Goal: Task Accomplishment & Management: Complete application form

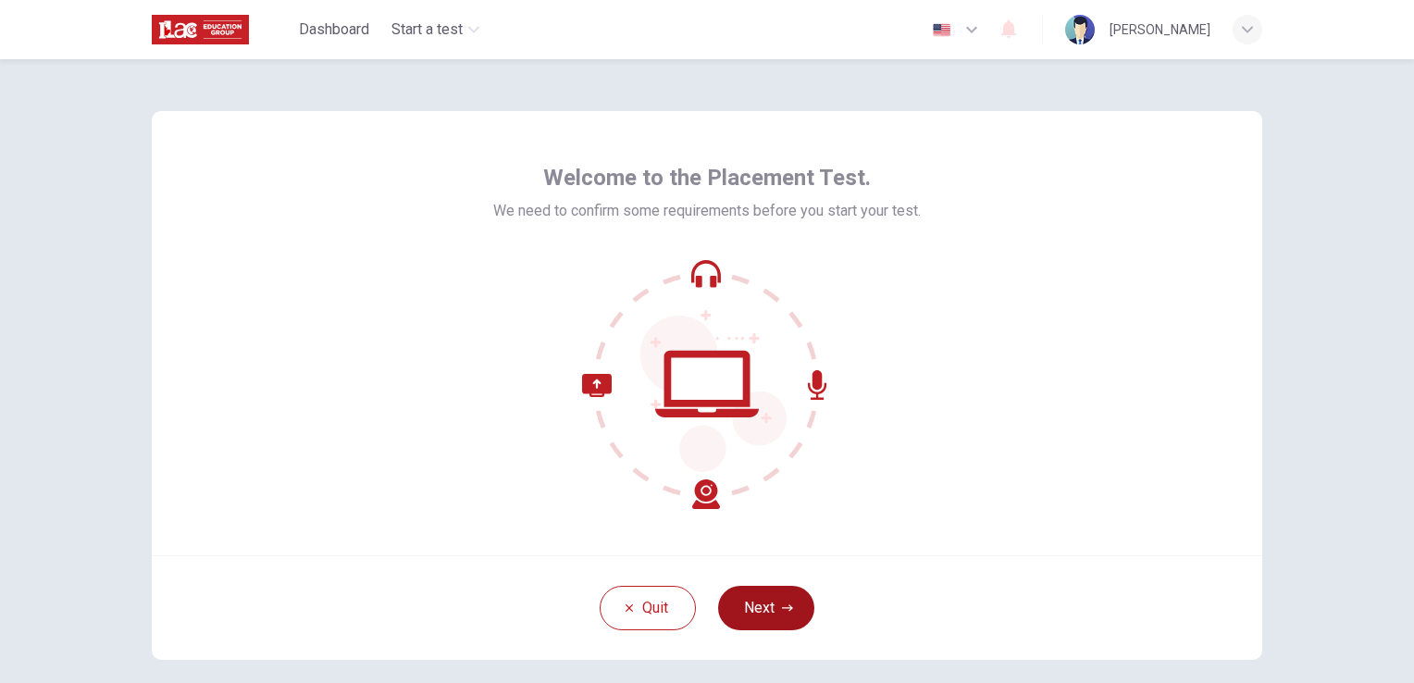
click at [762, 599] on button "Next" at bounding box center [766, 608] width 96 height 44
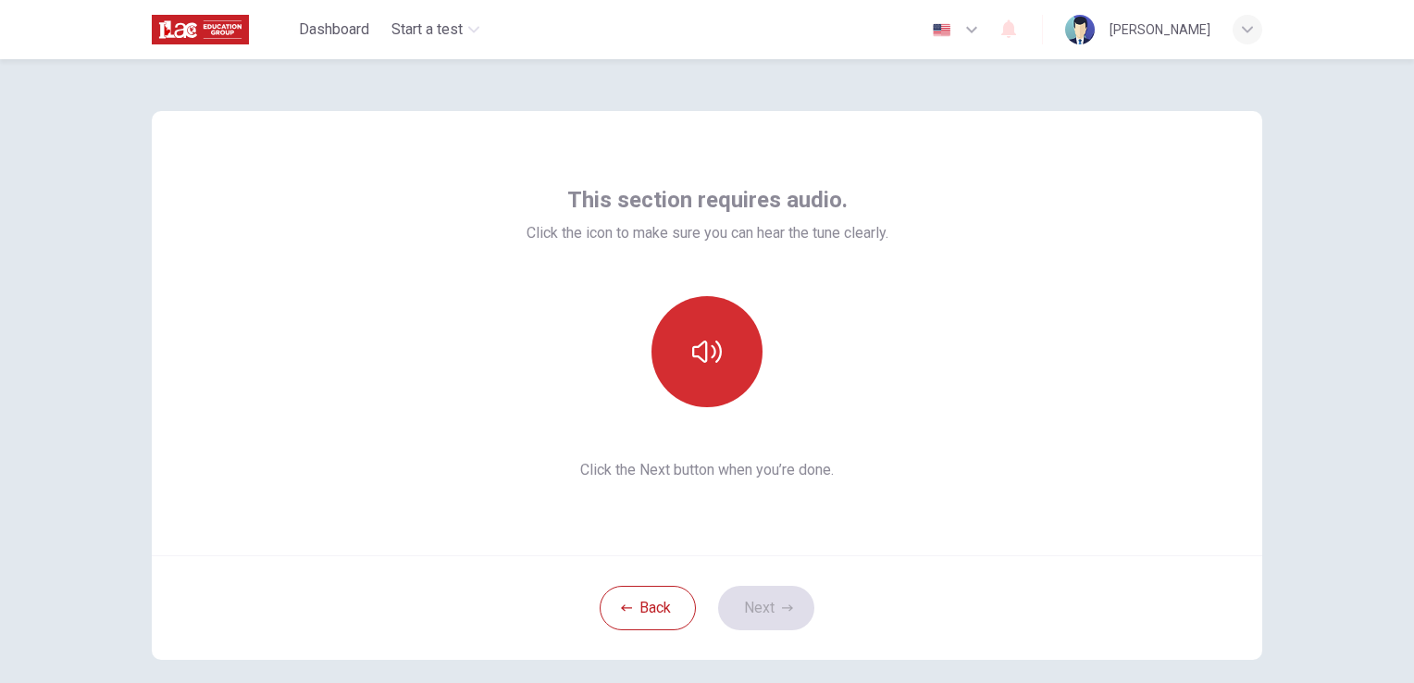
click at [673, 365] on button "button" at bounding box center [706, 351] width 111 height 111
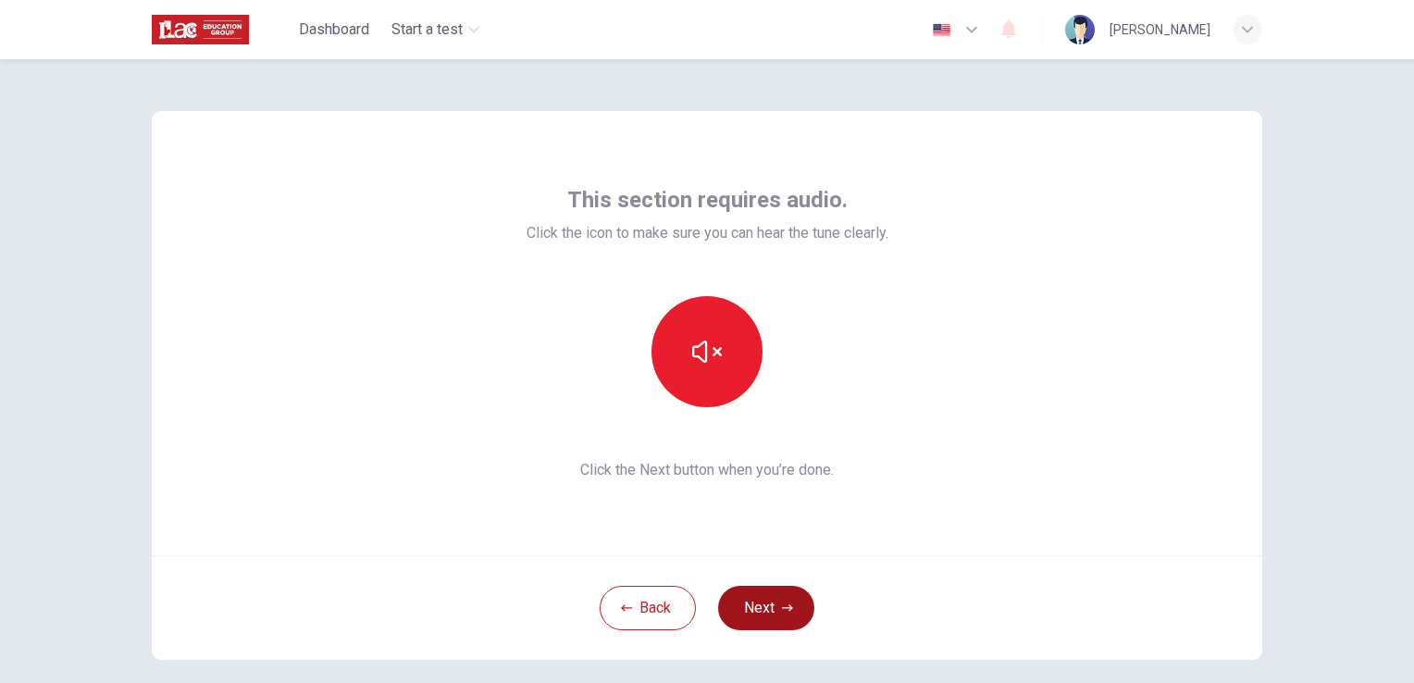
click at [785, 623] on button "Next" at bounding box center [766, 608] width 96 height 44
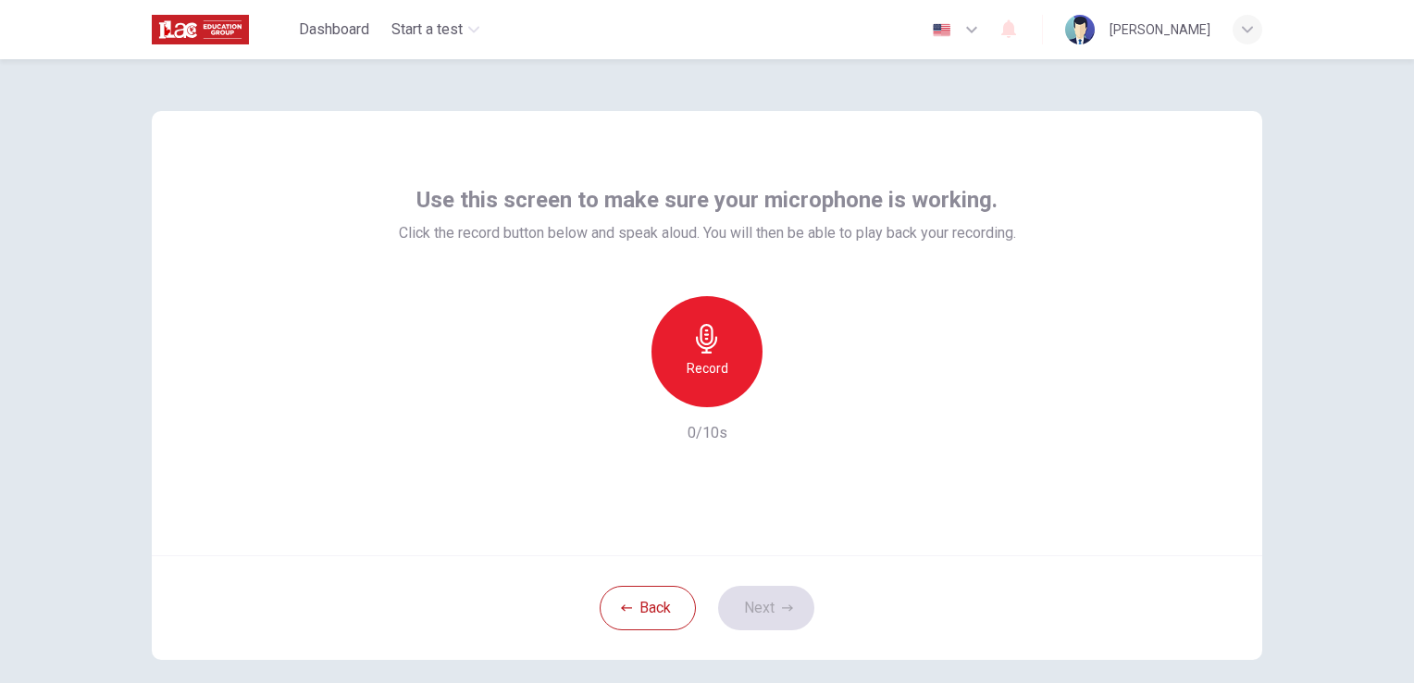
click at [740, 393] on div "Record" at bounding box center [707, 351] width 200 height 111
click at [702, 363] on h6 "Record" at bounding box center [707, 368] width 42 height 22
click at [789, 381] on div "button" at bounding box center [792, 392] width 30 height 30
click at [756, 604] on button "Next" at bounding box center [766, 608] width 96 height 44
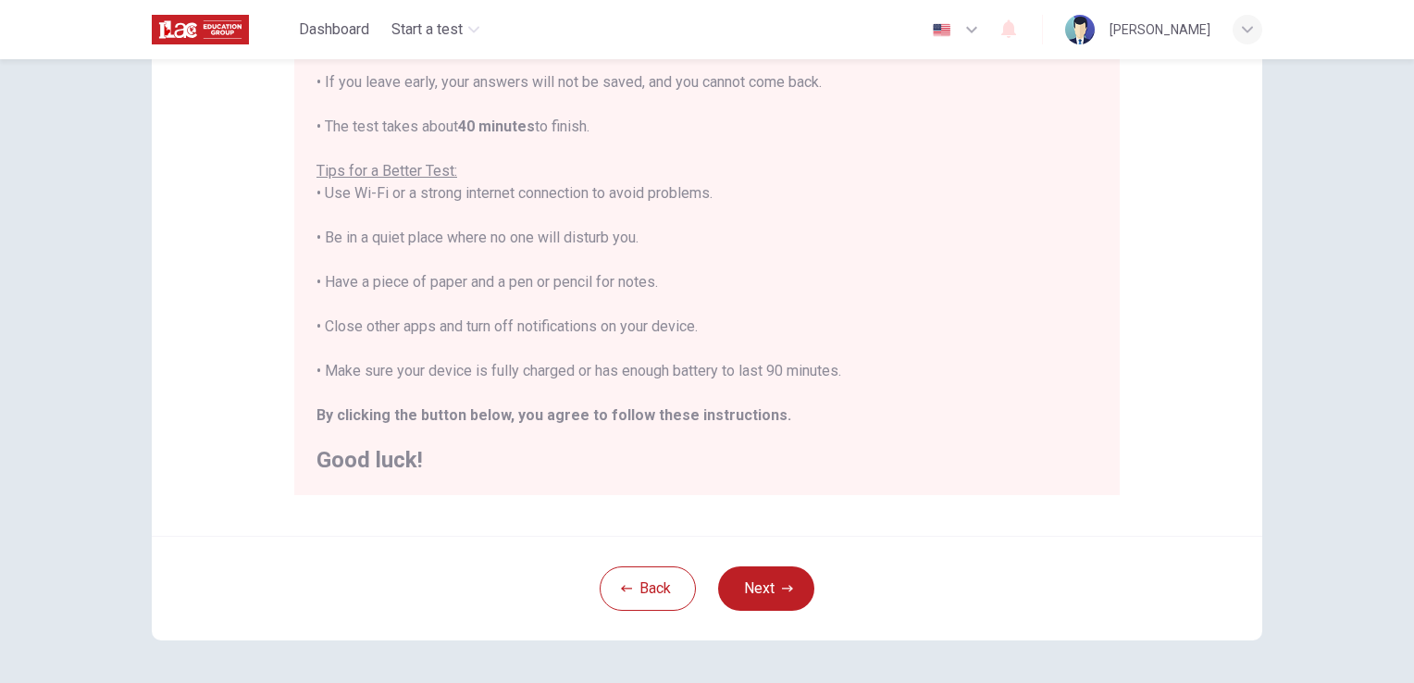
scroll to position [279, 0]
click at [748, 594] on button "Next" at bounding box center [766, 586] width 96 height 44
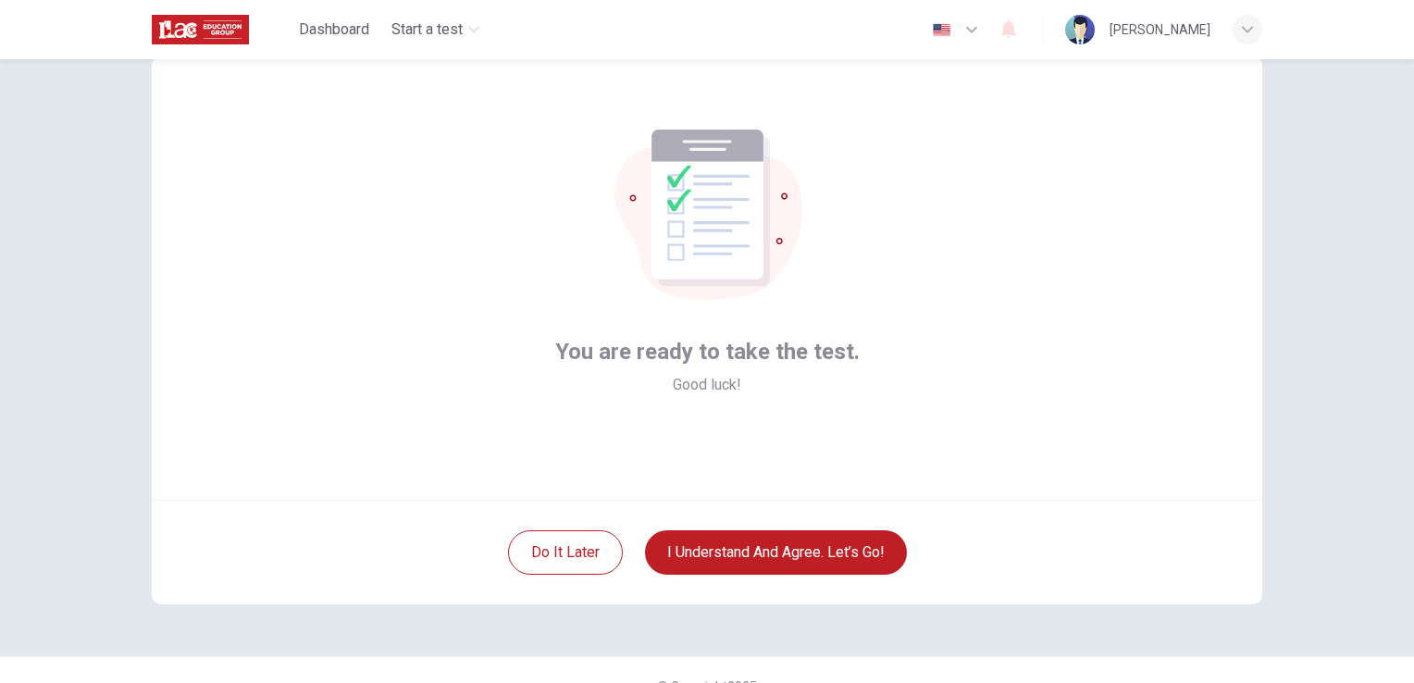
scroll to position [56, 0]
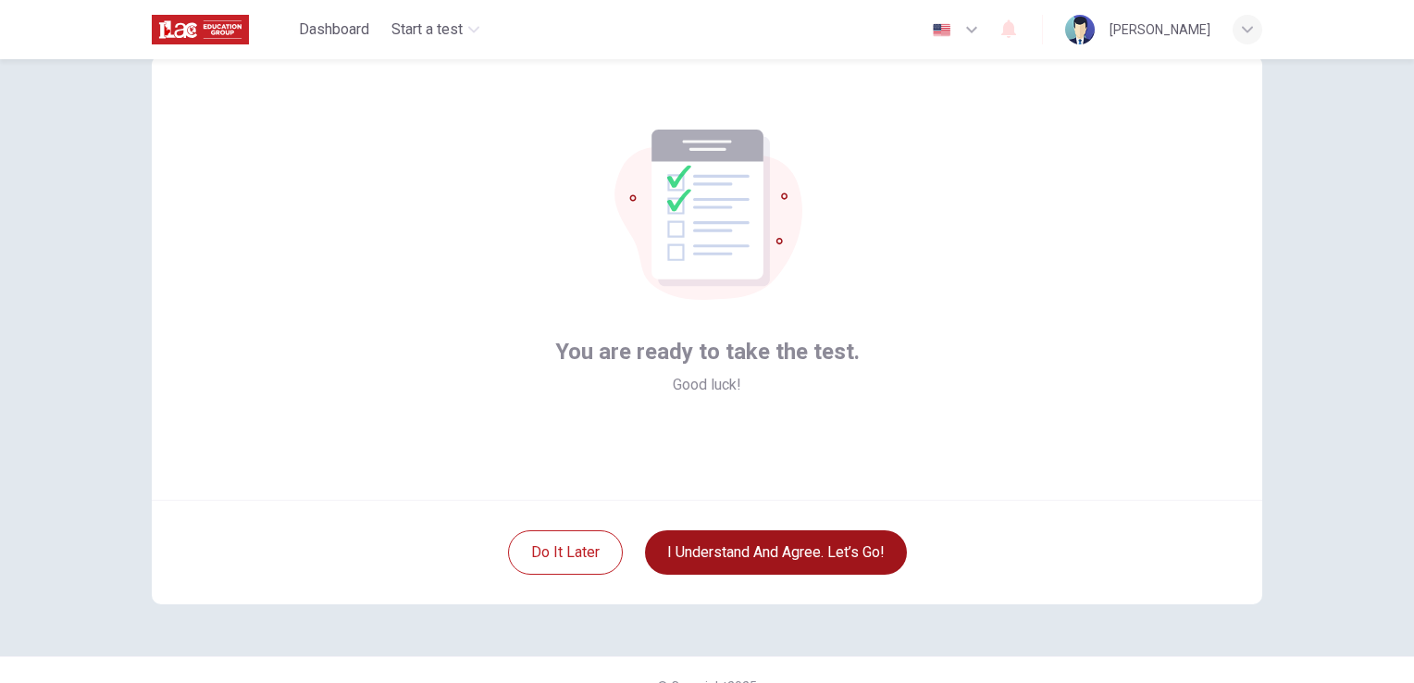
click at [770, 535] on button "I understand and agree. Let’s go!" at bounding box center [776, 552] width 262 height 44
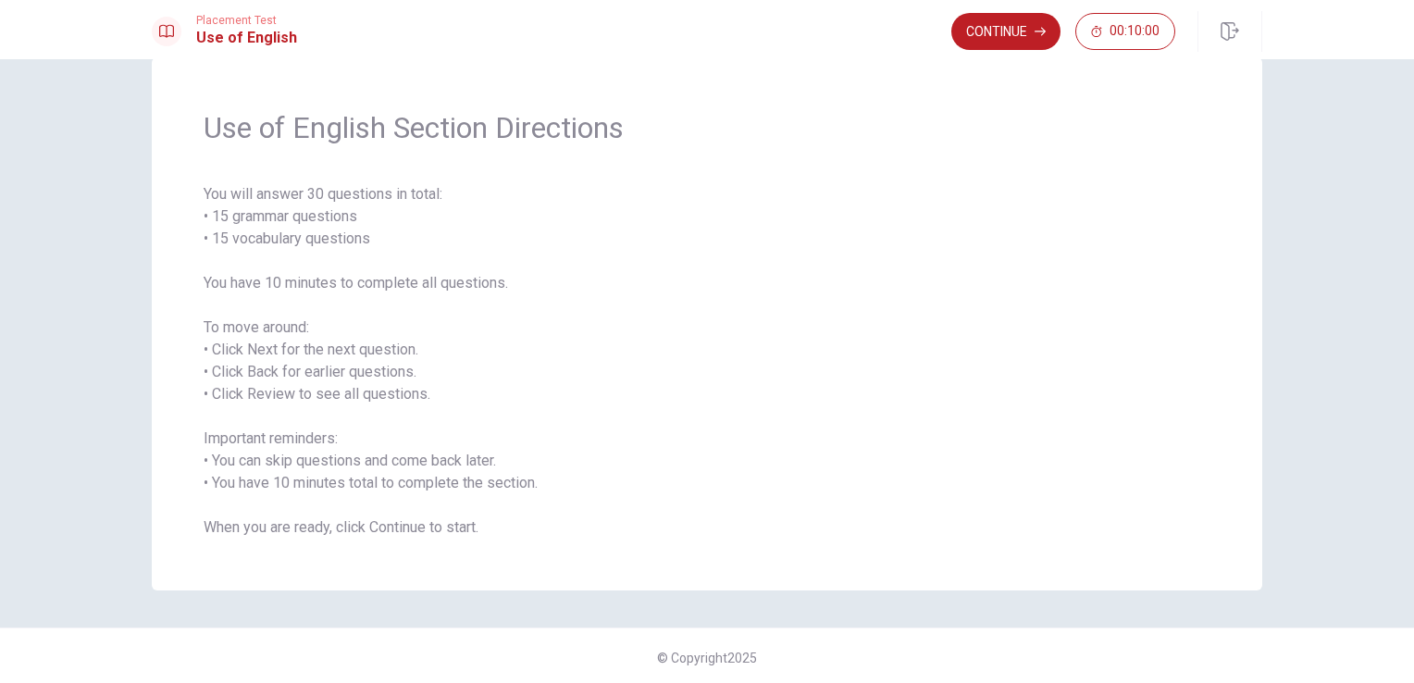
scroll to position [42, 0]
click at [988, 48] on button "Continue" at bounding box center [1005, 31] width 109 height 37
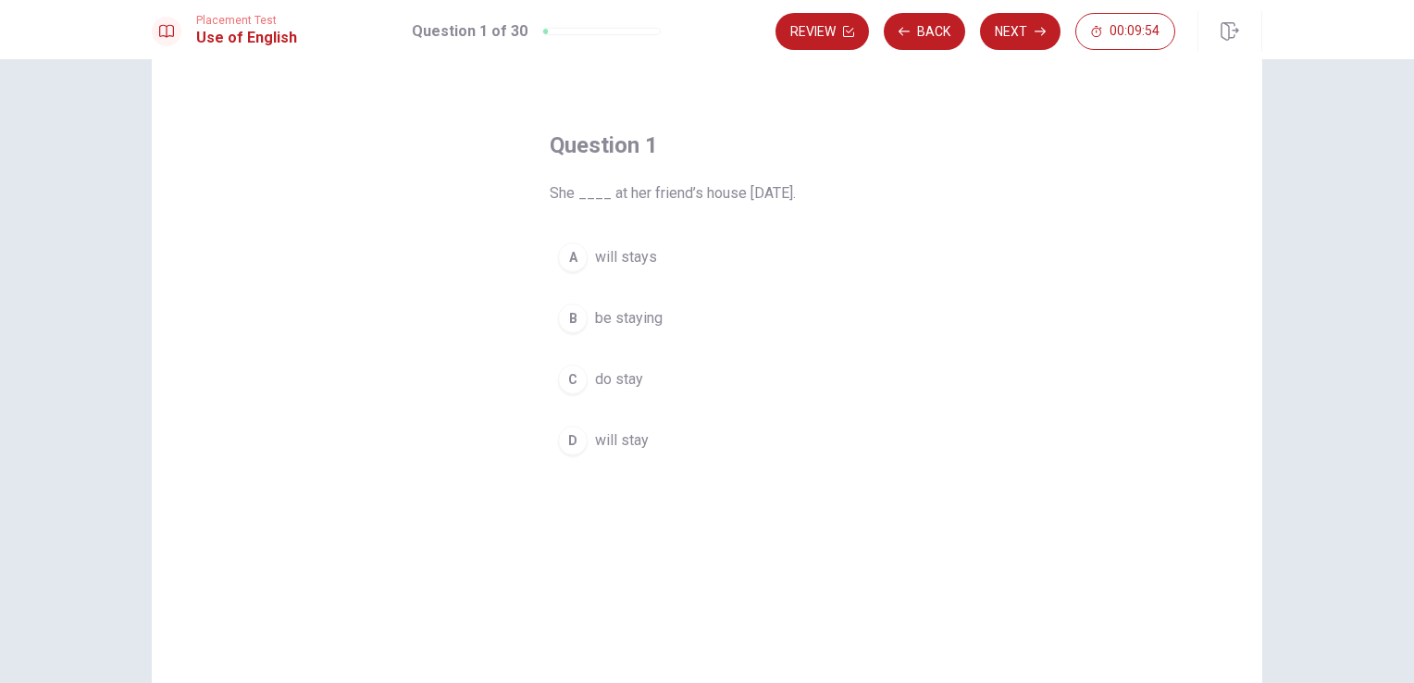
click at [572, 442] on div "D" at bounding box center [573, 441] width 30 height 30
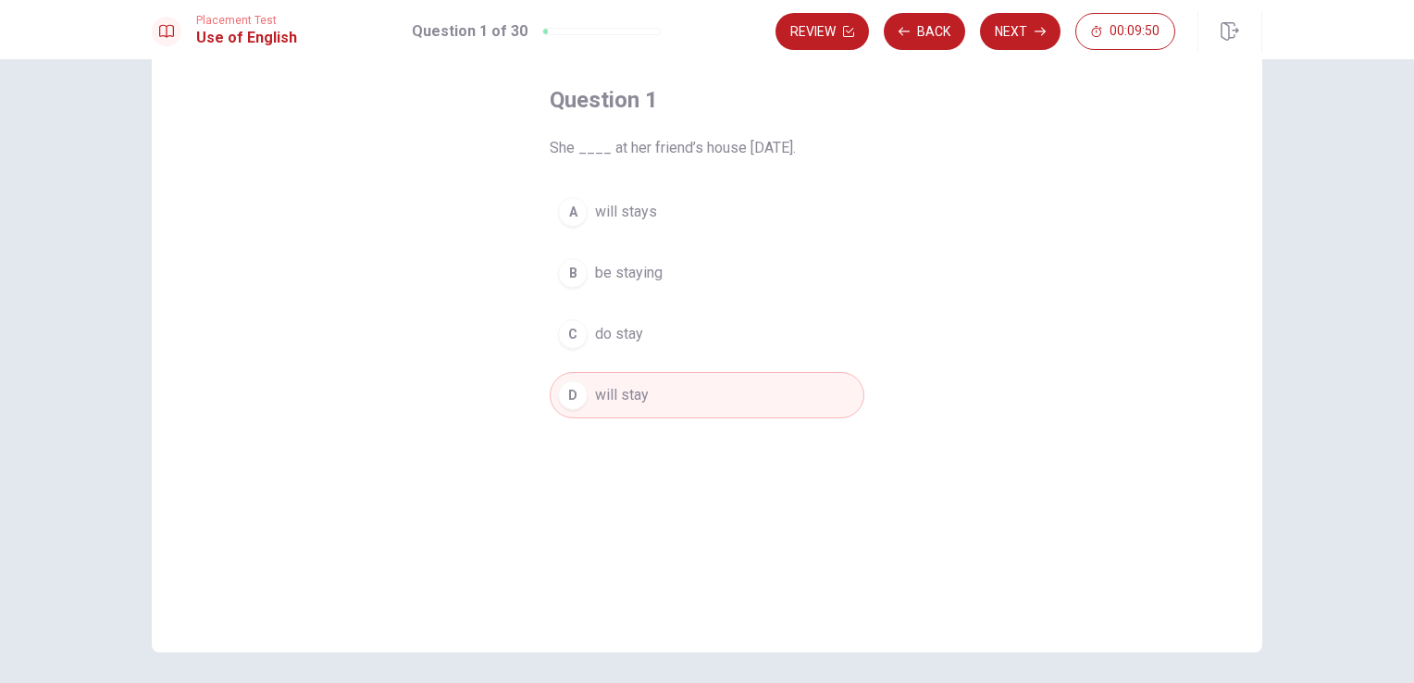
scroll to position [85, 0]
click at [678, 406] on button "D will stay" at bounding box center [707, 397] width 315 height 46
click at [1021, 46] on button "Next" at bounding box center [1020, 31] width 80 height 37
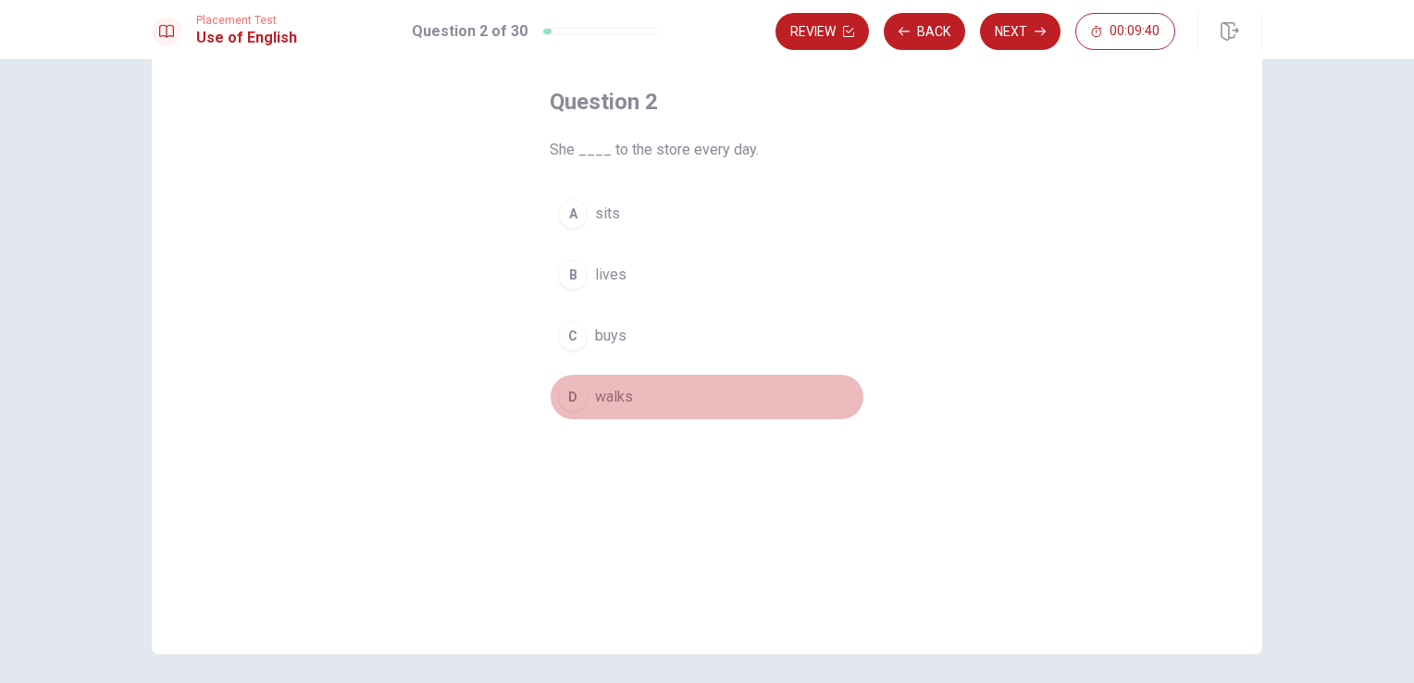
click at [576, 387] on div "D" at bounding box center [573, 397] width 30 height 30
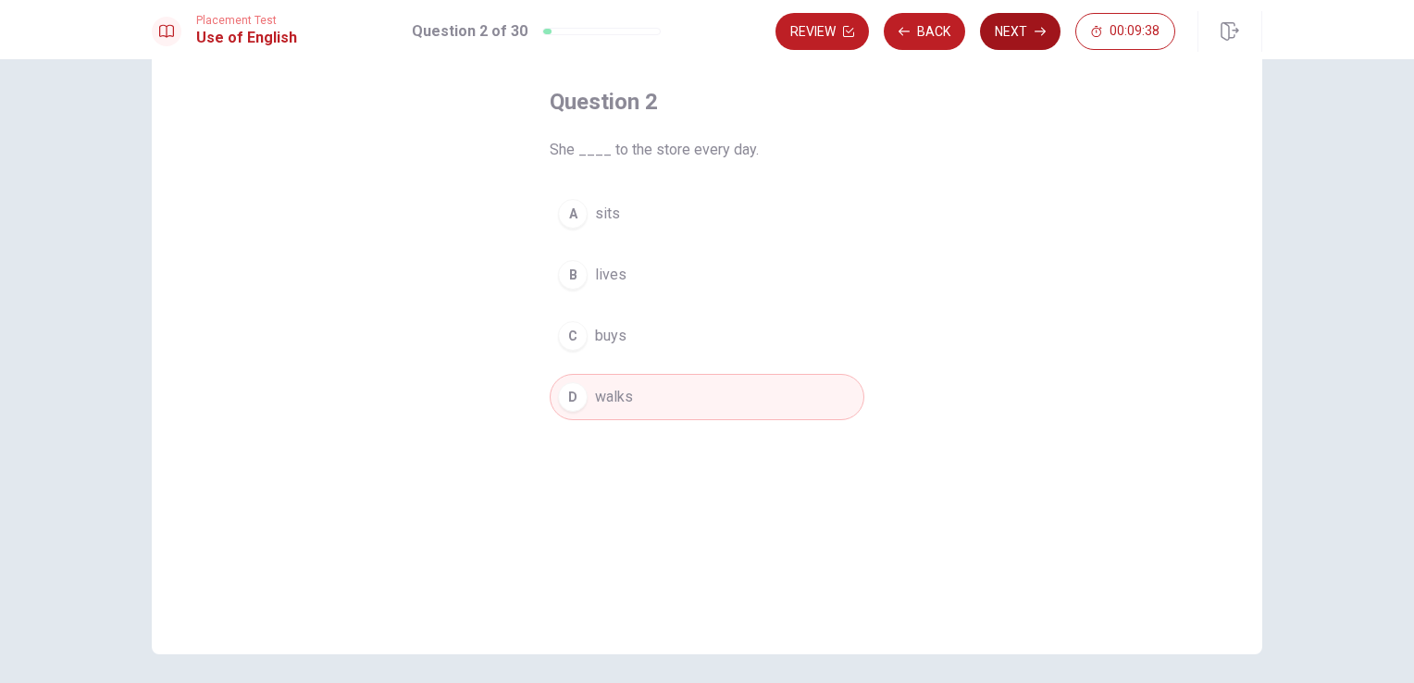
click at [1029, 31] on button "Next" at bounding box center [1020, 31] width 80 height 37
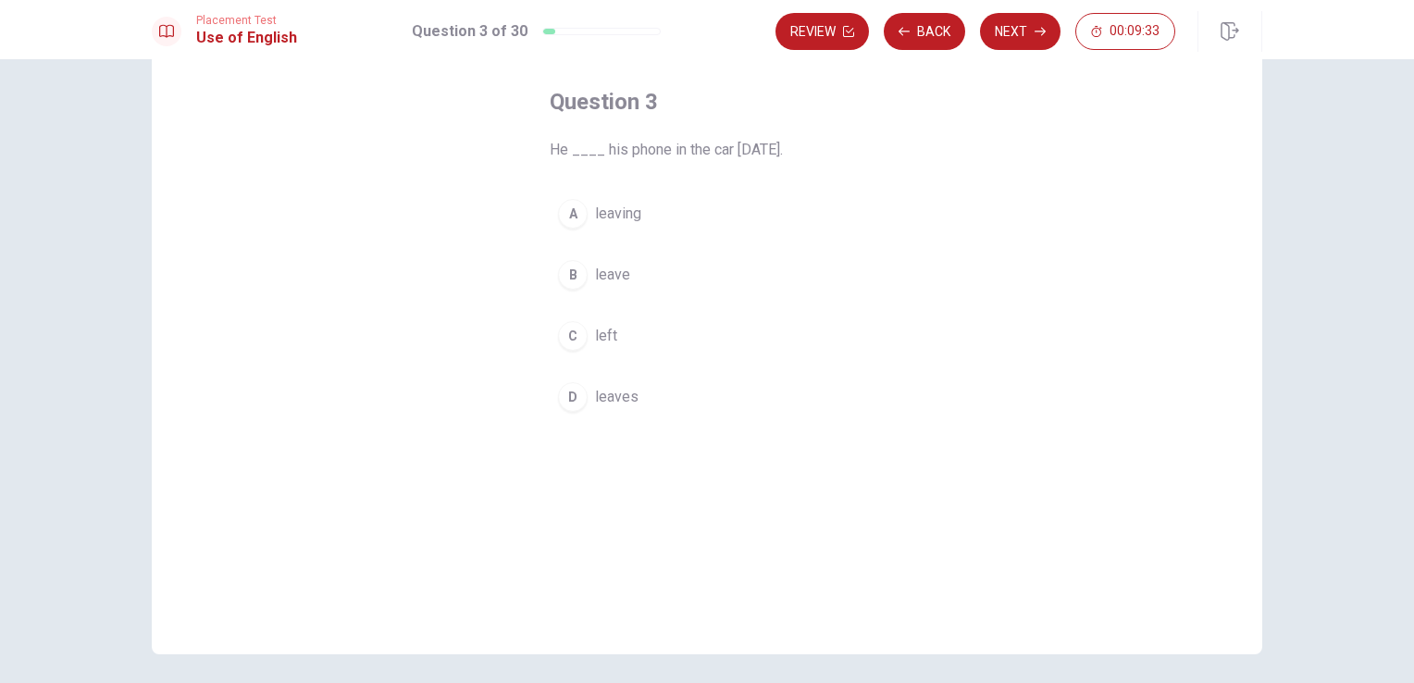
click at [575, 345] on div "C" at bounding box center [573, 336] width 30 height 30
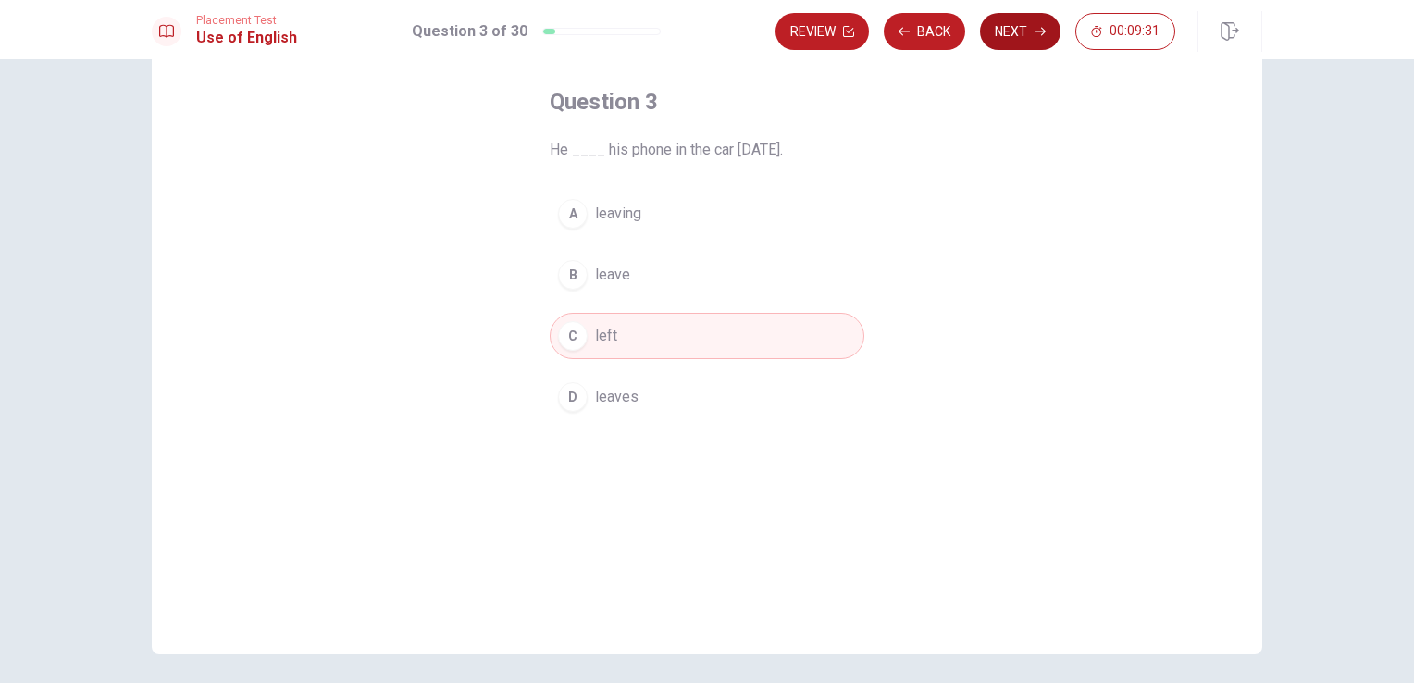
click at [1008, 42] on button "Next" at bounding box center [1020, 31] width 80 height 37
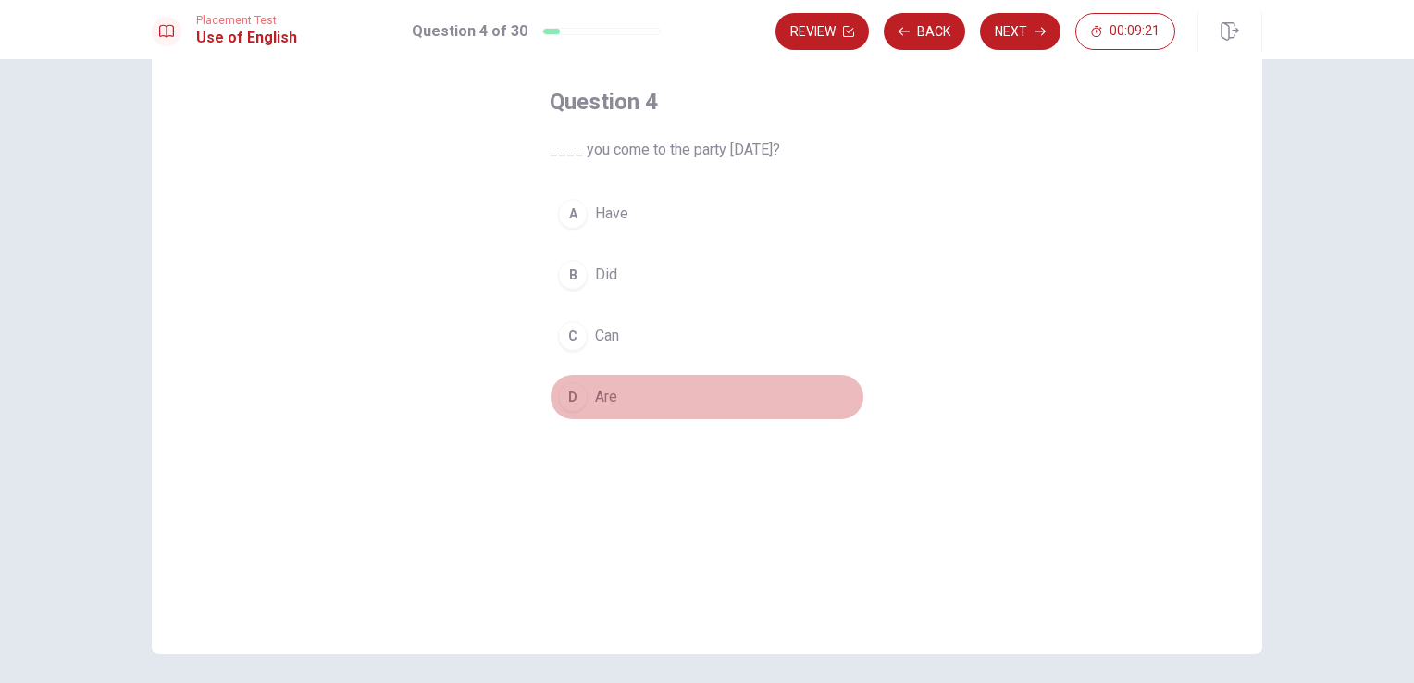
click at [575, 406] on div "D" at bounding box center [573, 397] width 30 height 30
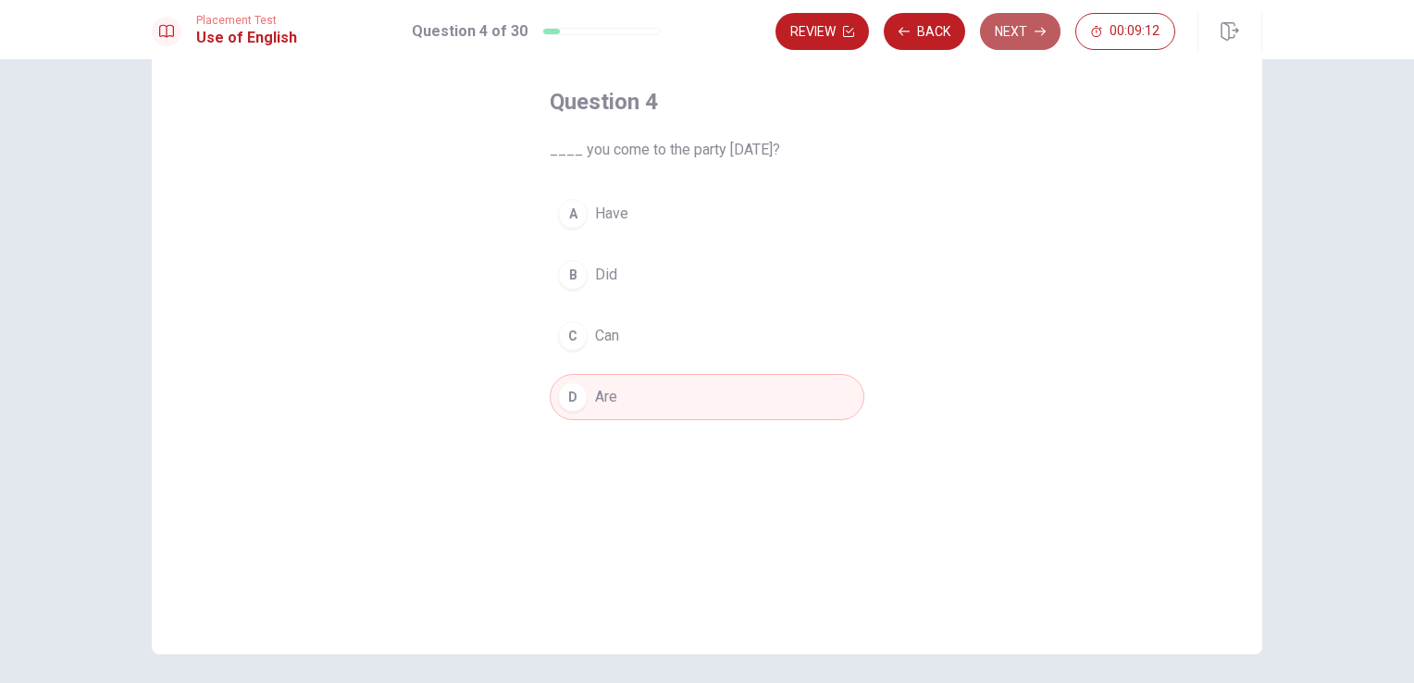
click at [1025, 39] on button "Next" at bounding box center [1020, 31] width 80 height 37
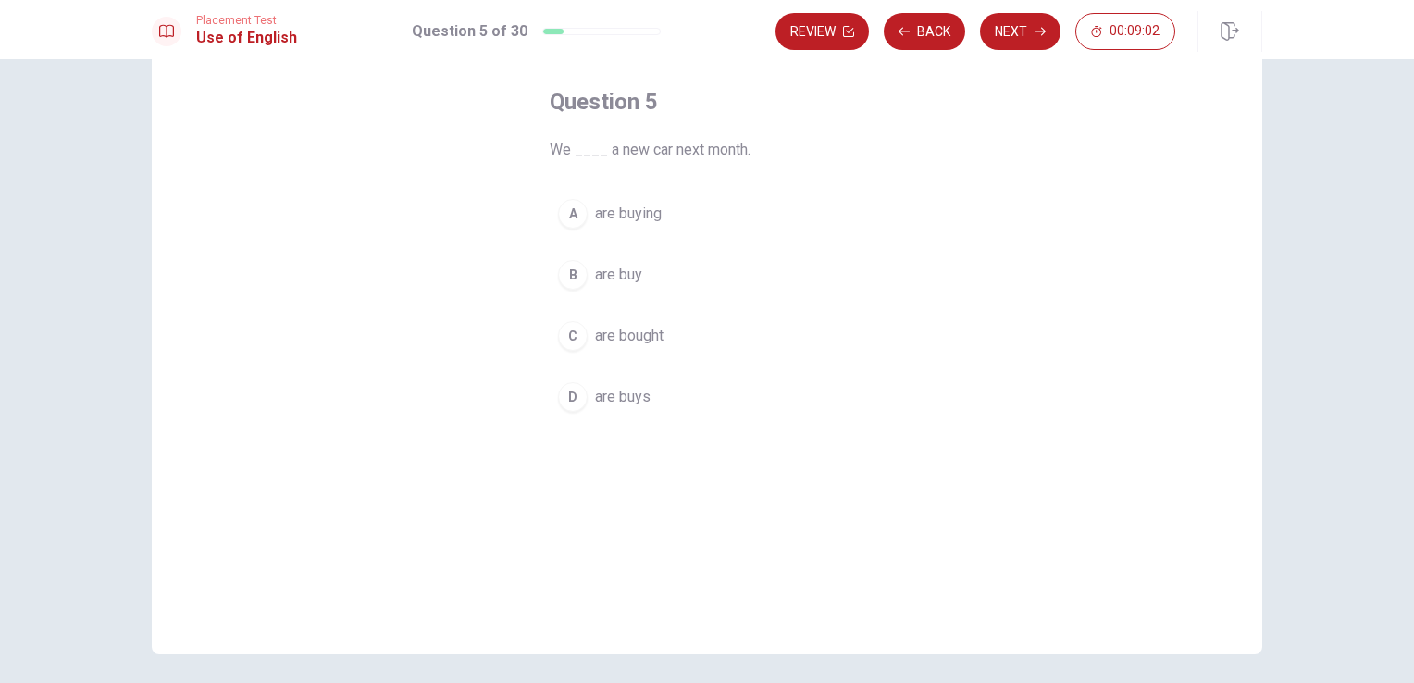
click at [647, 231] on button "A are buying" at bounding box center [707, 214] width 315 height 46
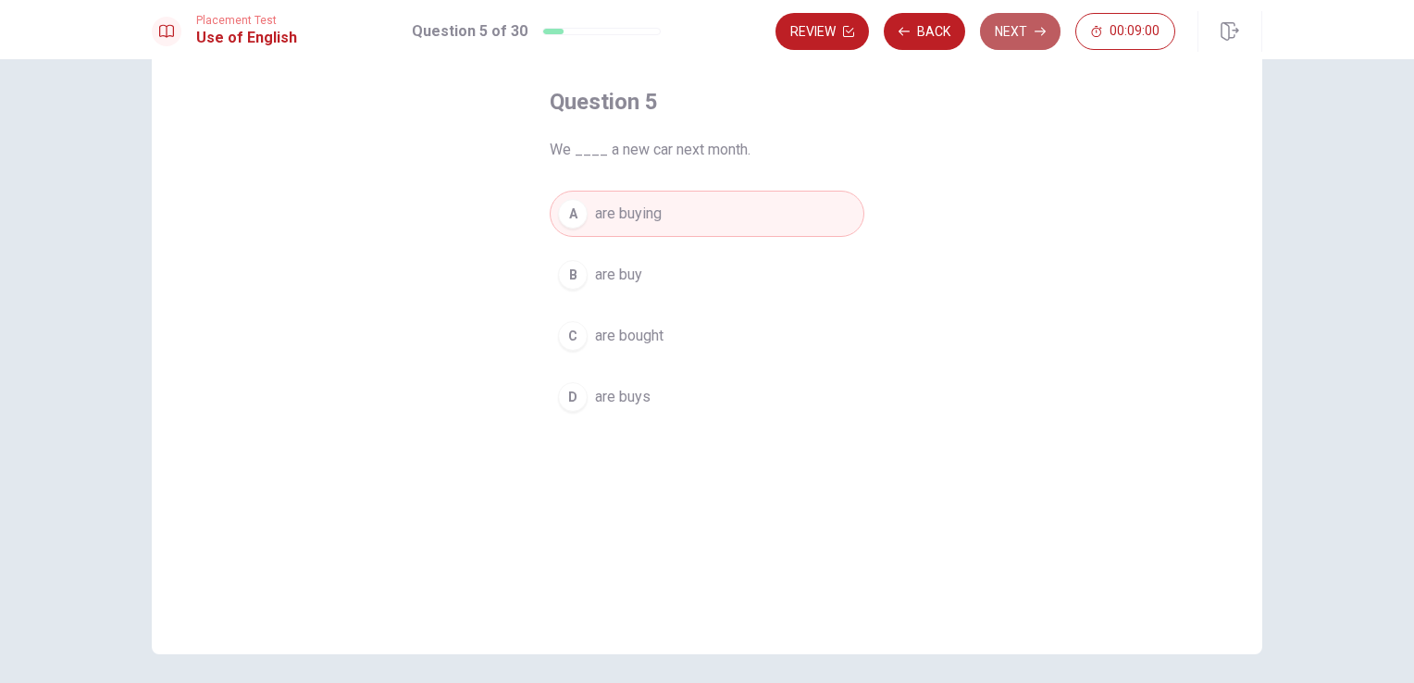
click at [998, 38] on button "Next" at bounding box center [1020, 31] width 80 height 37
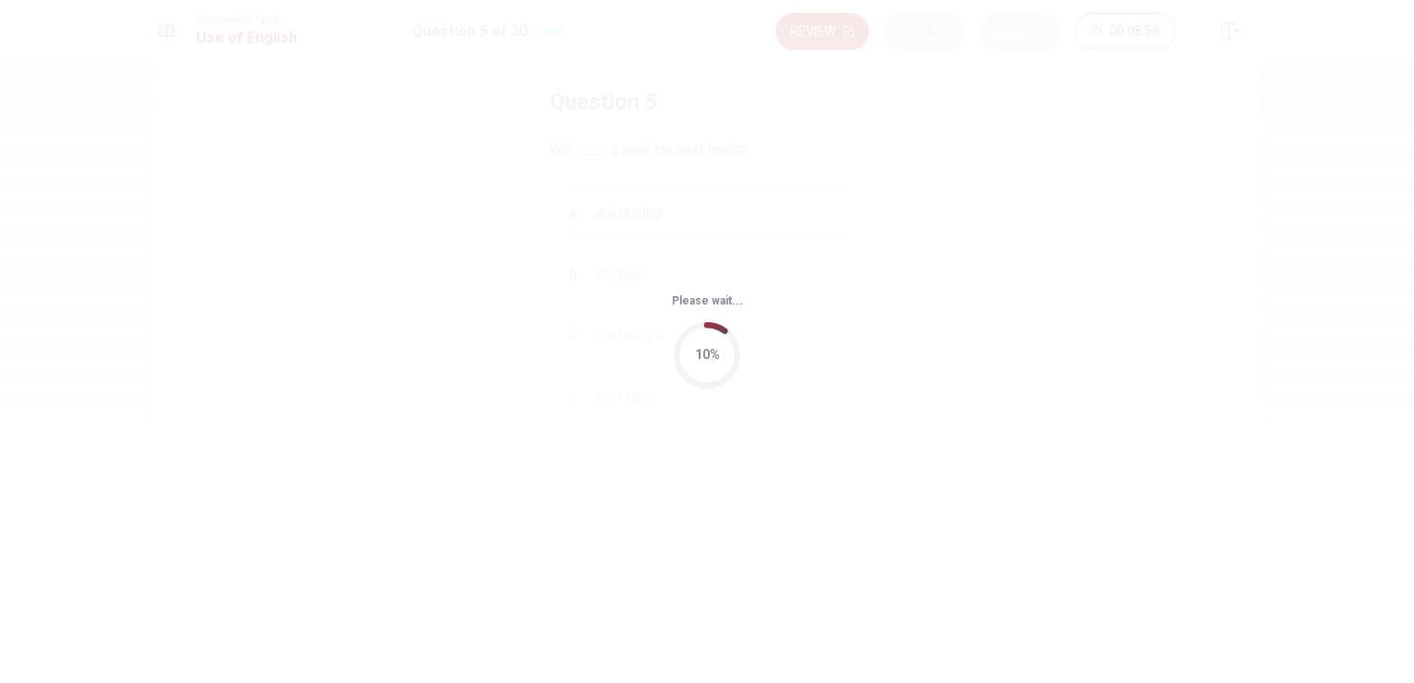
scroll to position [0, 0]
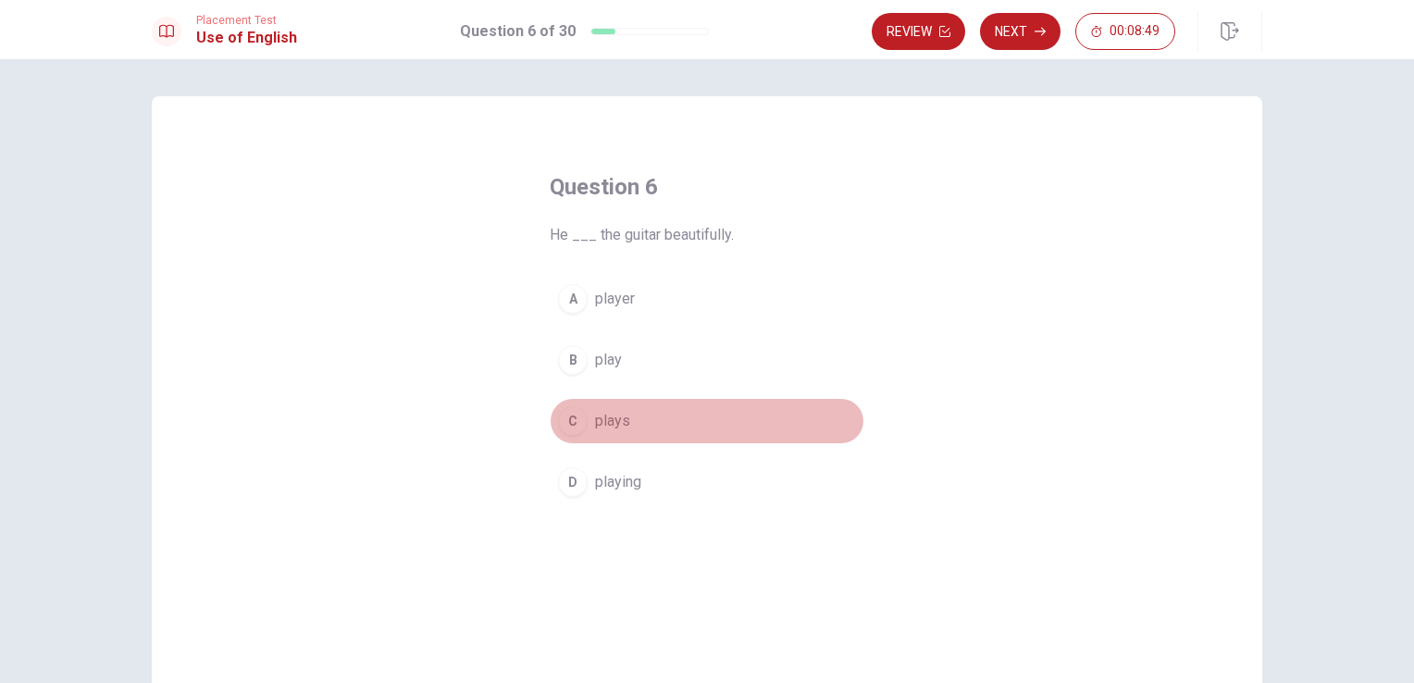
click at [579, 431] on button "C plays" at bounding box center [707, 421] width 315 height 46
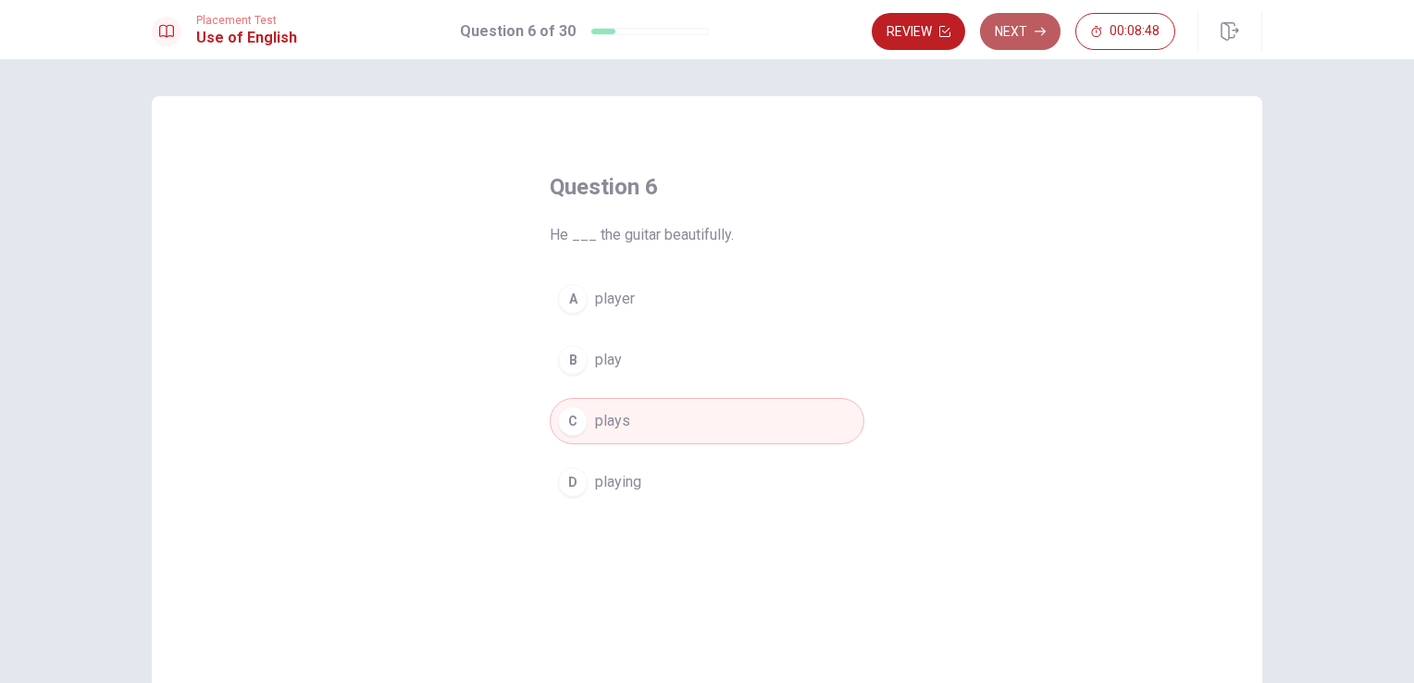
click at [1046, 30] on button "Next" at bounding box center [1020, 31] width 80 height 37
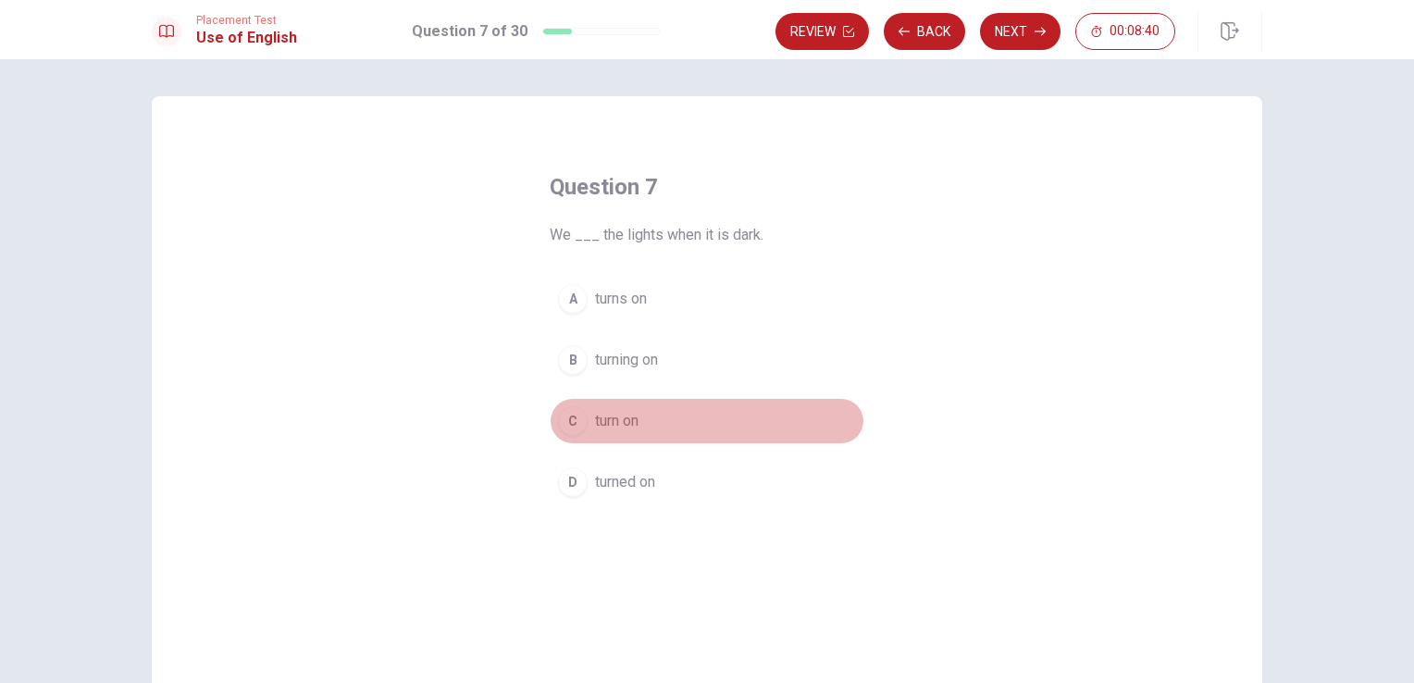
click at [581, 424] on div "C" at bounding box center [573, 421] width 30 height 30
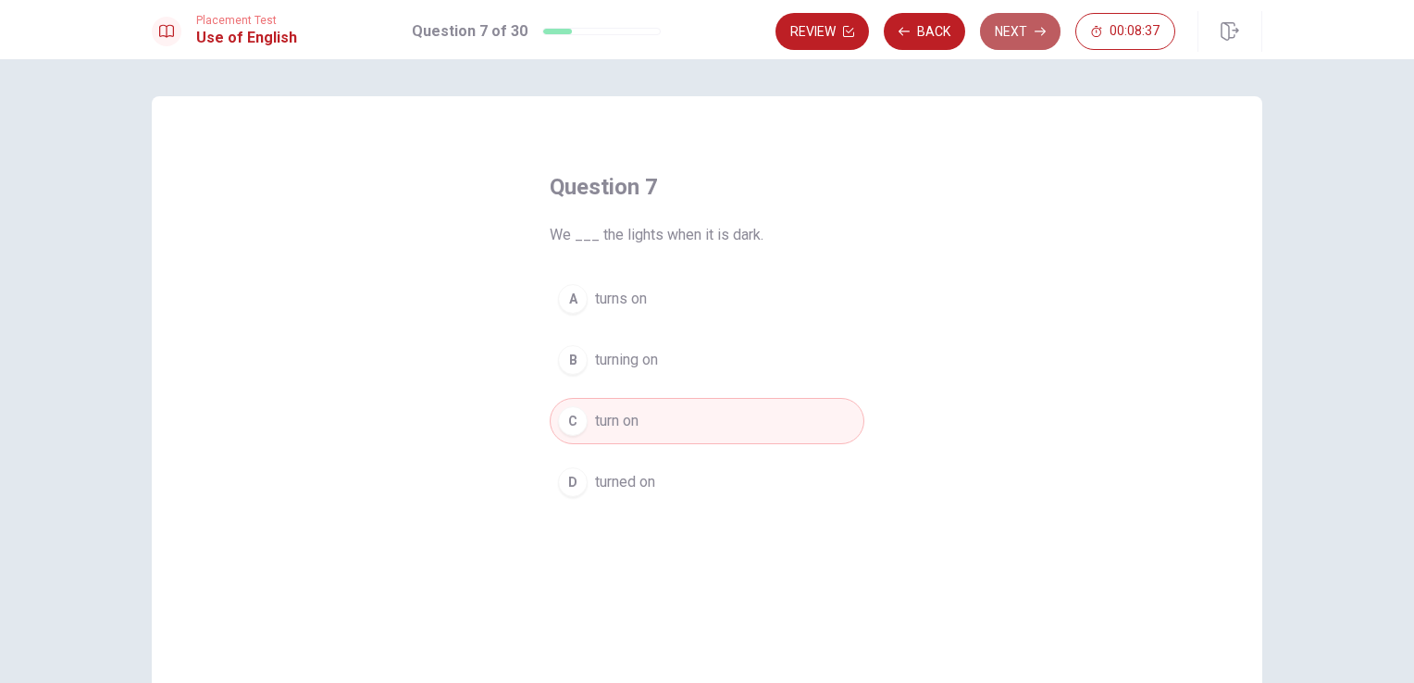
click at [1021, 35] on button "Next" at bounding box center [1020, 31] width 80 height 37
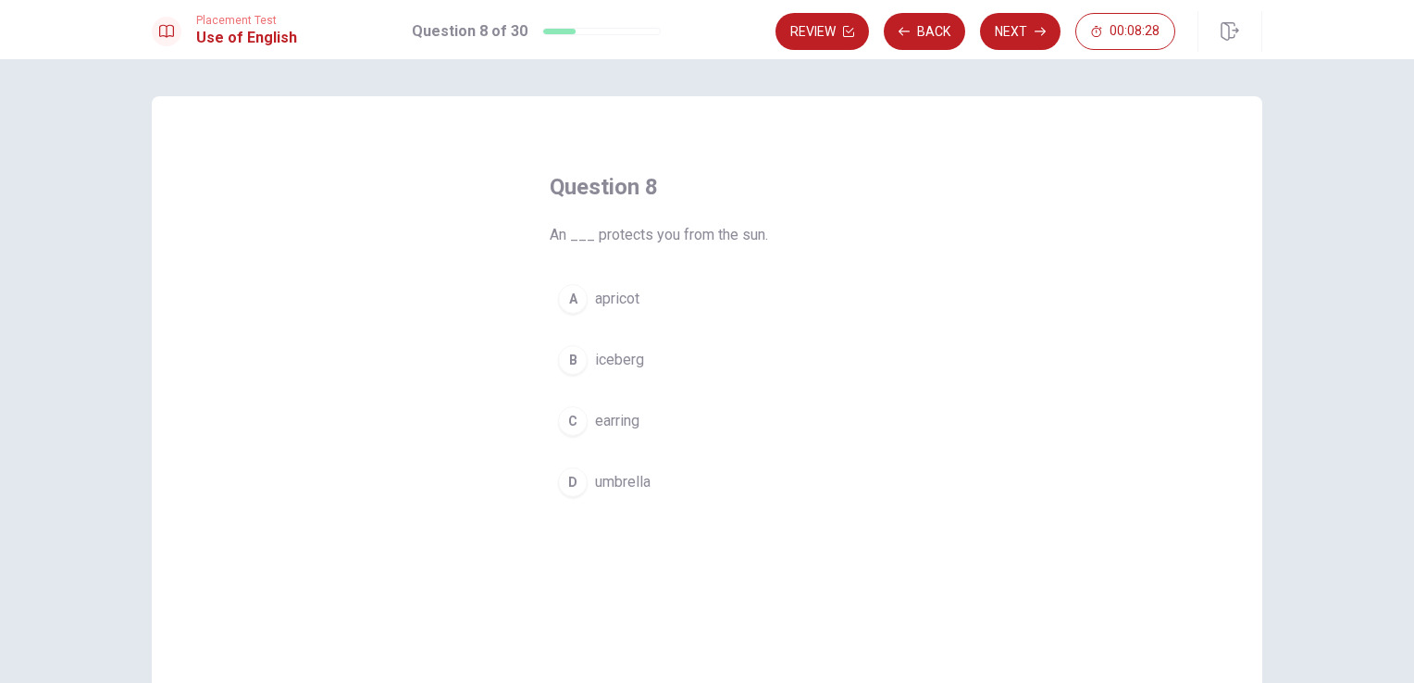
click at [577, 468] on button "D umbrella" at bounding box center [707, 482] width 315 height 46
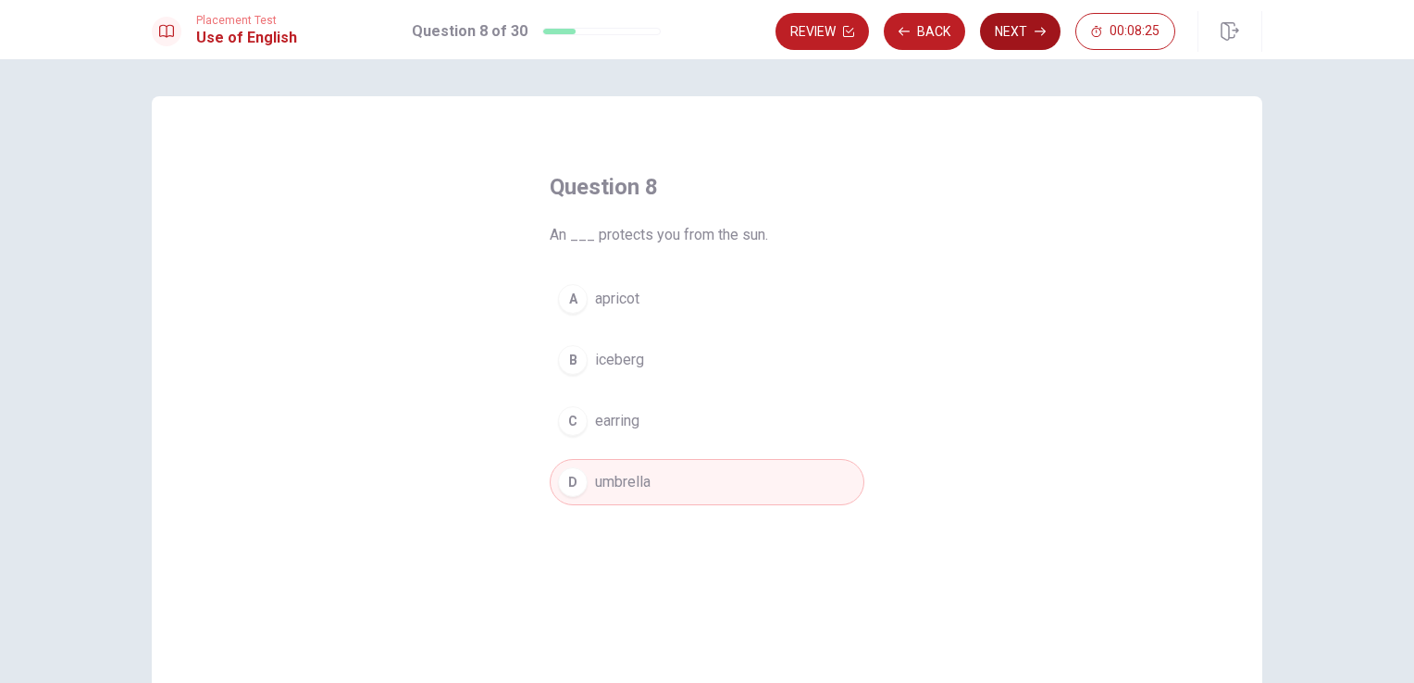
click at [1009, 28] on button "Next" at bounding box center [1020, 31] width 80 height 37
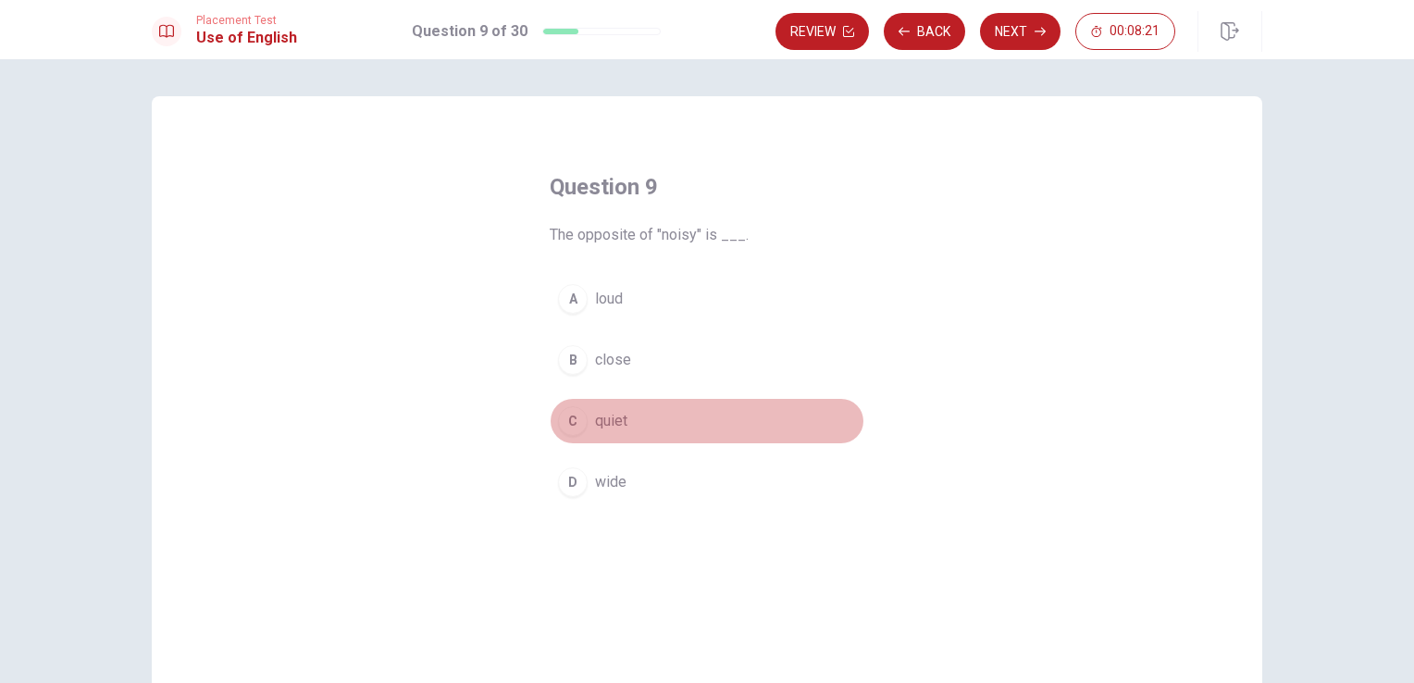
click at [613, 427] on span "quiet" at bounding box center [611, 421] width 32 height 22
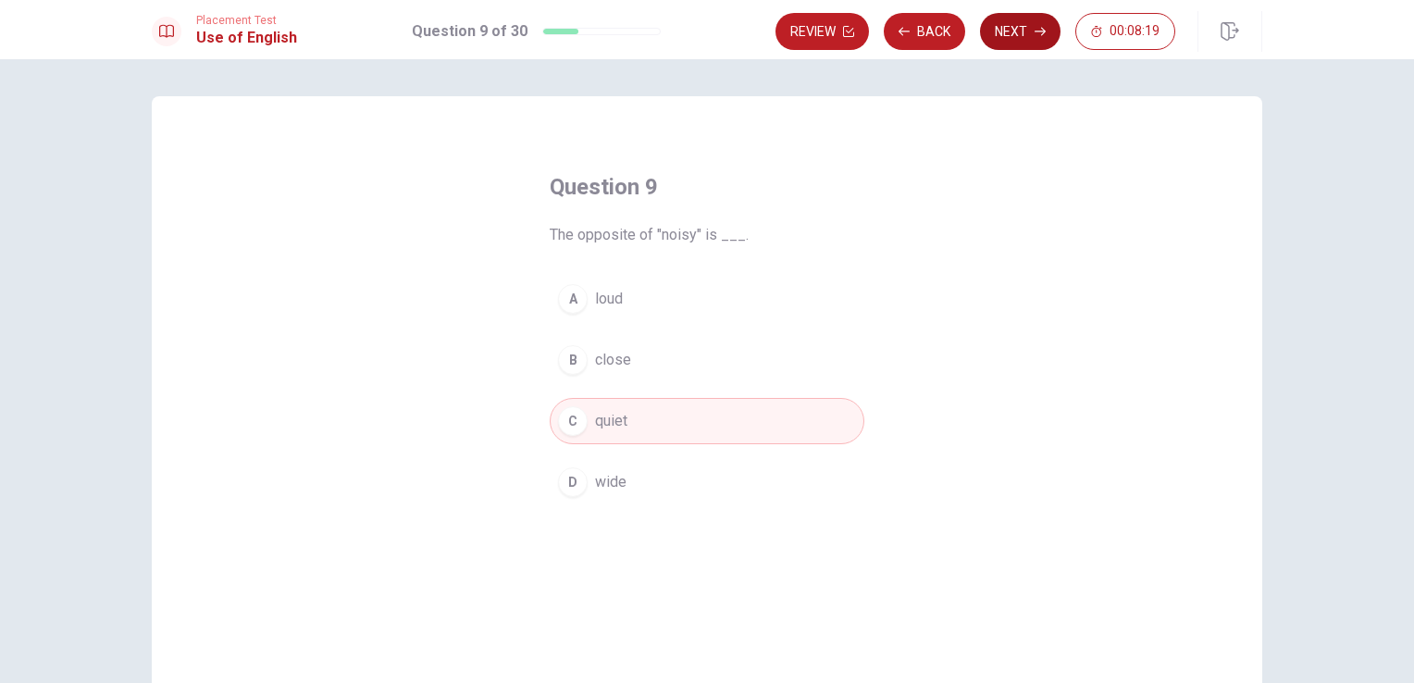
click at [1034, 33] on icon "button" at bounding box center [1039, 31] width 11 height 11
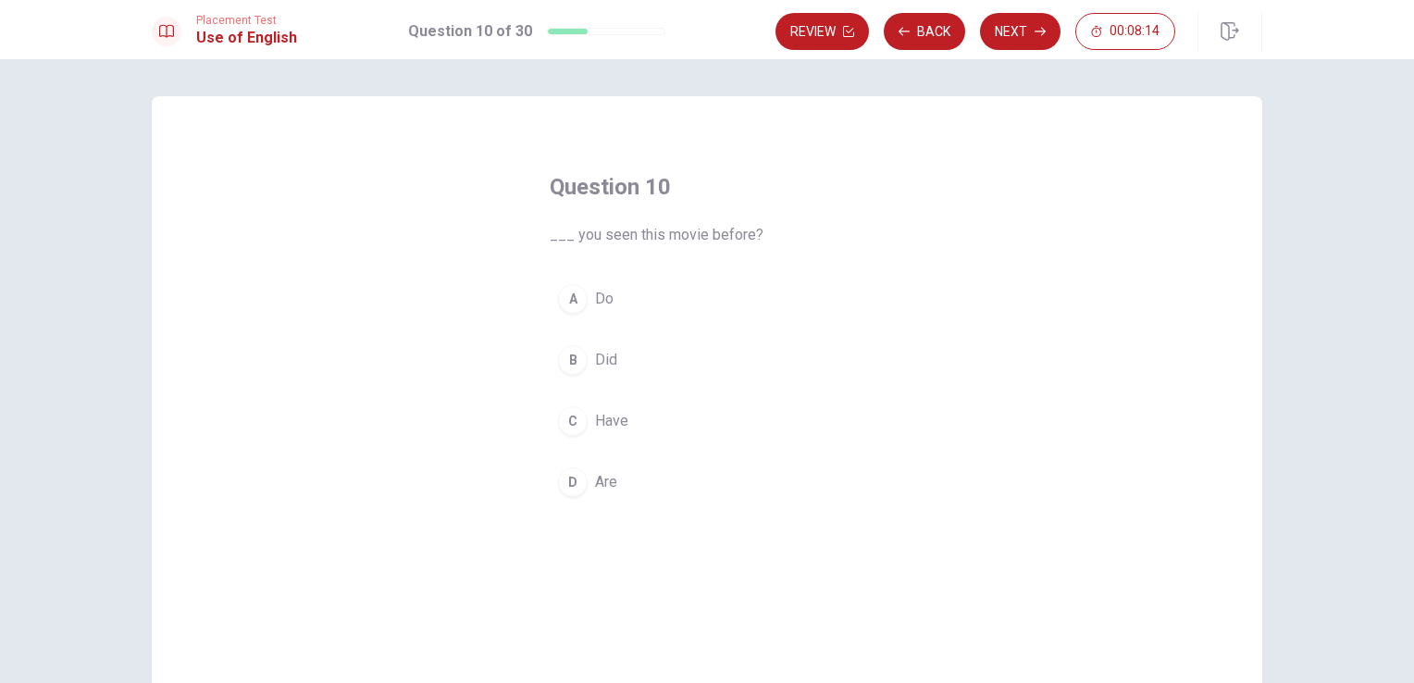
click at [585, 367] on button "B Did" at bounding box center [707, 360] width 315 height 46
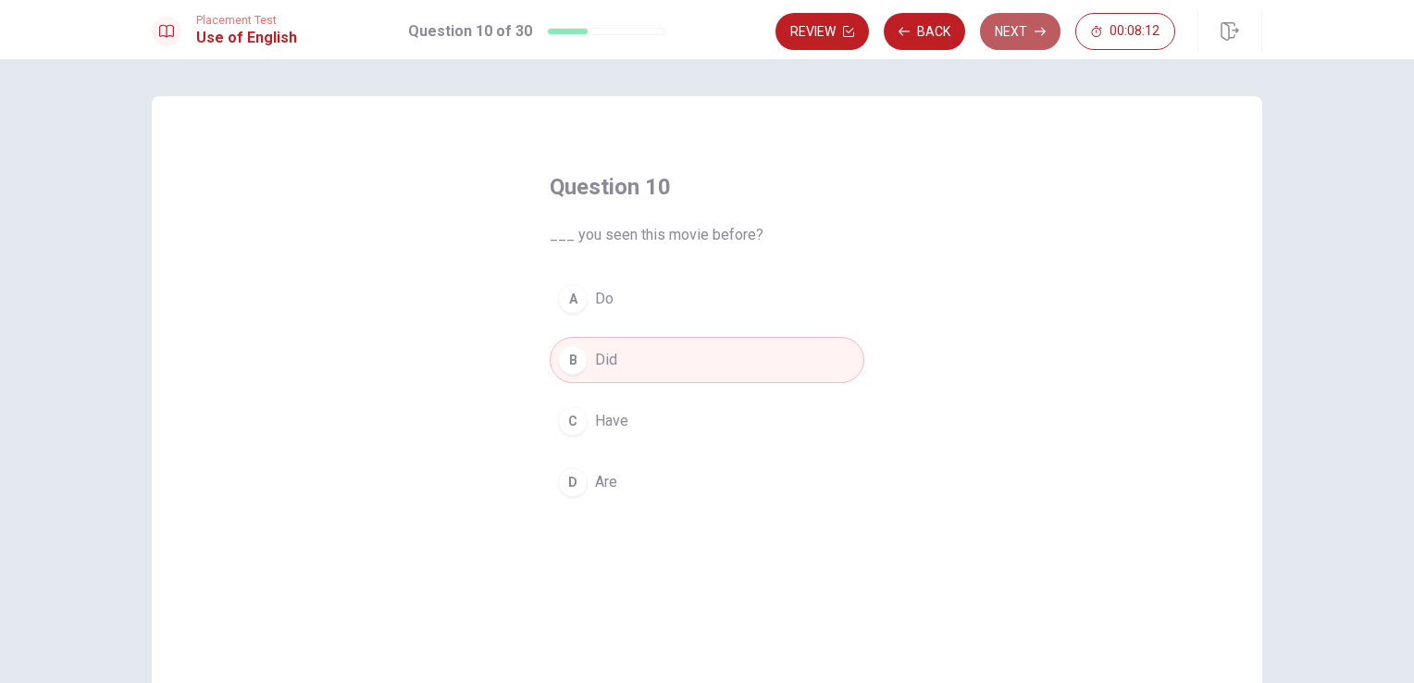
click at [1029, 31] on button "Next" at bounding box center [1020, 31] width 80 height 37
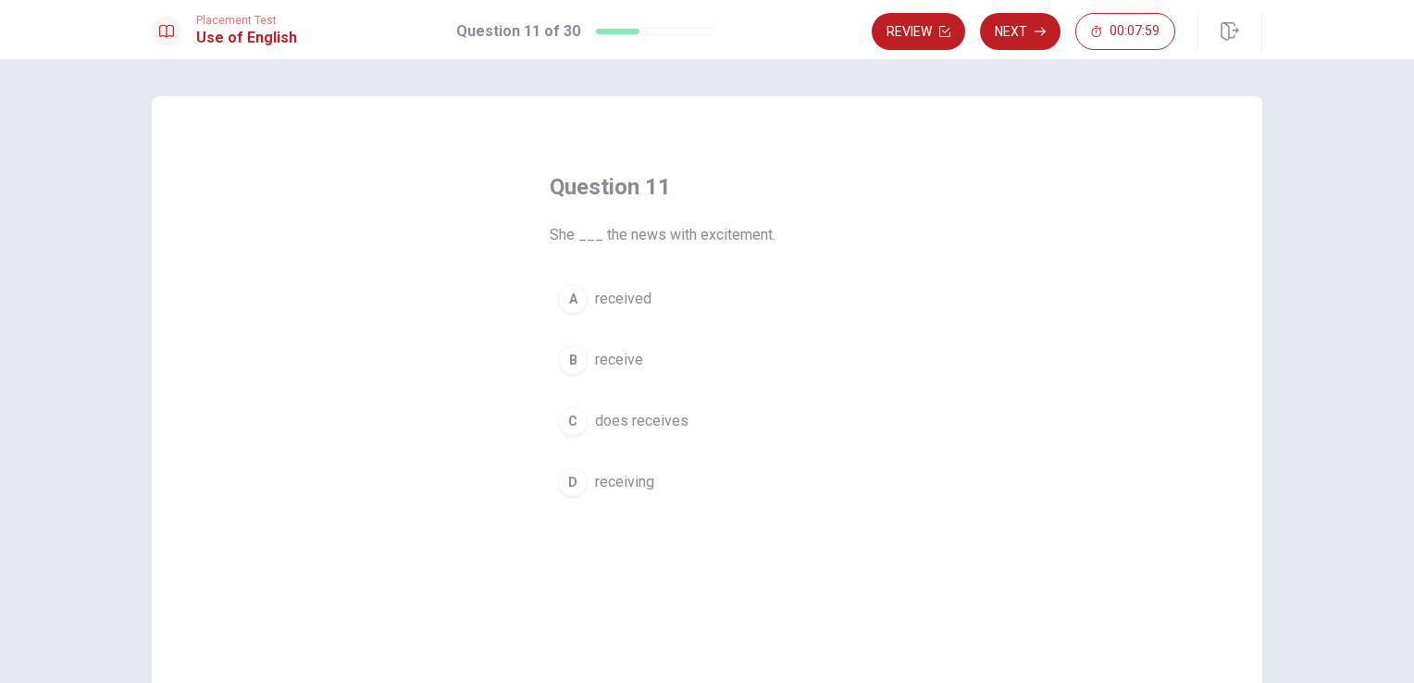
click at [585, 361] on button "B receive" at bounding box center [707, 360] width 315 height 46
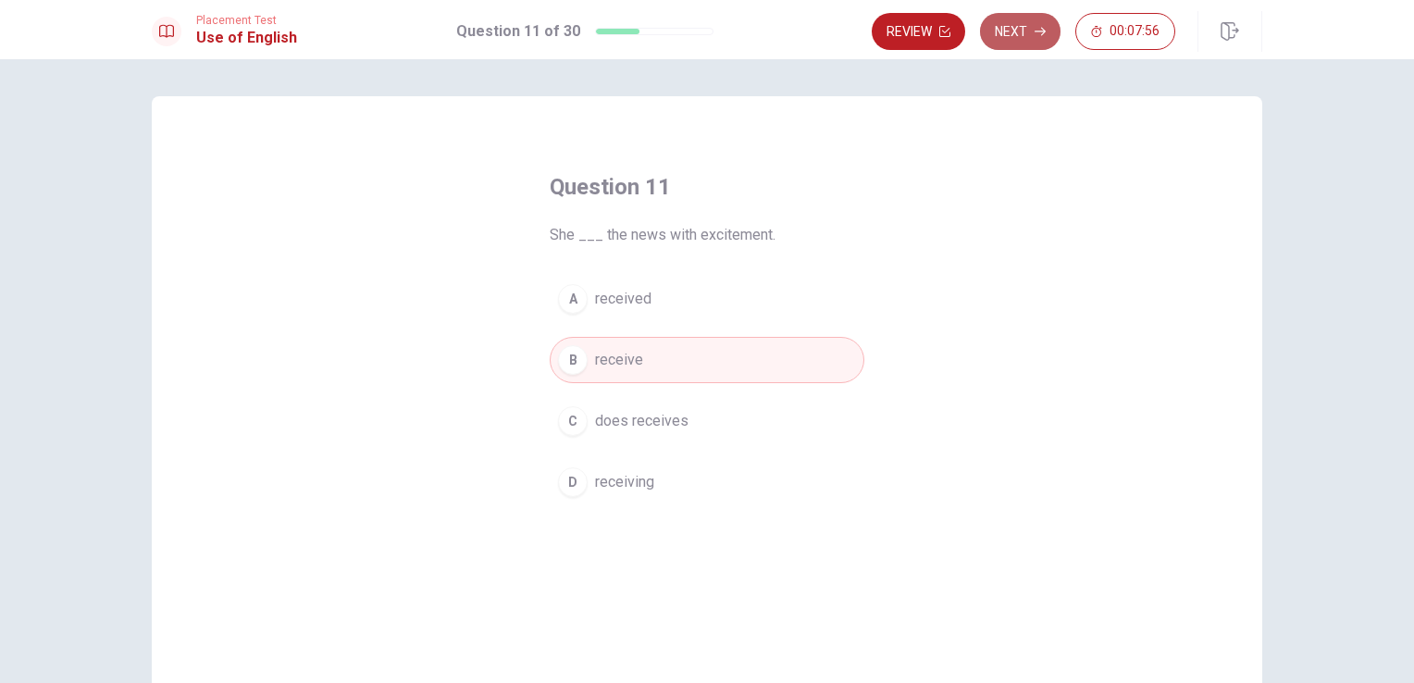
click at [1005, 31] on button "Next" at bounding box center [1020, 31] width 80 height 37
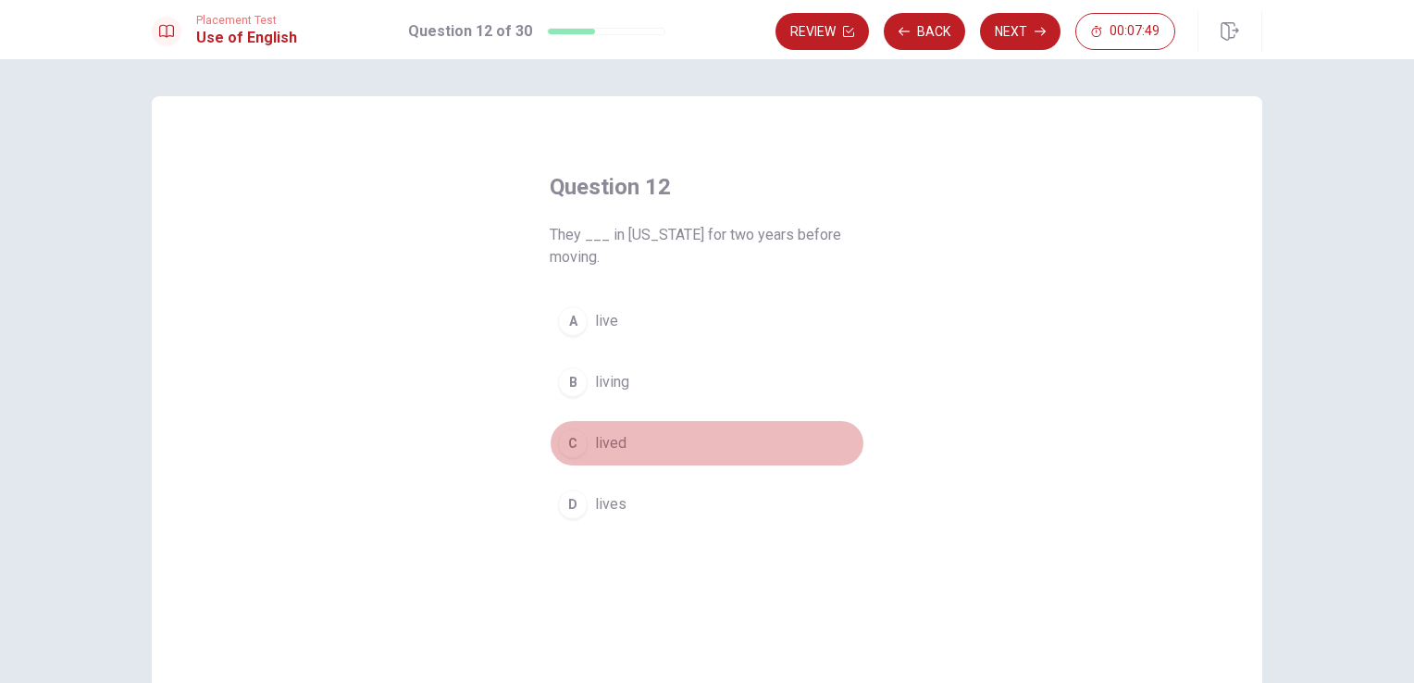
click at [562, 447] on div "C" at bounding box center [573, 443] width 30 height 30
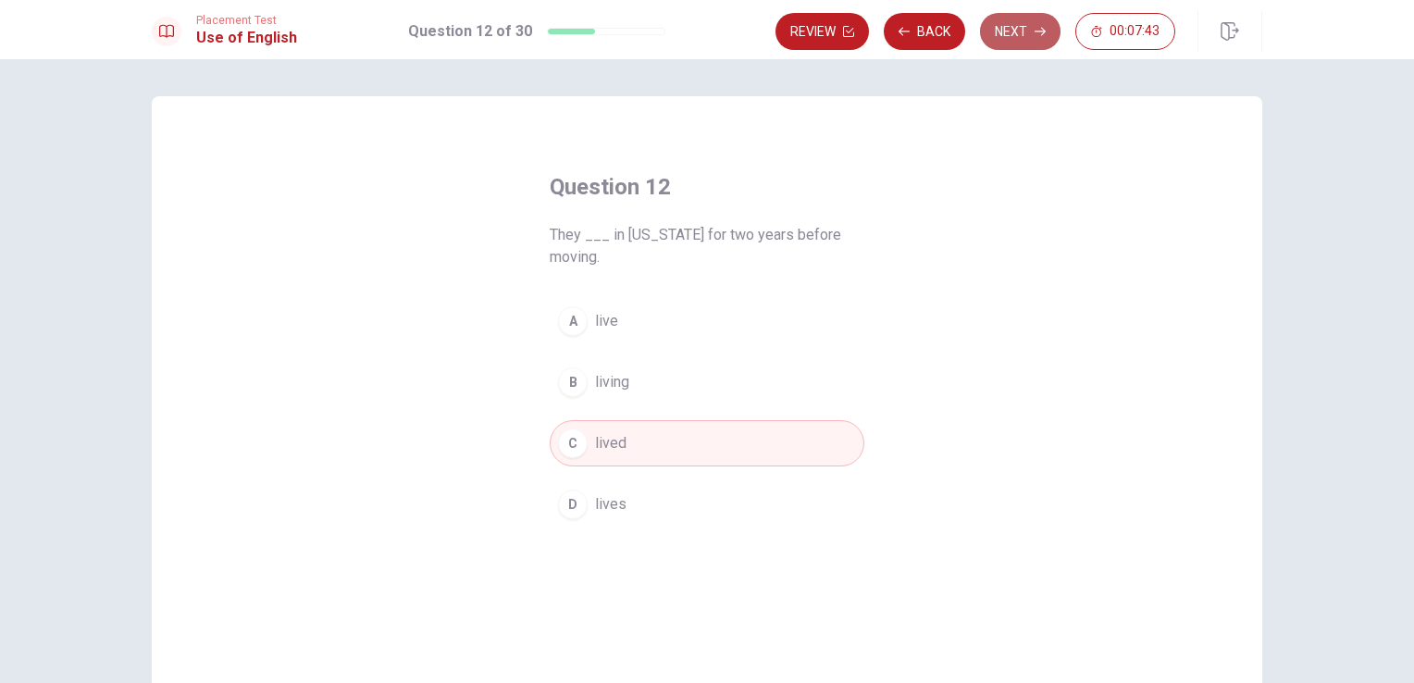
click at [1033, 43] on button "Next" at bounding box center [1020, 31] width 80 height 37
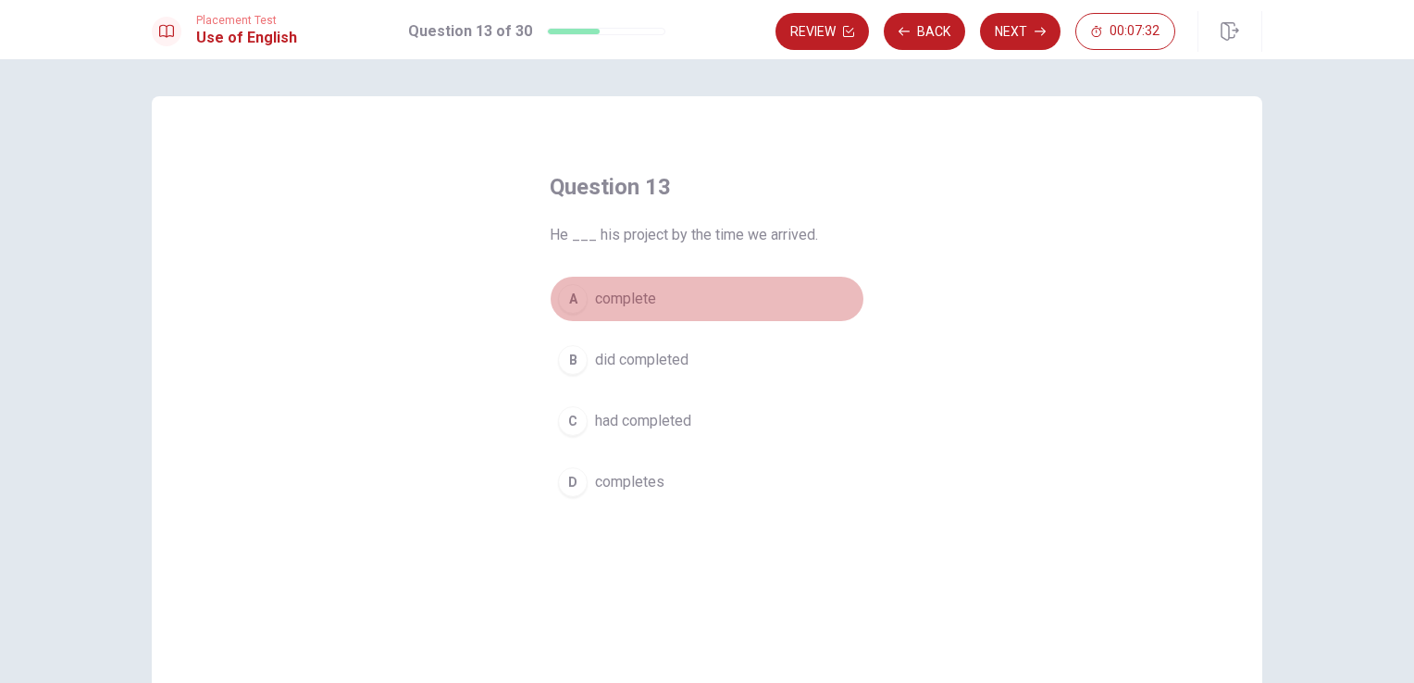
click at [634, 293] on span "complete" at bounding box center [625, 299] width 61 height 22
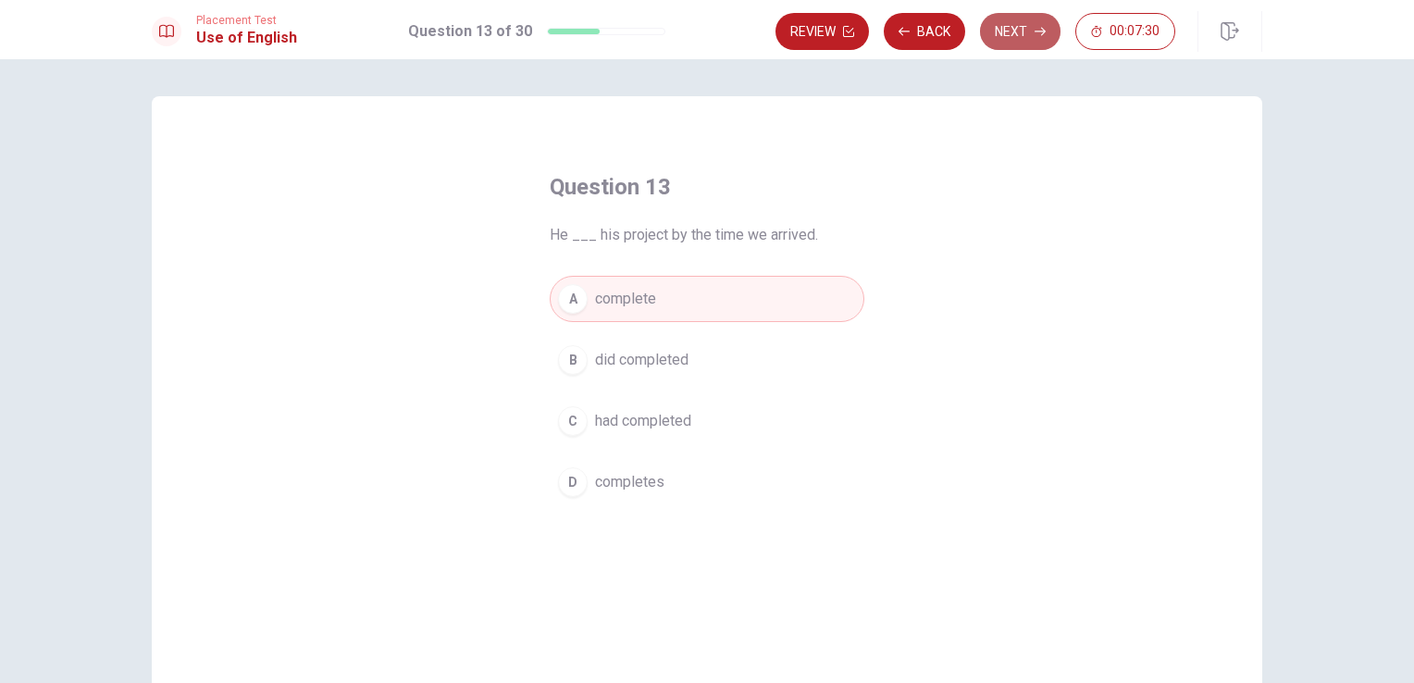
click at [1032, 20] on button "Next" at bounding box center [1020, 31] width 80 height 37
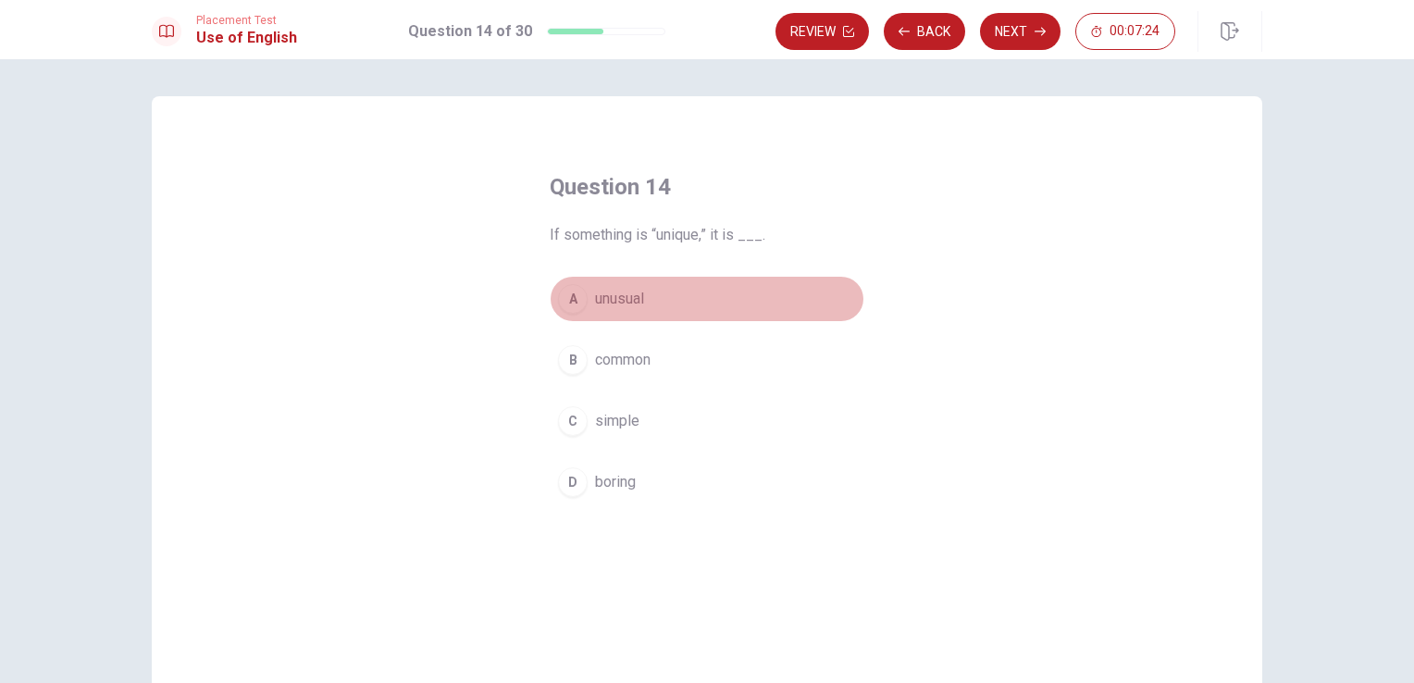
click at [603, 296] on span "unusual" at bounding box center [619, 299] width 49 height 22
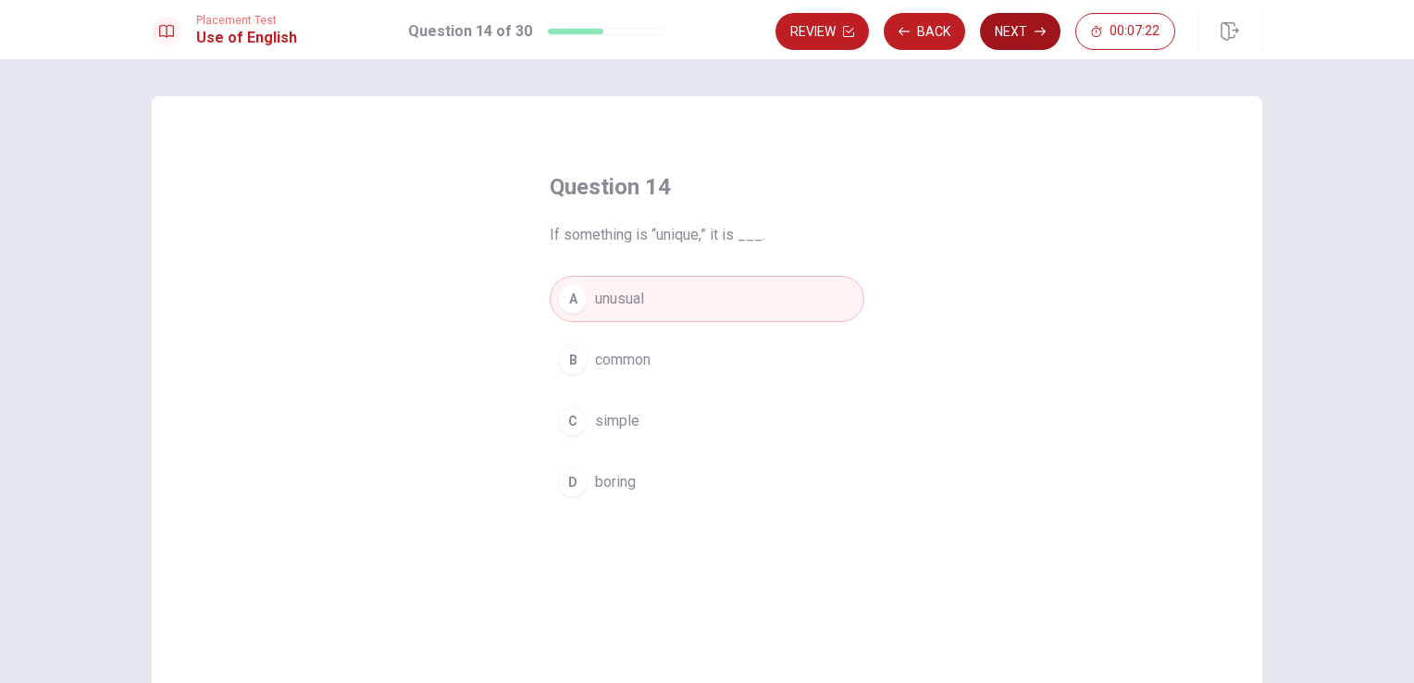
click at [1032, 42] on button "Next" at bounding box center [1020, 31] width 80 height 37
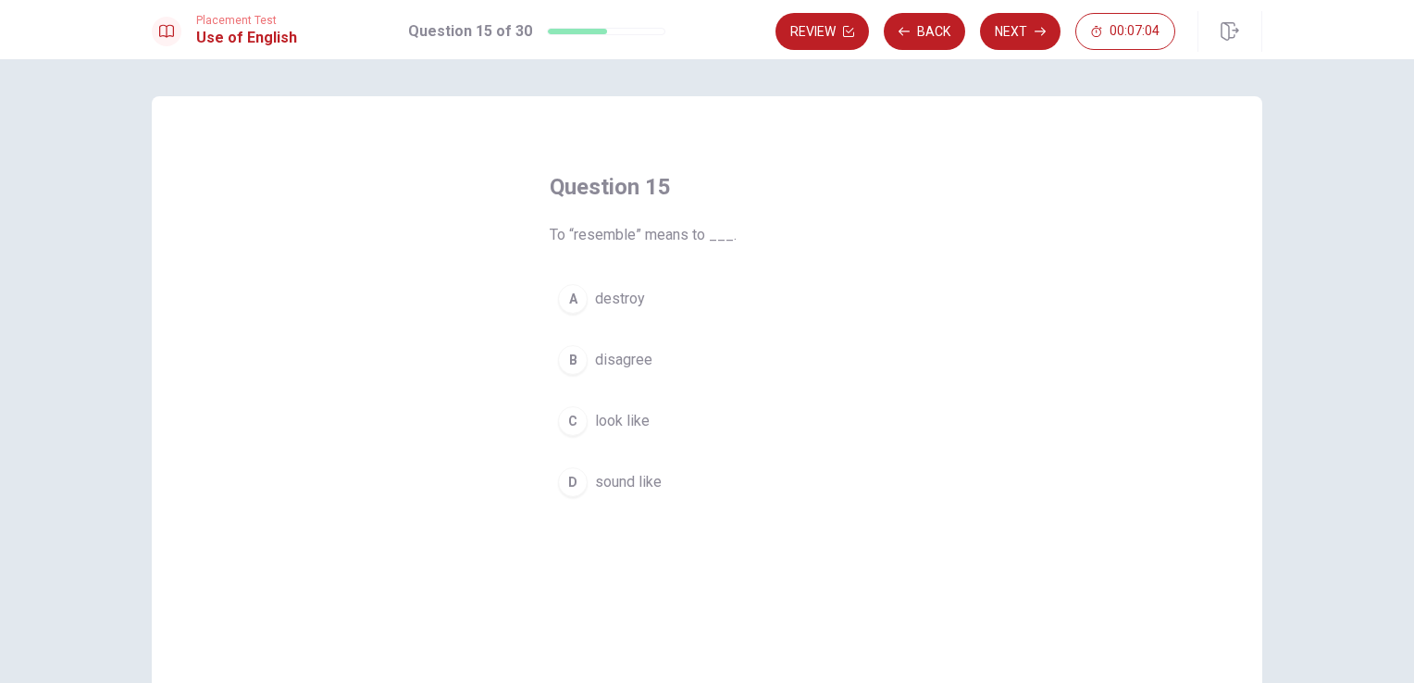
click at [633, 420] on span "look like" at bounding box center [622, 421] width 55 height 22
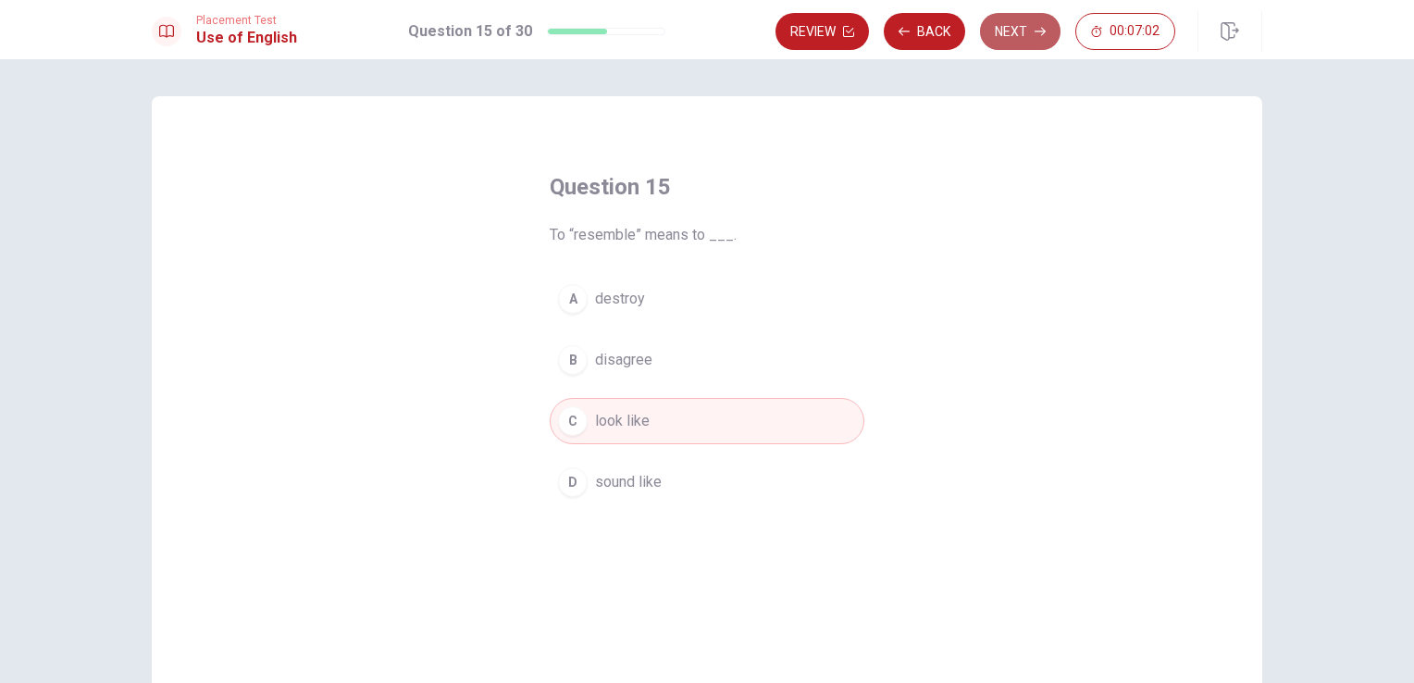
click at [1032, 44] on button "Next" at bounding box center [1020, 31] width 80 height 37
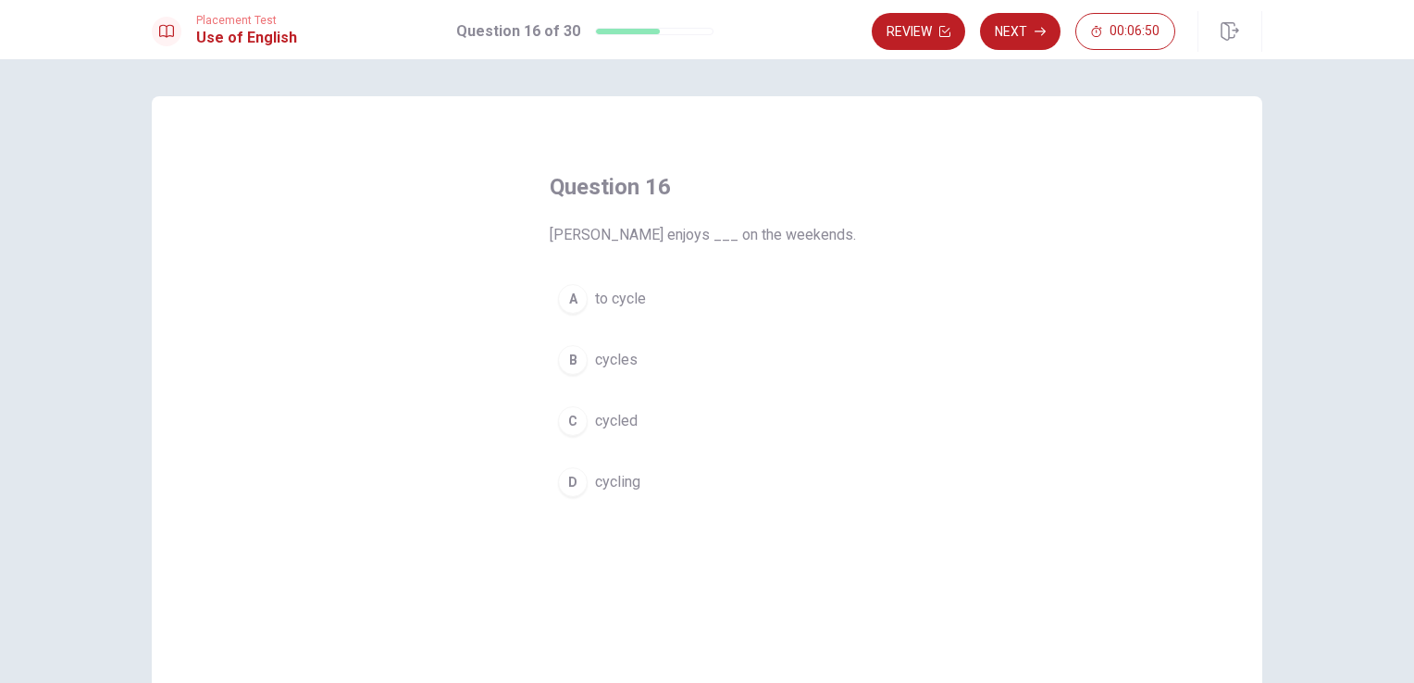
click at [600, 484] on span "cycling" at bounding box center [617, 482] width 45 height 22
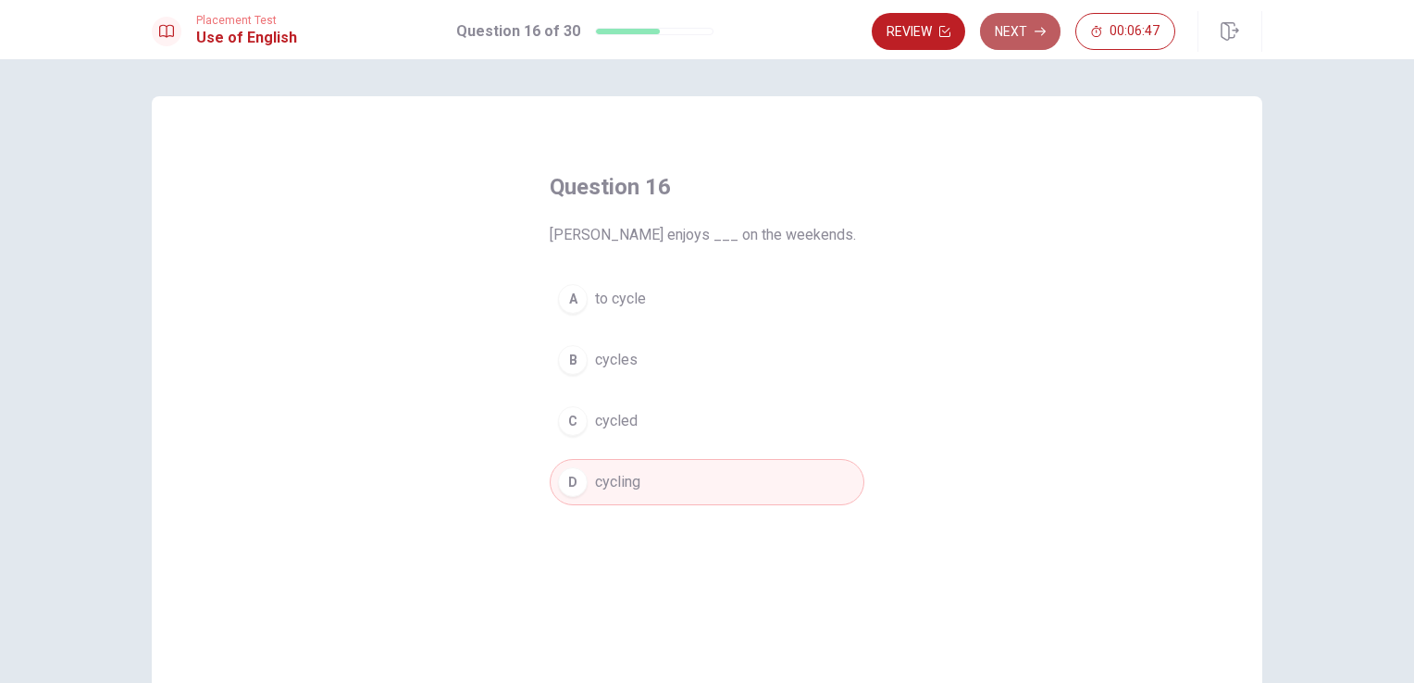
click at [1009, 34] on button "Next" at bounding box center [1020, 31] width 80 height 37
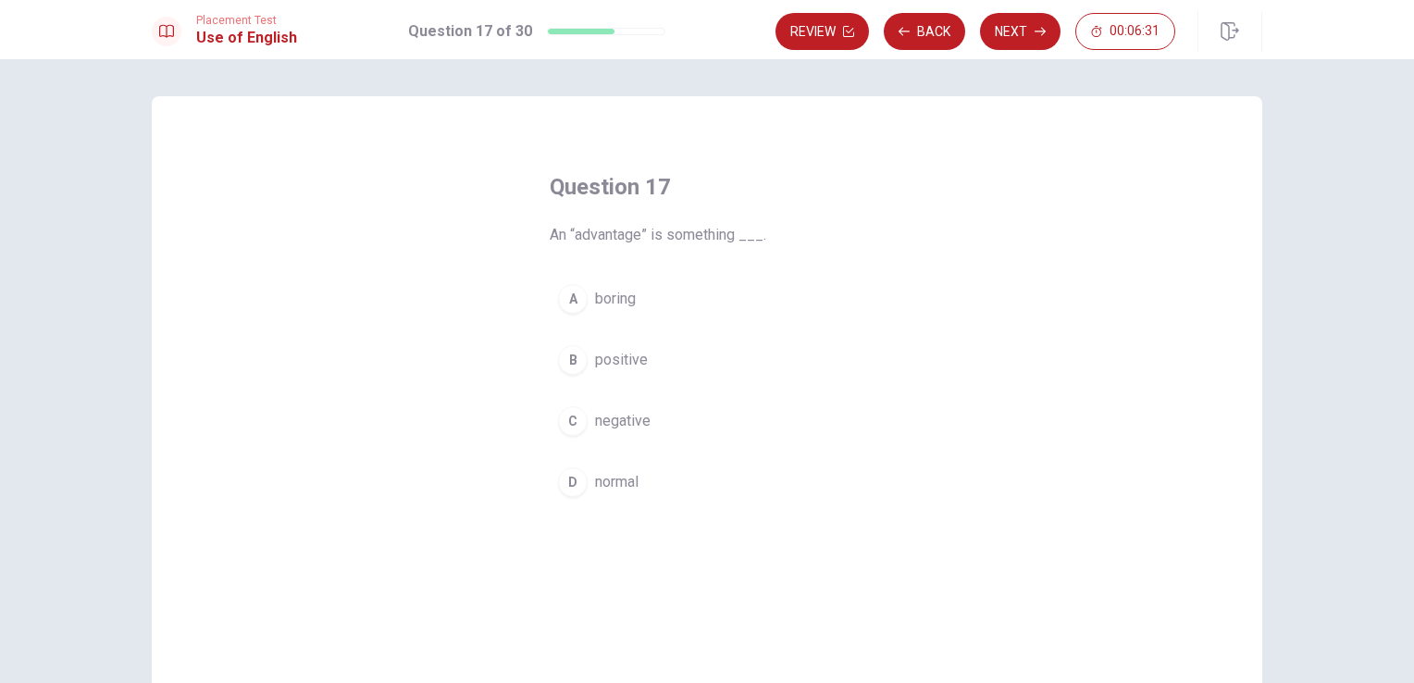
click at [588, 363] on button "B positive" at bounding box center [707, 360] width 315 height 46
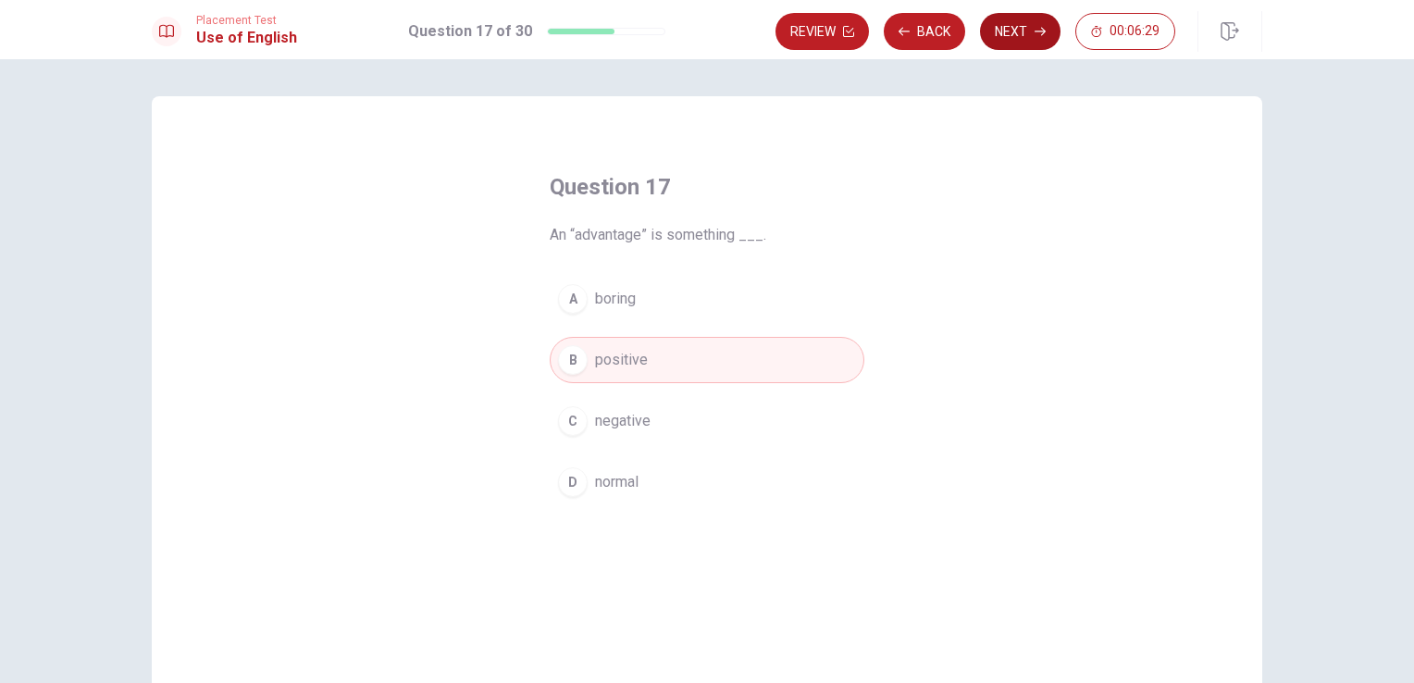
click at [1040, 35] on icon "button" at bounding box center [1039, 31] width 11 height 11
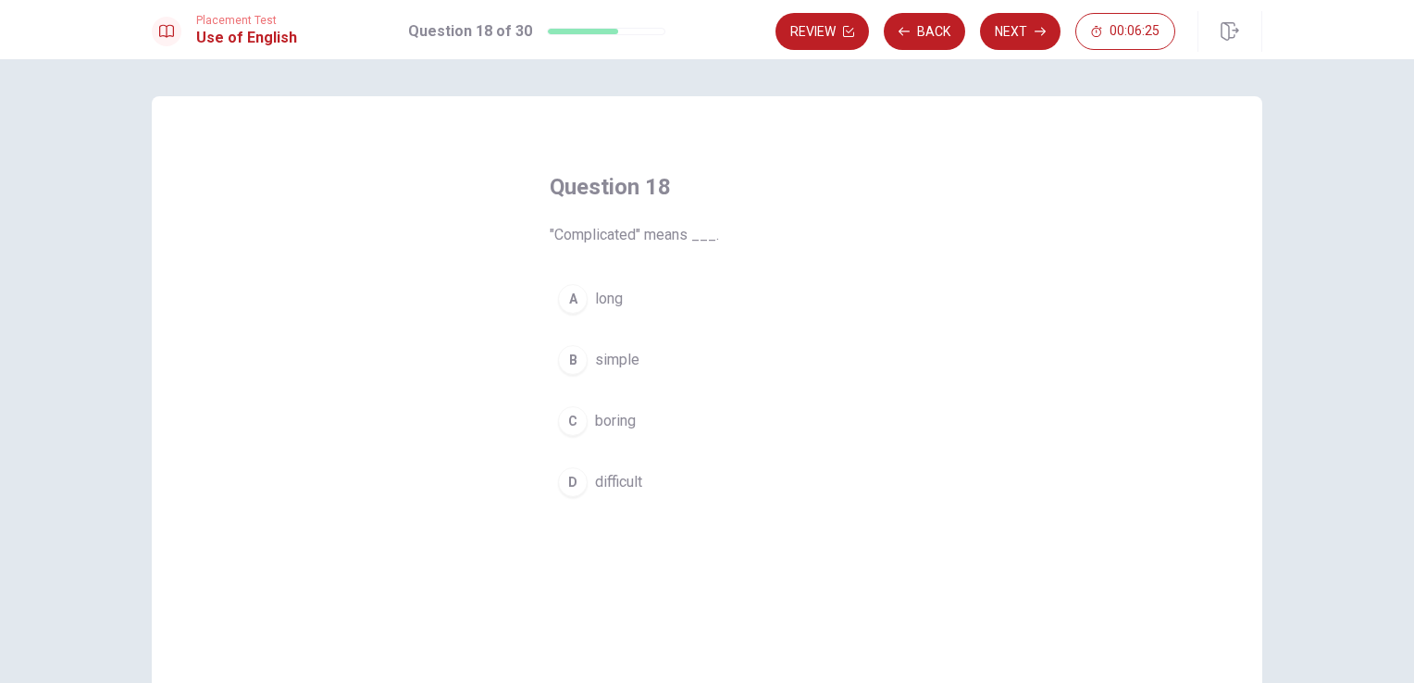
click at [567, 485] on div "D" at bounding box center [573, 482] width 30 height 30
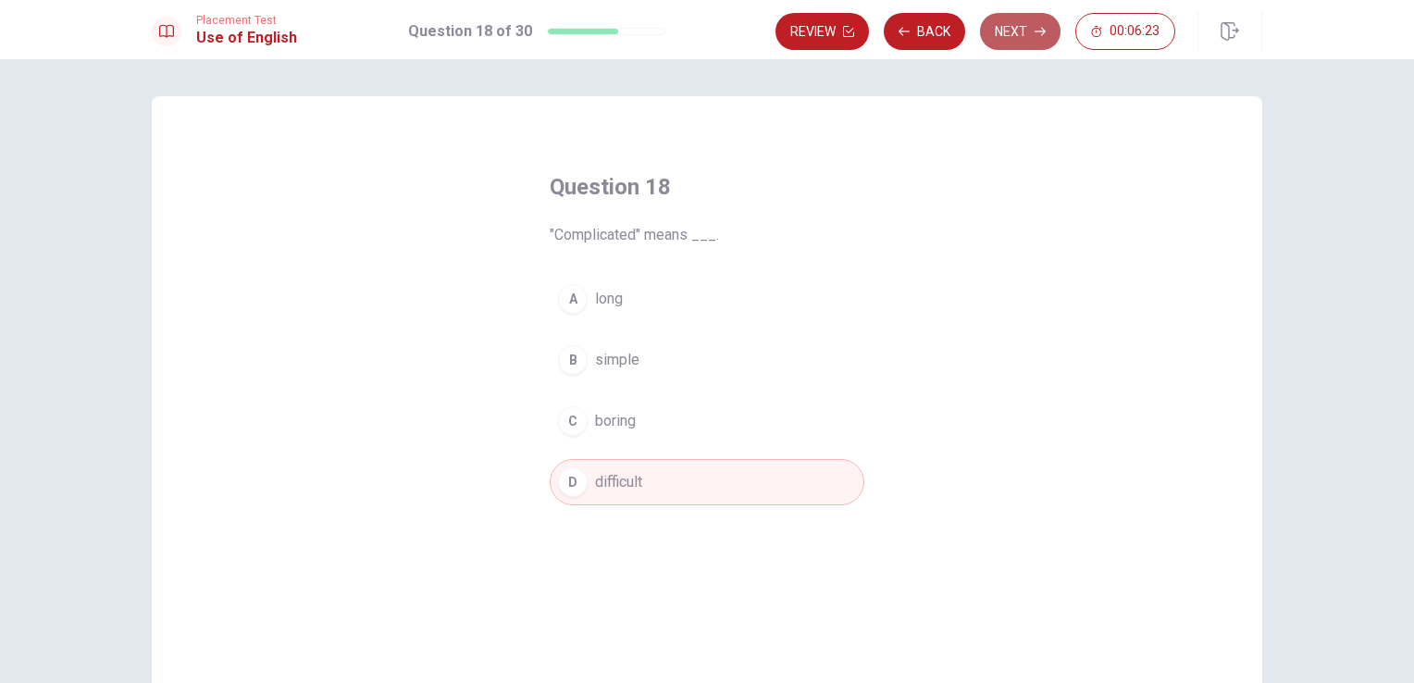
click at [1006, 39] on button "Next" at bounding box center [1020, 31] width 80 height 37
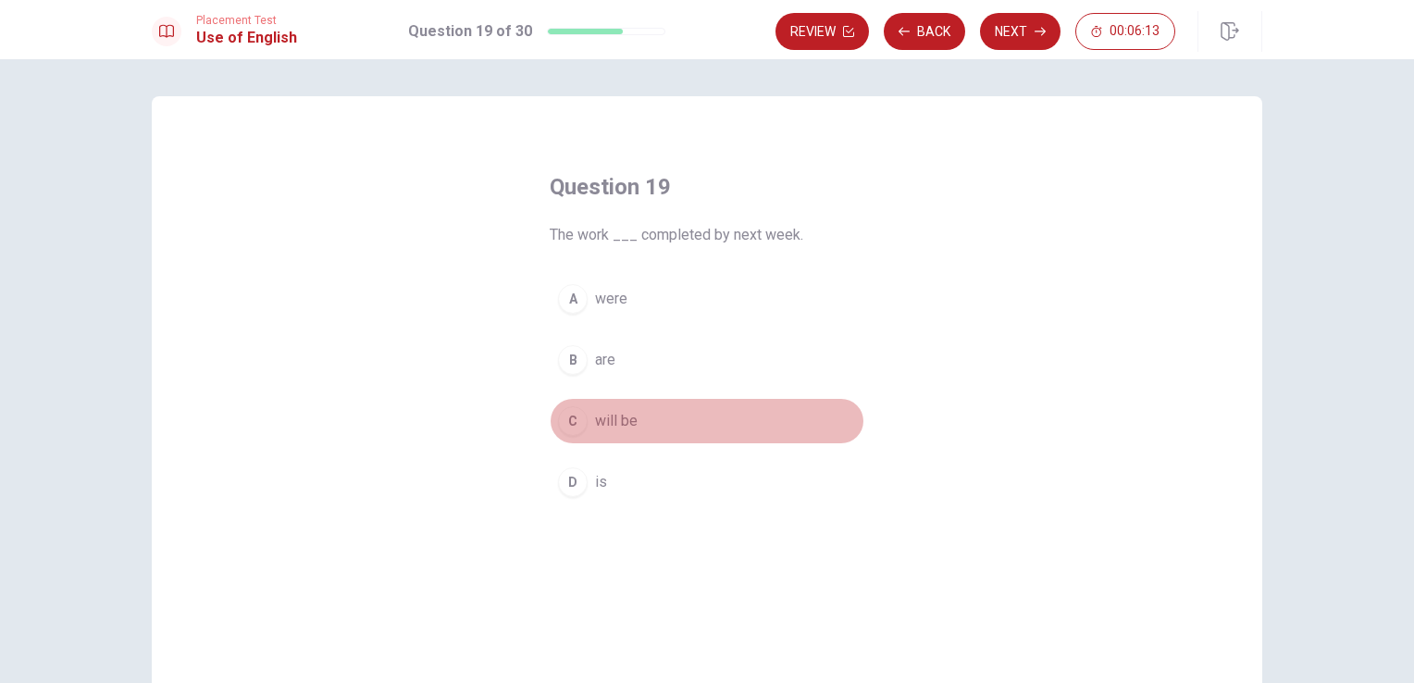
click at [567, 418] on div "C" at bounding box center [573, 421] width 30 height 30
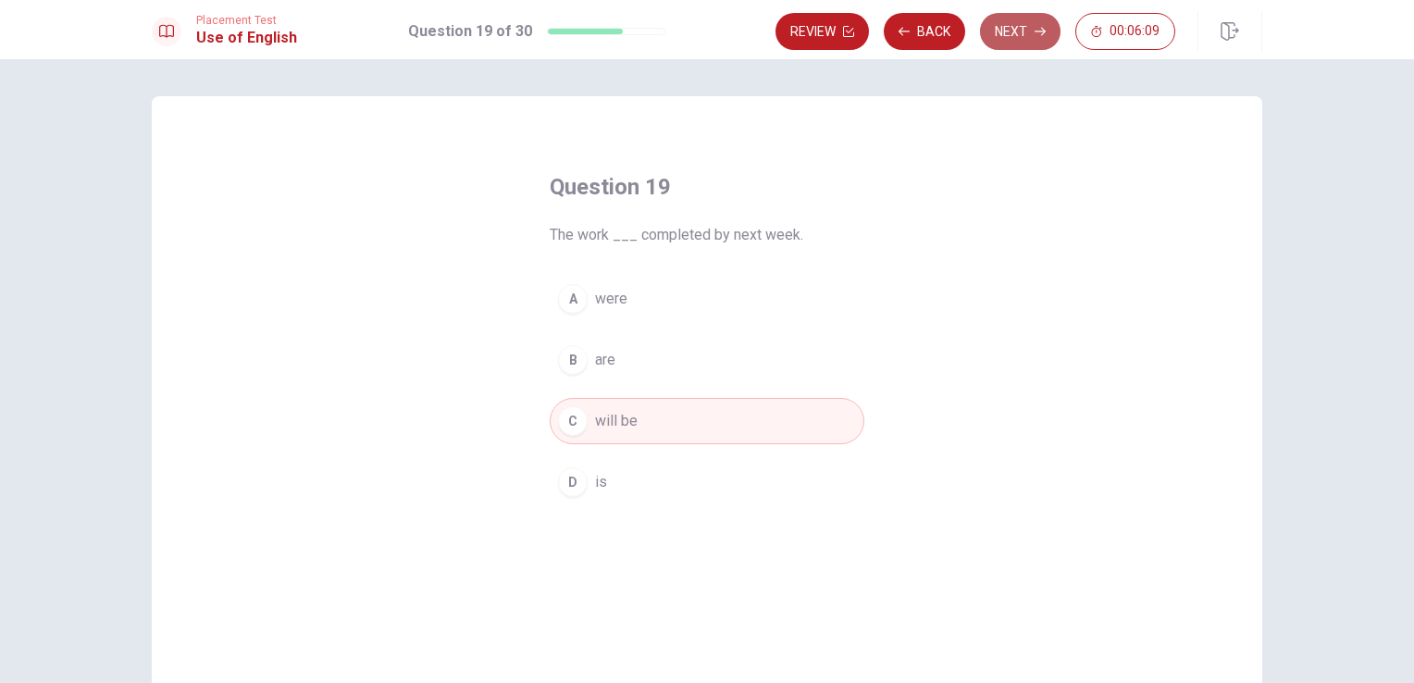
click at [1026, 17] on button "Next" at bounding box center [1020, 31] width 80 height 37
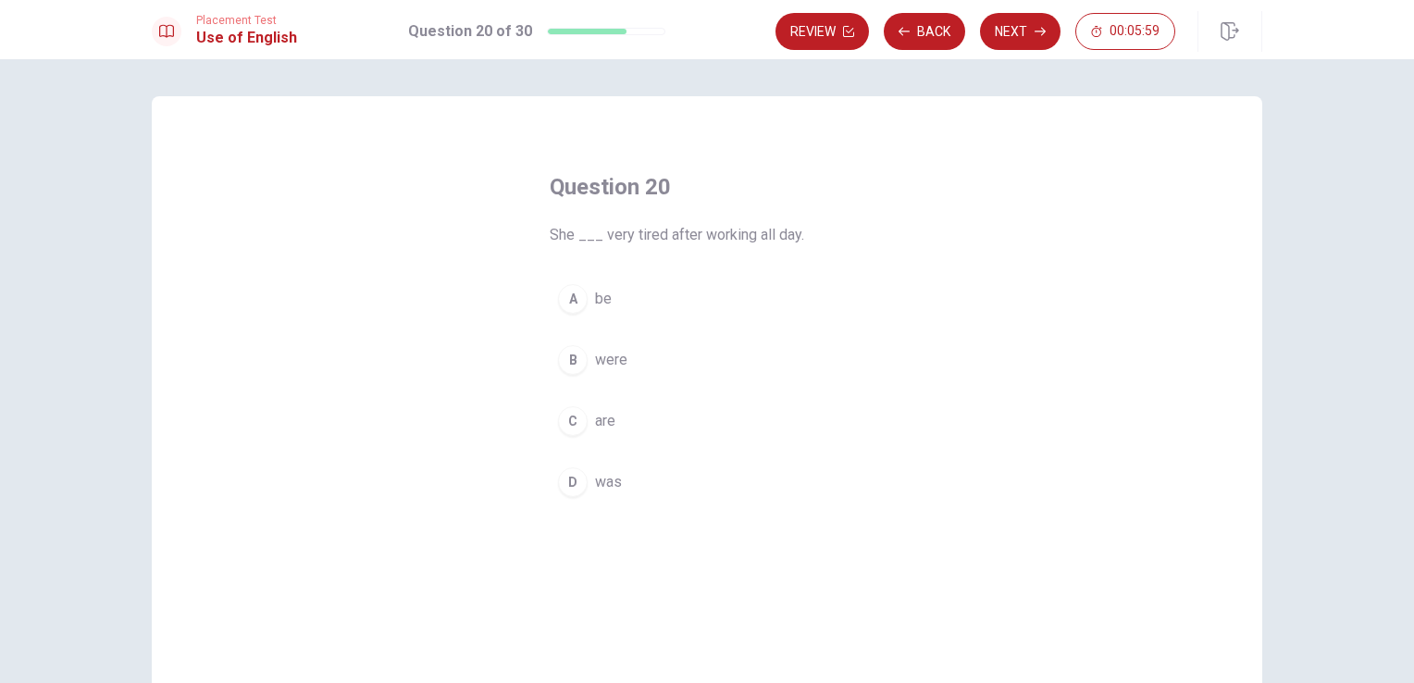
click at [580, 480] on div "D" at bounding box center [573, 482] width 30 height 30
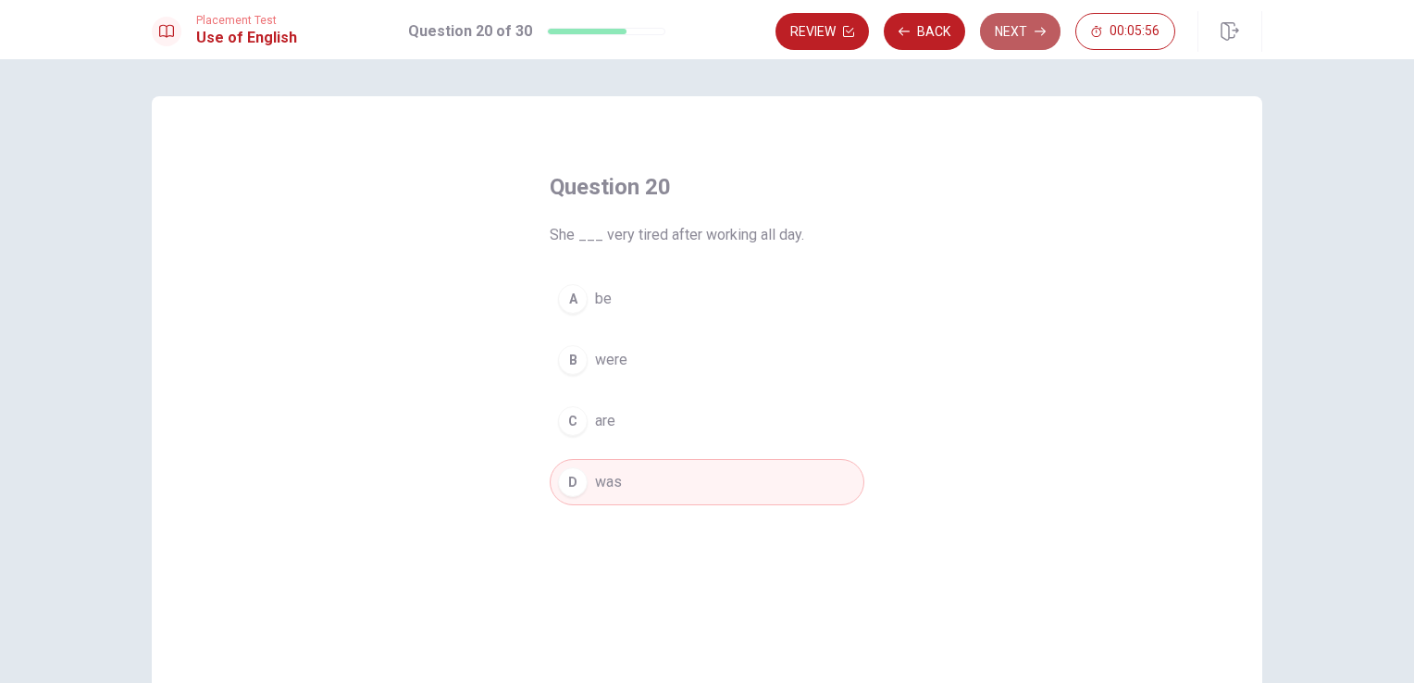
click at [1009, 31] on button "Next" at bounding box center [1020, 31] width 80 height 37
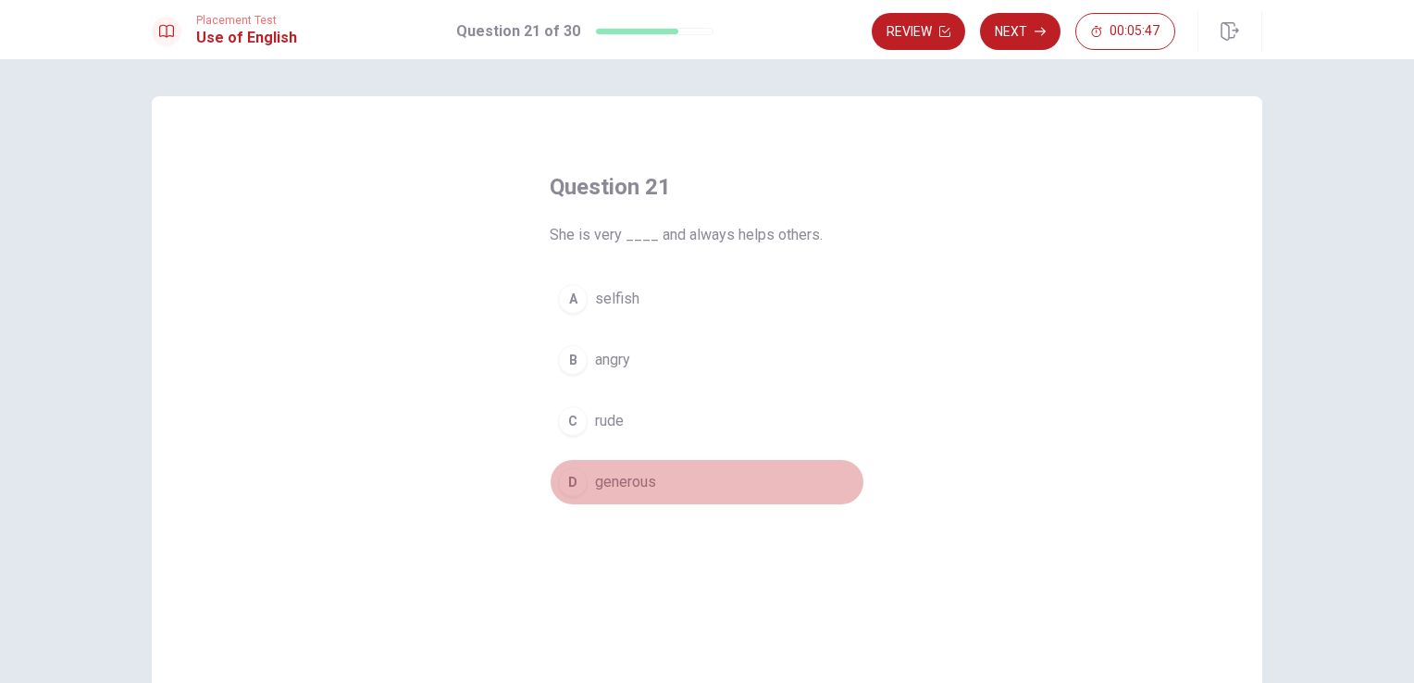
click at [566, 468] on div "D" at bounding box center [573, 482] width 30 height 30
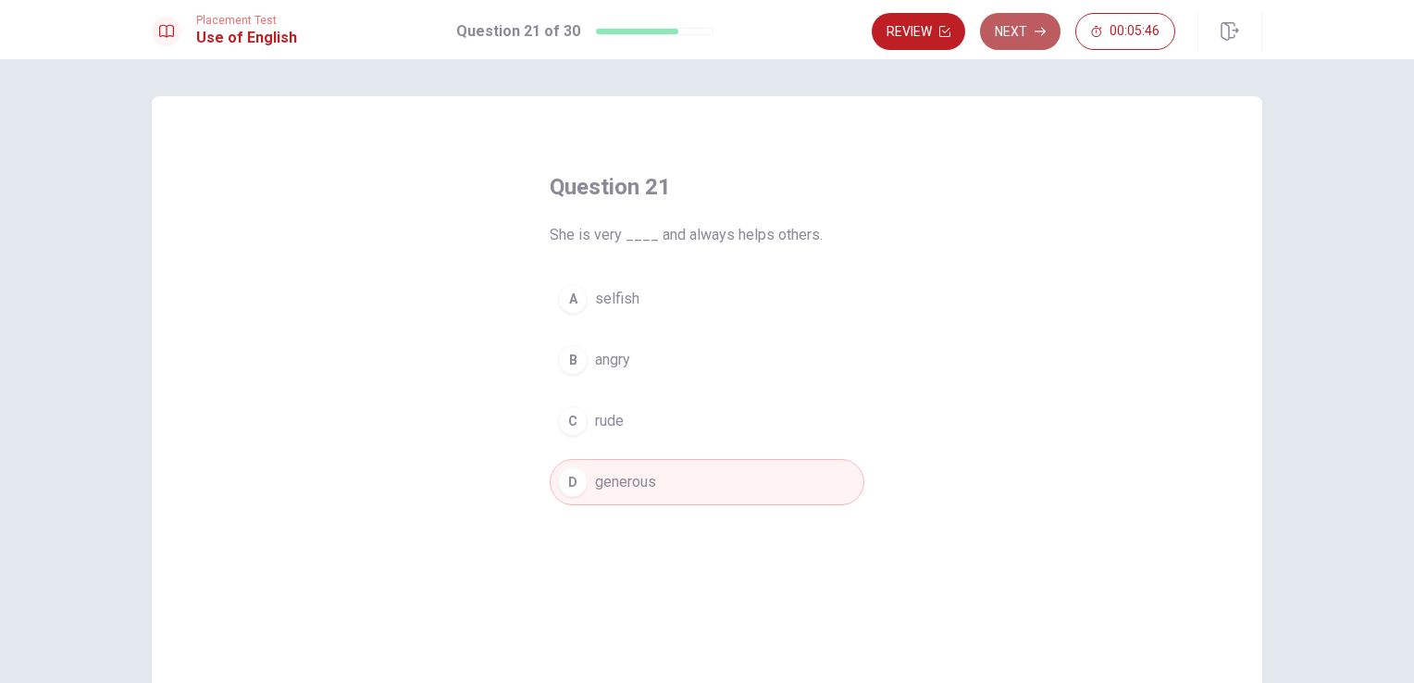
click at [1000, 45] on button "Next" at bounding box center [1020, 31] width 80 height 37
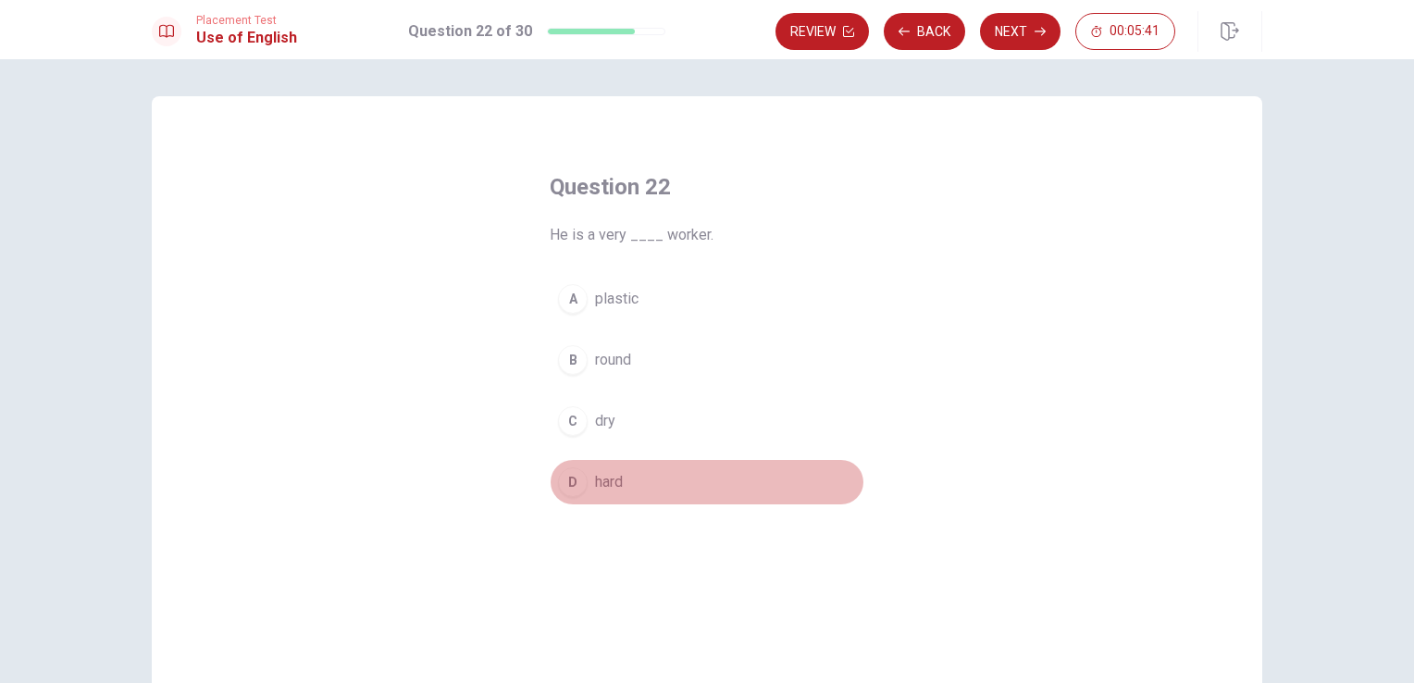
click at [577, 480] on div "D" at bounding box center [573, 482] width 30 height 30
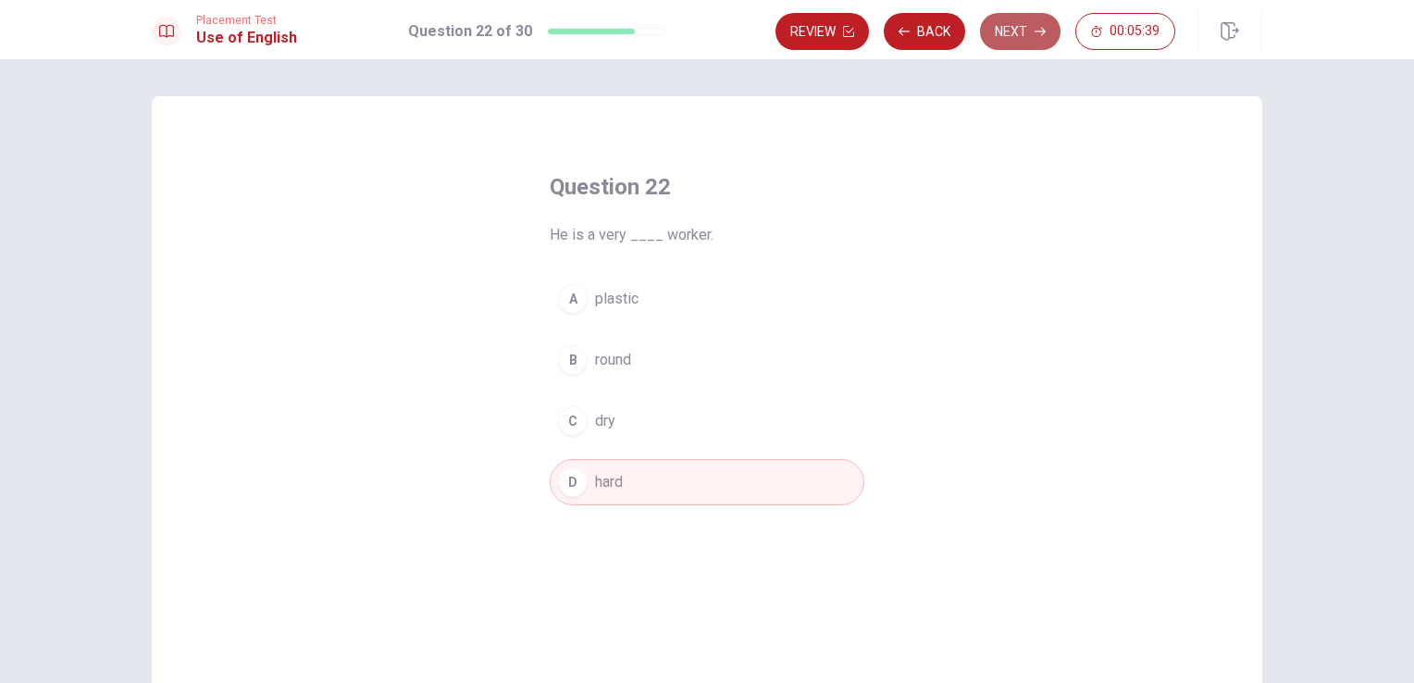
click at [1033, 18] on button "Next" at bounding box center [1020, 31] width 80 height 37
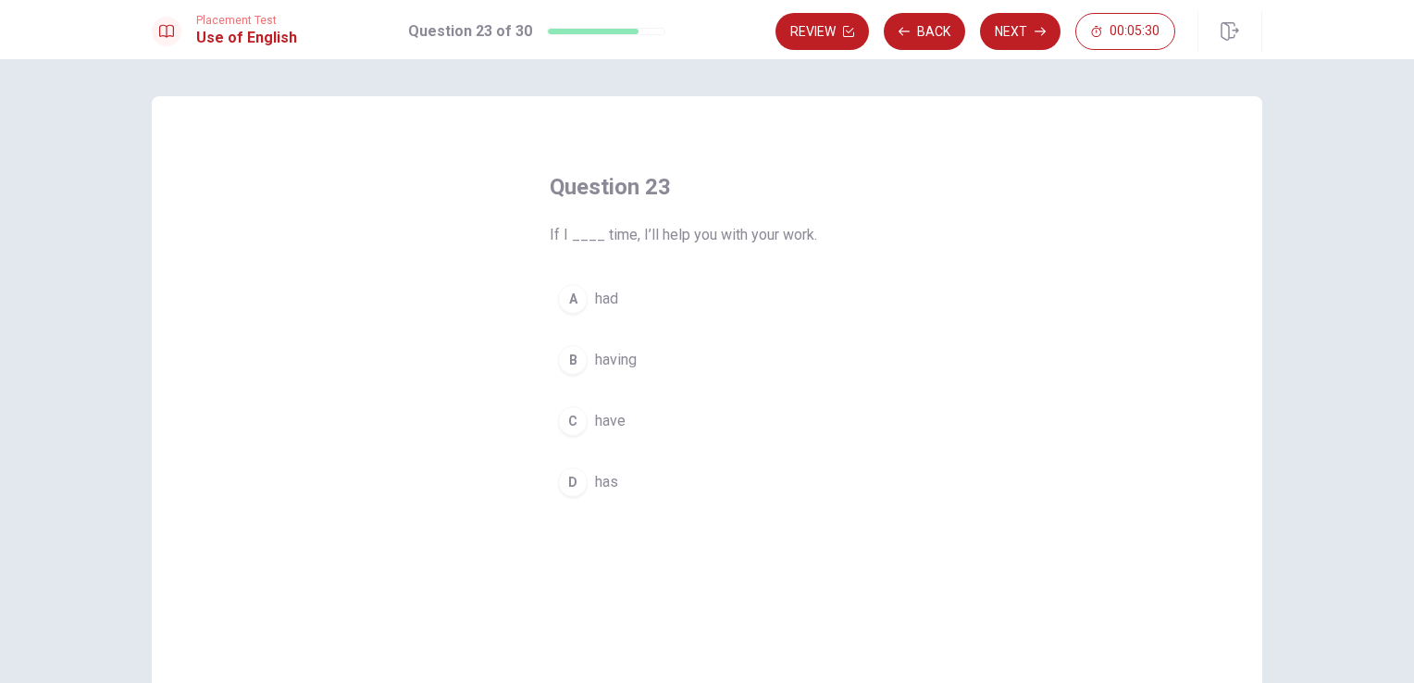
click at [595, 419] on span "have" at bounding box center [610, 421] width 31 height 22
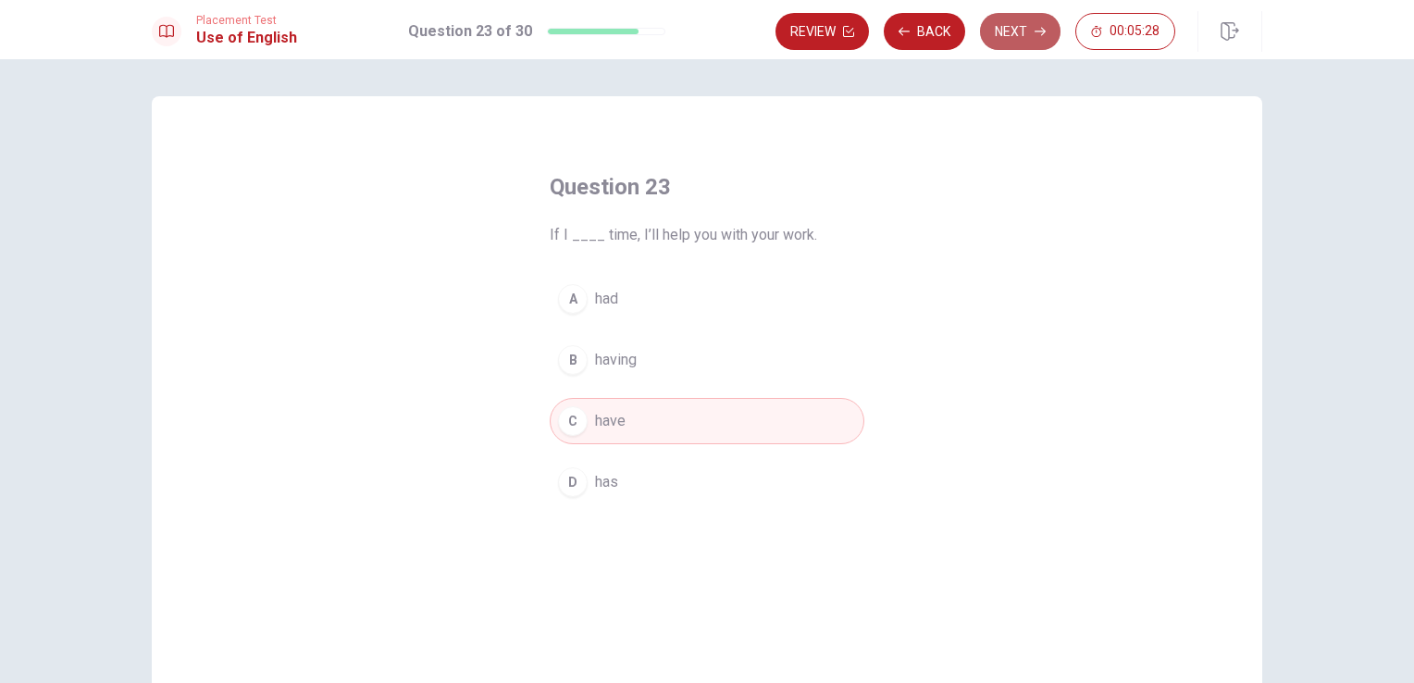
click at [1009, 43] on button "Next" at bounding box center [1020, 31] width 80 height 37
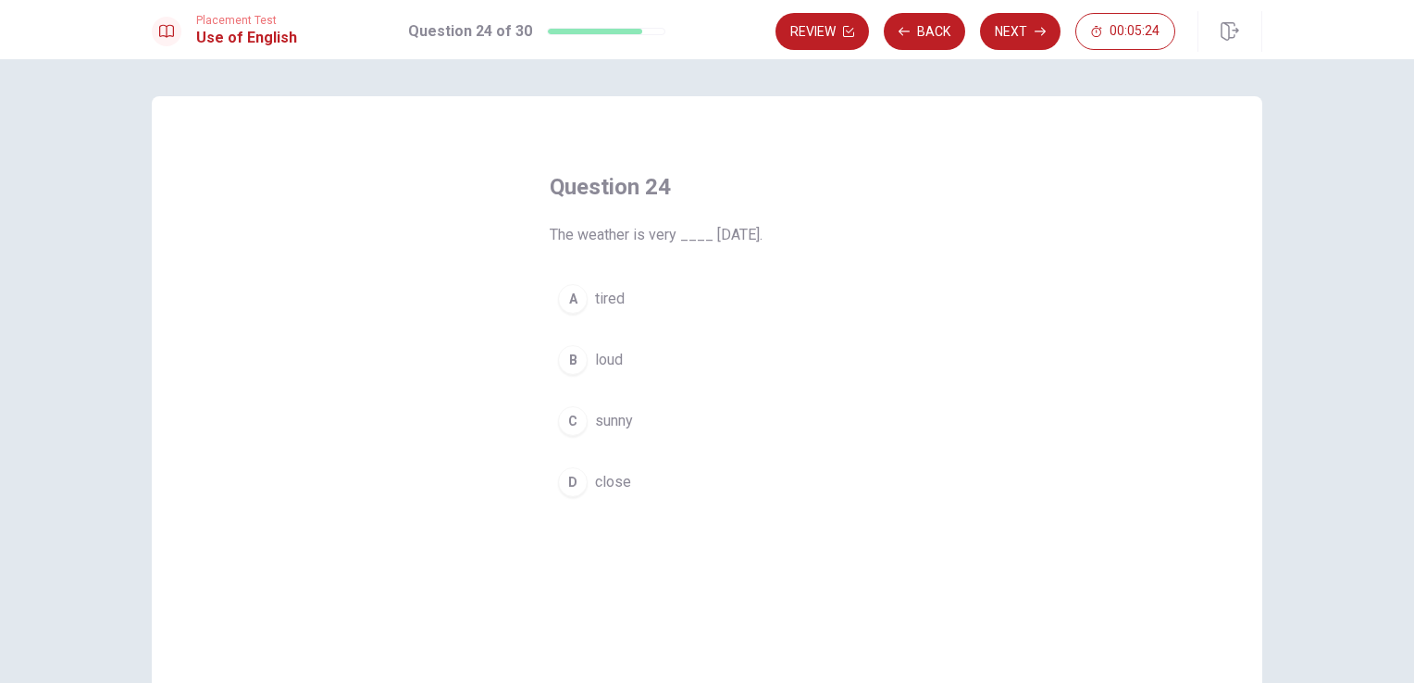
click at [617, 431] on button "C sunny" at bounding box center [707, 421] width 315 height 46
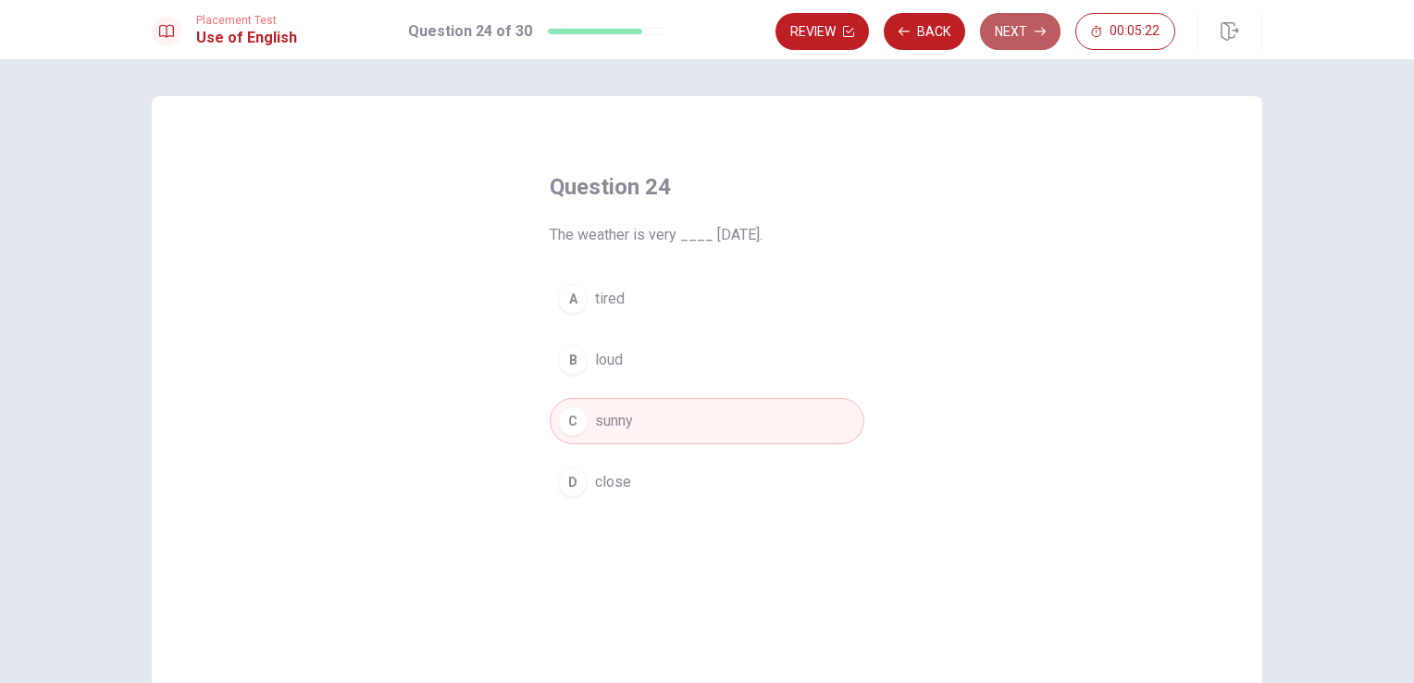
click at [1007, 40] on button "Next" at bounding box center [1020, 31] width 80 height 37
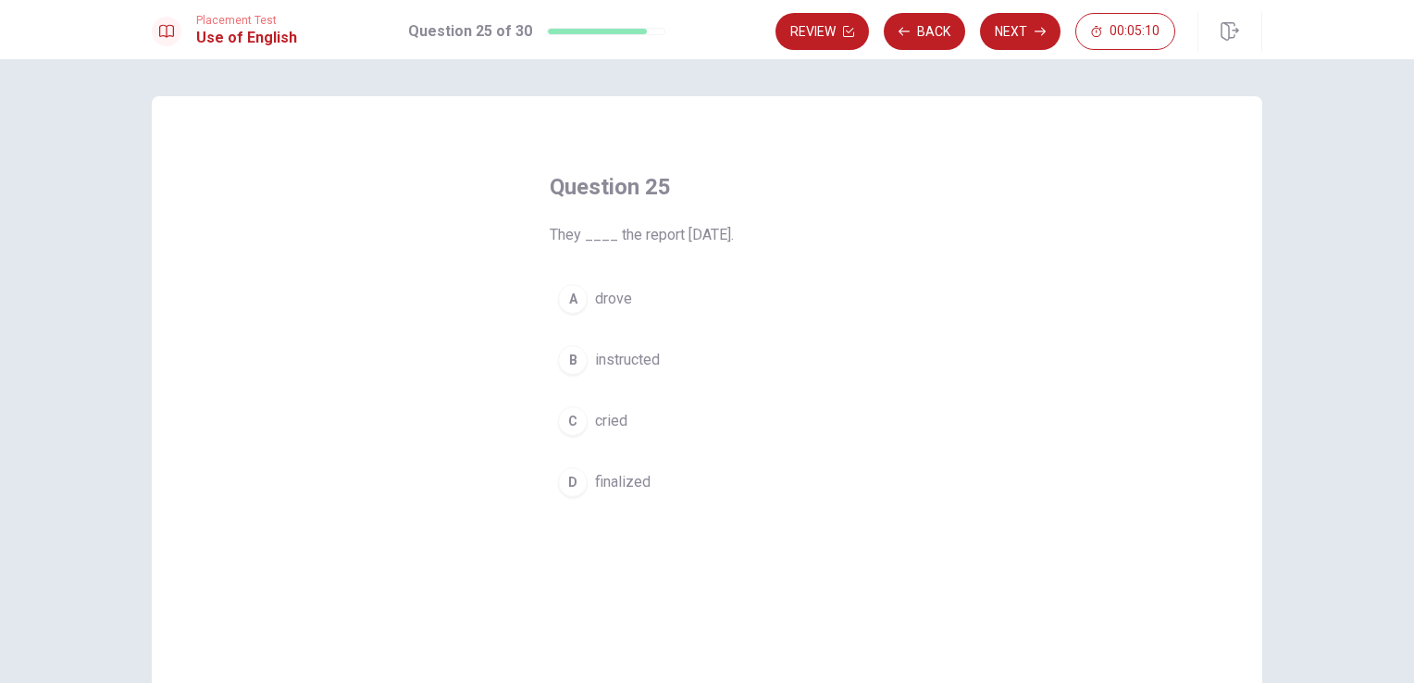
click at [636, 487] on span "finalized" at bounding box center [623, 482] width 56 height 22
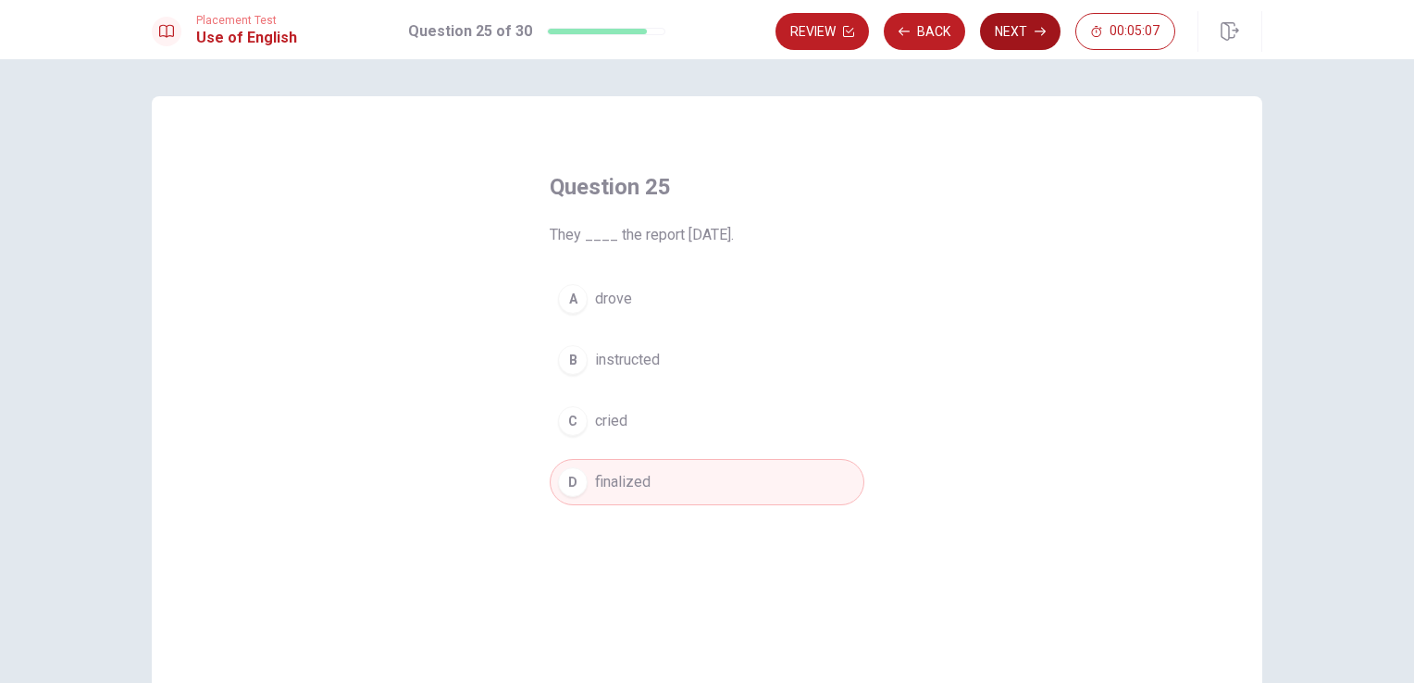
click at [1007, 36] on button "Next" at bounding box center [1020, 31] width 80 height 37
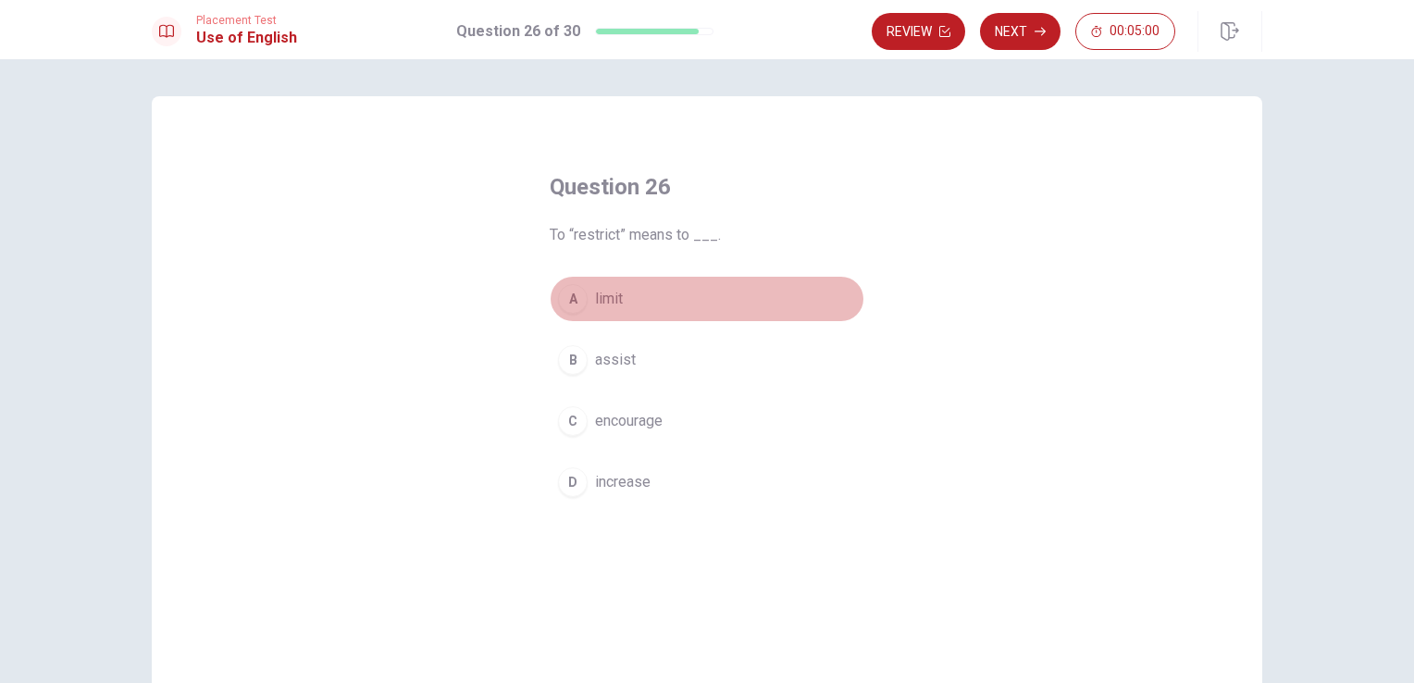
click at [574, 300] on div "A" at bounding box center [573, 299] width 30 height 30
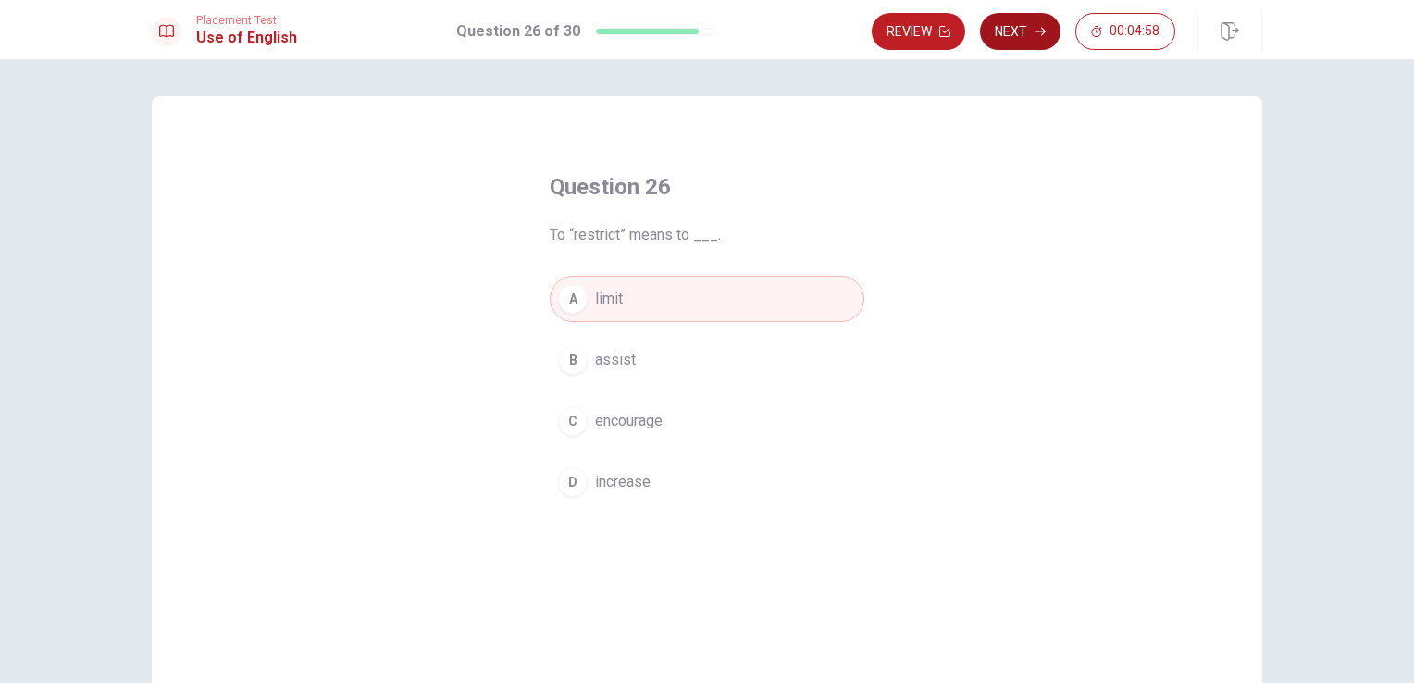
click at [1023, 49] on button "Next" at bounding box center [1020, 31] width 80 height 37
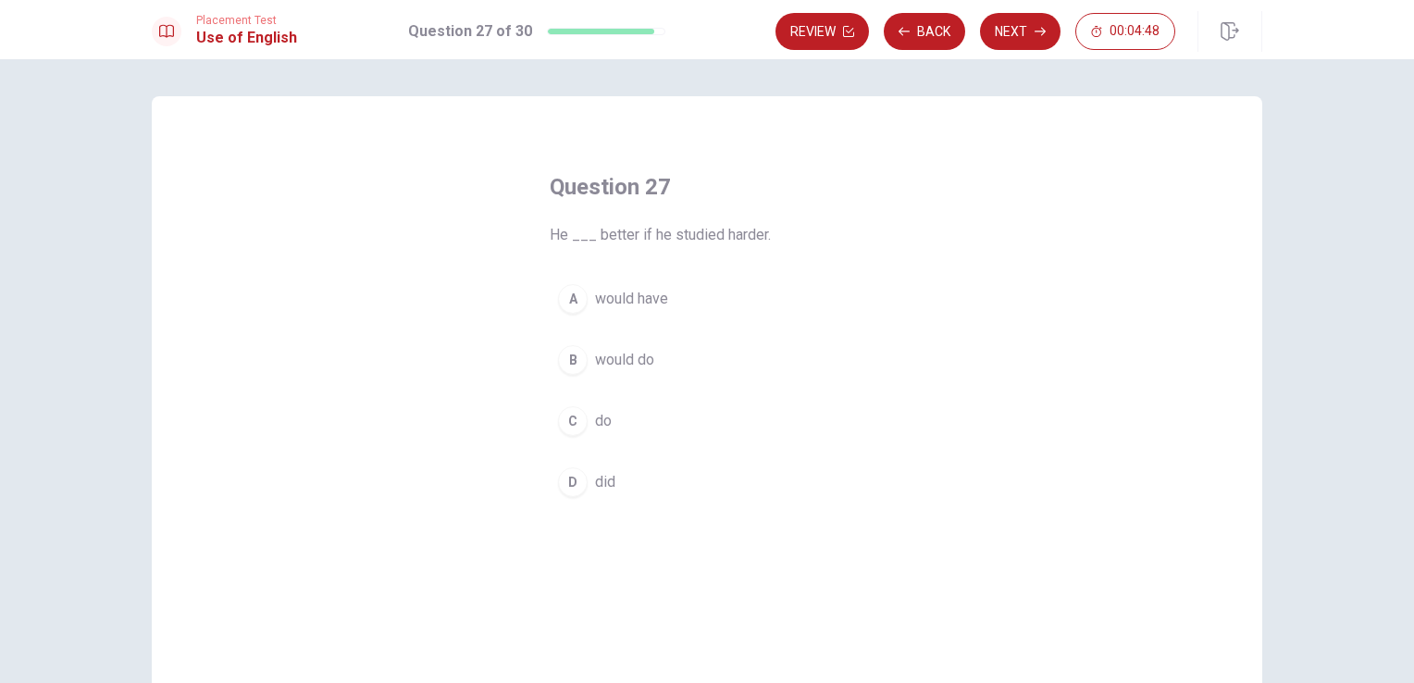
click at [626, 358] on span "would do" at bounding box center [624, 360] width 59 height 22
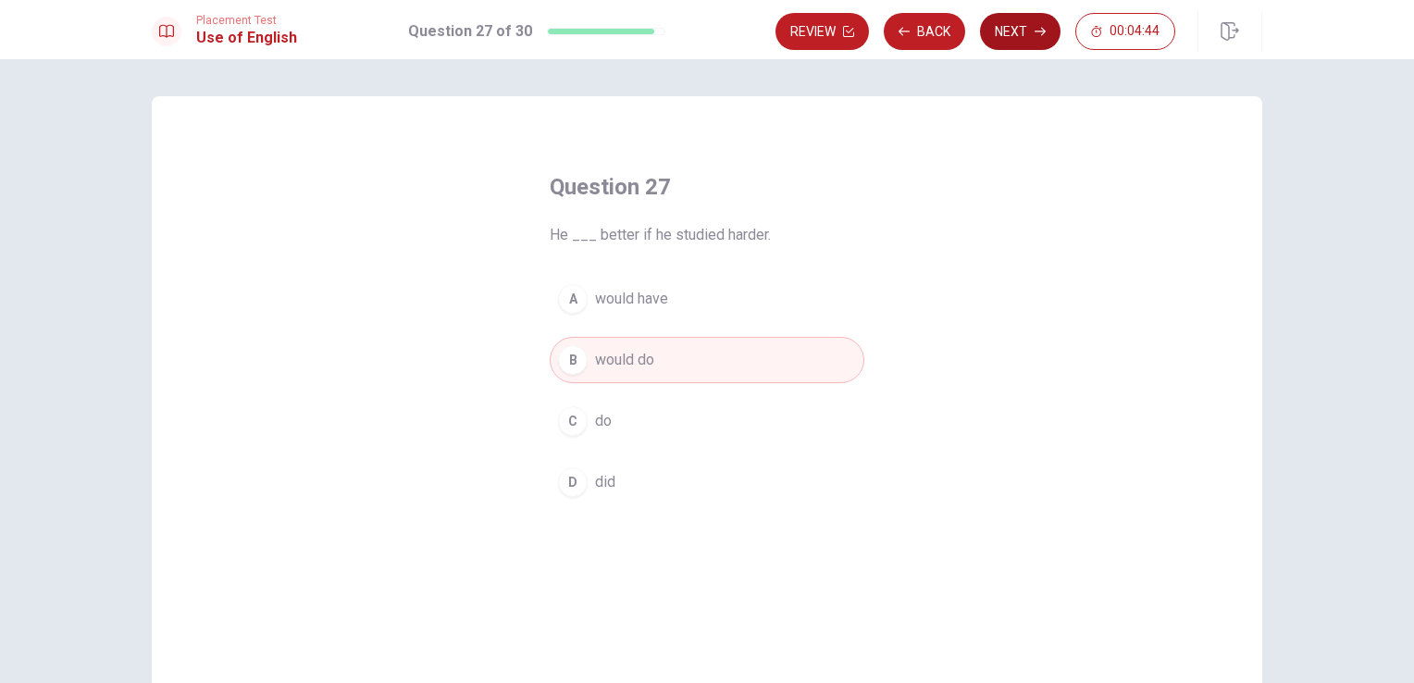
click at [1036, 33] on icon "button" at bounding box center [1039, 31] width 11 height 11
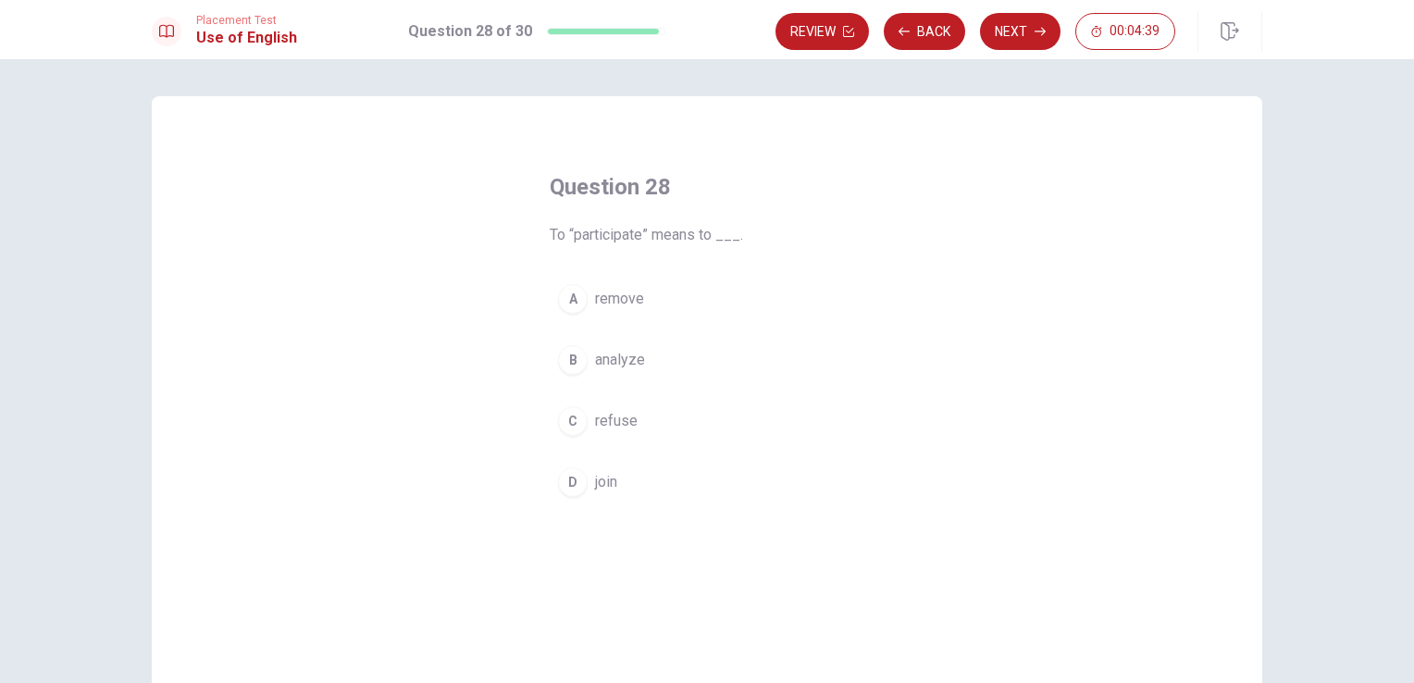
click at [596, 482] on span "join" at bounding box center [606, 482] width 22 height 22
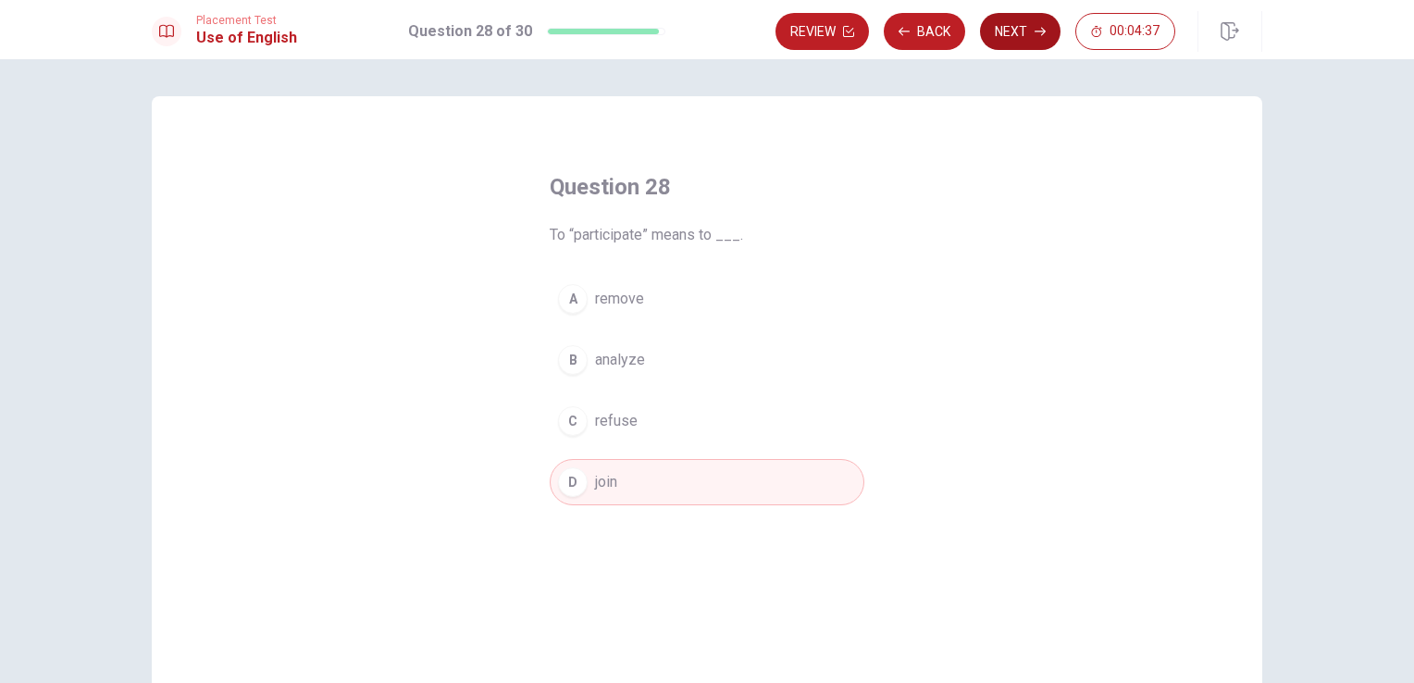
click at [1023, 38] on button "Next" at bounding box center [1020, 31] width 80 height 37
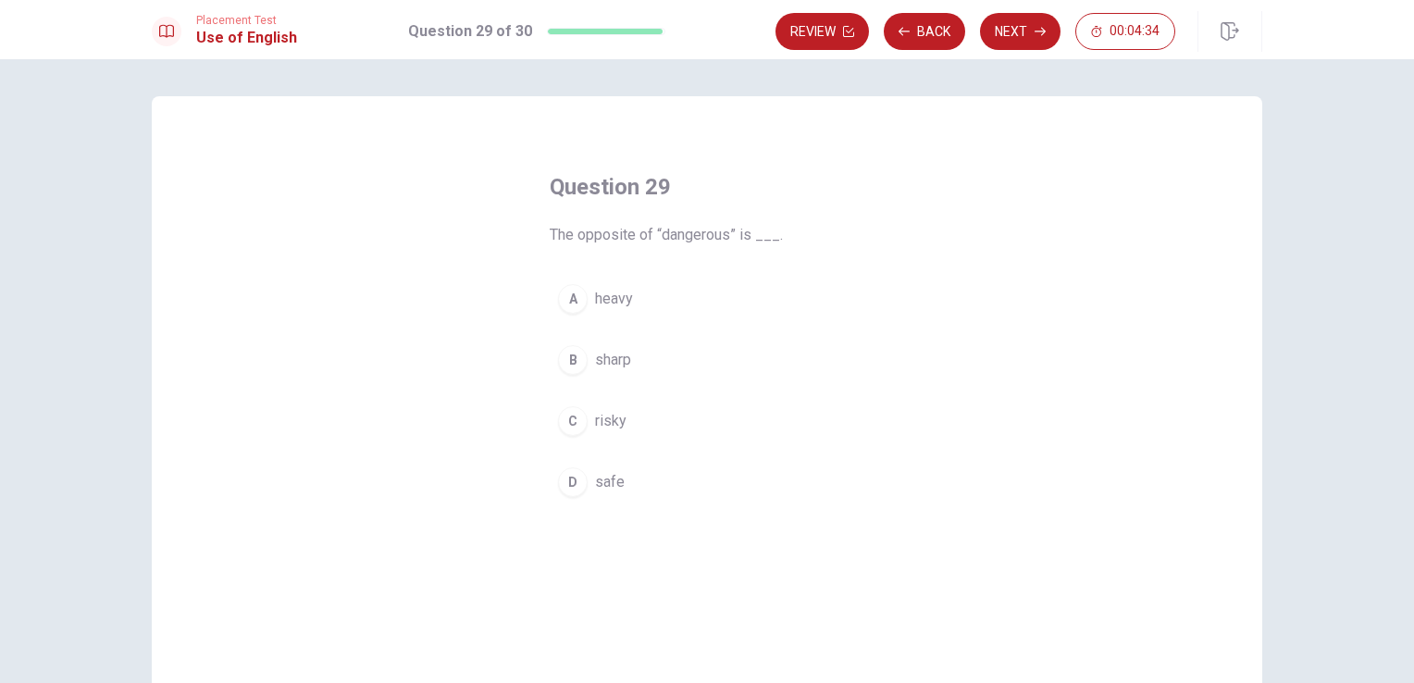
click at [604, 488] on span "safe" at bounding box center [610, 482] width 30 height 22
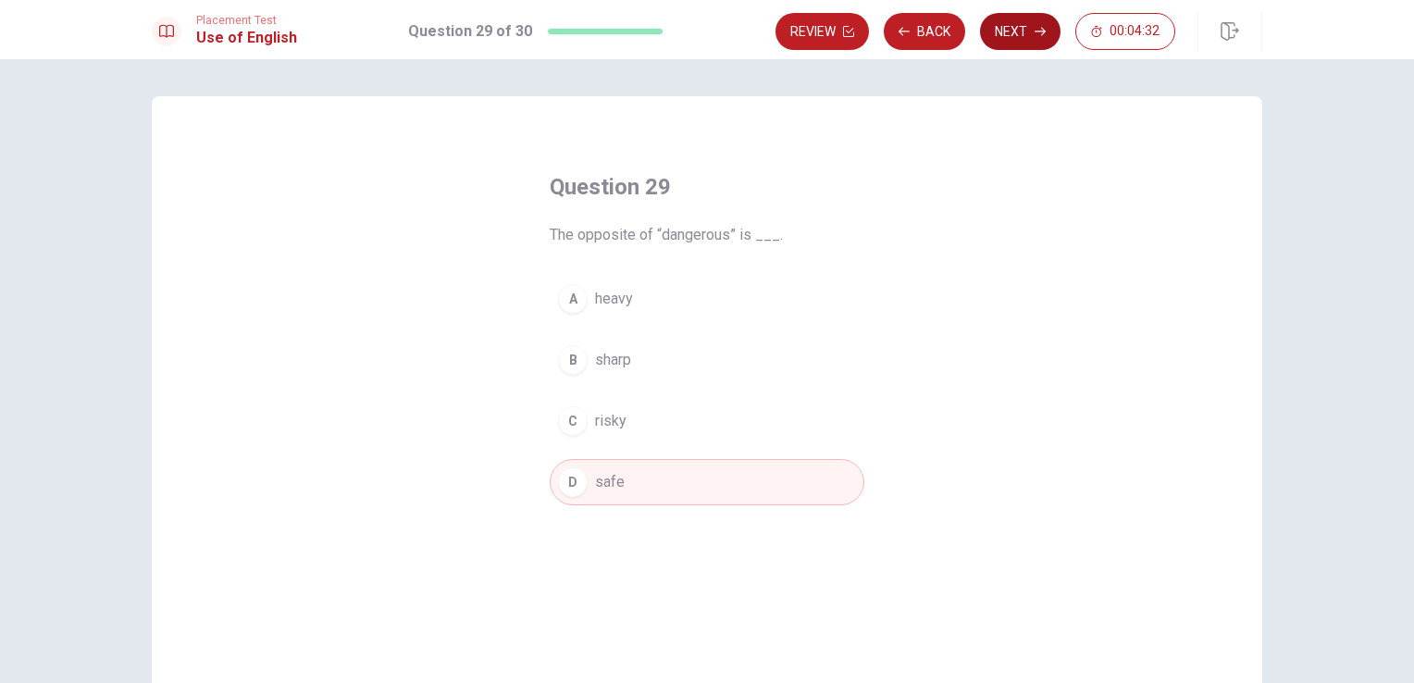
click at [1007, 37] on button "Next" at bounding box center [1020, 31] width 80 height 37
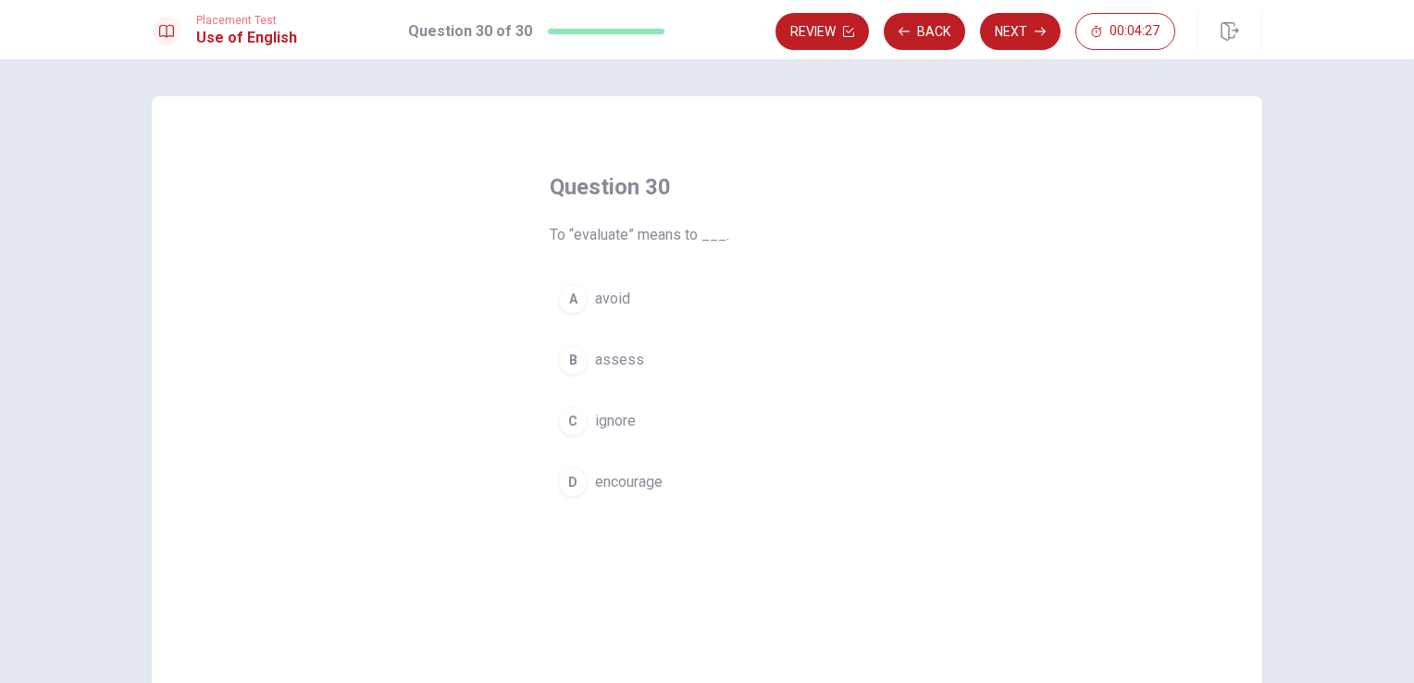
click at [651, 477] on span "encourage" at bounding box center [629, 482] width 68 height 22
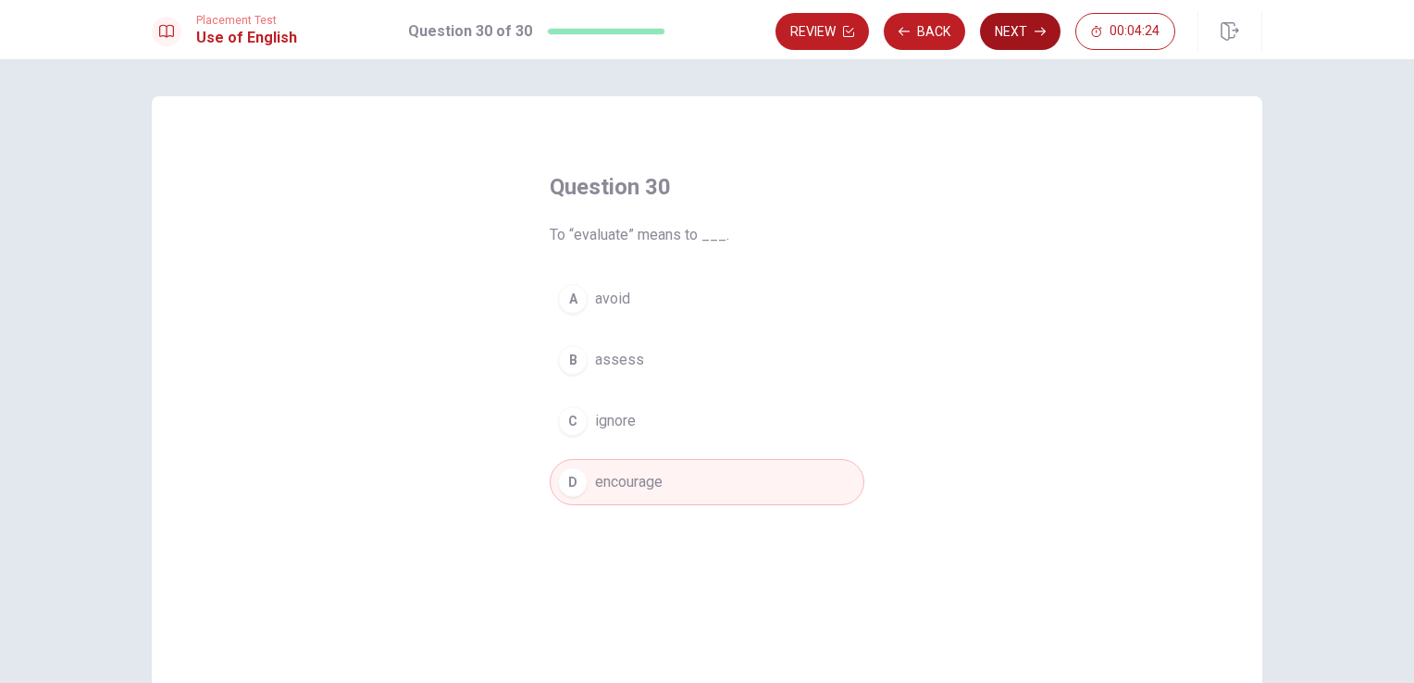
click at [1052, 39] on button "Next" at bounding box center [1020, 31] width 80 height 37
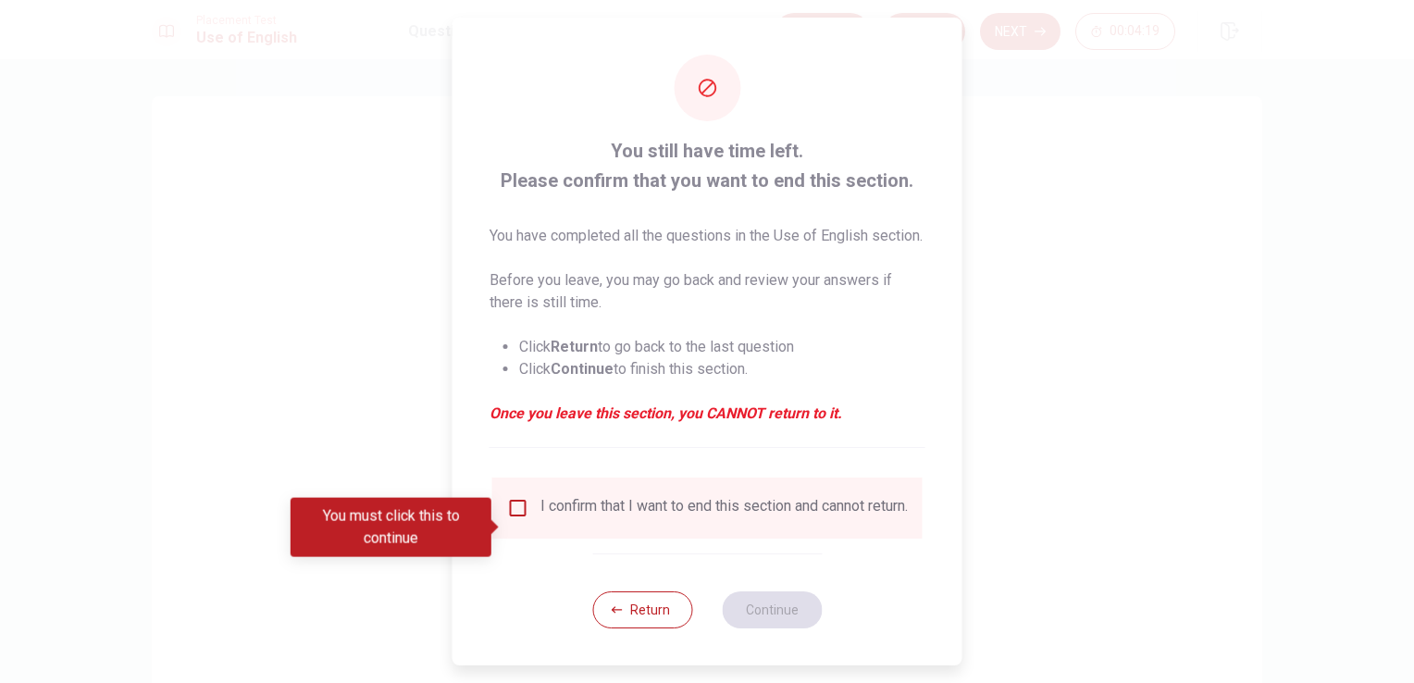
click at [529, 519] on div "I confirm that I want to end this section and cannot return." at bounding box center [707, 508] width 401 height 22
click at [513, 519] on input "You must click this to continue" at bounding box center [518, 508] width 22 height 22
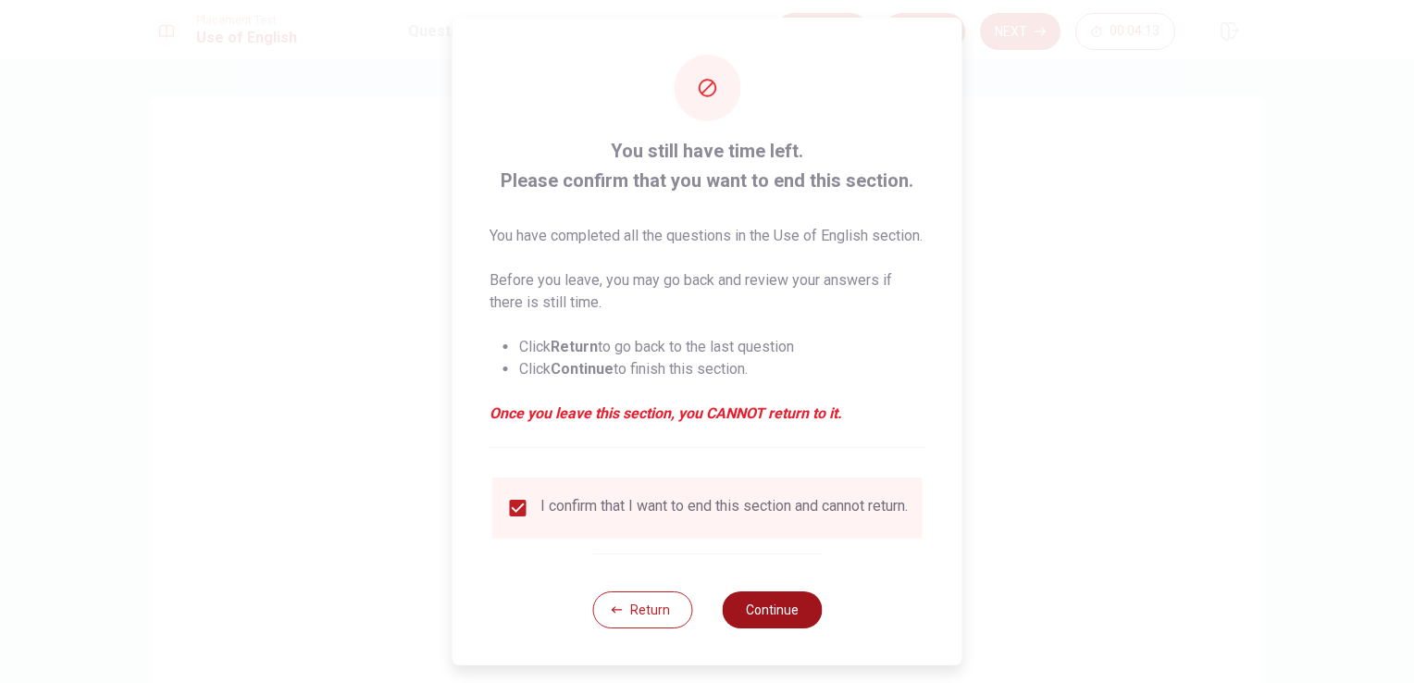
click at [791, 628] on button "Continue" at bounding box center [772, 609] width 100 height 37
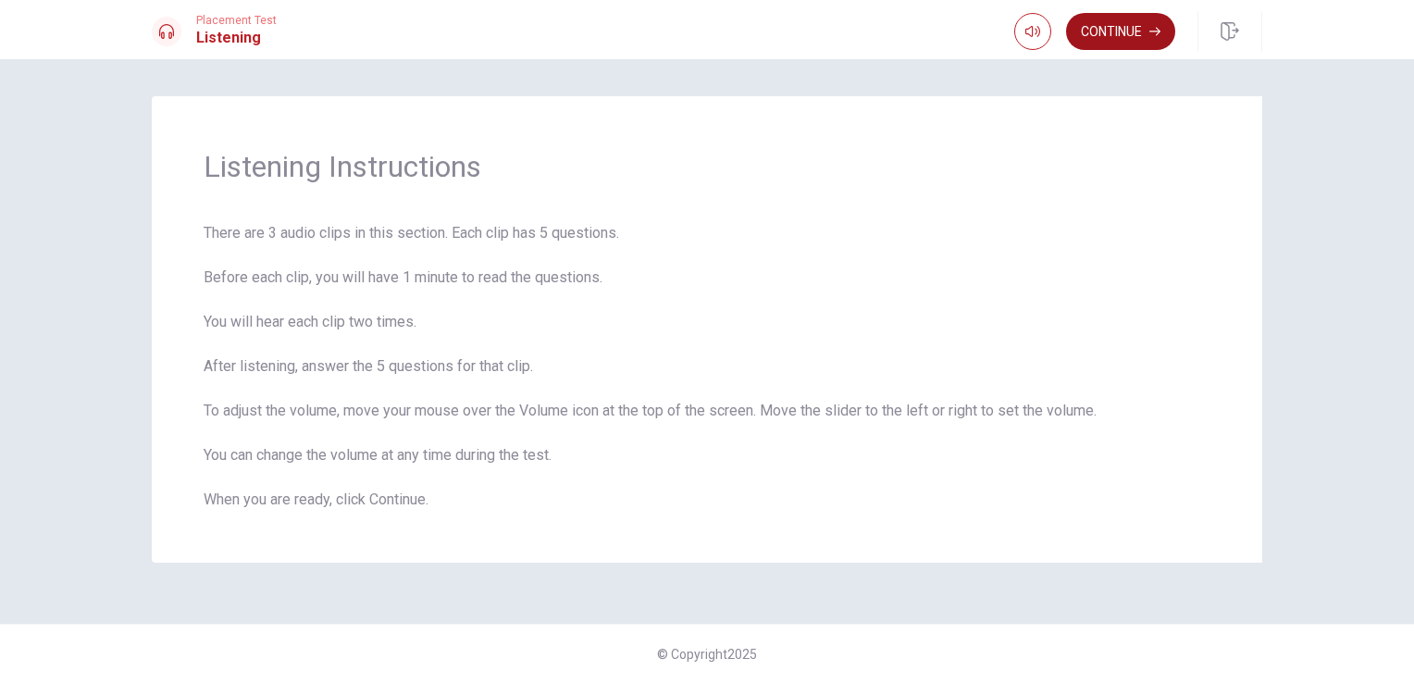
click at [1081, 49] on button "Continue" at bounding box center [1120, 31] width 109 height 37
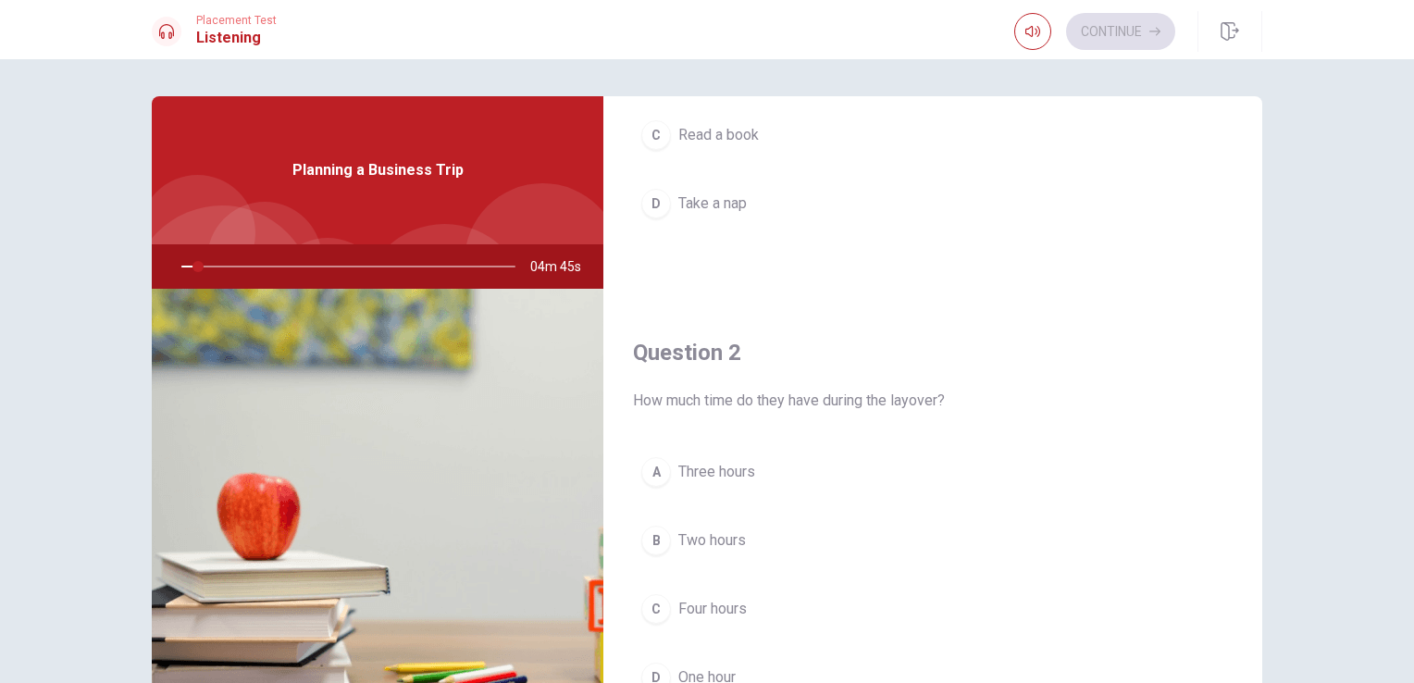
scroll to position [0, 0]
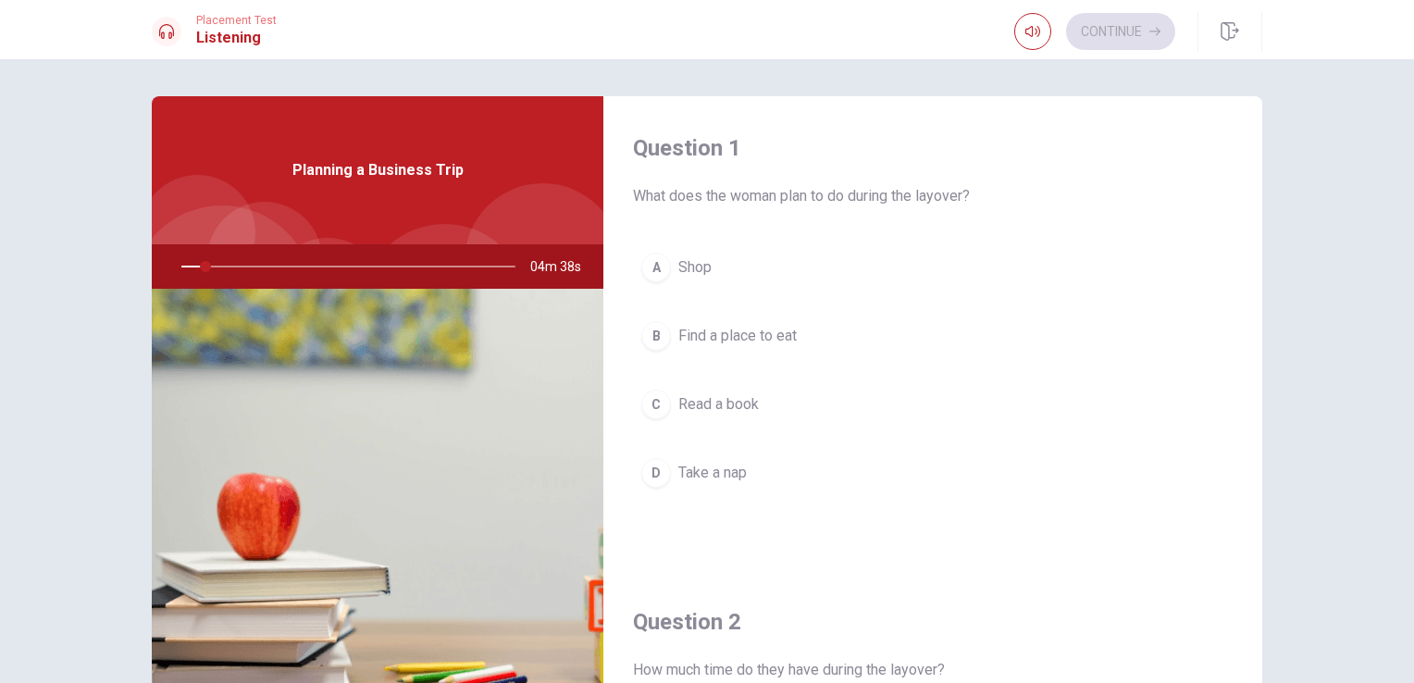
drag, startPoint x: 773, startPoint y: 199, endPoint x: 892, endPoint y: 204, distance: 118.5
click at [892, 204] on span "What does the woman plan to do during the layover?" at bounding box center [932, 196] width 599 height 22
drag, startPoint x: 892, startPoint y: 204, endPoint x: 810, endPoint y: 213, distance: 81.8
click at [810, 213] on div "Question 1 What does the woman plan to do during the layover? A Shop B Find a p…" at bounding box center [932, 333] width 659 height 474
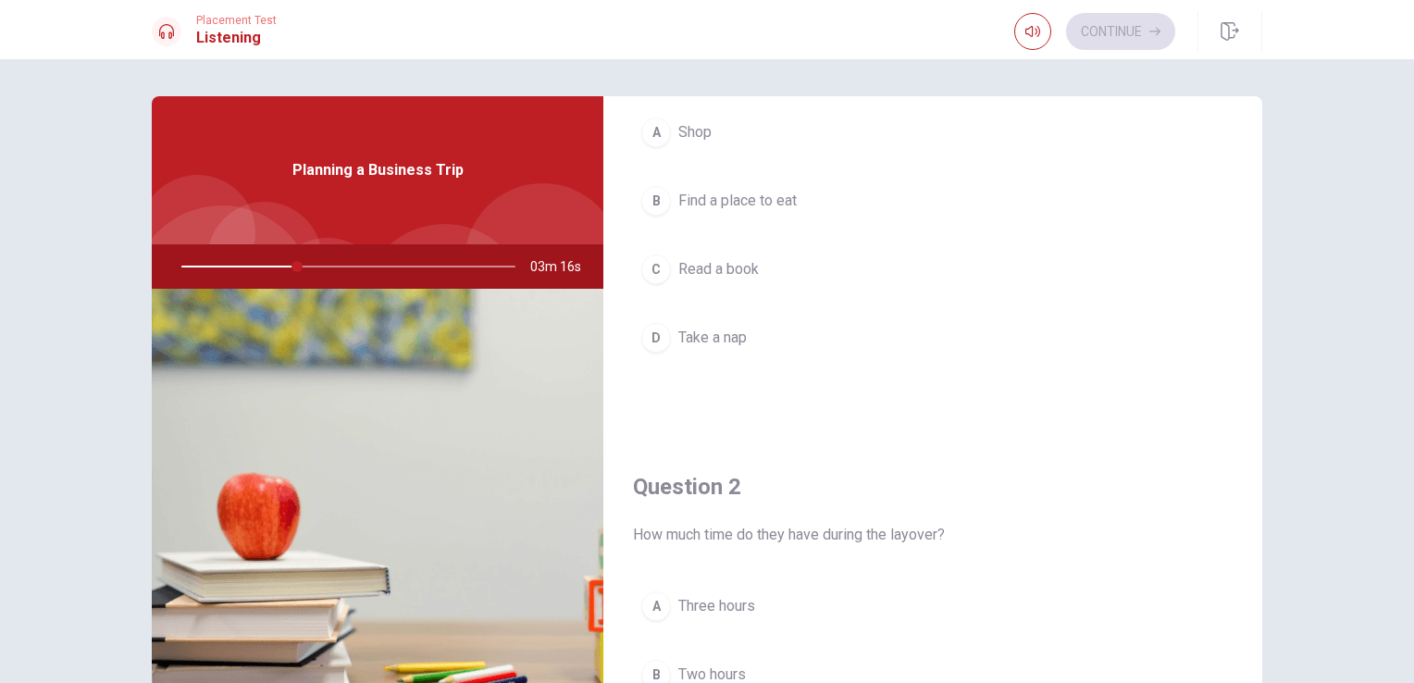
scroll to position [136, 0]
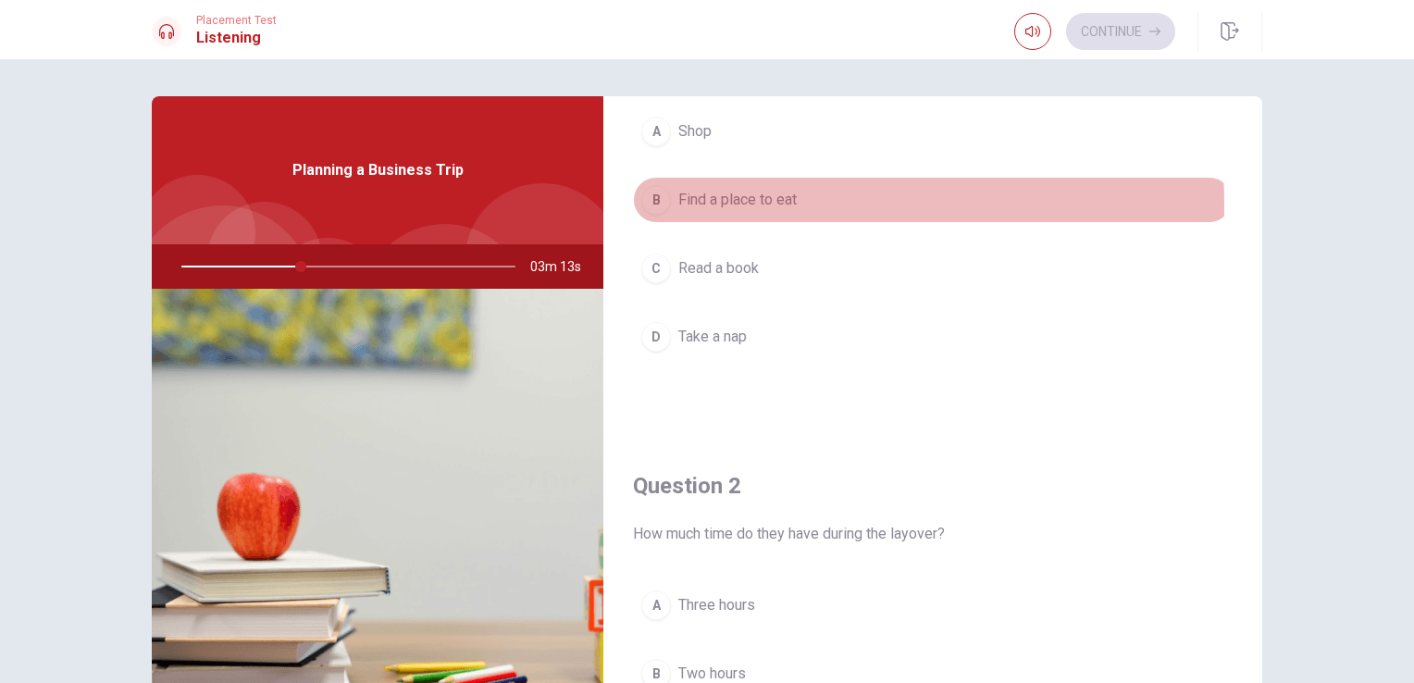
click at [690, 205] on span "Find a place to eat" at bounding box center [737, 200] width 118 height 22
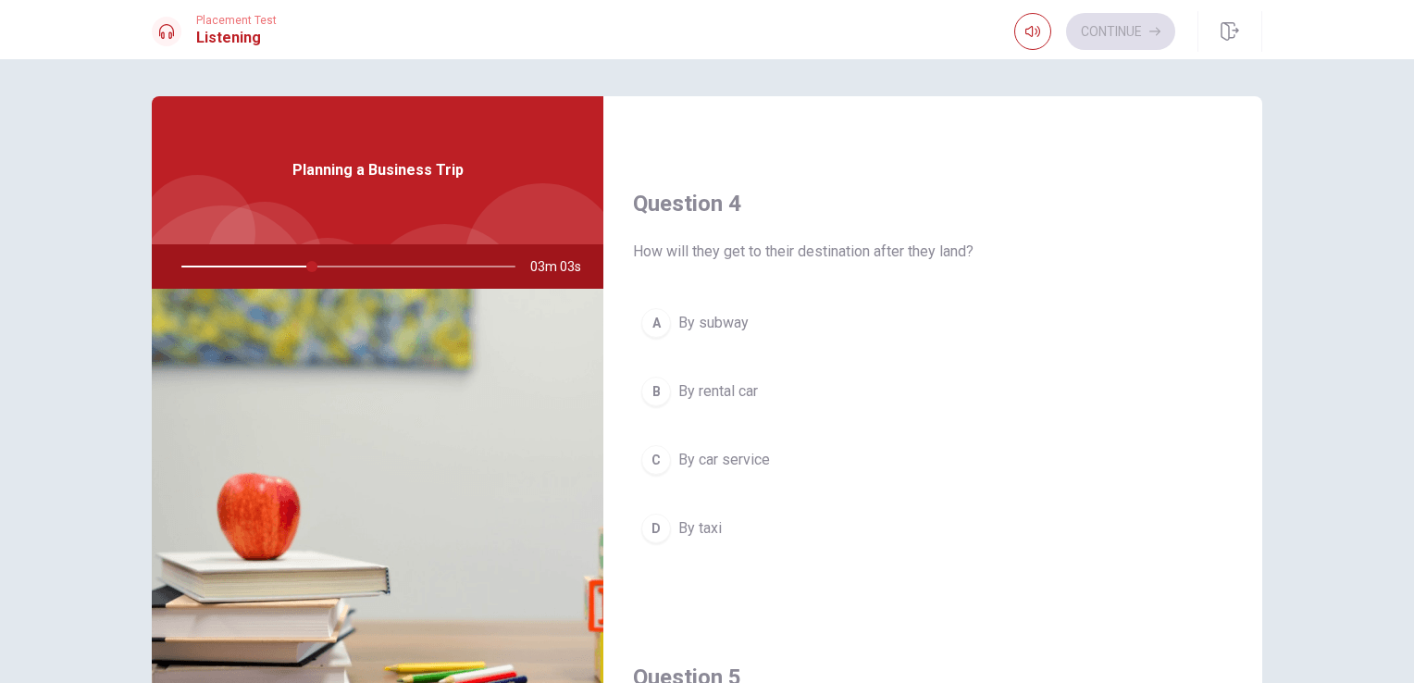
scroll to position [1369, 0]
click at [698, 462] on button "C By car service" at bounding box center [932, 456] width 599 height 46
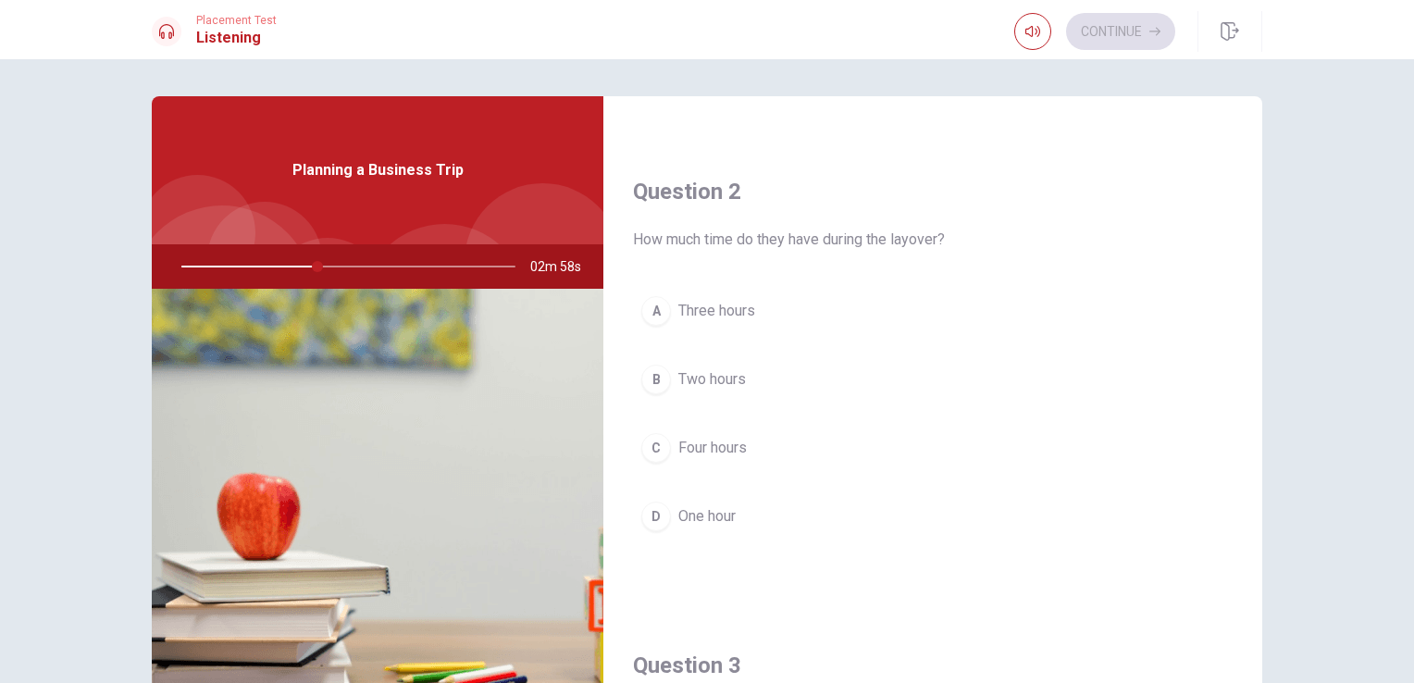
scroll to position [432, 0]
click at [705, 370] on span "Two hours" at bounding box center [712, 377] width 68 height 22
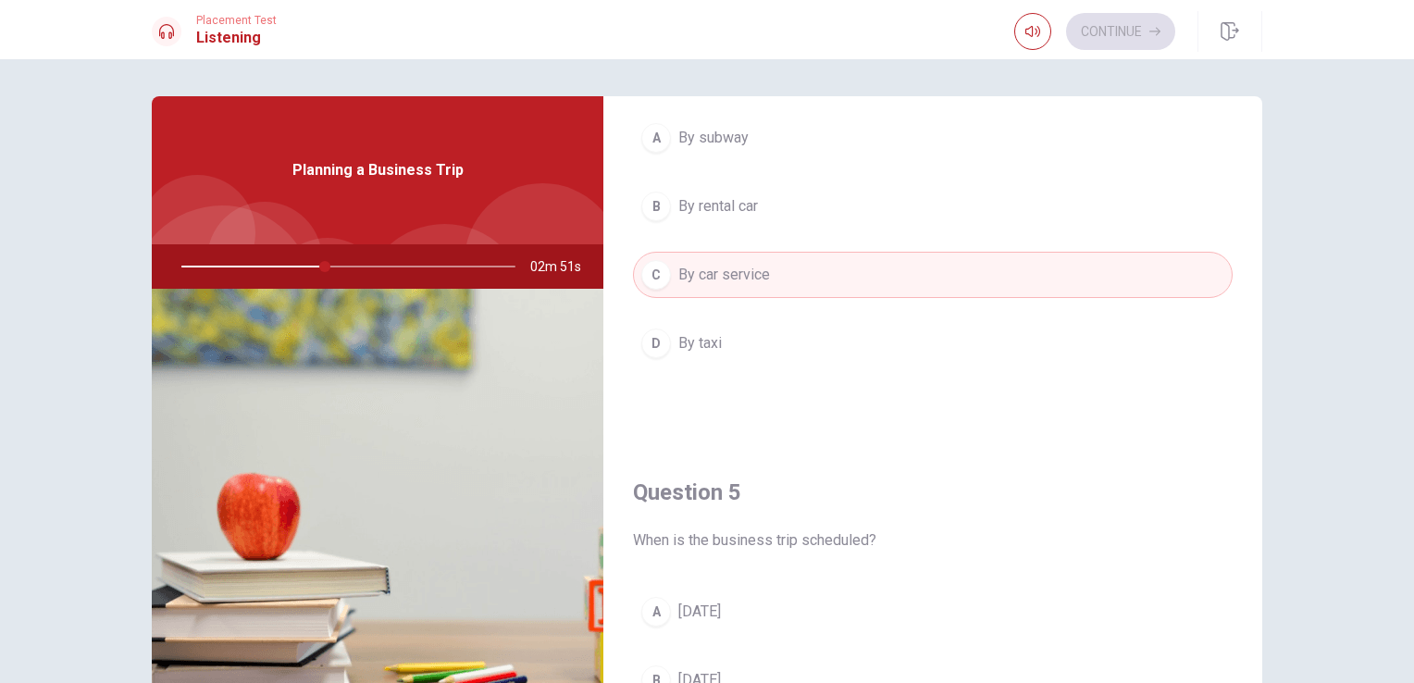
scroll to position [1717, 0]
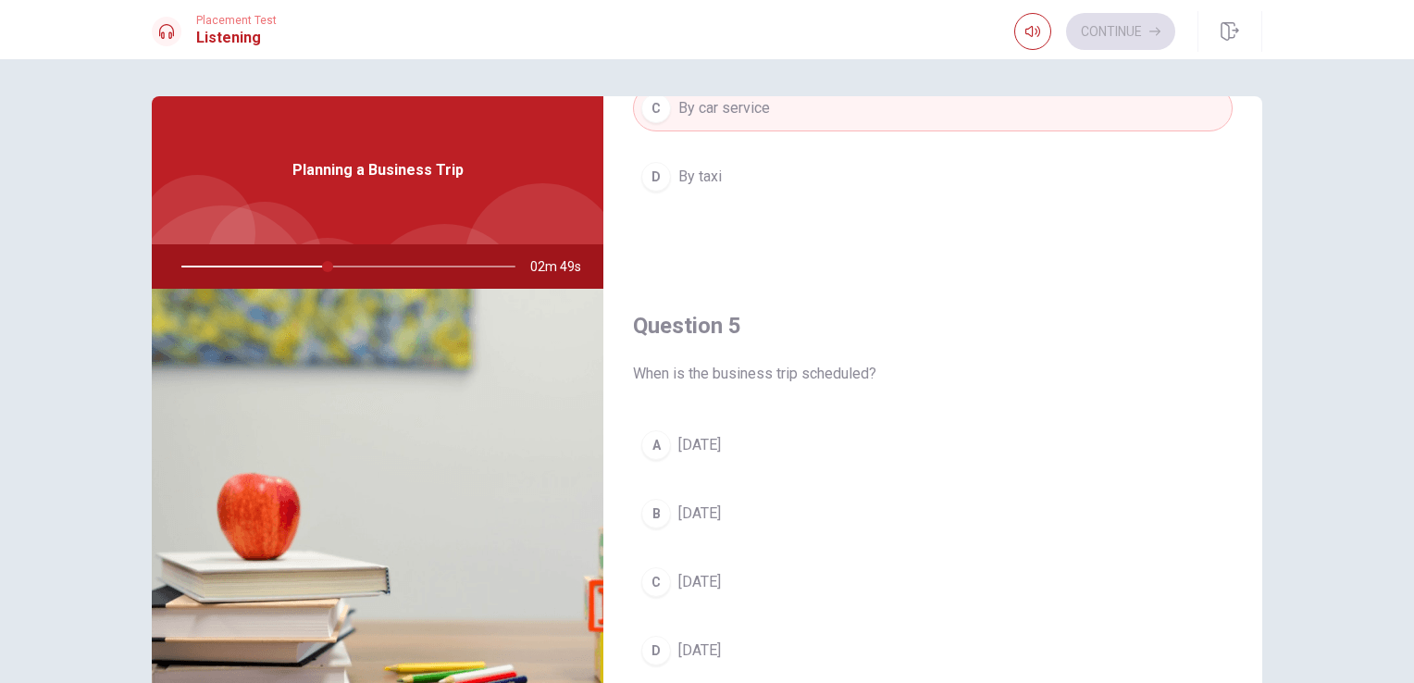
click at [718, 593] on button "C [DATE]" at bounding box center [932, 582] width 599 height 46
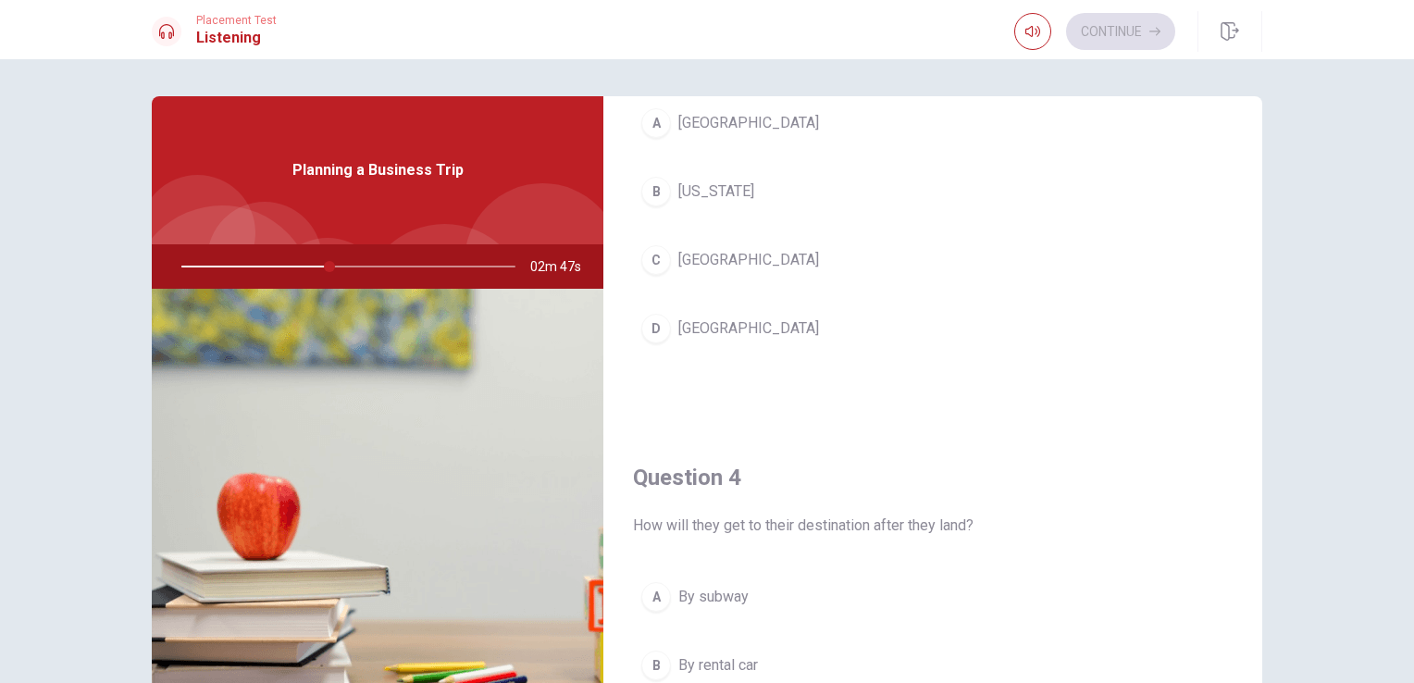
scroll to position [1074, 0]
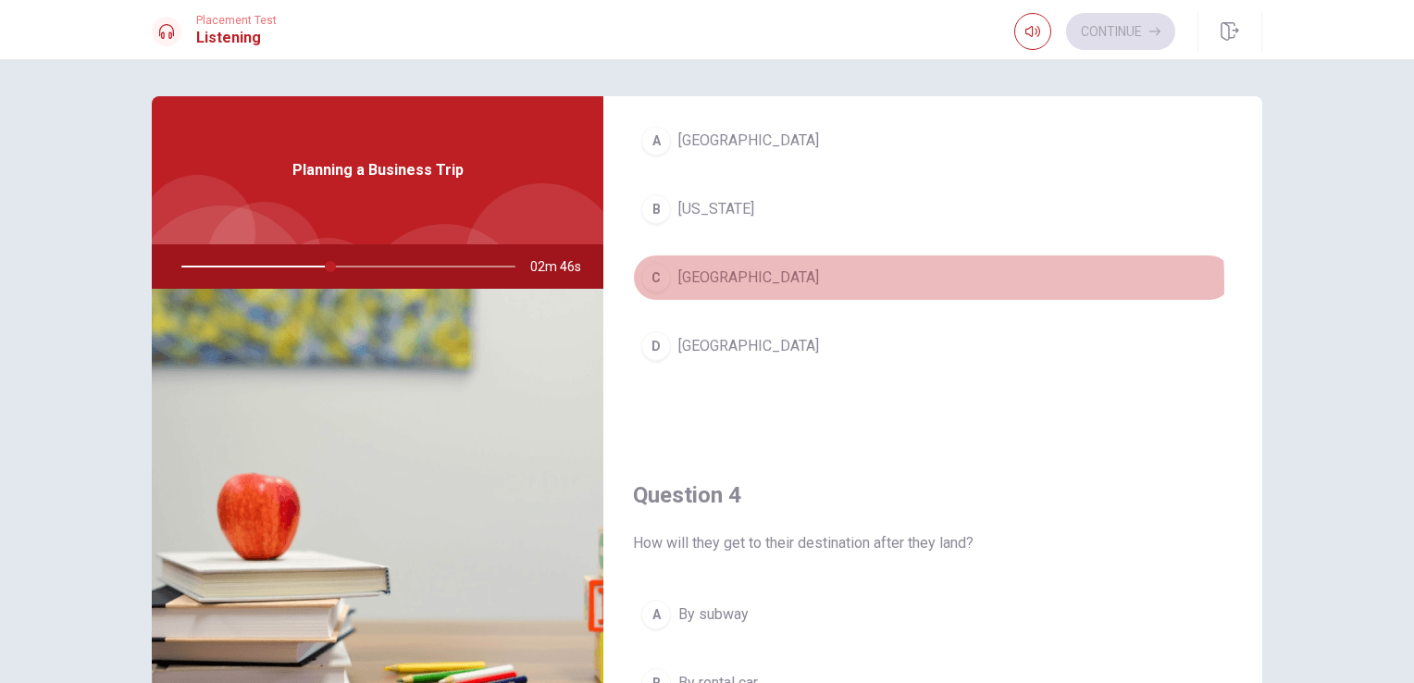
click at [724, 279] on span "[GEOGRAPHIC_DATA]" at bounding box center [748, 277] width 141 height 22
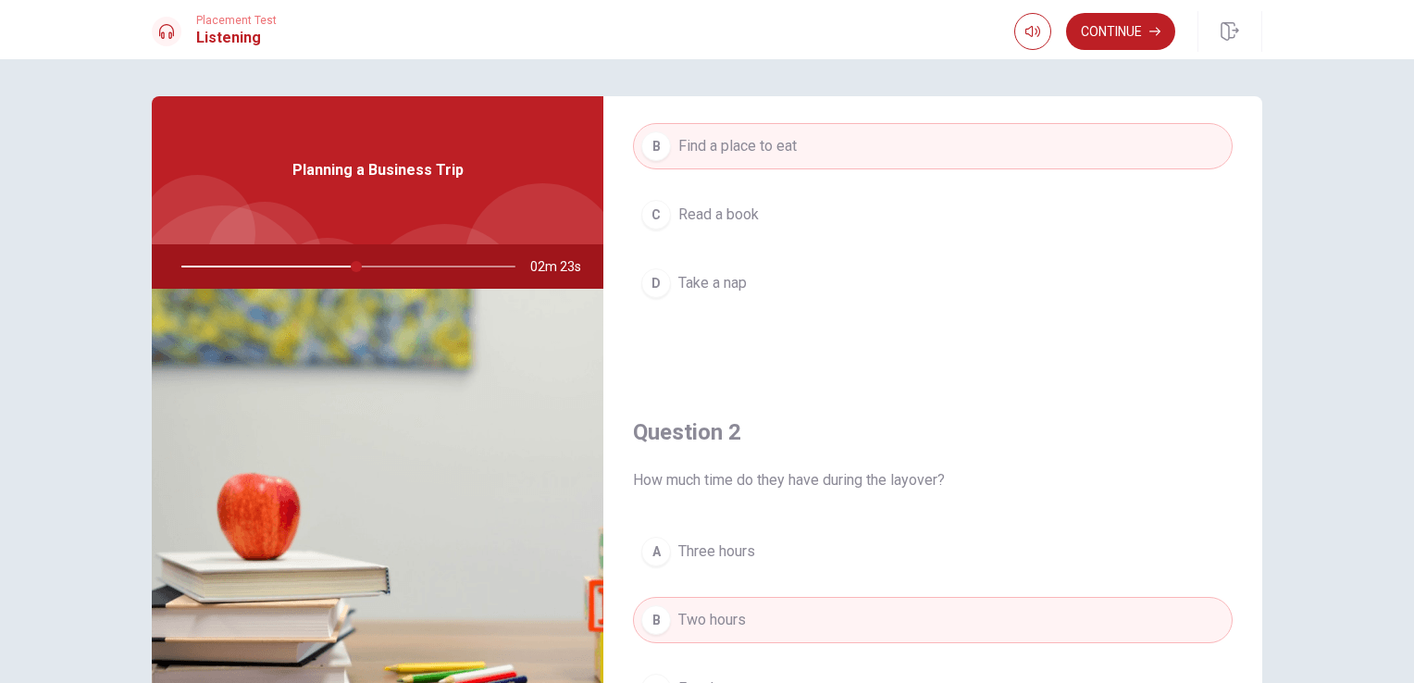
scroll to position [0, 0]
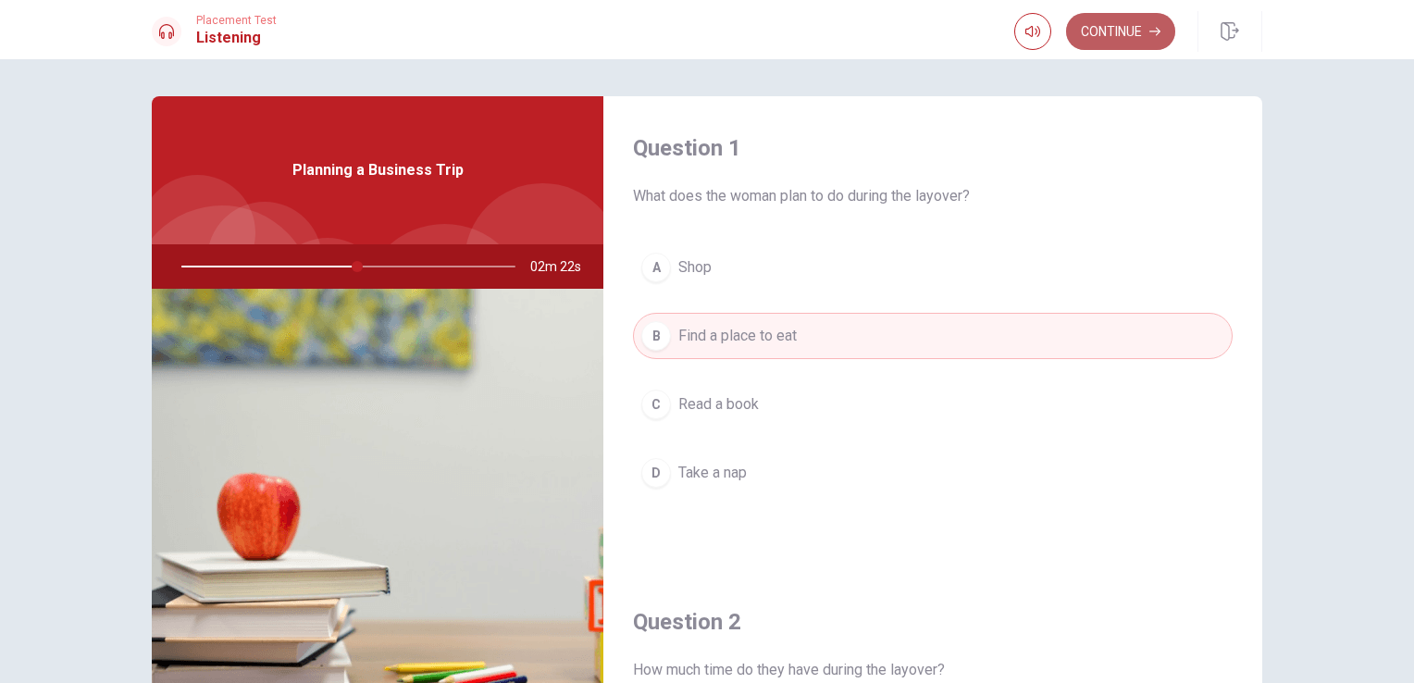
click at [1128, 49] on button "Continue" at bounding box center [1120, 31] width 109 height 37
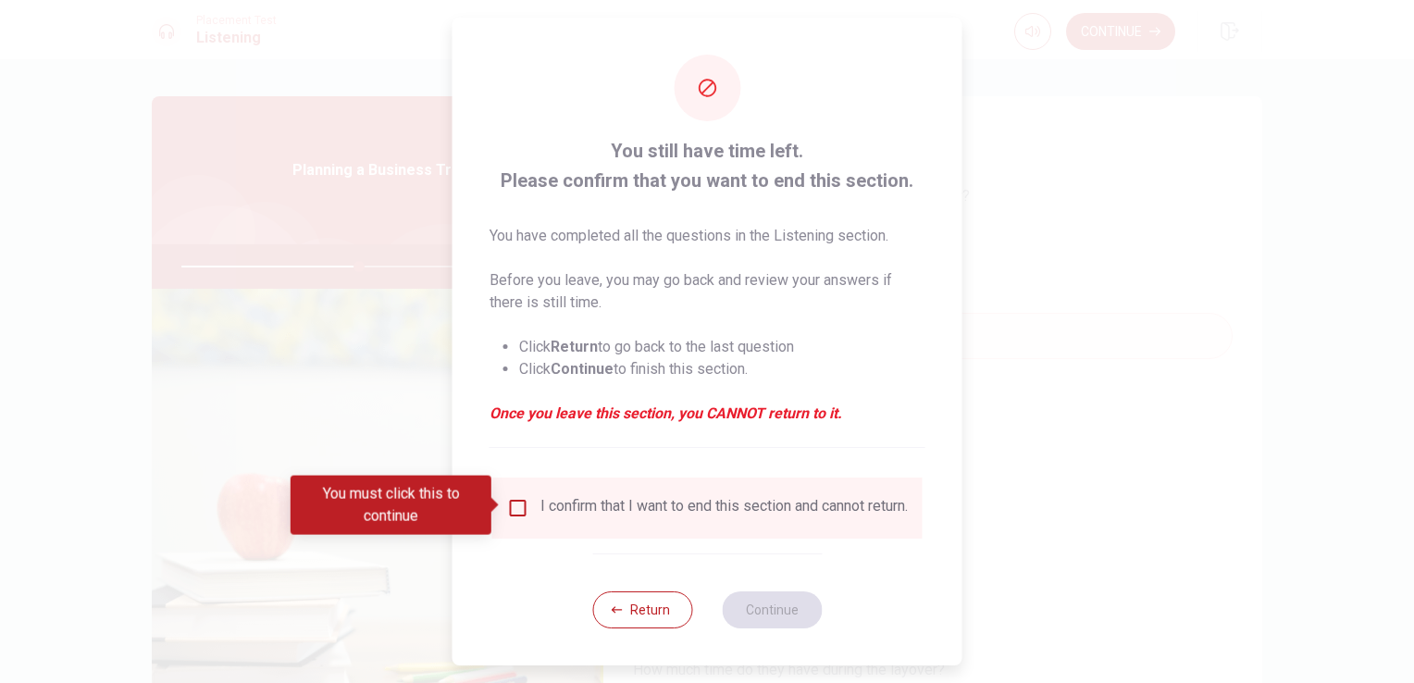
click at [522, 503] on input "You must click this to continue" at bounding box center [518, 508] width 22 height 22
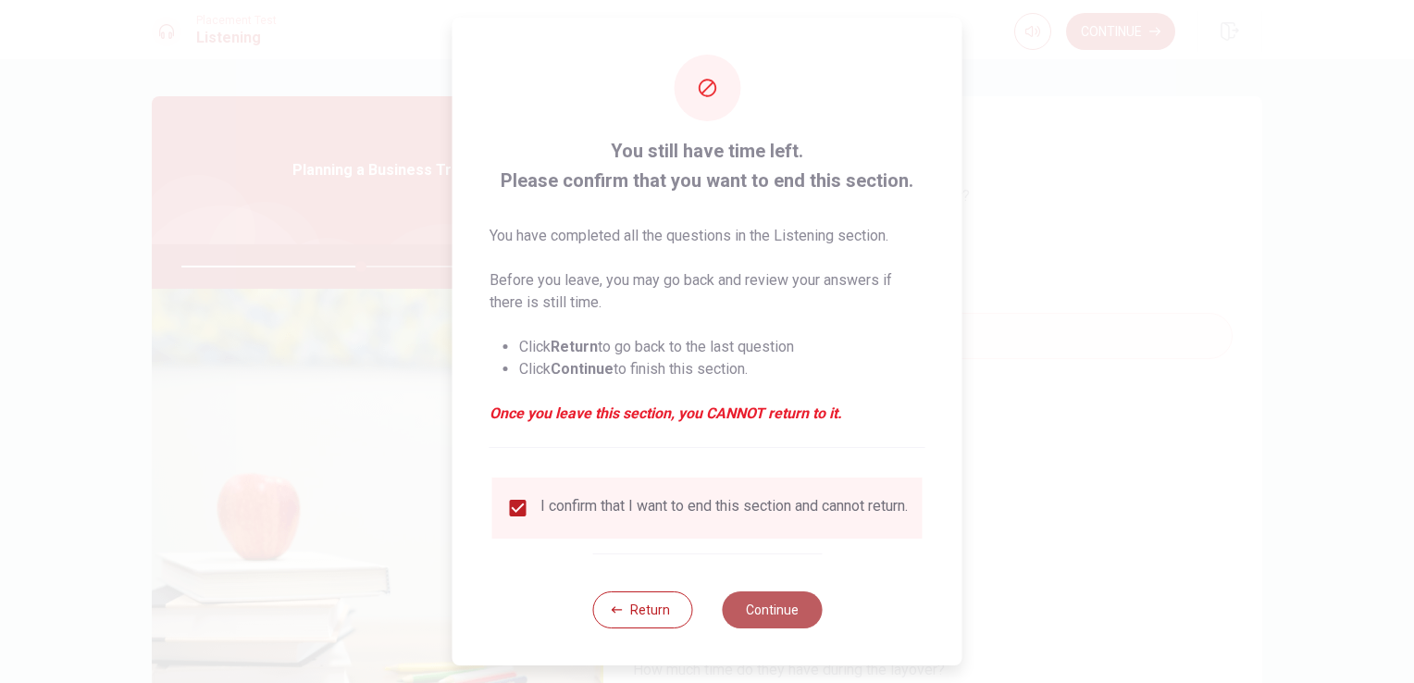
click at [785, 628] on button "Continue" at bounding box center [772, 609] width 100 height 37
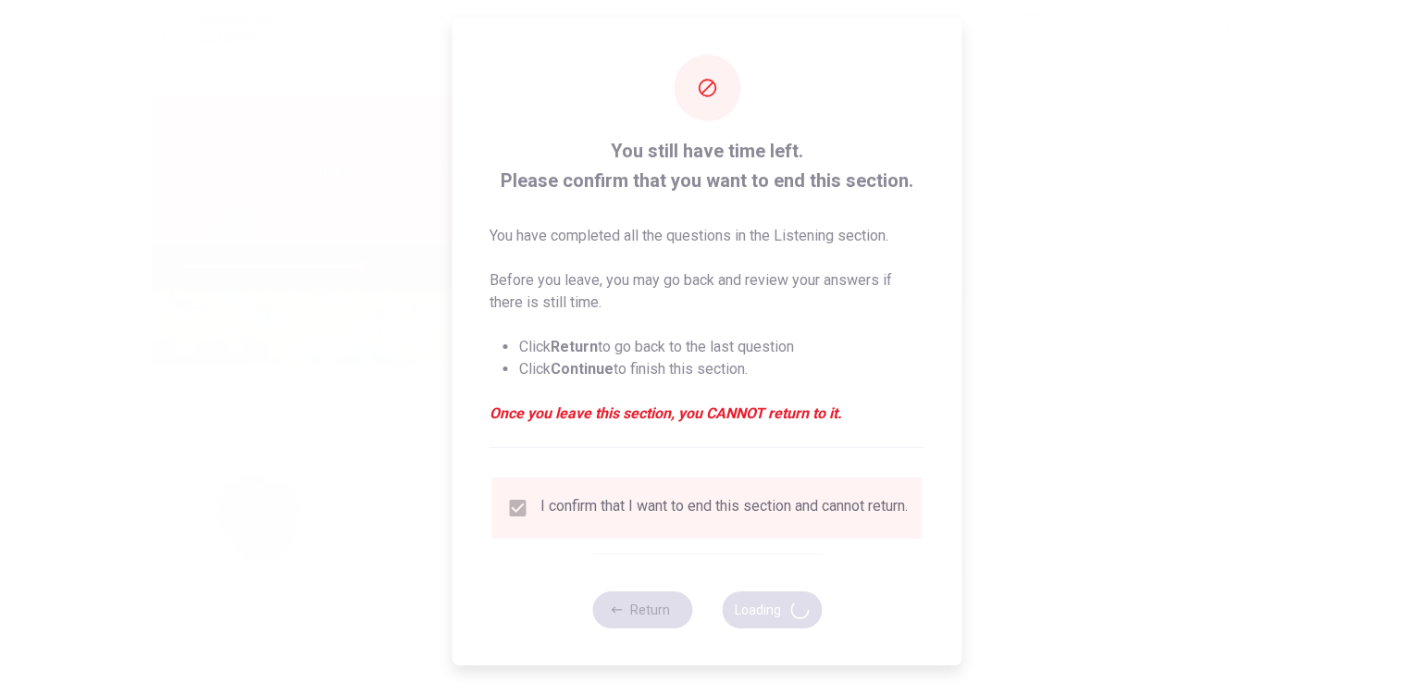
type input "54"
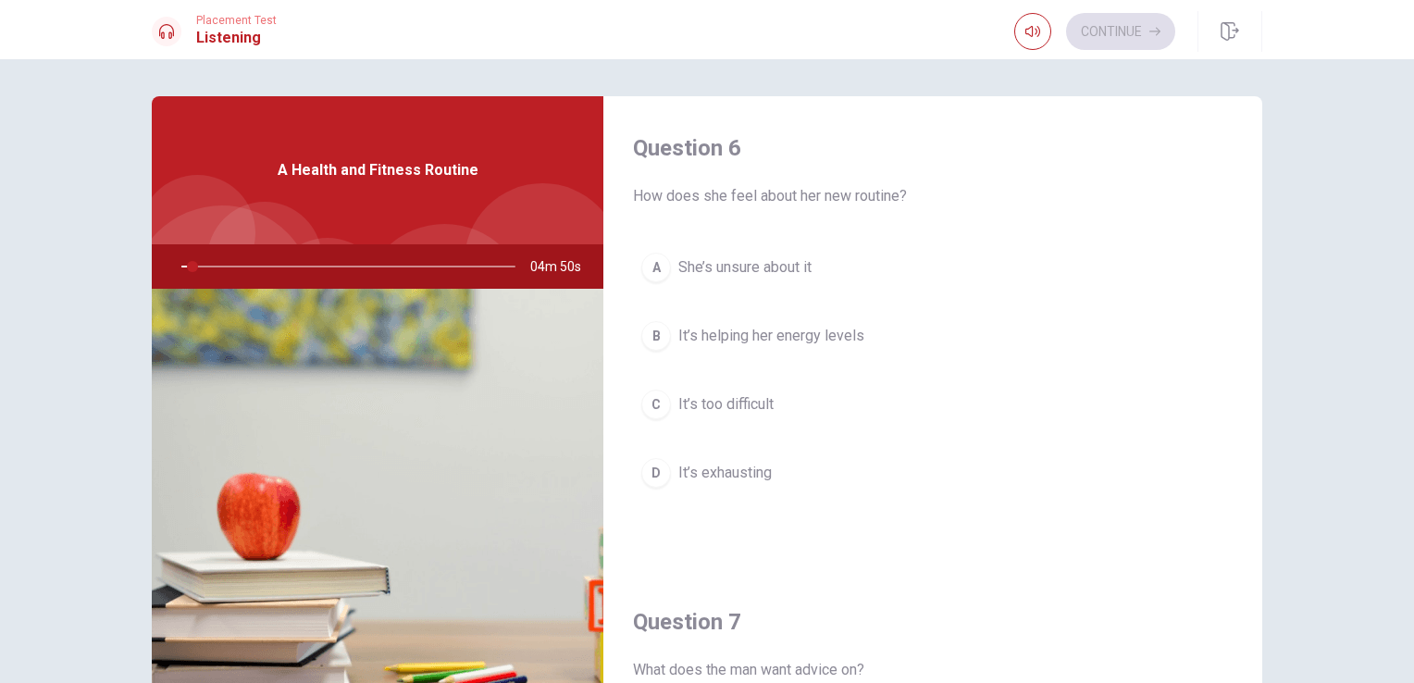
click at [732, 199] on span "How does she feel about her new routine?" at bounding box center [932, 196] width 599 height 22
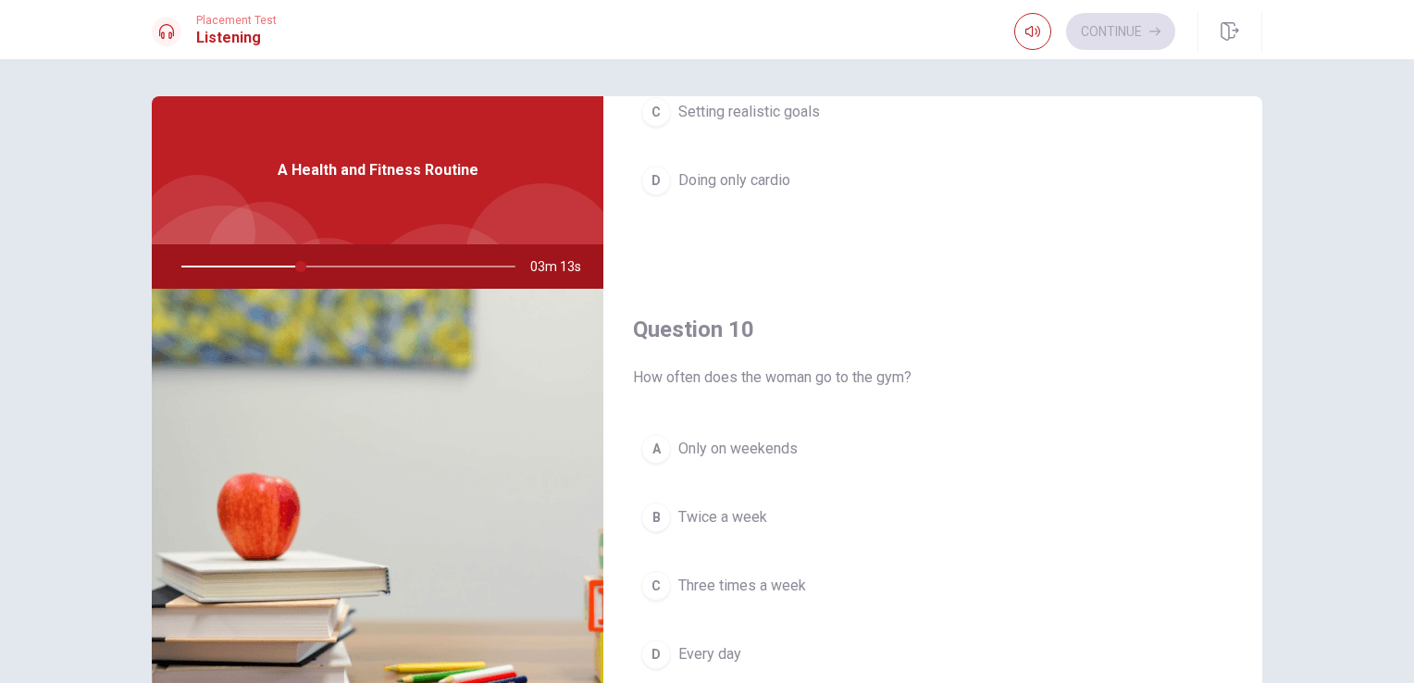
scroll to position [1717, 0]
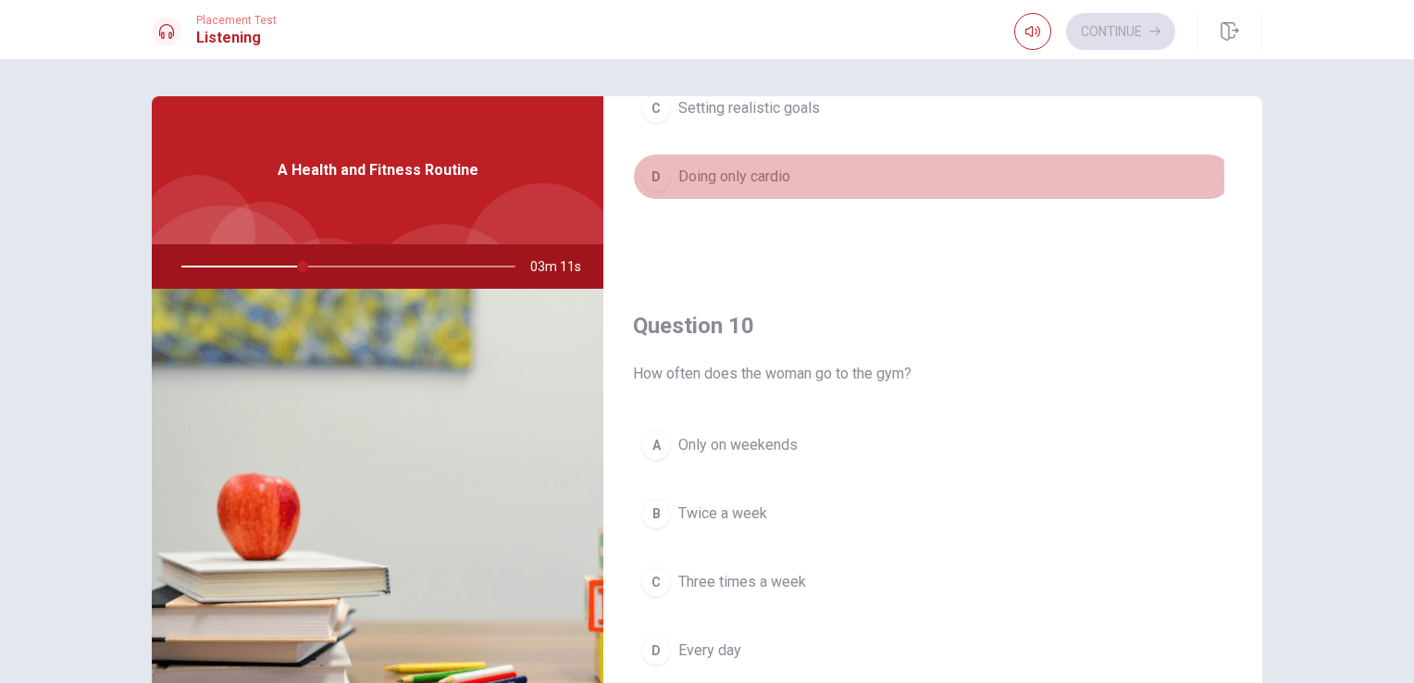
click at [761, 171] on span "Doing only cardio" at bounding box center [734, 177] width 112 height 22
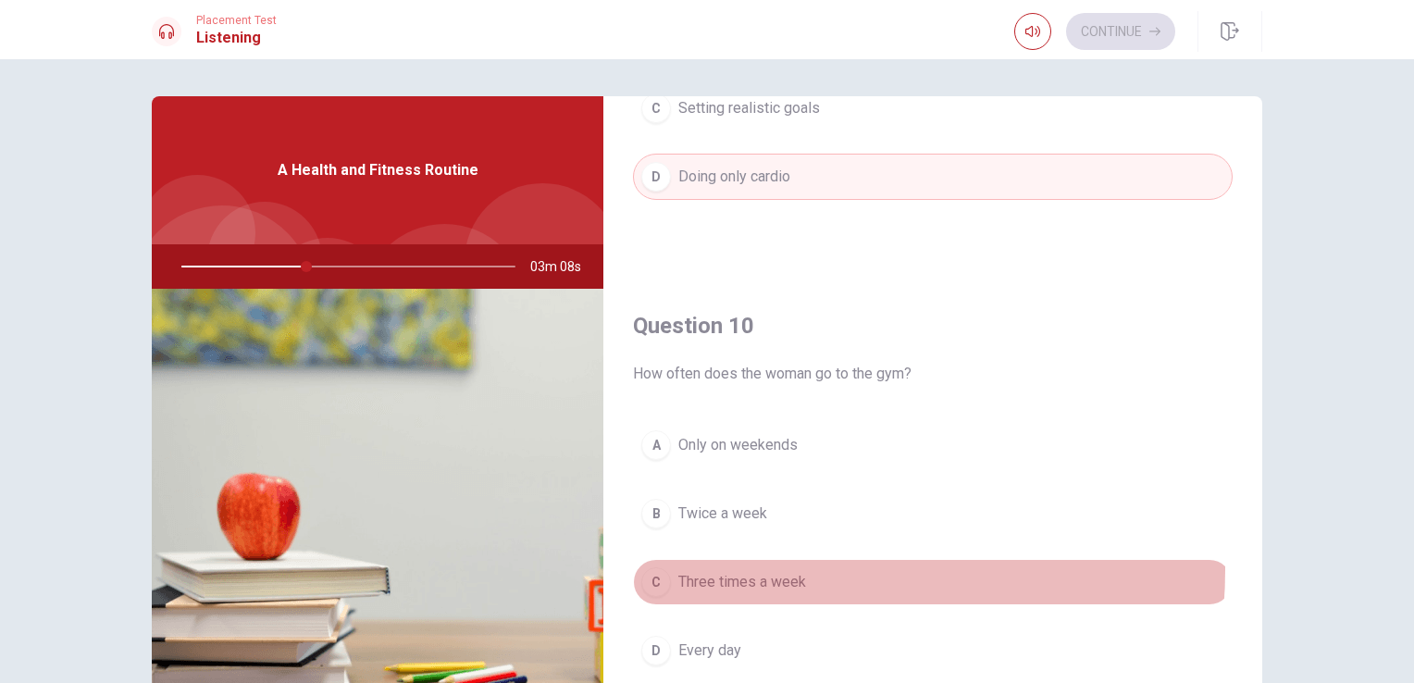
click at [754, 562] on button "C Three times a week" at bounding box center [932, 582] width 599 height 46
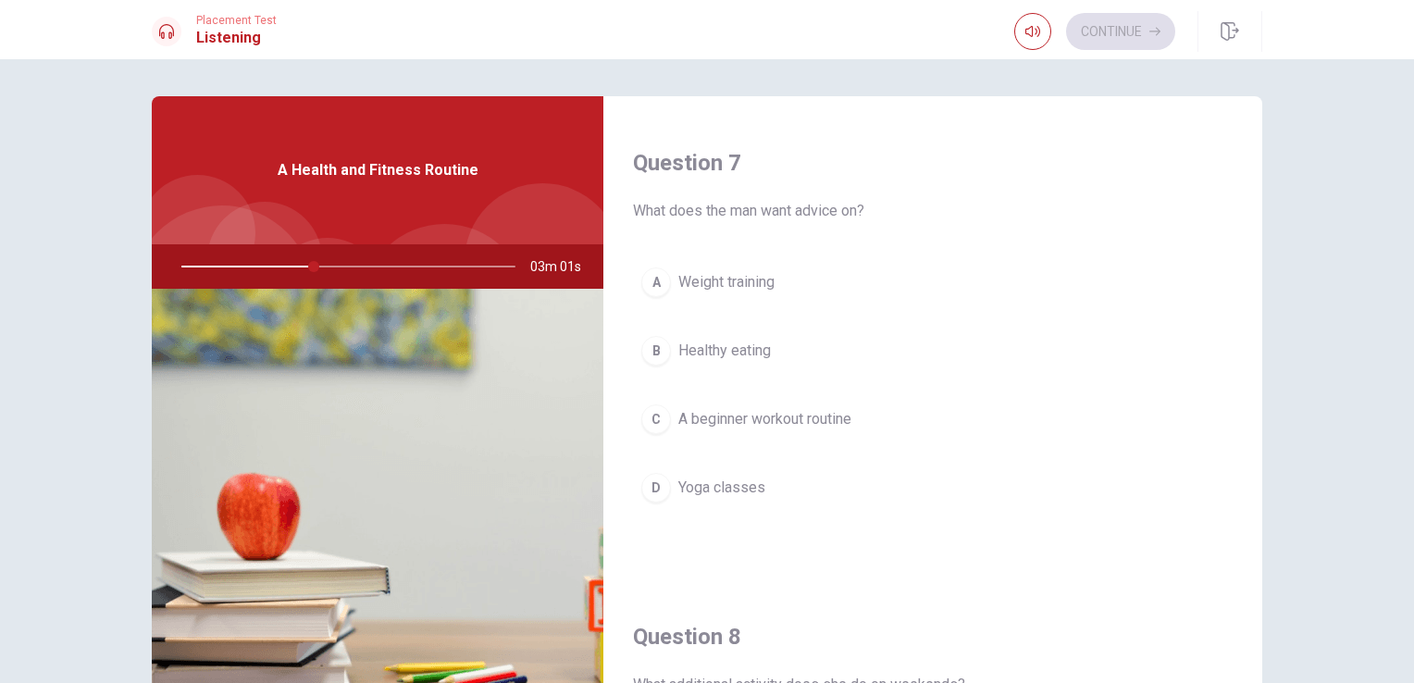
scroll to position [461, 0]
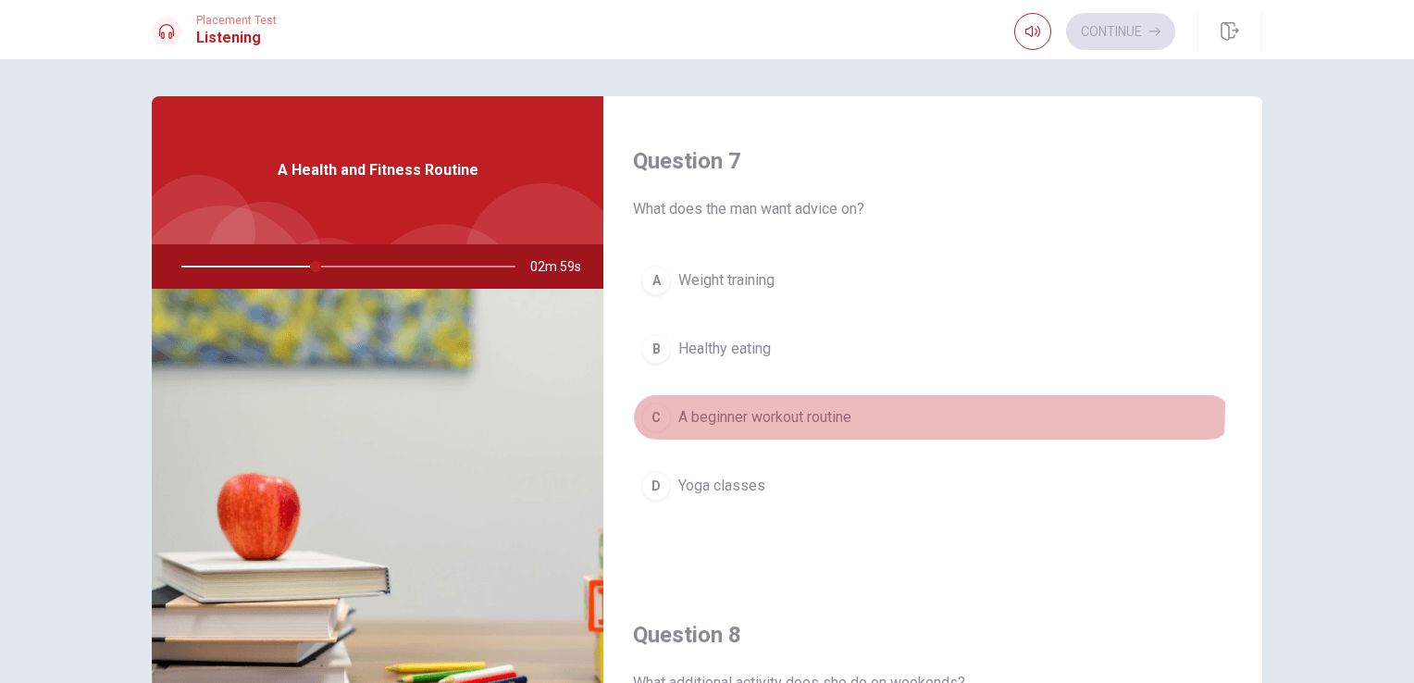
click at [786, 401] on button "C A beginner workout routine" at bounding box center [932, 417] width 599 height 46
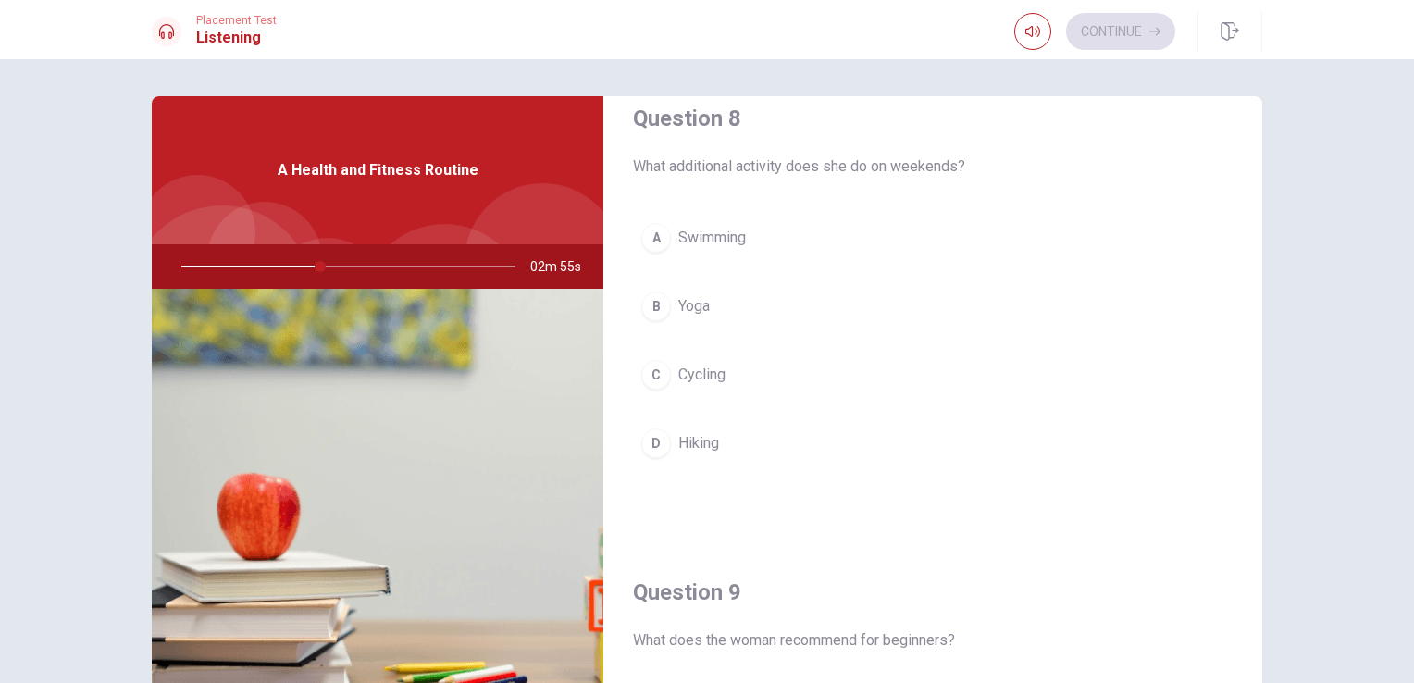
scroll to position [981, 0]
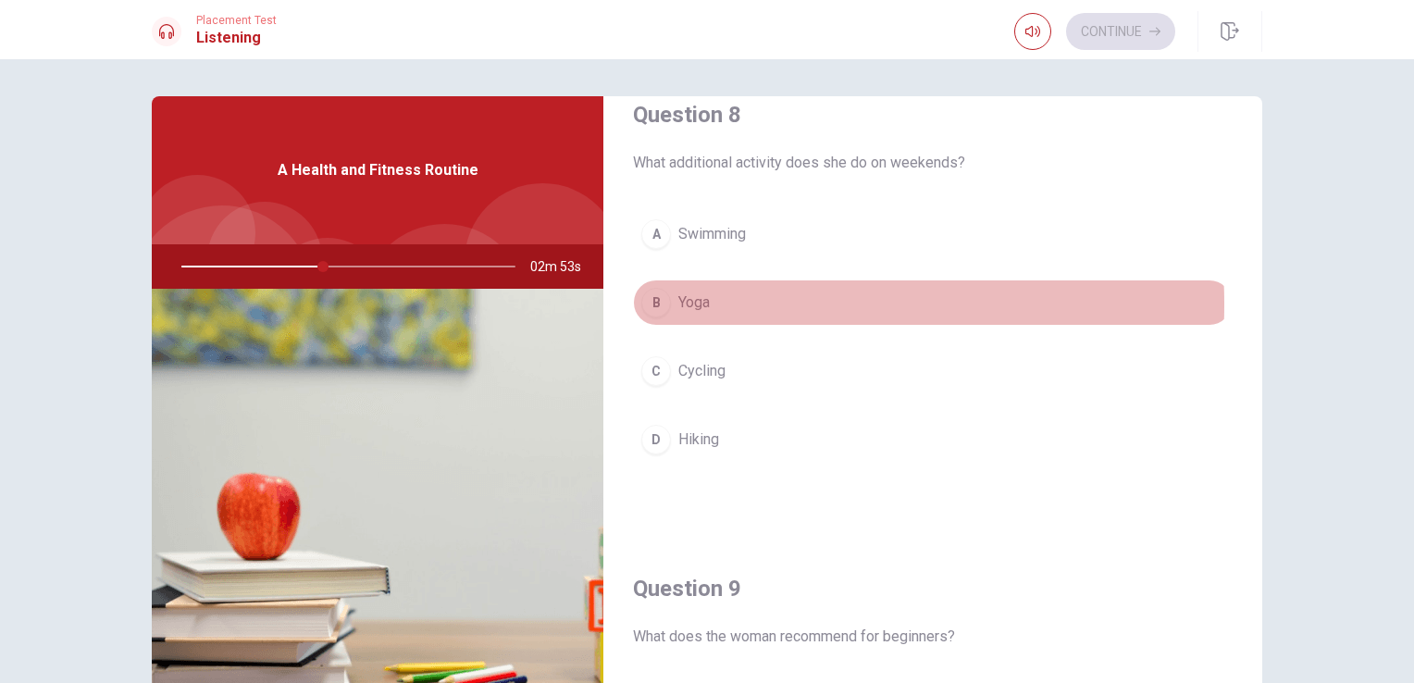
click at [648, 301] on div "B" at bounding box center [656, 303] width 30 height 30
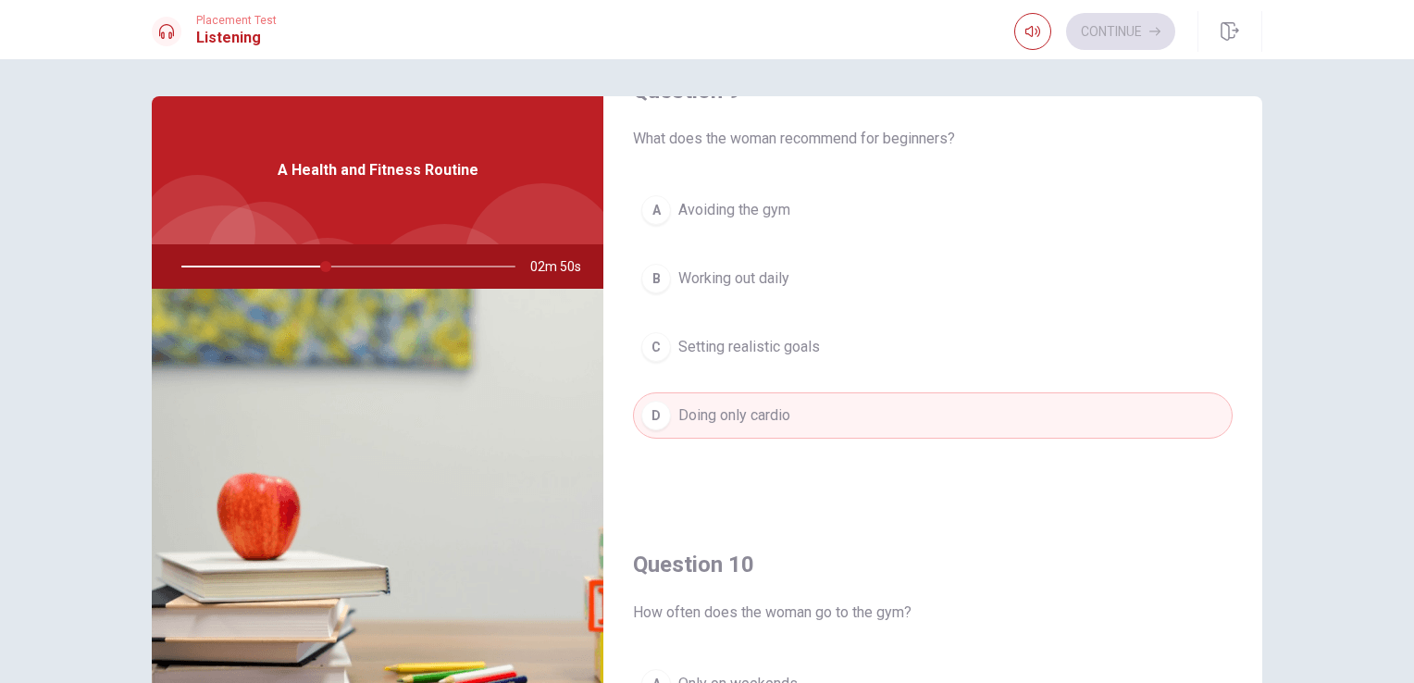
scroll to position [1477, 0]
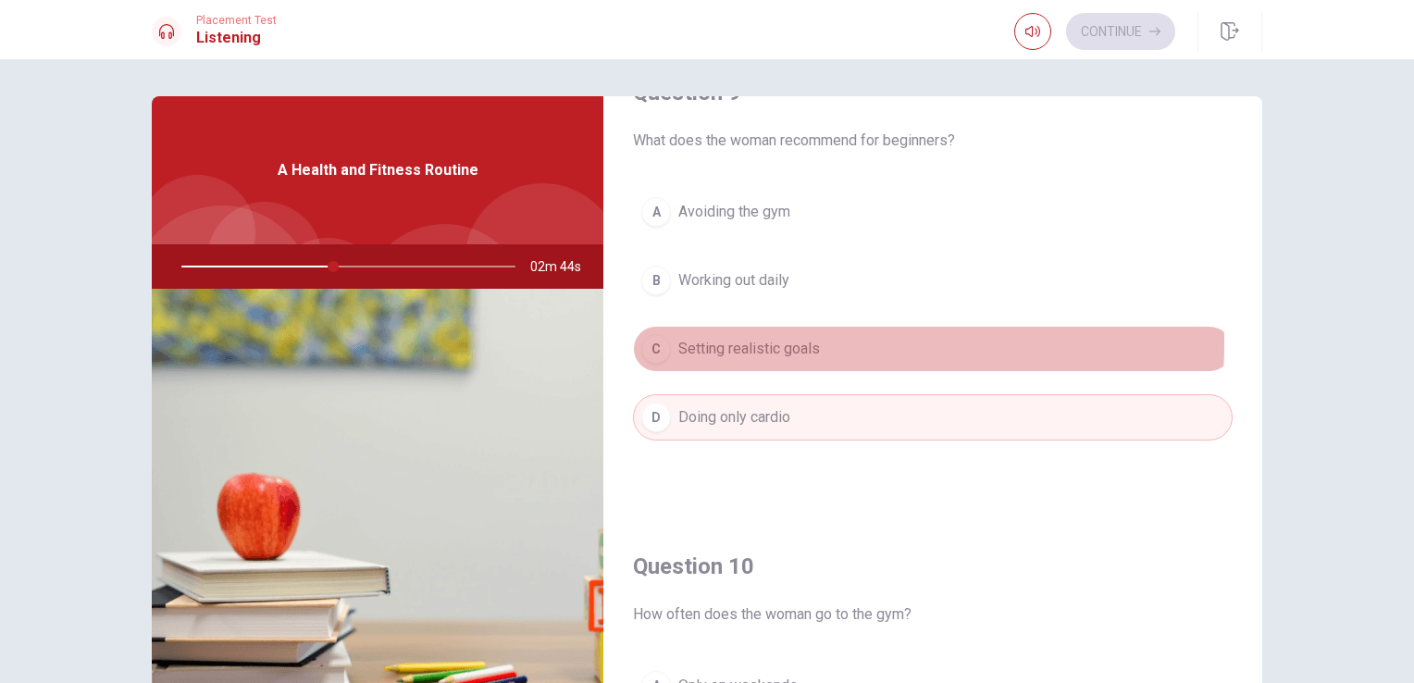
click at [710, 338] on span "Setting realistic goals" at bounding box center [749, 349] width 142 height 22
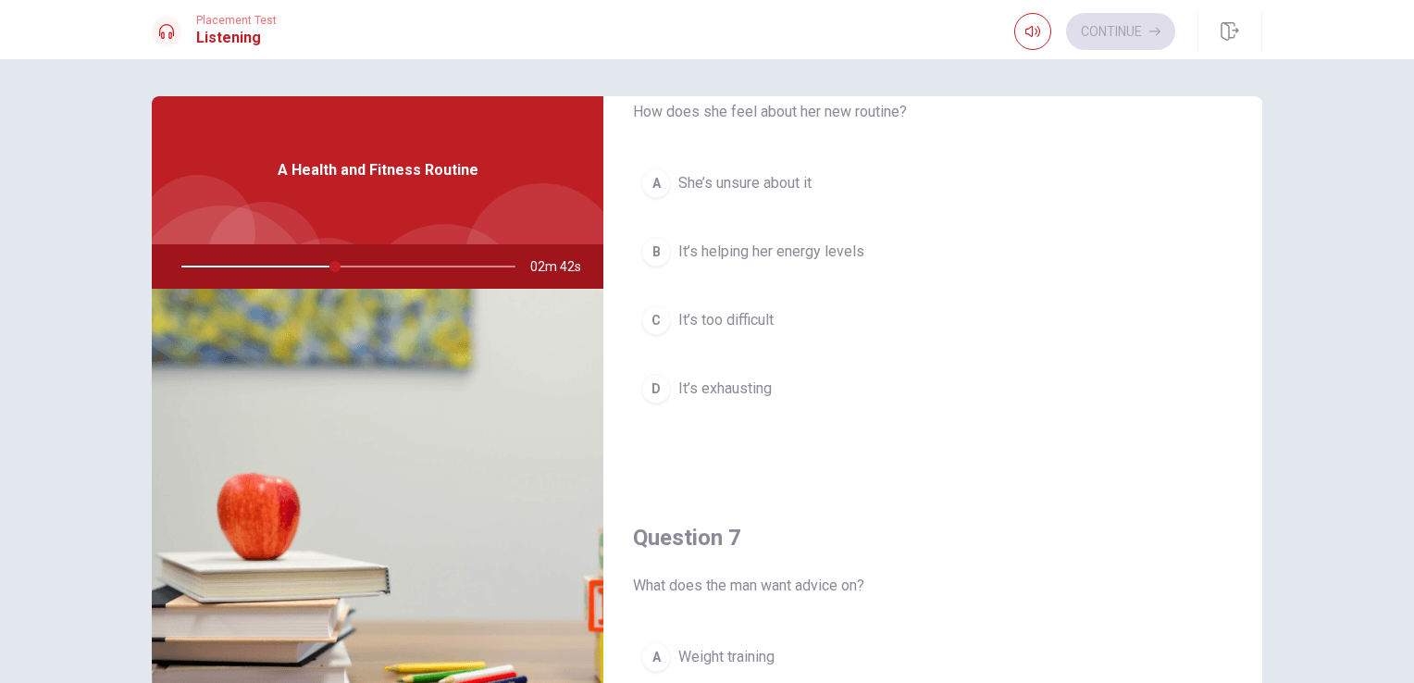
scroll to position [0, 0]
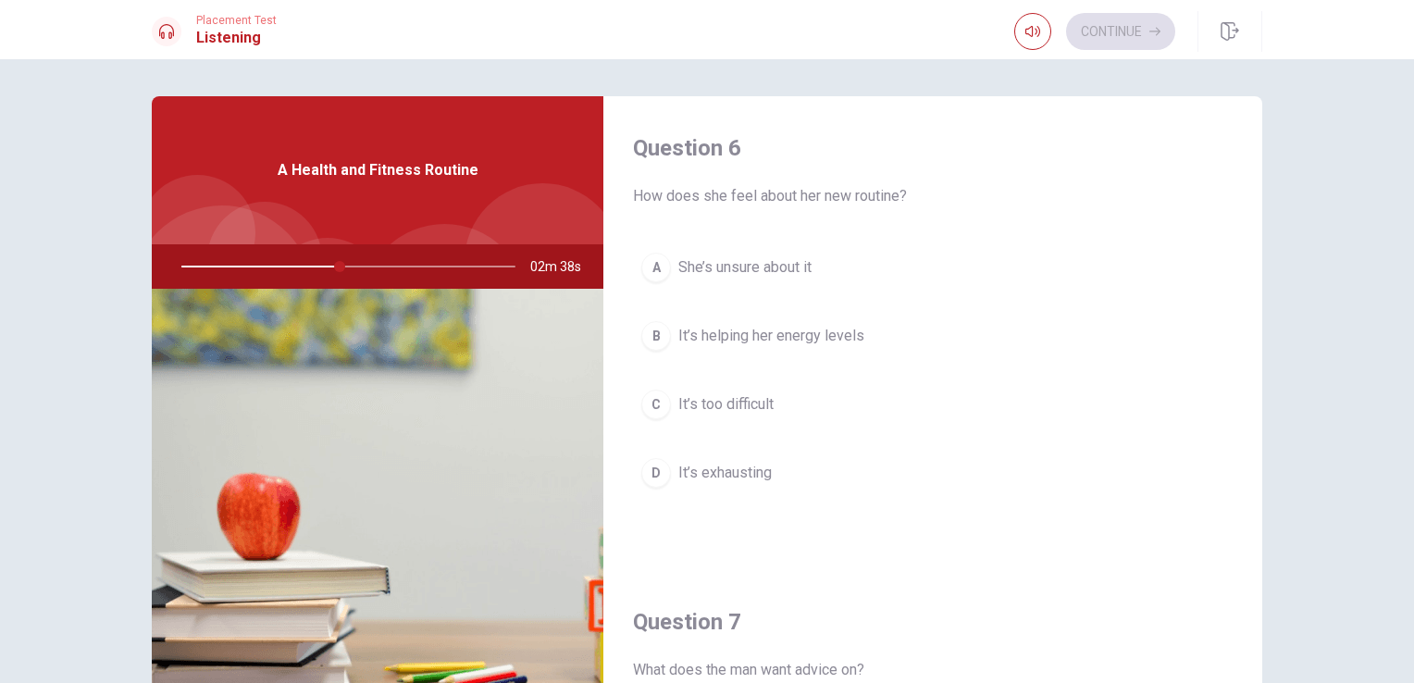
click at [770, 327] on span "It’s helping her energy levels" at bounding box center [771, 336] width 186 height 22
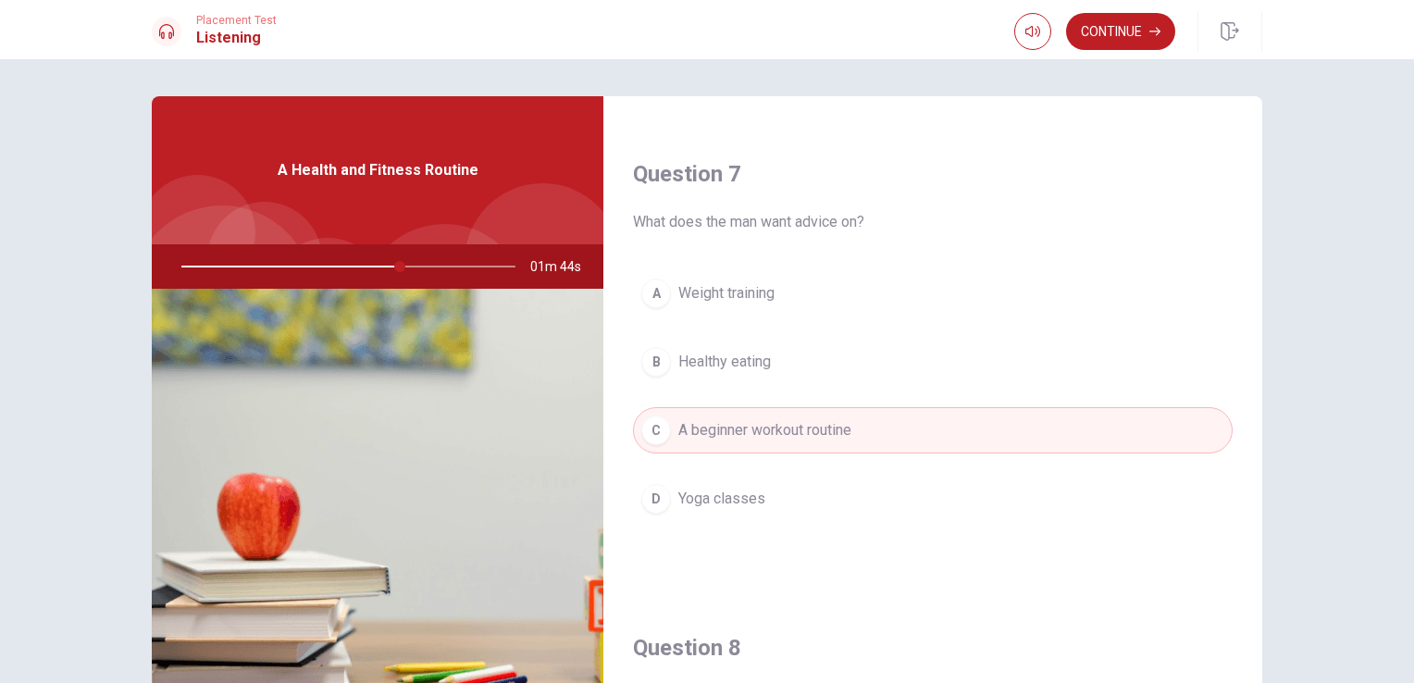
scroll to position [162, 0]
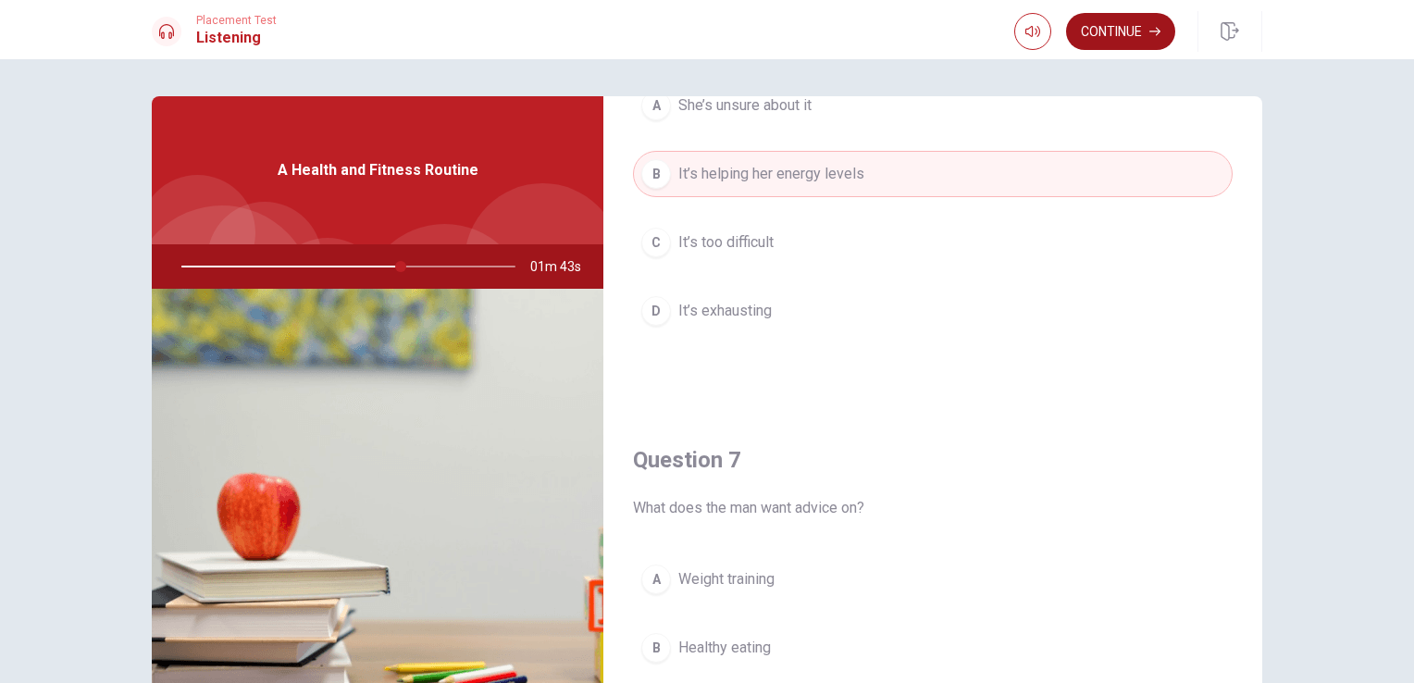
click at [1131, 36] on button "Continue" at bounding box center [1120, 31] width 109 height 37
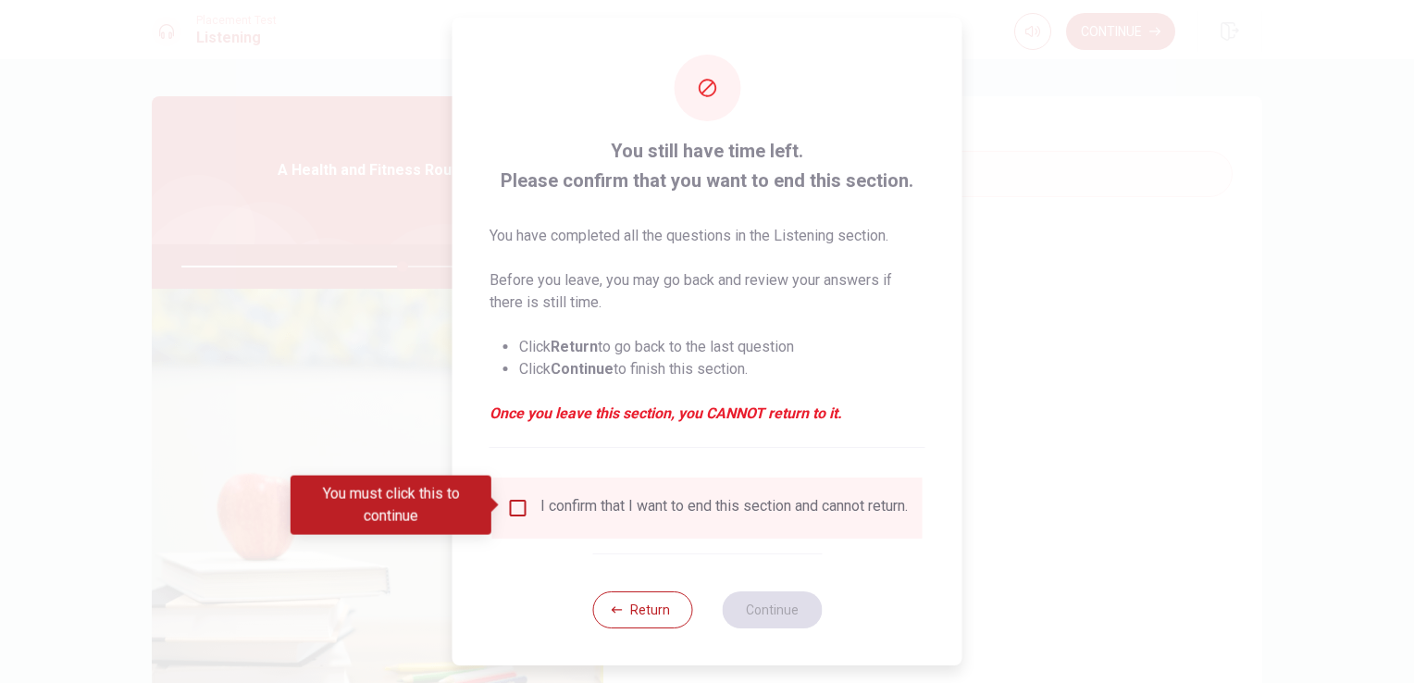
click at [510, 508] on input "You must click this to continue" at bounding box center [518, 508] width 22 height 22
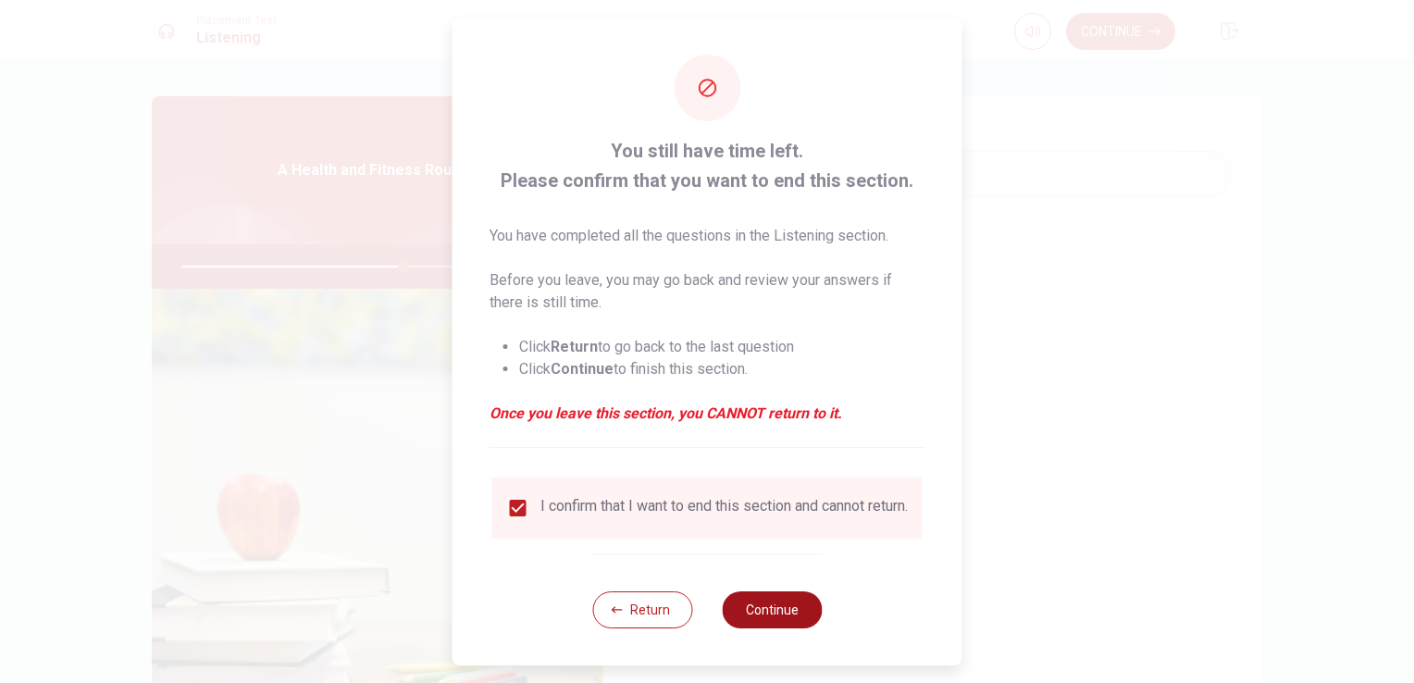
click at [777, 610] on button "Continue" at bounding box center [772, 609] width 100 height 37
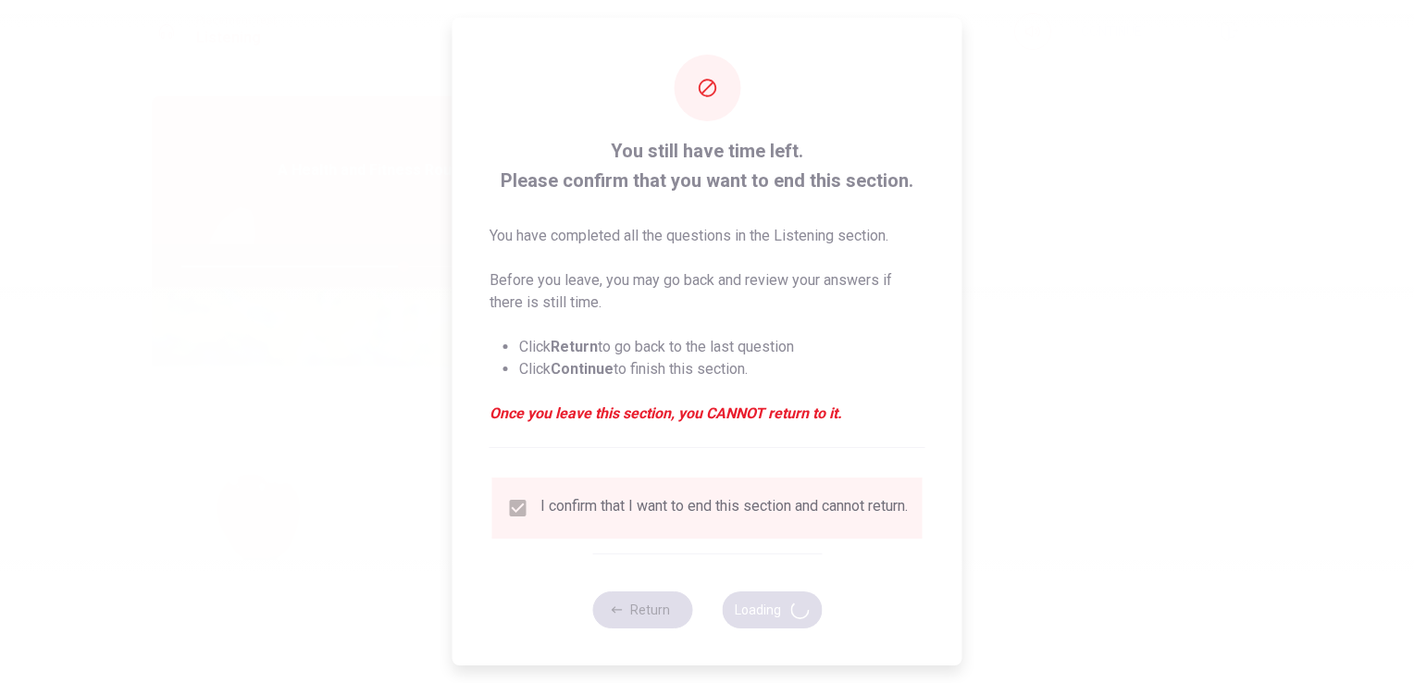
type input "67"
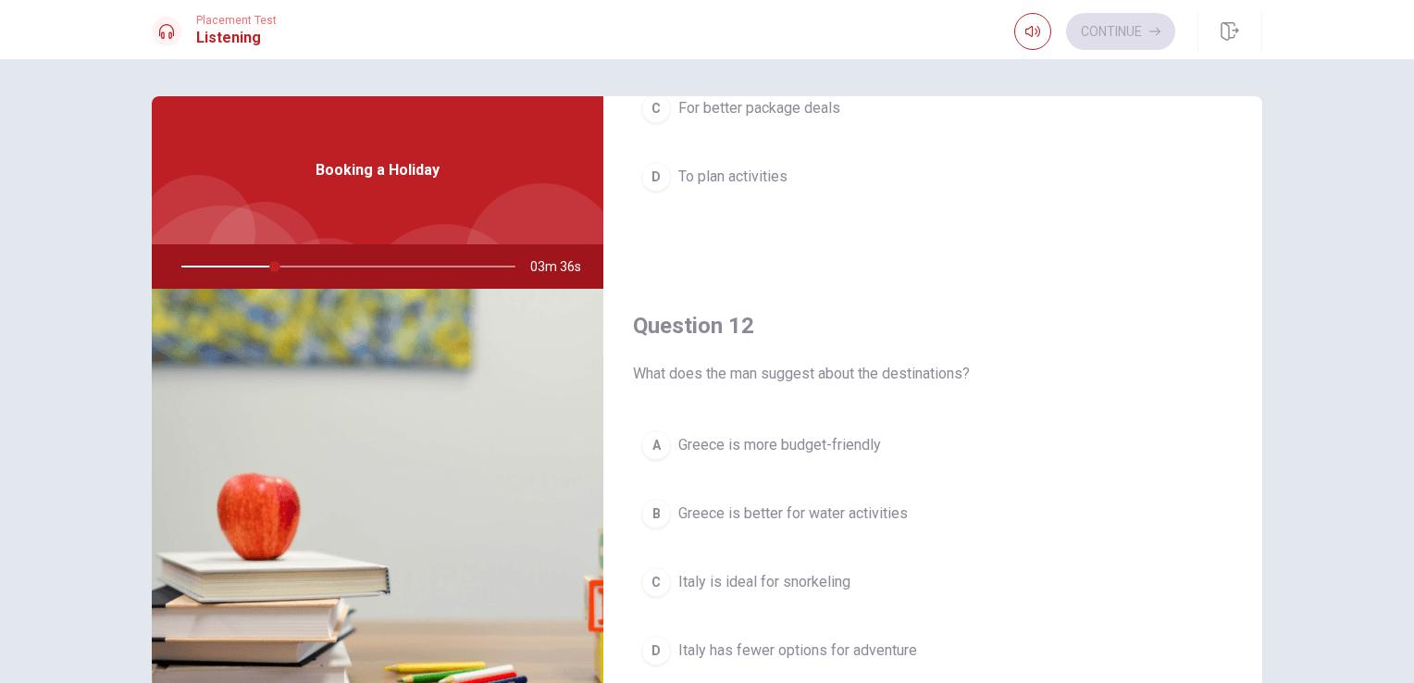
scroll to position [0, 0]
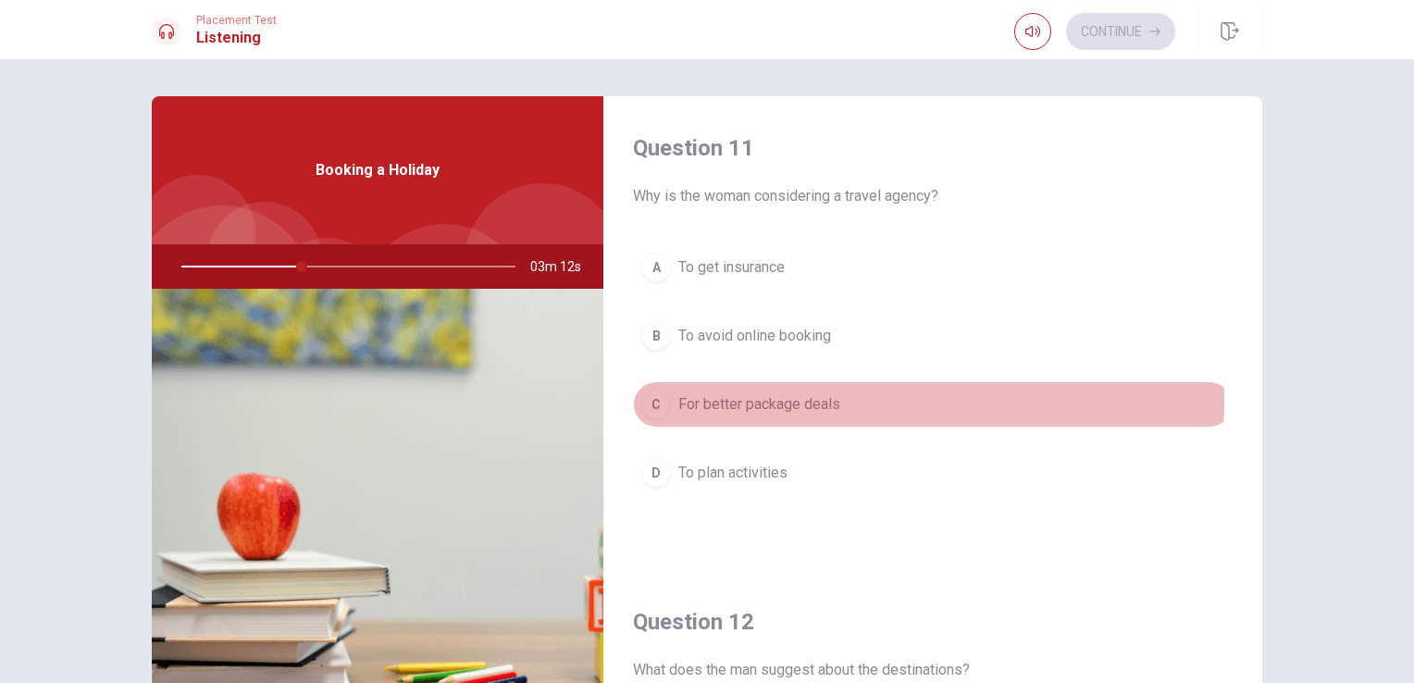
click at [787, 399] on span "For better package deals" at bounding box center [759, 404] width 162 height 22
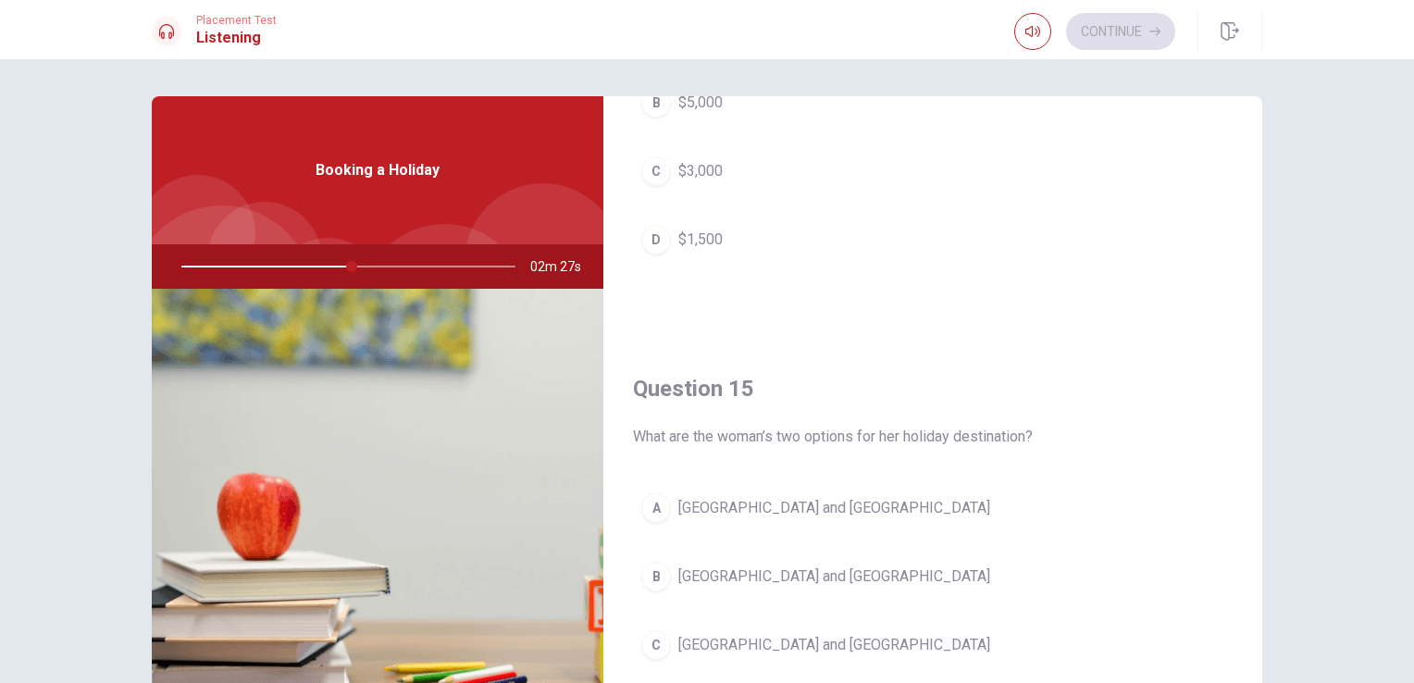
scroll to position [1717, 0]
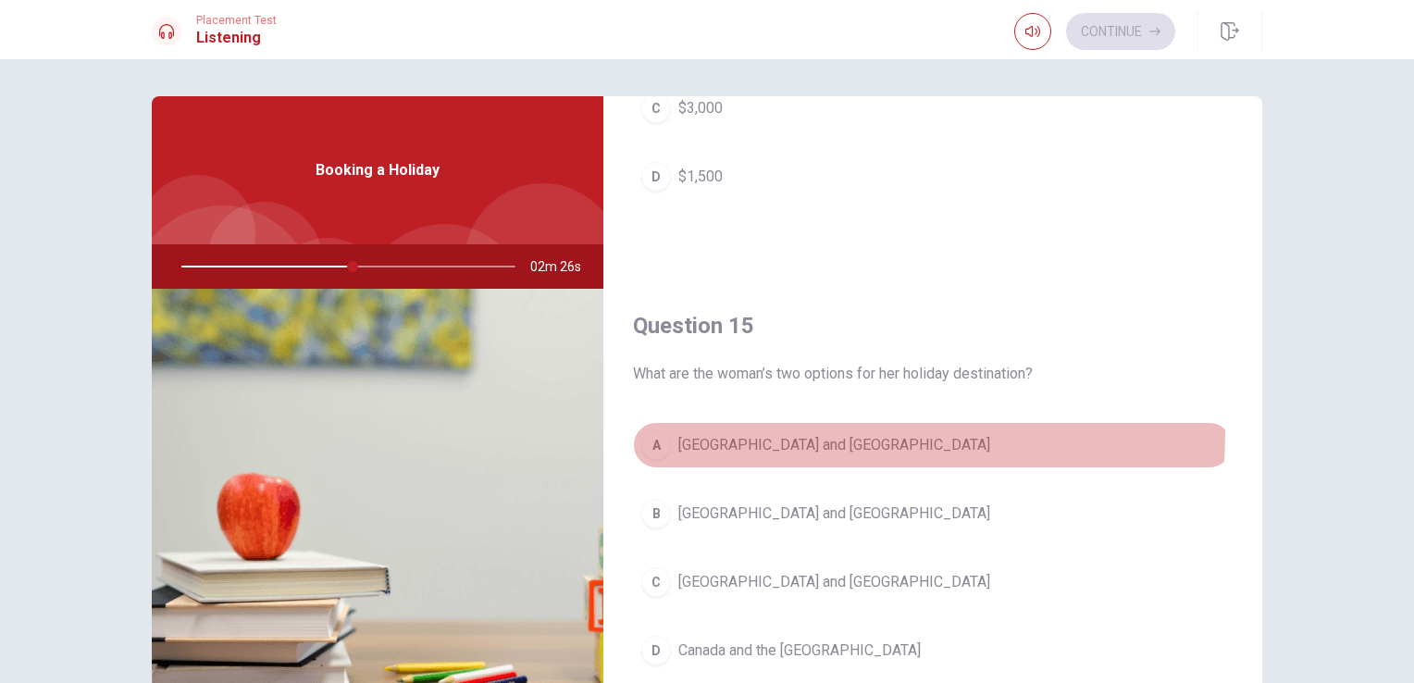
click at [738, 424] on button "A [GEOGRAPHIC_DATA] and [GEOGRAPHIC_DATA]" at bounding box center [932, 445] width 599 height 46
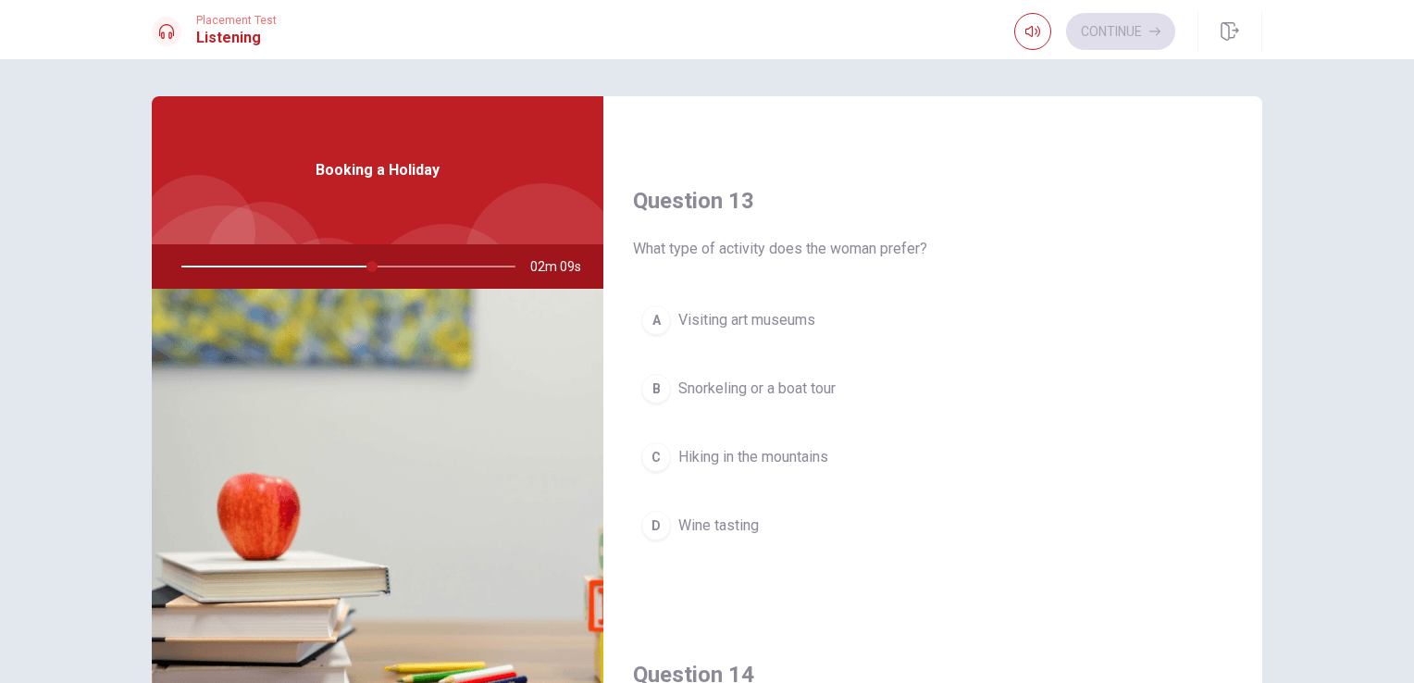
scroll to position [918, 0]
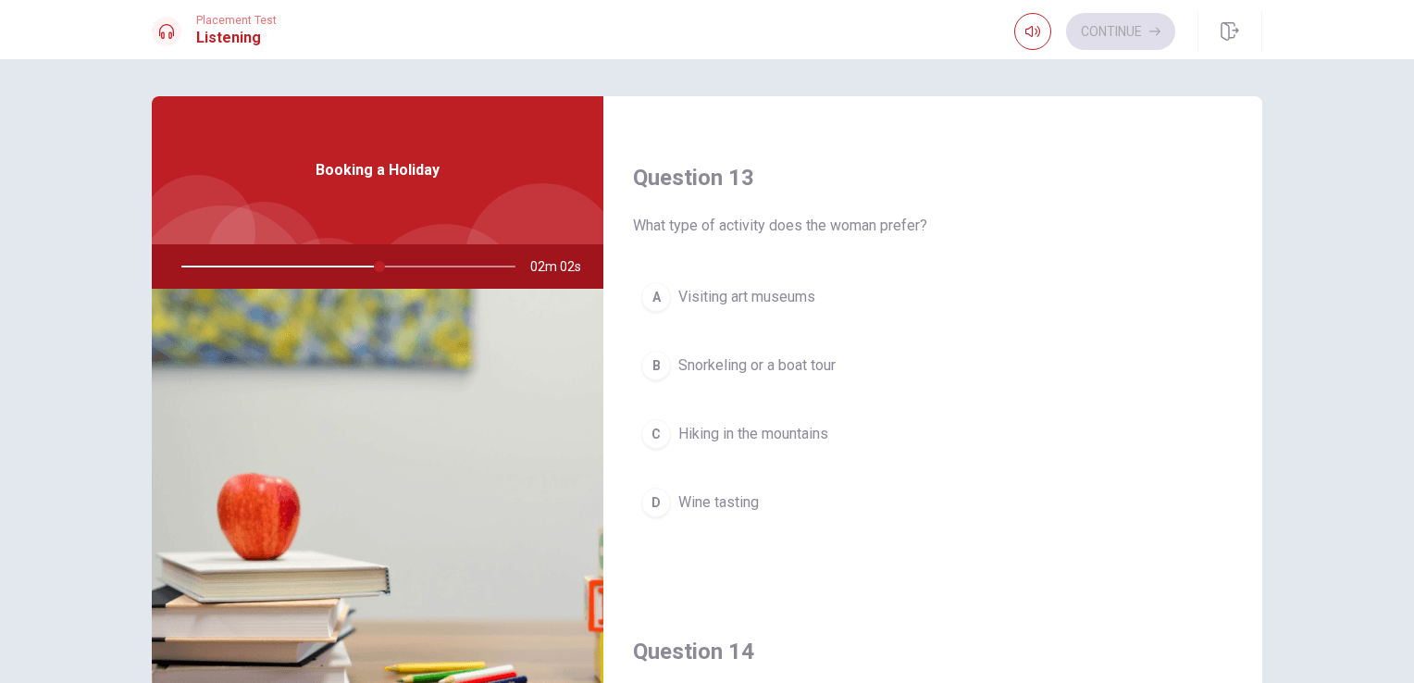
click at [808, 372] on span "Snorkeling or a boat tour" at bounding box center [756, 365] width 157 height 22
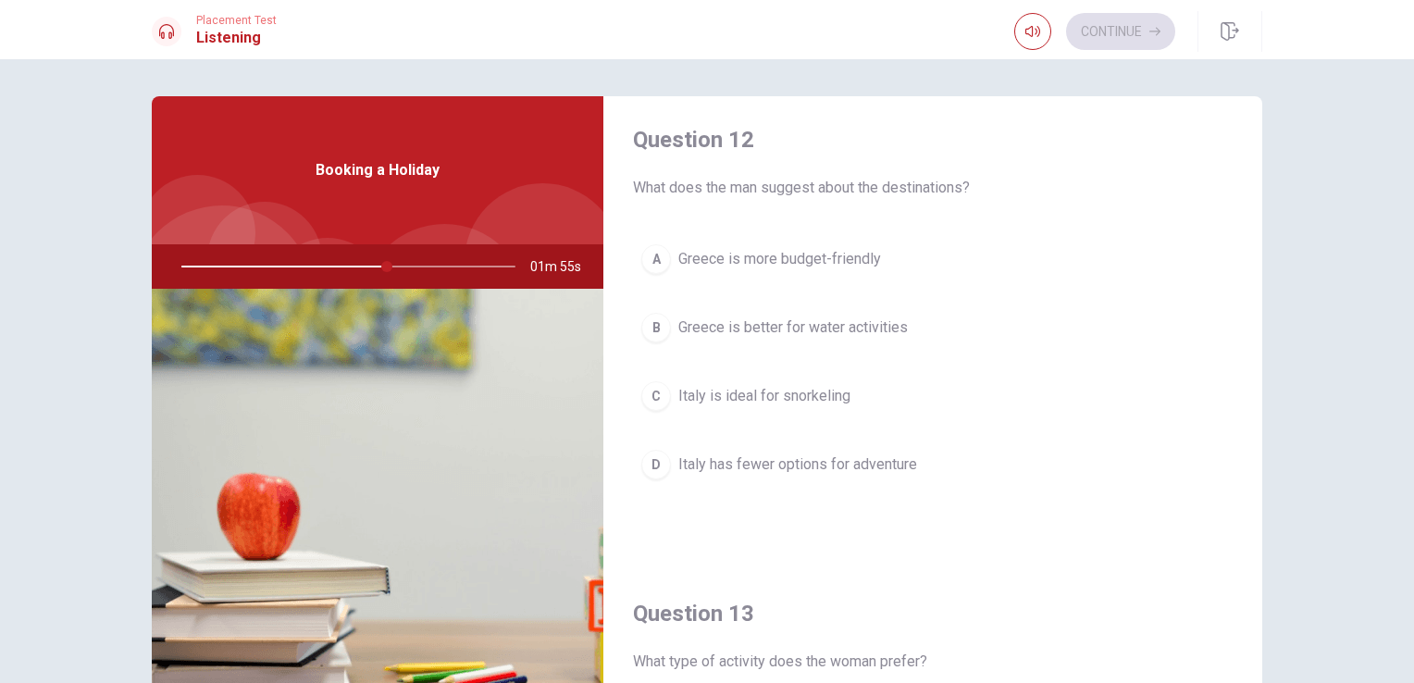
scroll to position [481, 0]
click at [840, 331] on span "Greece is better for water activities" at bounding box center [792, 328] width 229 height 22
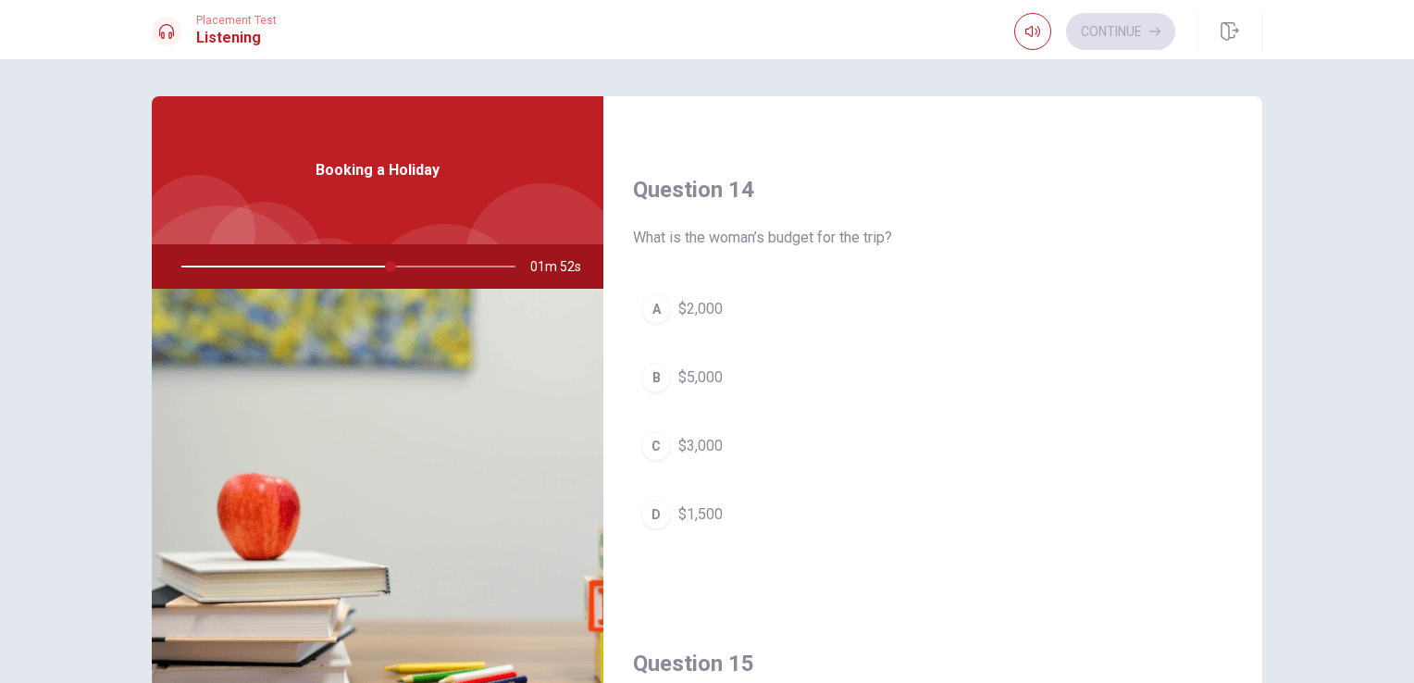
scroll to position [1384, 0]
click at [703, 281] on button "A $2,000" at bounding box center [932, 304] width 599 height 46
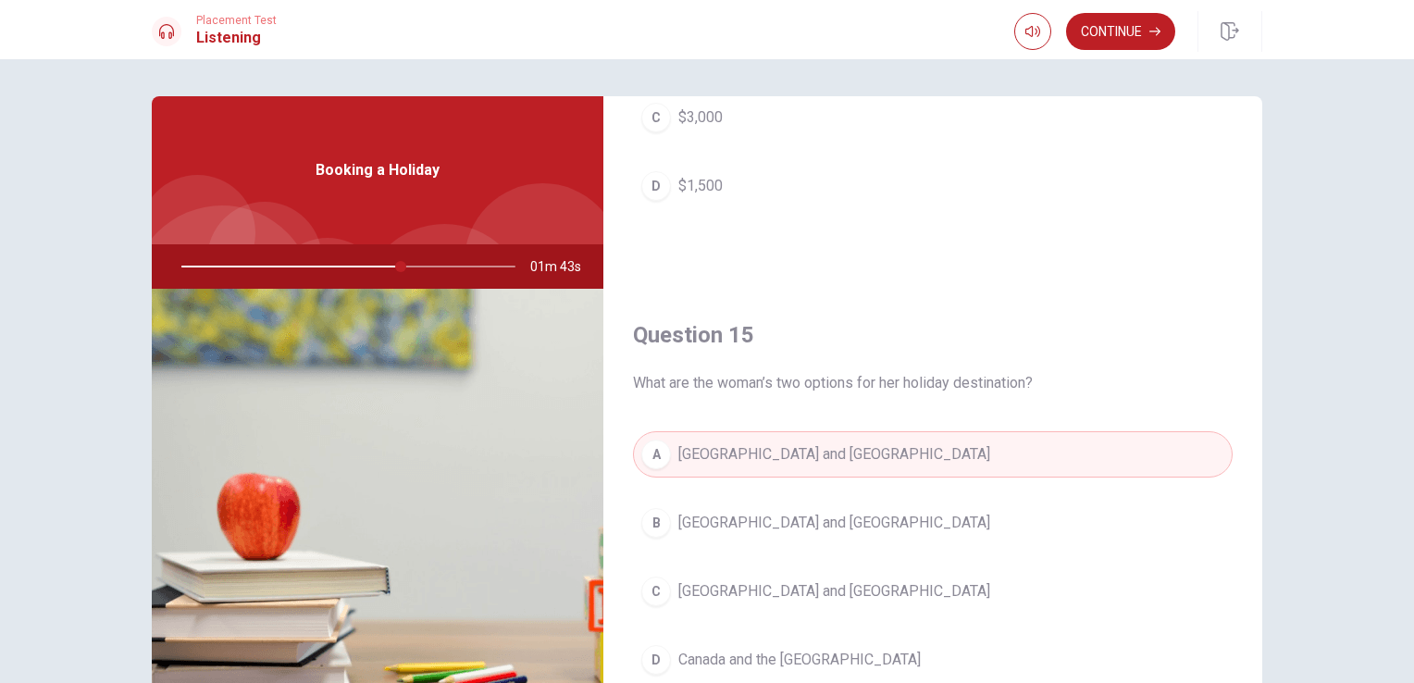
scroll to position [1717, 0]
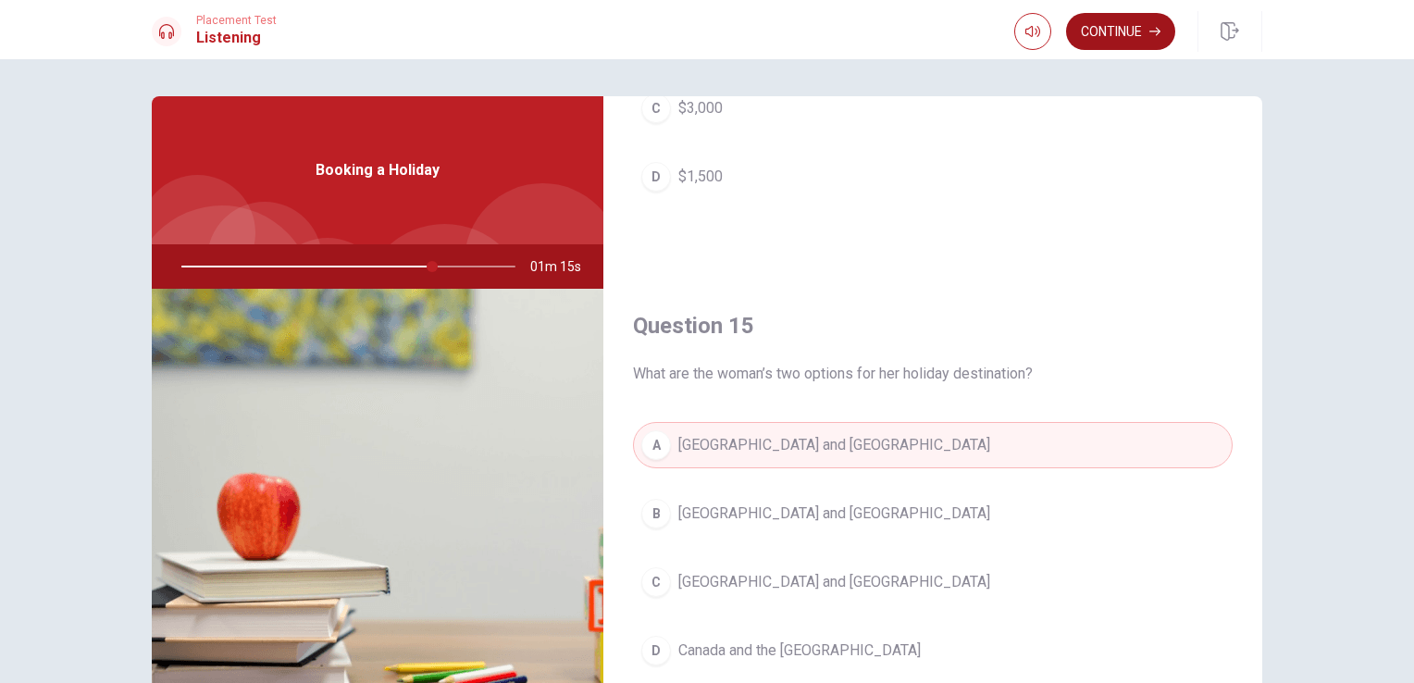
click at [1127, 33] on button "Continue" at bounding box center [1120, 31] width 109 height 37
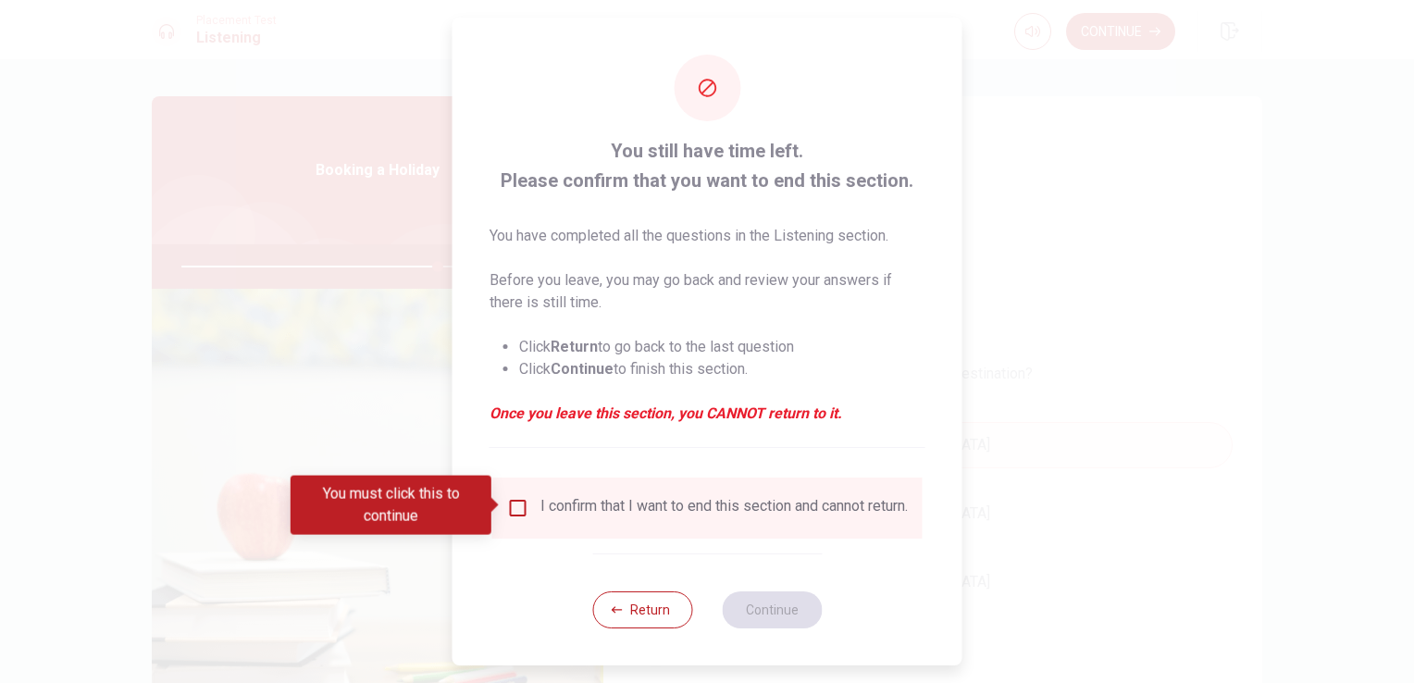
click at [513, 508] on input "You must click this to continue" at bounding box center [518, 508] width 22 height 22
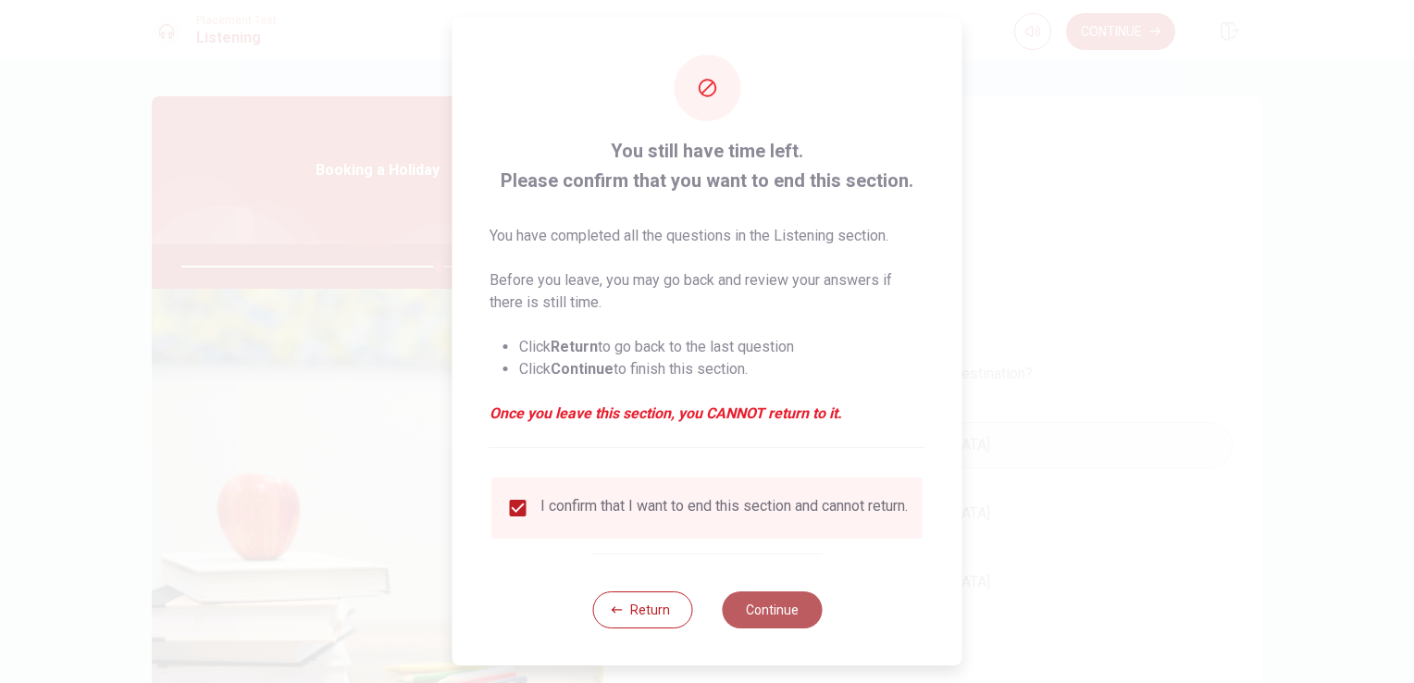
click at [755, 614] on button "Continue" at bounding box center [772, 609] width 100 height 37
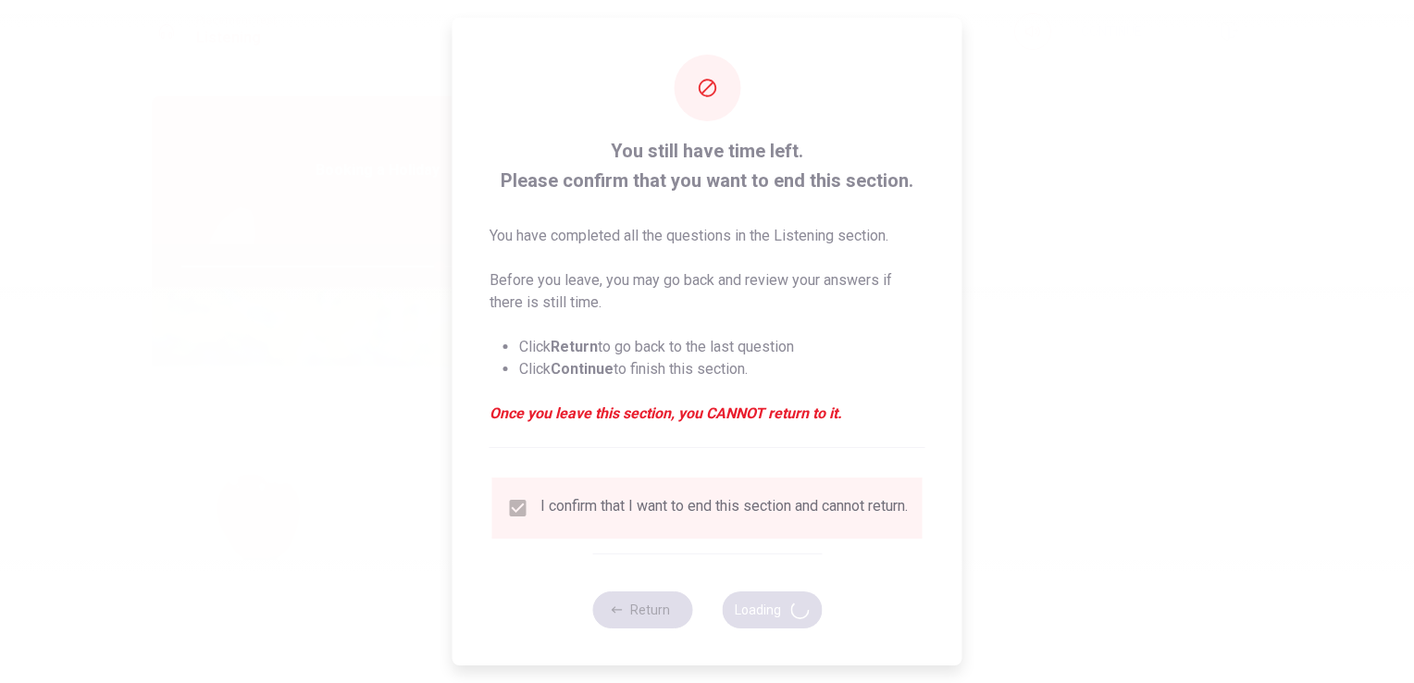
type input "78"
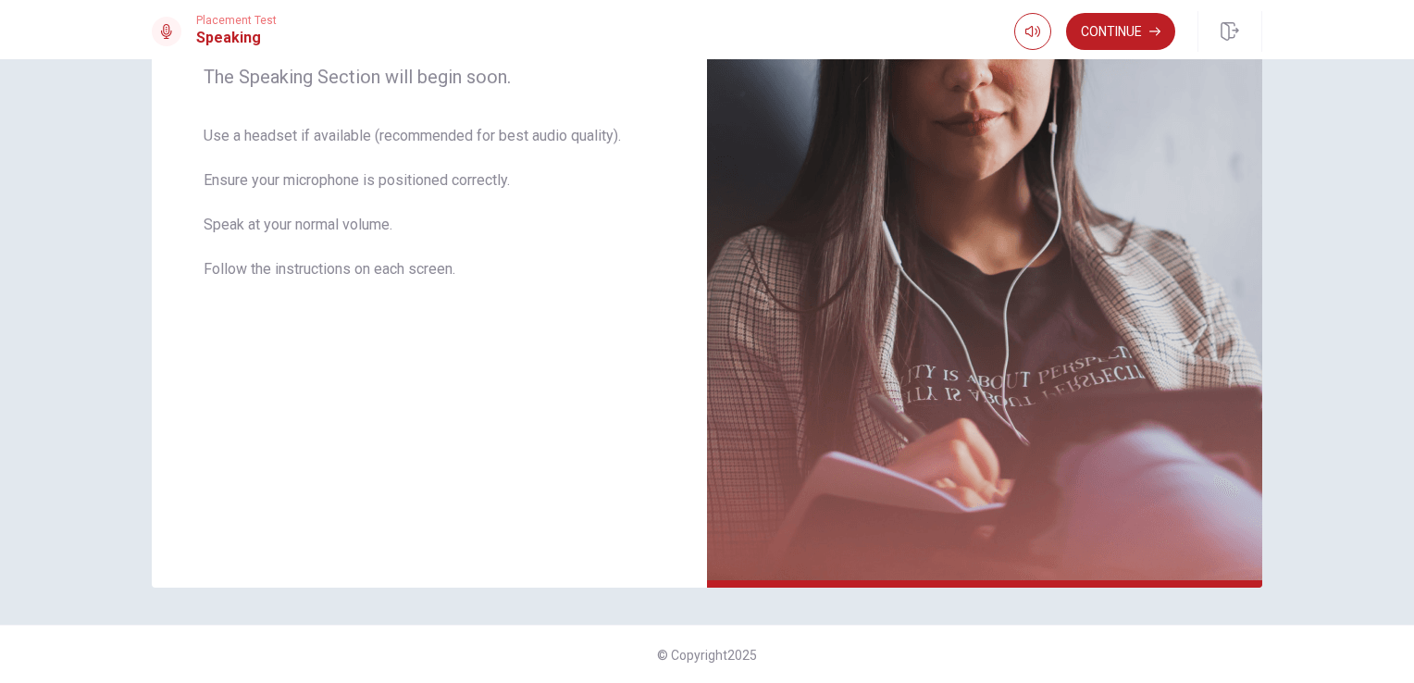
scroll to position [0, 0]
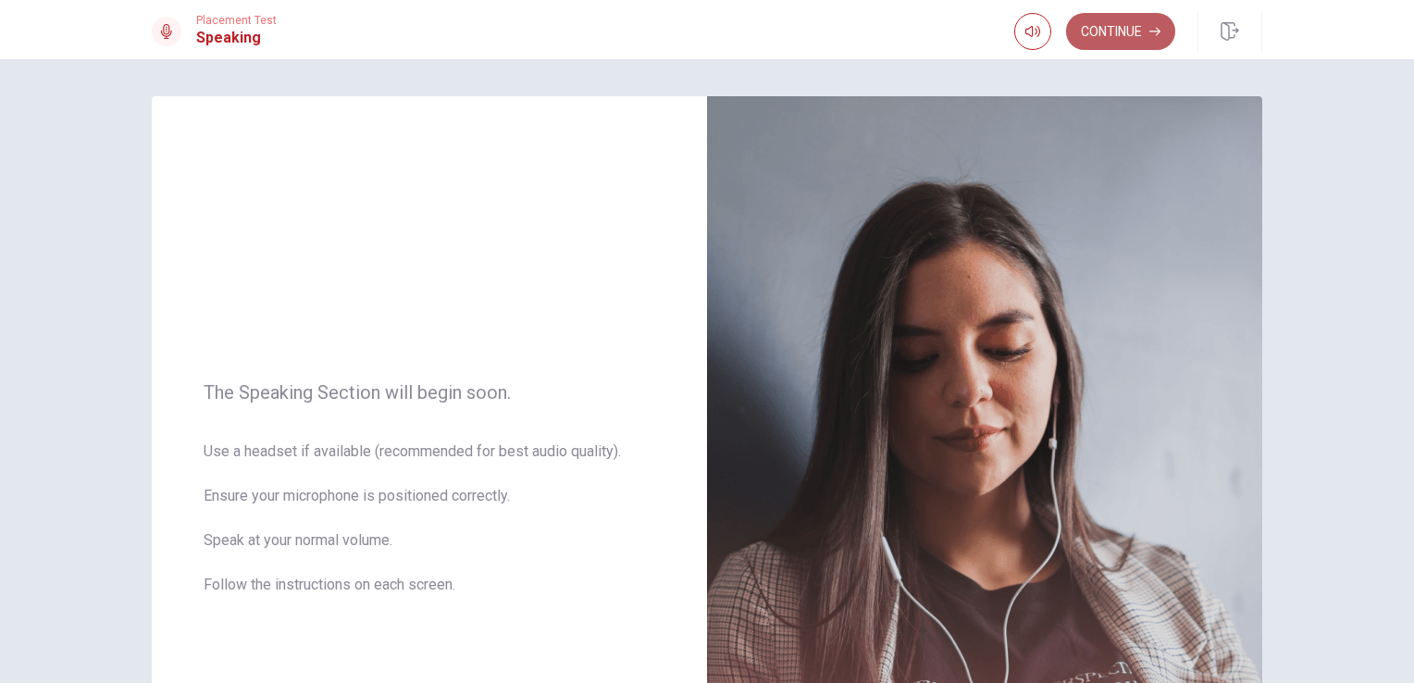
click at [1118, 35] on button "Continue" at bounding box center [1120, 31] width 109 height 37
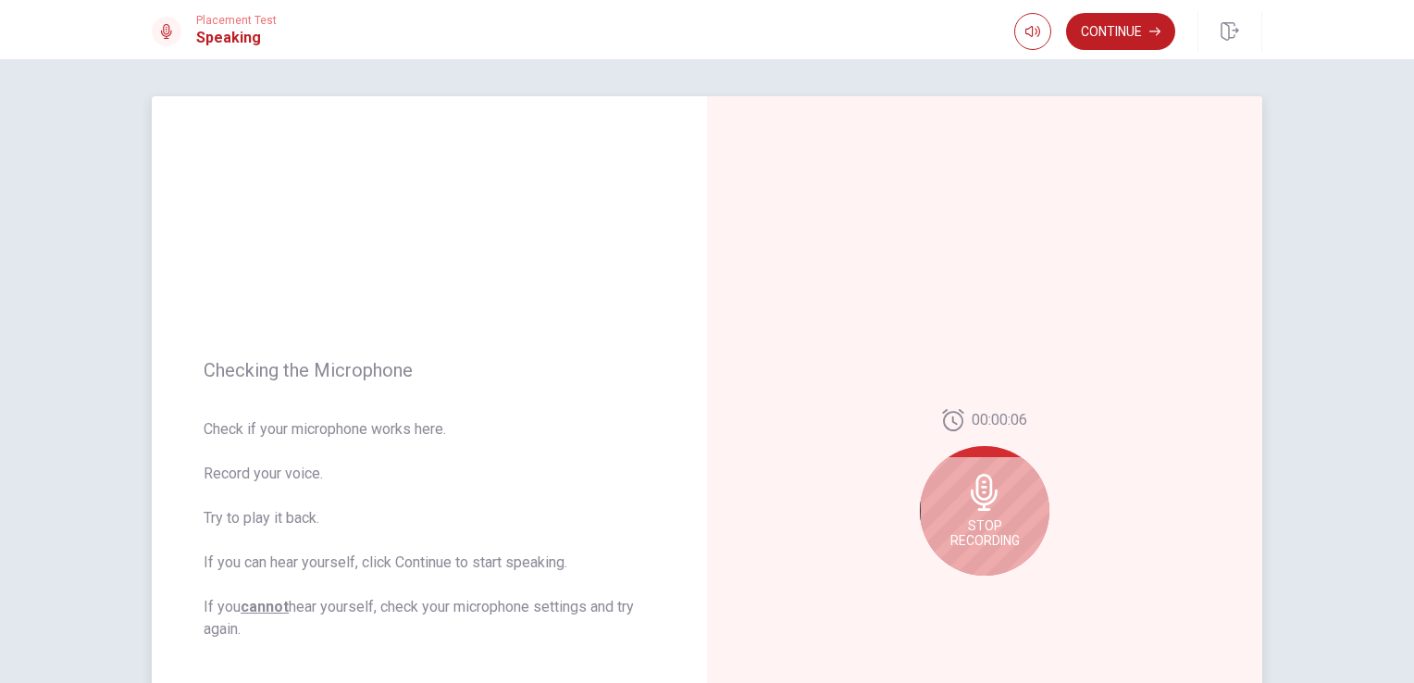
click at [1013, 490] on div "Stop Recording" at bounding box center [985, 511] width 130 height 130
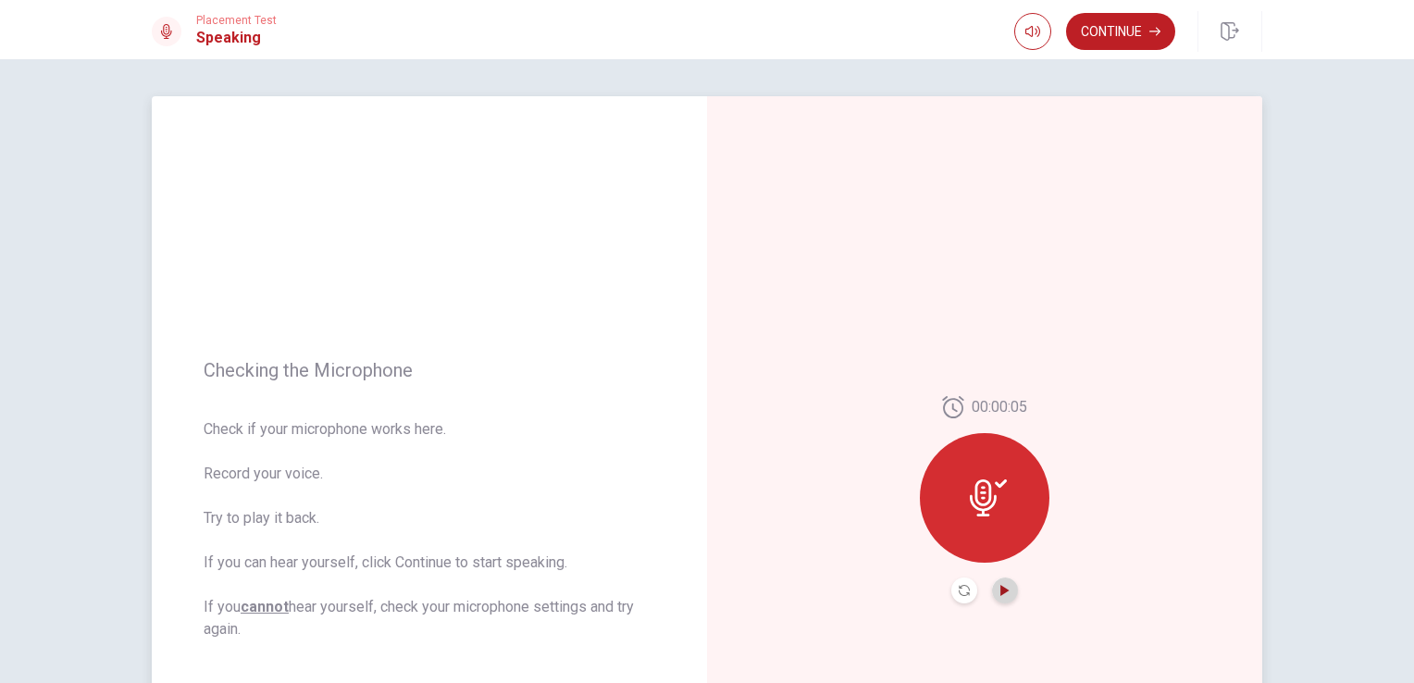
click at [999, 587] on icon "Play Audio" at bounding box center [1004, 590] width 11 height 11
click at [1114, 39] on button "Continue" at bounding box center [1120, 31] width 109 height 37
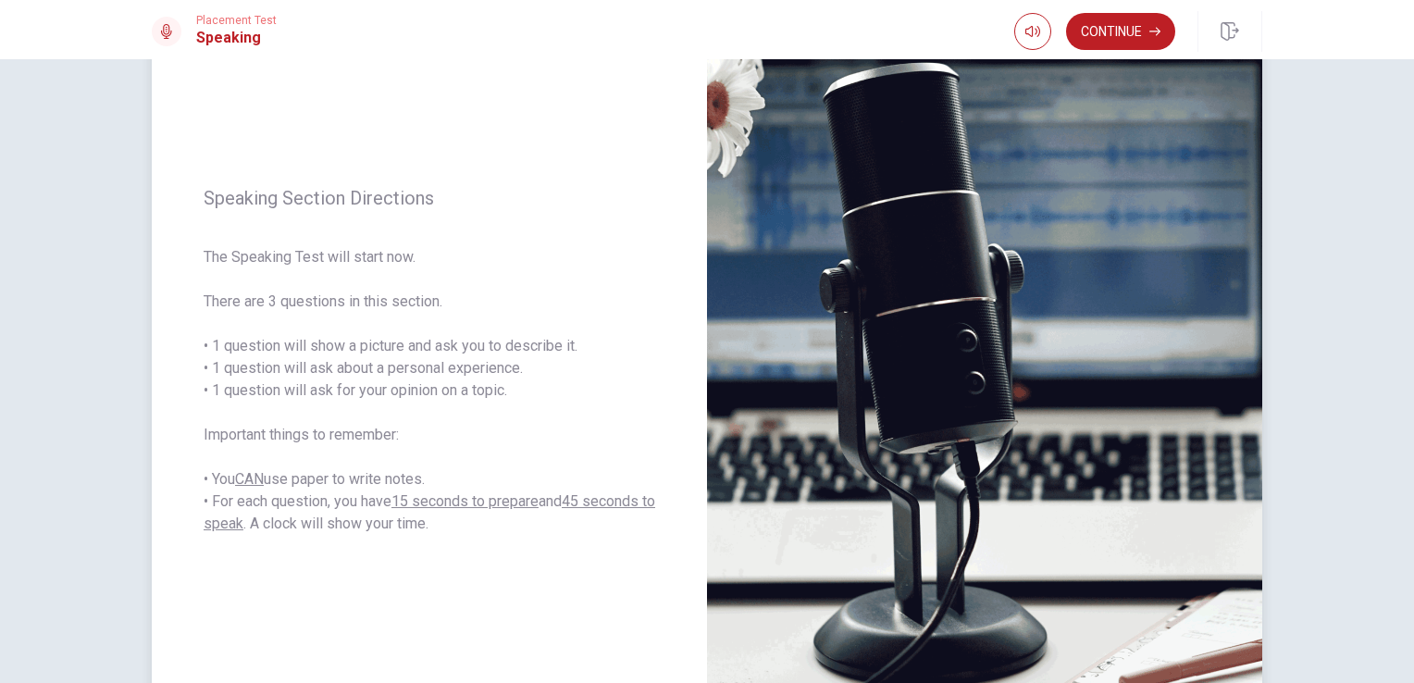
scroll to position [140, 0]
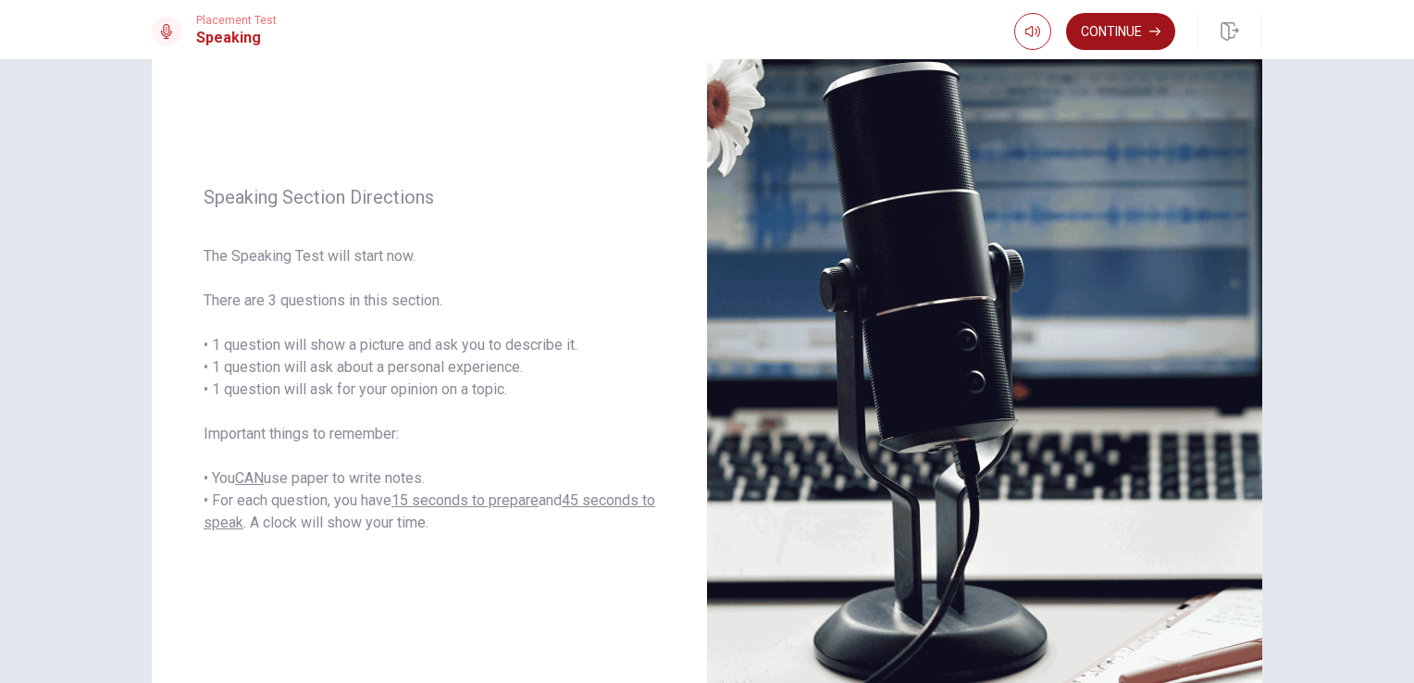
click at [1108, 31] on button "Continue" at bounding box center [1120, 31] width 109 height 37
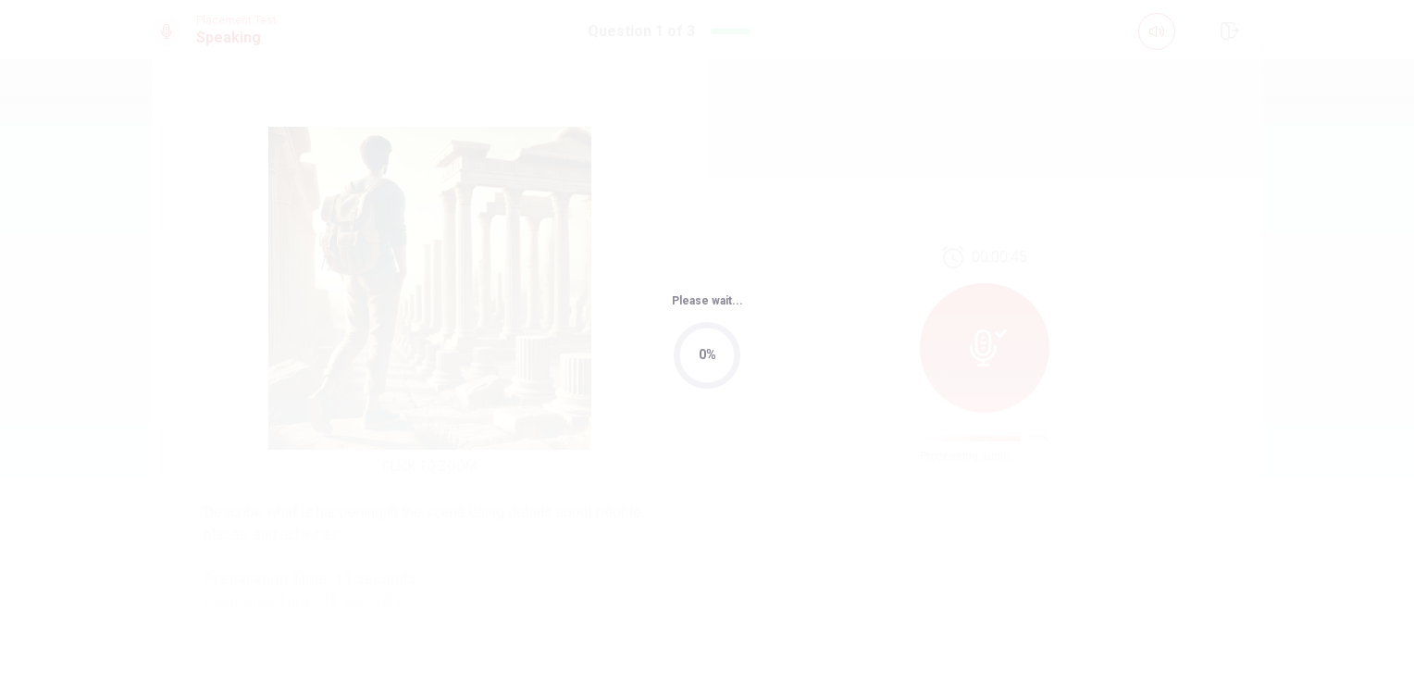
scroll to position [0, 0]
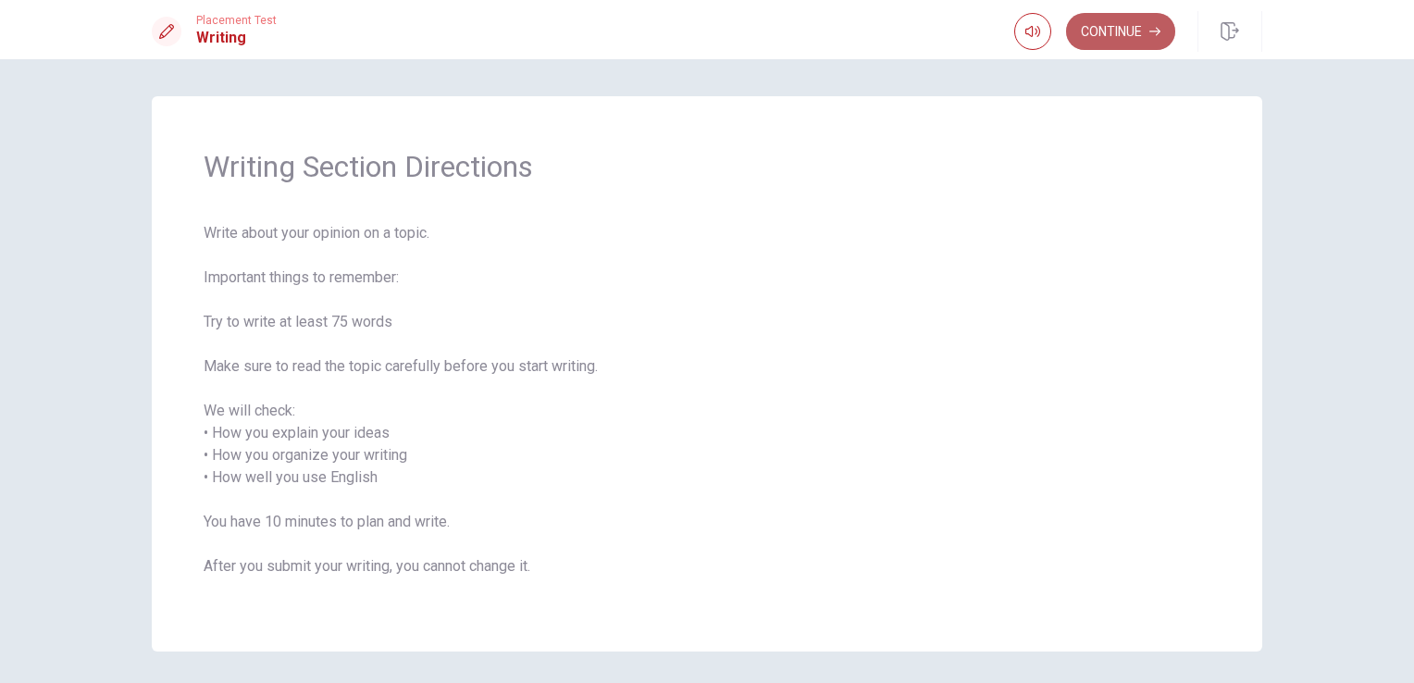
click at [1118, 24] on button "Continue" at bounding box center [1120, 31] width 109 height 37
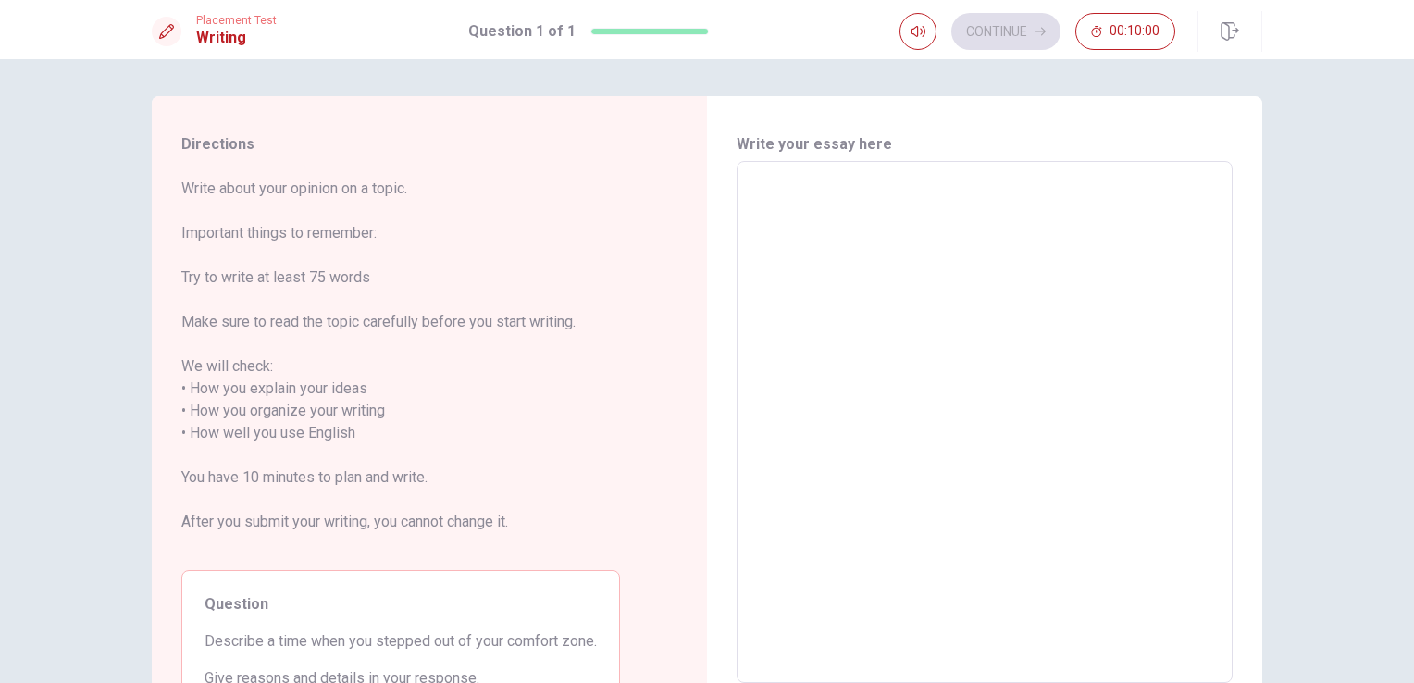
click at [1006, 197] on textarea at bounding box center [984, 422] width 470 height 491
type textarea "W"
type textarea "x"
type textarea "Wh"
type textarea "x"
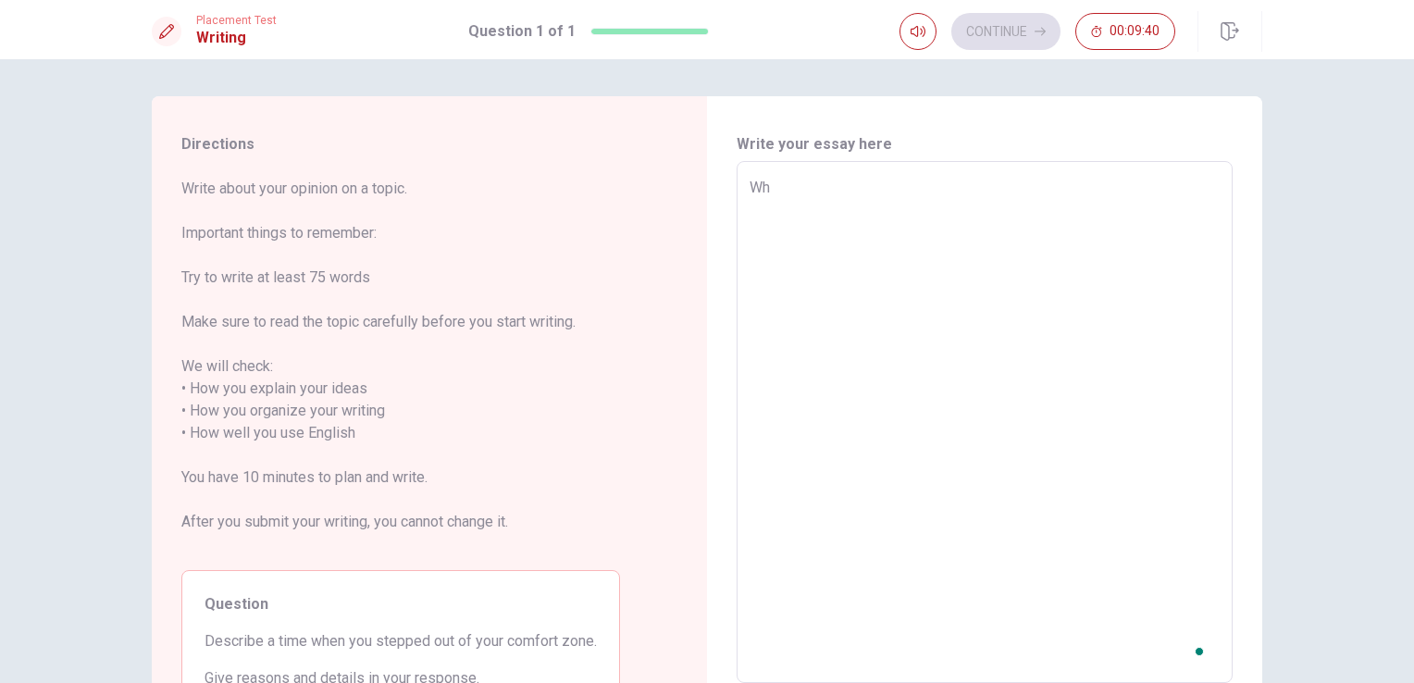
type textarea "Whe"
type textarea "x"
type textarea "When"
type textarea "x"
type textarea "When"
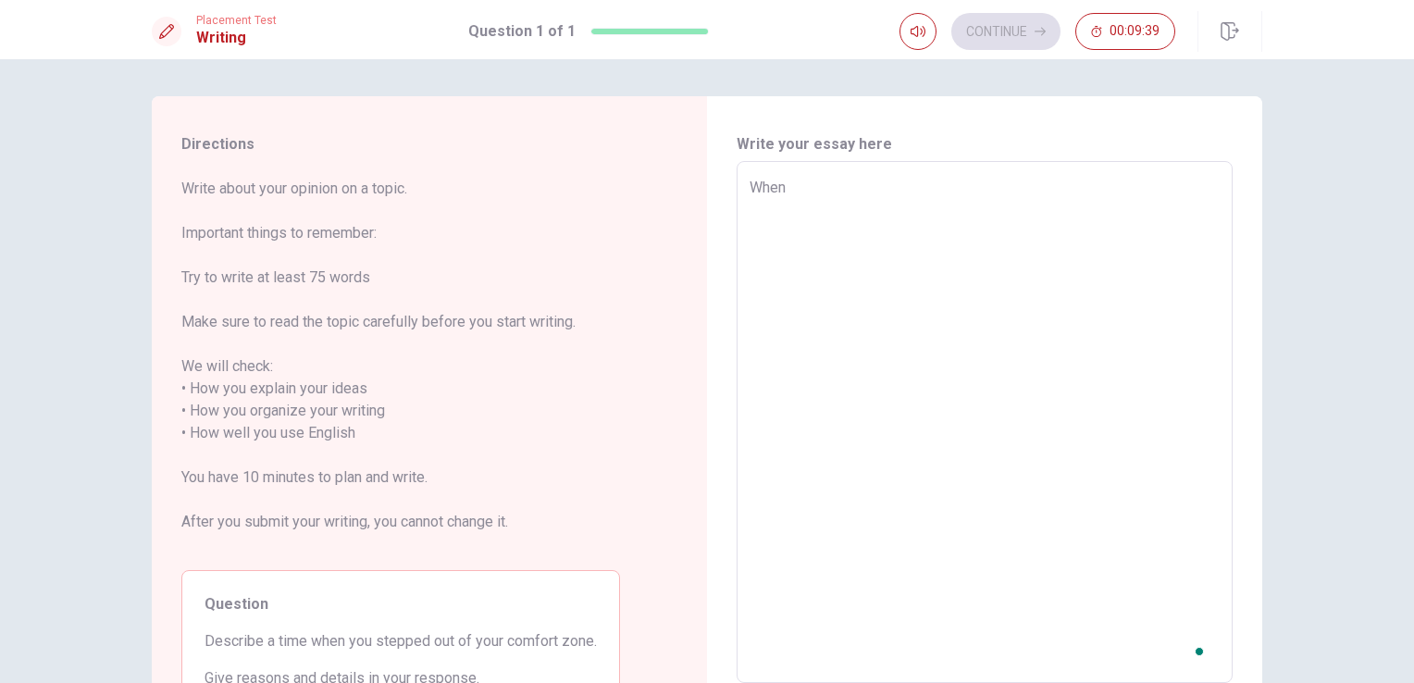
type textarea "x"
type textarea "When i"
type textarea "x"
type textarea "When i"
type textarea "x"
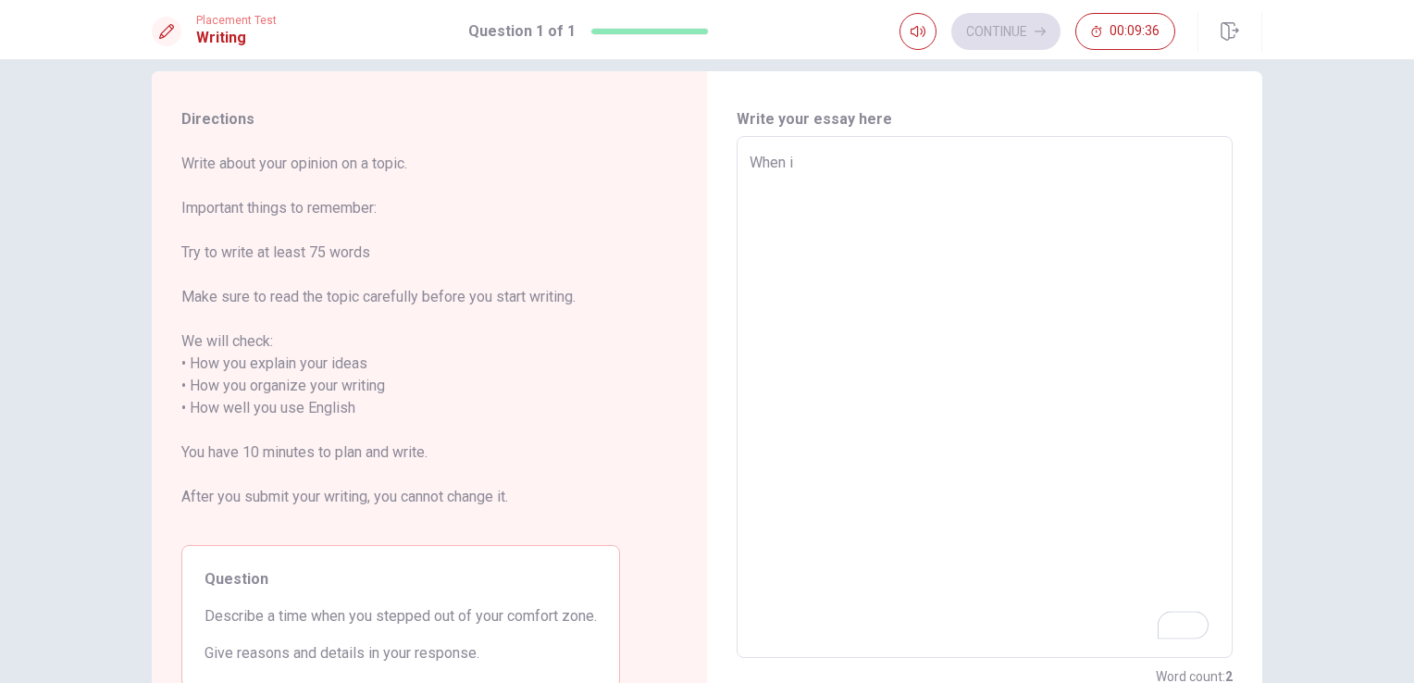
scroll to position [26, 0]
type textarea "When i t"
type textarea "x"
type textarea "When i tr"
type textarea "x"
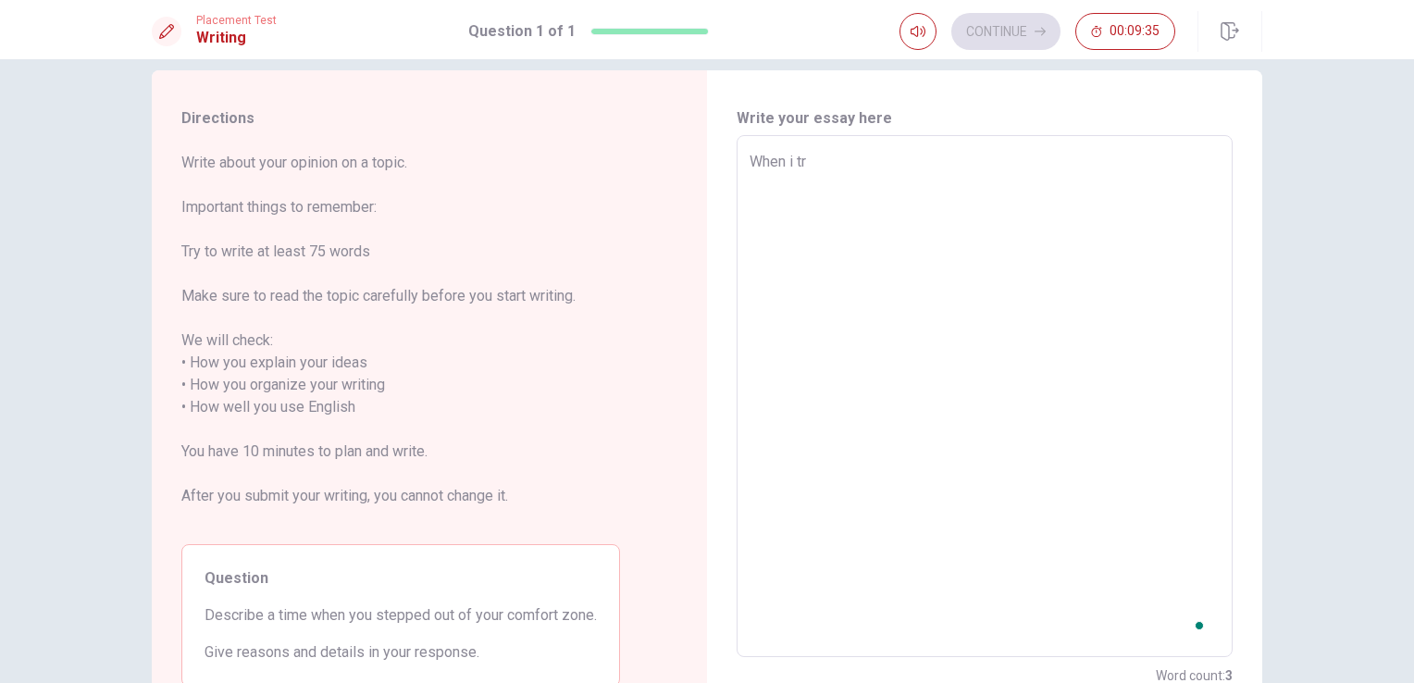
type textarea "When i t"
type textarea "x"
type textarea "When i"
type textarea "x"
type textarea "When i h"
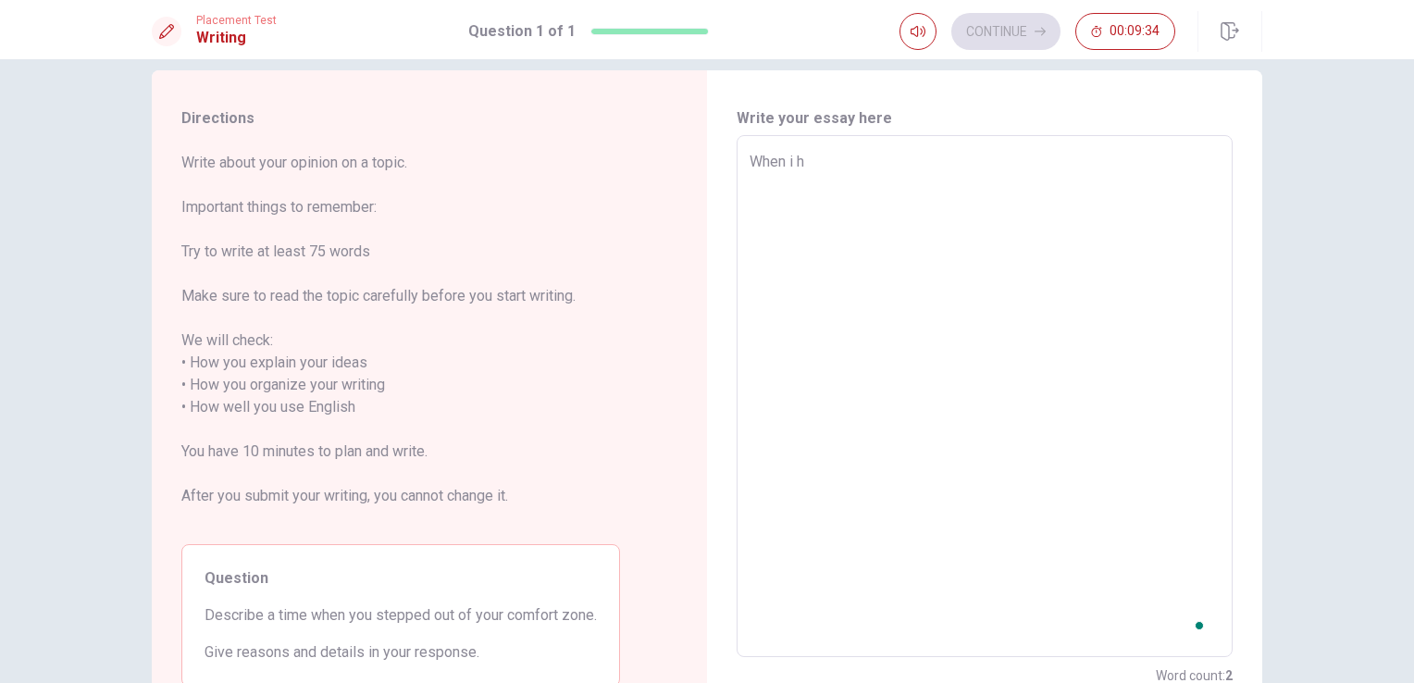
type textarea "x"
type textarea "When i ha"
type textarea "x"
type textarea "When i had"
type textarea "x"
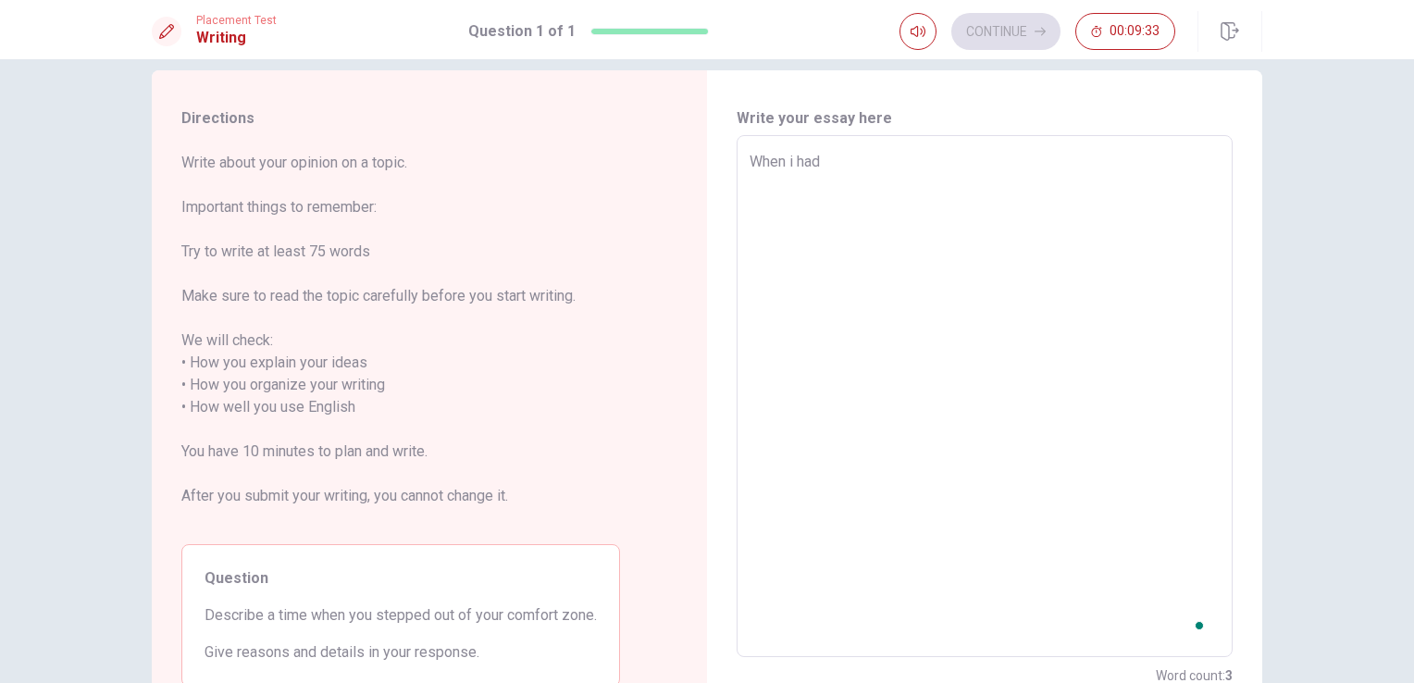
type textarea "When i had"
type textarea "x"
type textarea "When i had t"
type textarea "x"
type textarea "When i had tr"
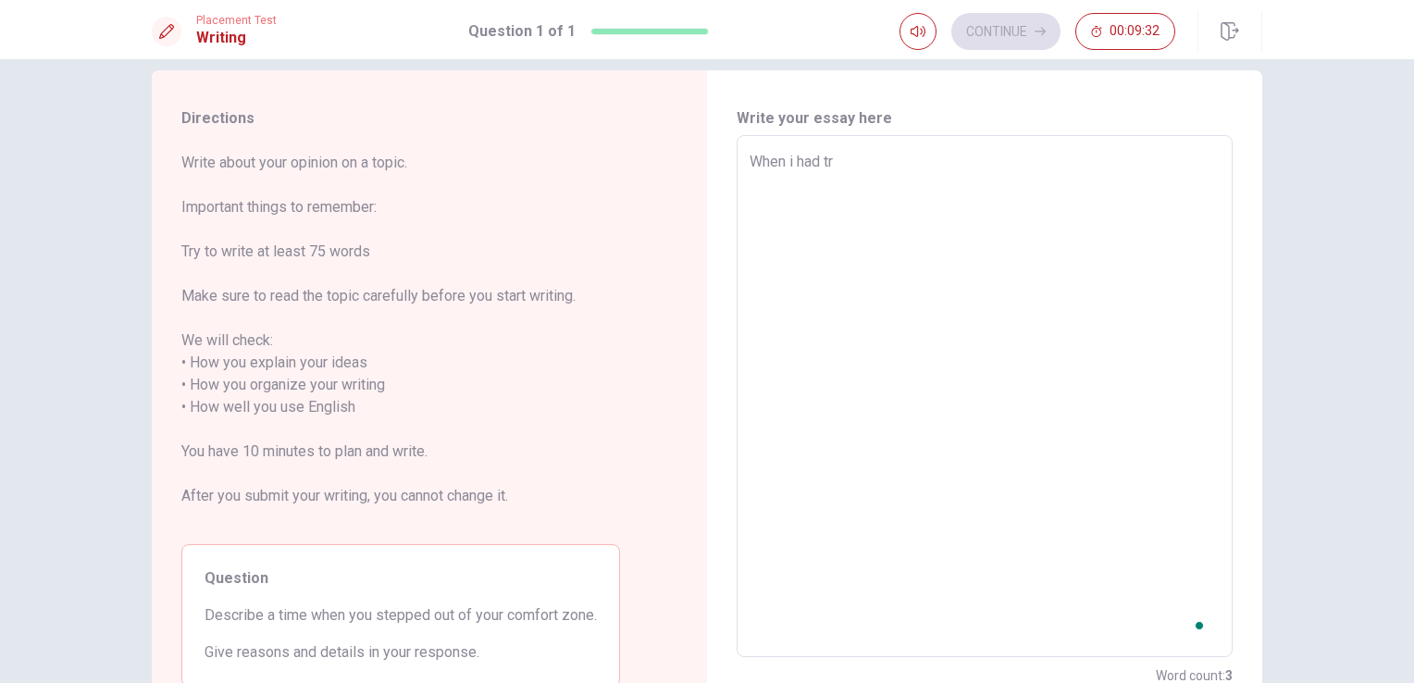
type textarea "x"
type textarea "When i had tra"
type textarea "x"
type textarea "When i had trav"
type textarea "x"
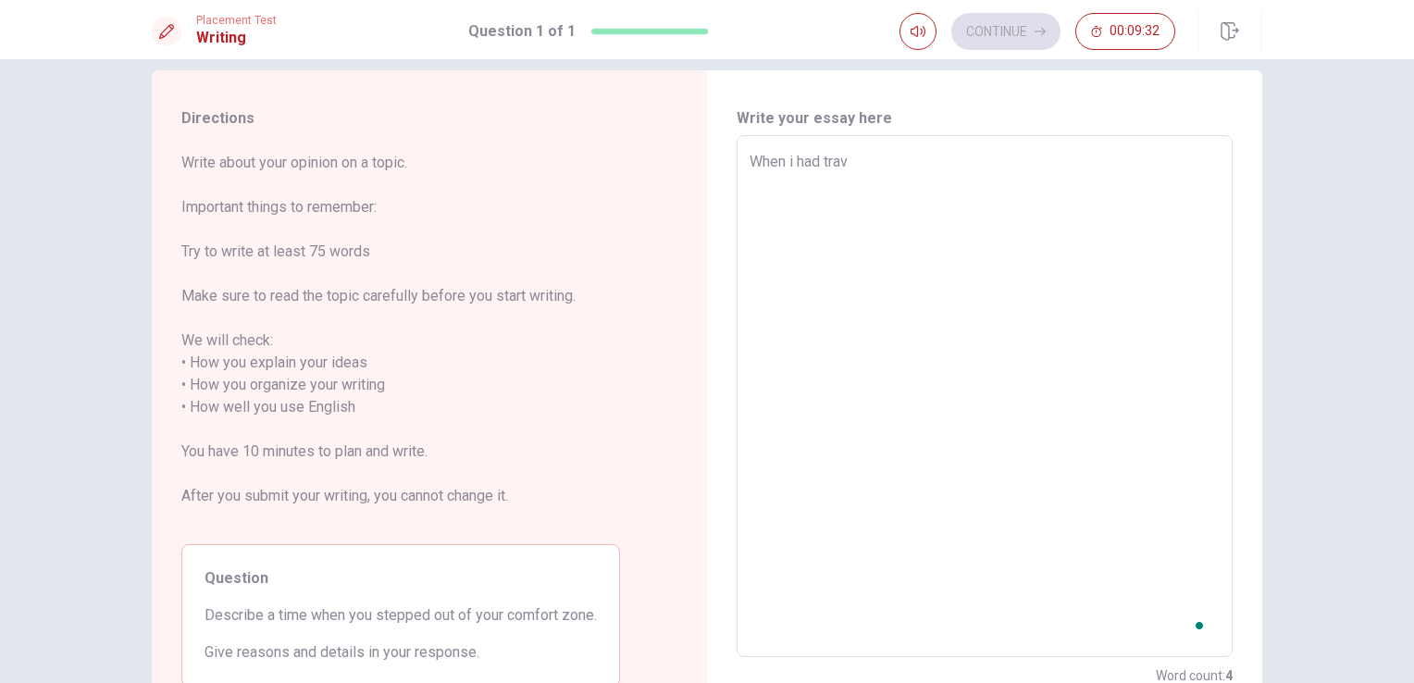
type textarea "When i had trave"
type textarea "x"
type textarea "When i had travel"
type textarea "x"
type textarea "When i had travel"
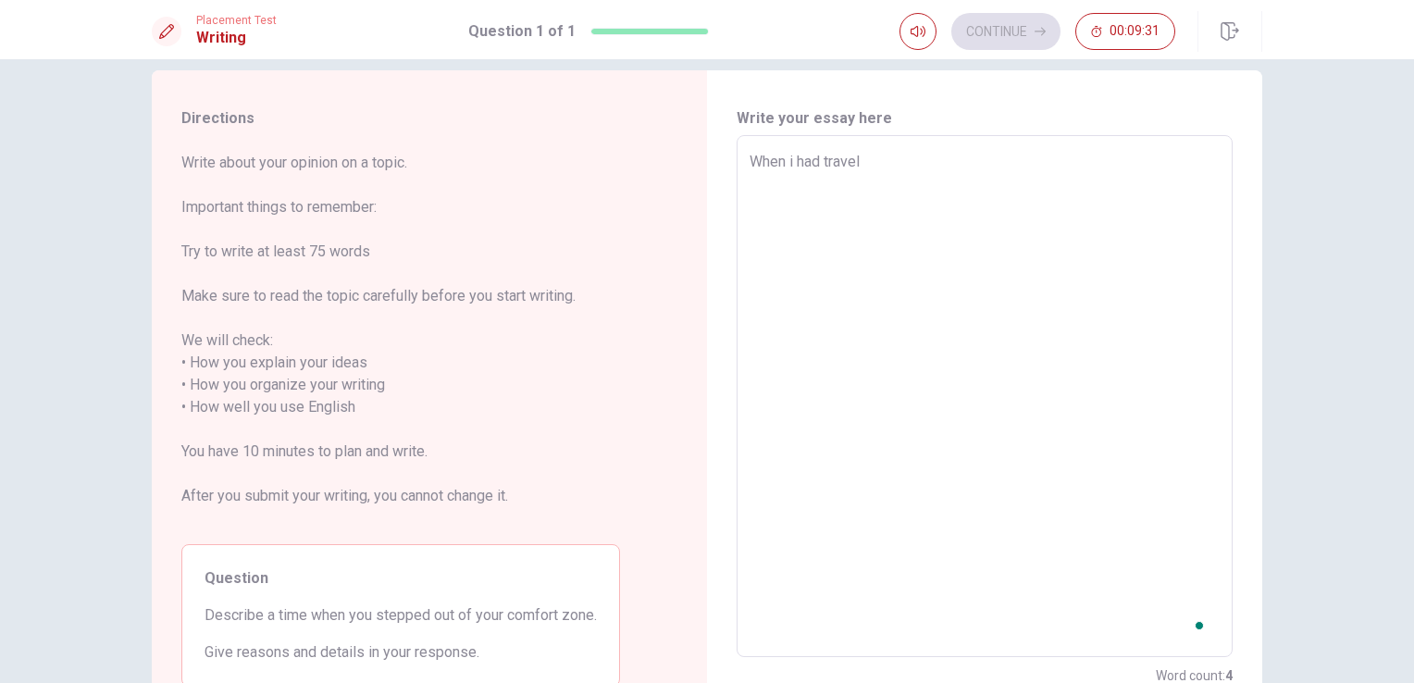
type textarea "x"
type textarea "When i had travel t"
type textarea "x"
type textarea "When i had travel to"
type textarea "x"
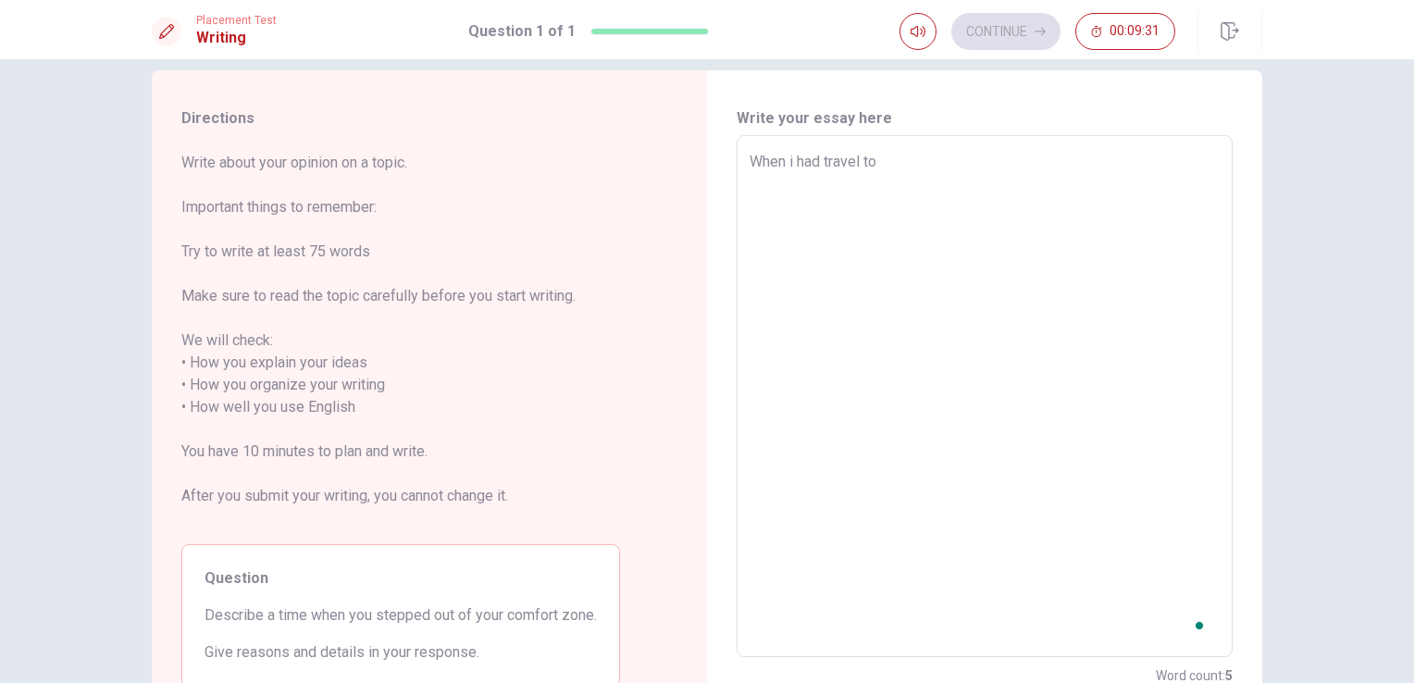
type textarea "When i had travel to"
type textarea "x"
type textarea "When i had travel to m"
type textarea "x"
type textarea "When i had travel to my"
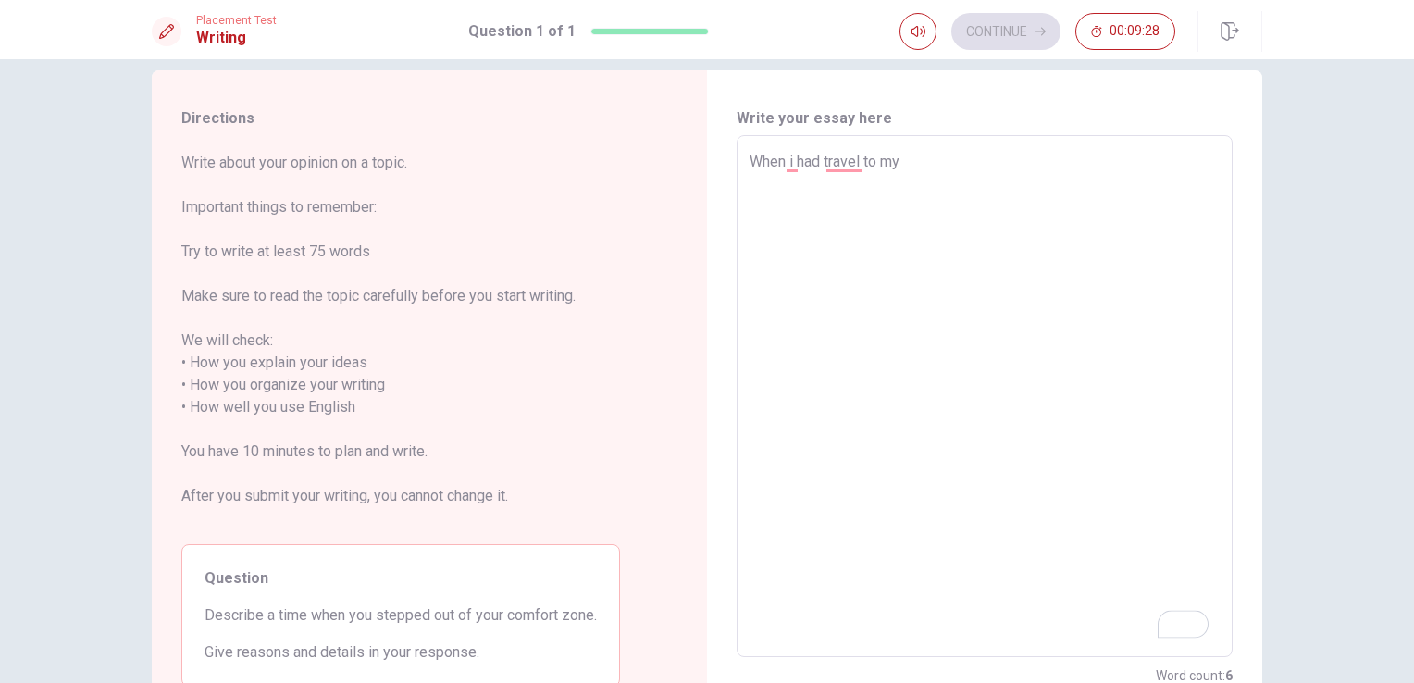
type textarea "x"
type textarea "When i had travel to my"
type textarea "x"
type textarea "When i had travel to my"
type textarea "x"
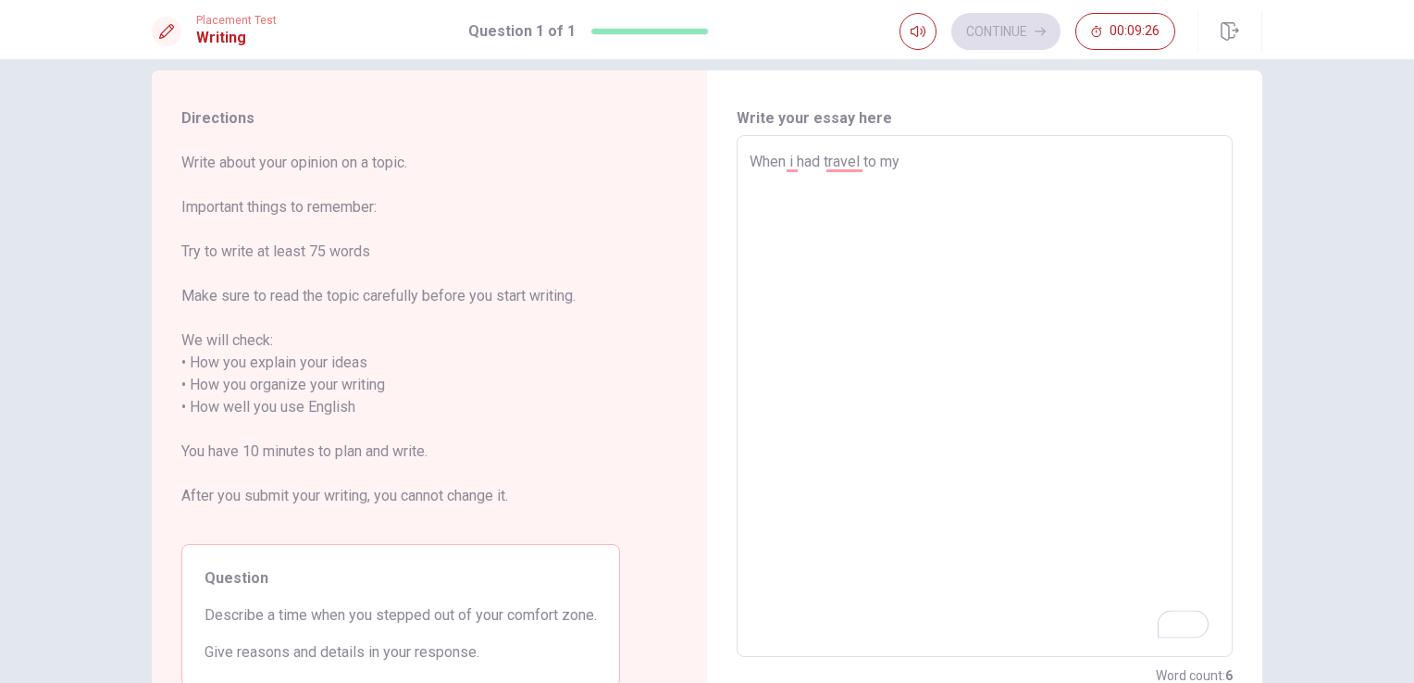
type textarea "When i had travel to m"
type textarea "x"
type textarea "When i had travel to"
type textarea "x"
type textarea "When i had travel to \"
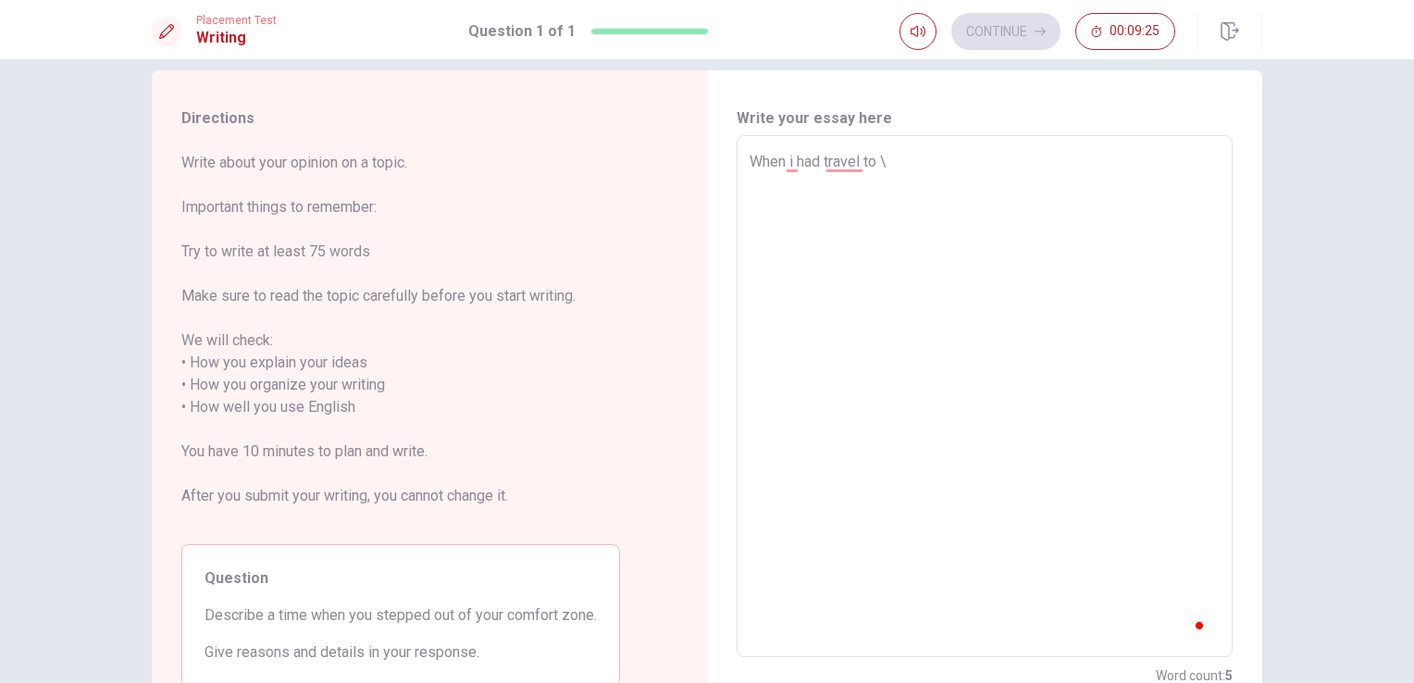
type textarea "x"
type textarea "When i had travel to \"
type textarea "x"
type textarea "When i had travel to \"
type textarea "x"
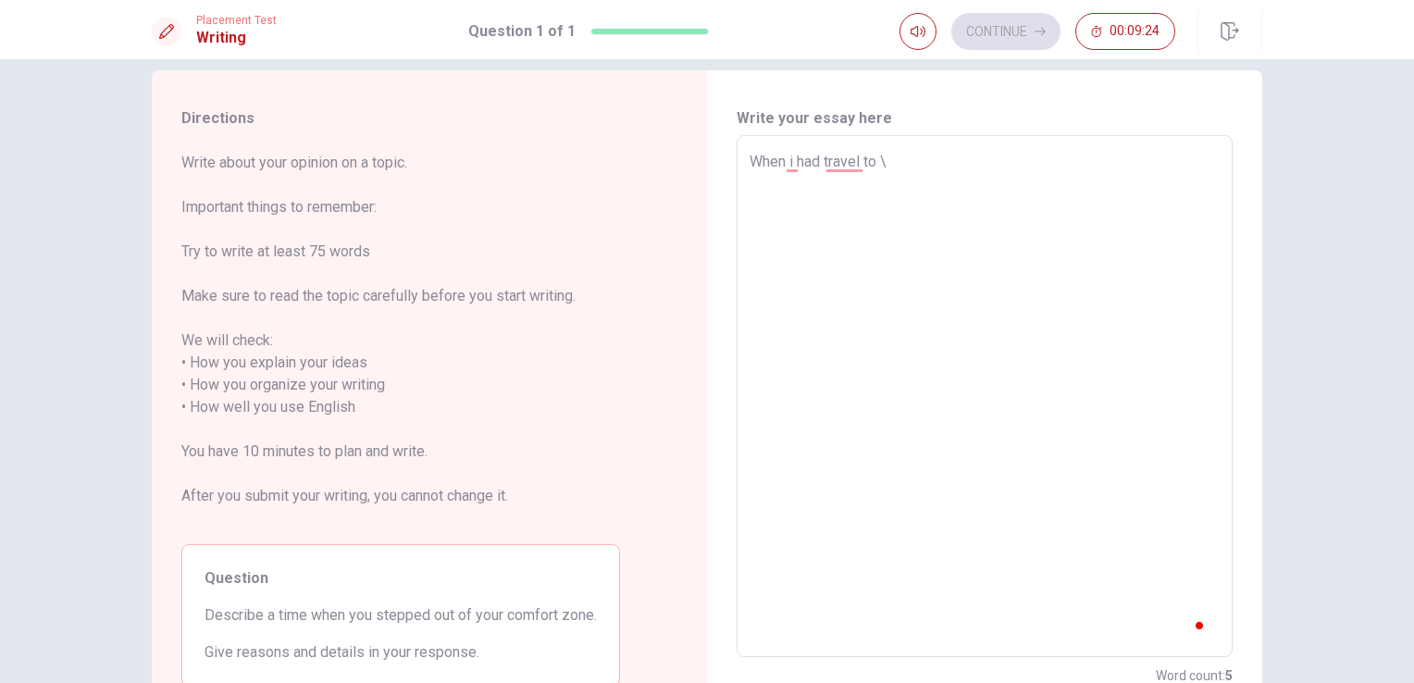
type textarea "When i had travel to"
type textarea "x"
type textarea "When i had travel to a"
type textarea "x"
type textarea "When i had travel to a"
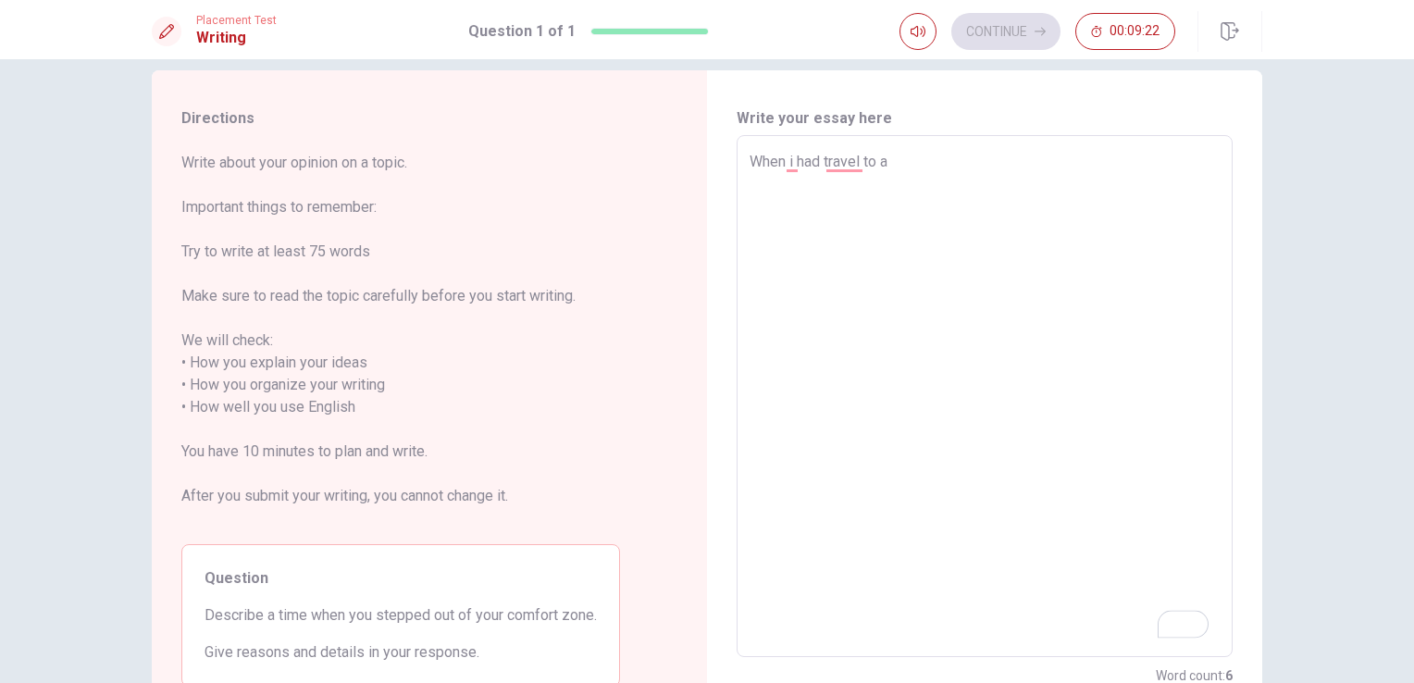
type textarea "x"
type textarea "When i had travel to a s"
type textarea "x"
type textarea "When i had travel to a sc"
type textarea "x"
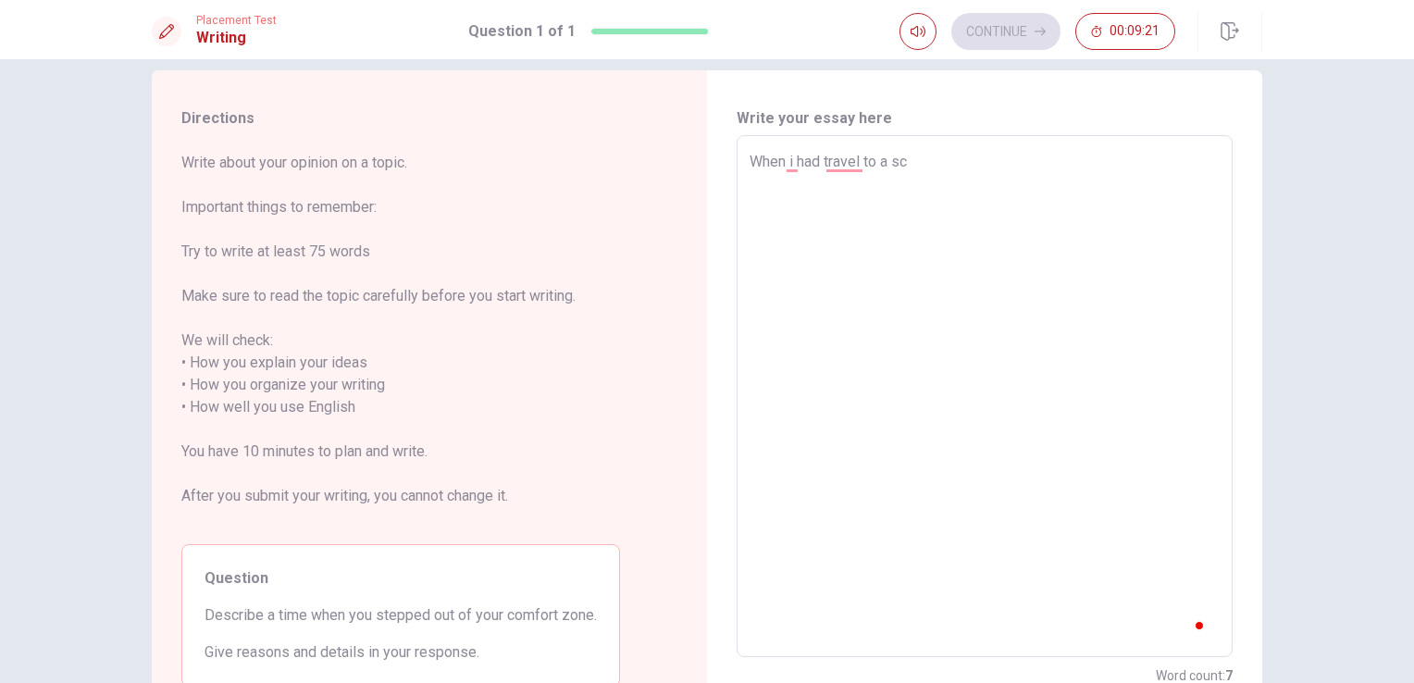
type textarea "When i had travel to a sch"
type textarea "x"
type textarea "When i had travel to a scho"
type textarea "x"
type textarea "When i had travel to a schoo"
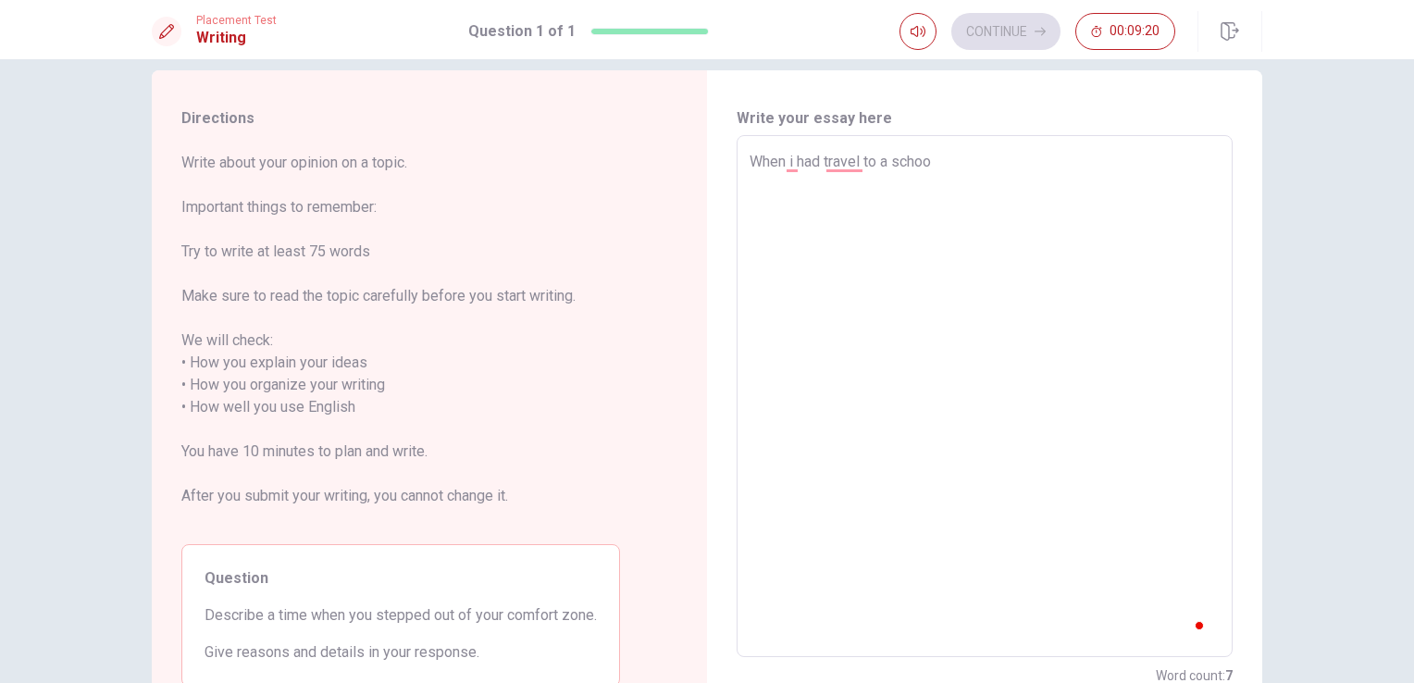
type textarea "x"
type textarea "When i had travel to a school"
type textarea "x"
type textarea "When i had travel to a school"
type textarea "x"
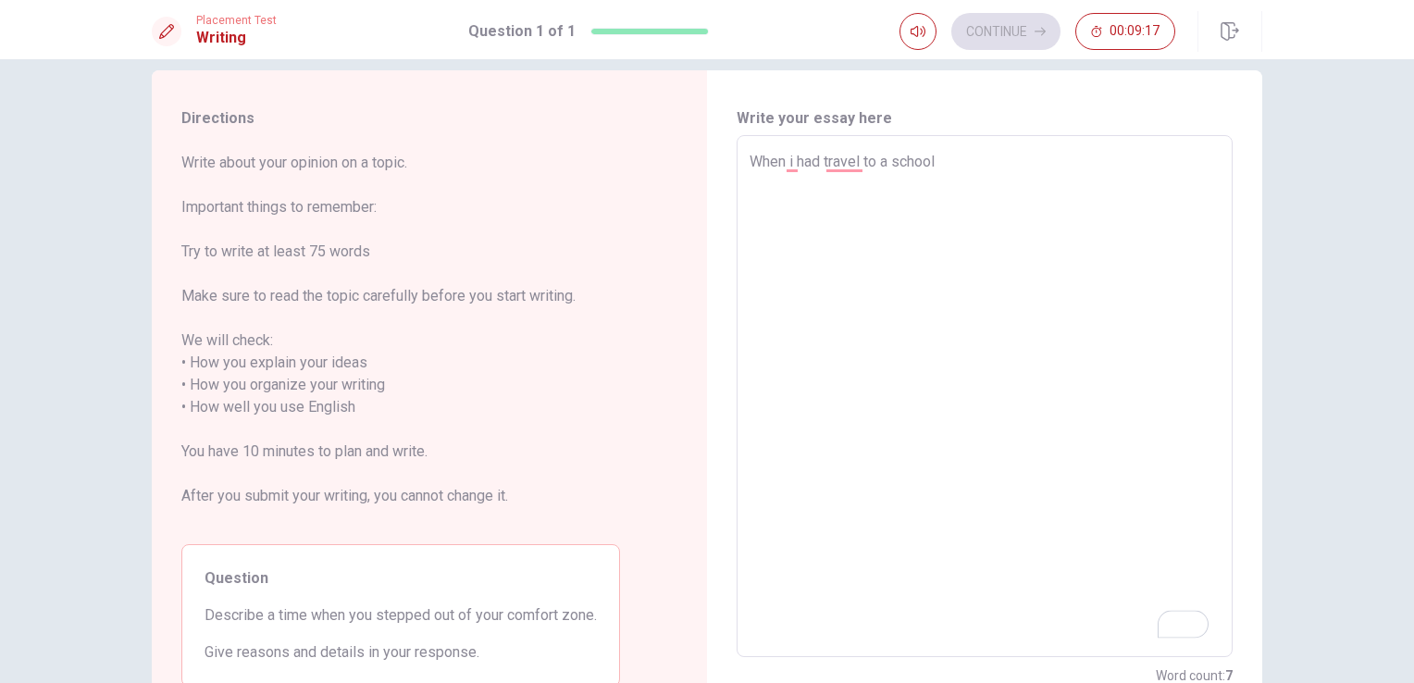
type textarea "When i had travel to a school t"
type textarea "x"
type textarea "When i had travel to a school tr"
type textarea "x"
type textarea "When i had travel to a school tri"
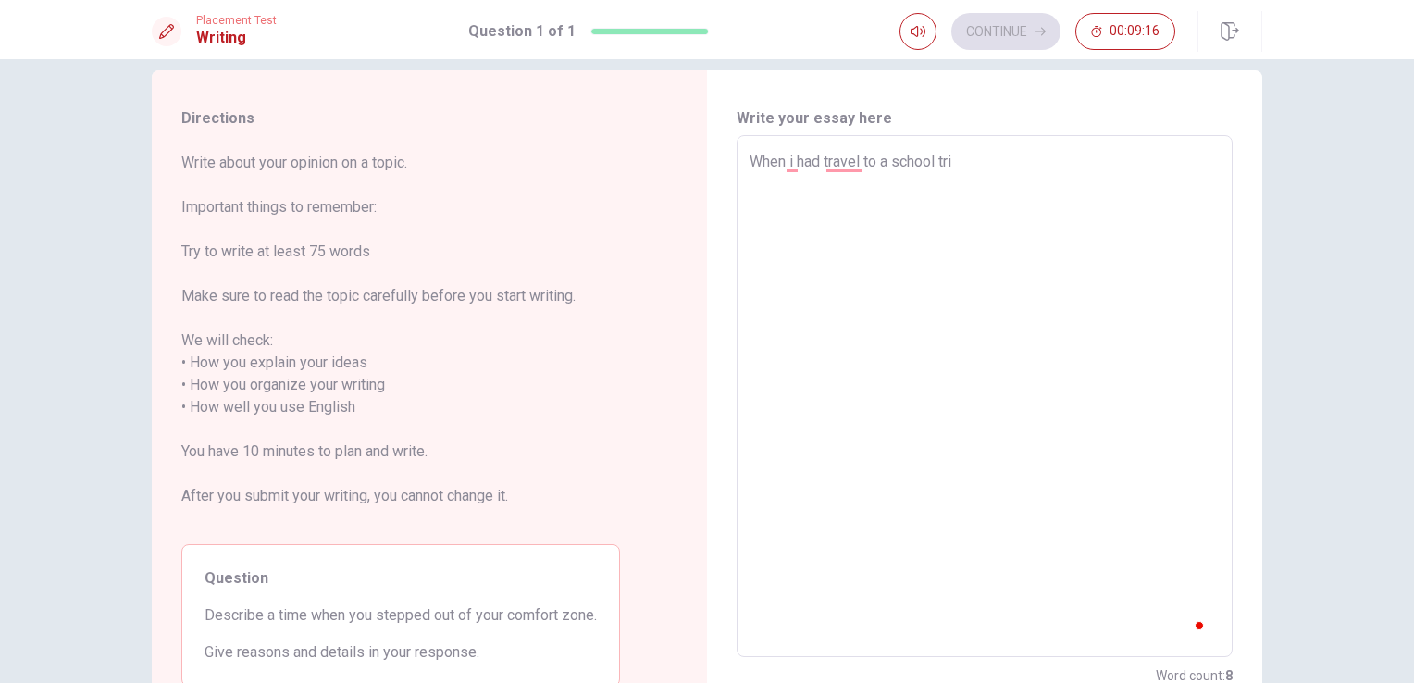
type textarea "x"
type textarea "When i had travel to a school trip"
type textarea "x"
type textarea "When i had travel to a school tripe"
type textarea "x"
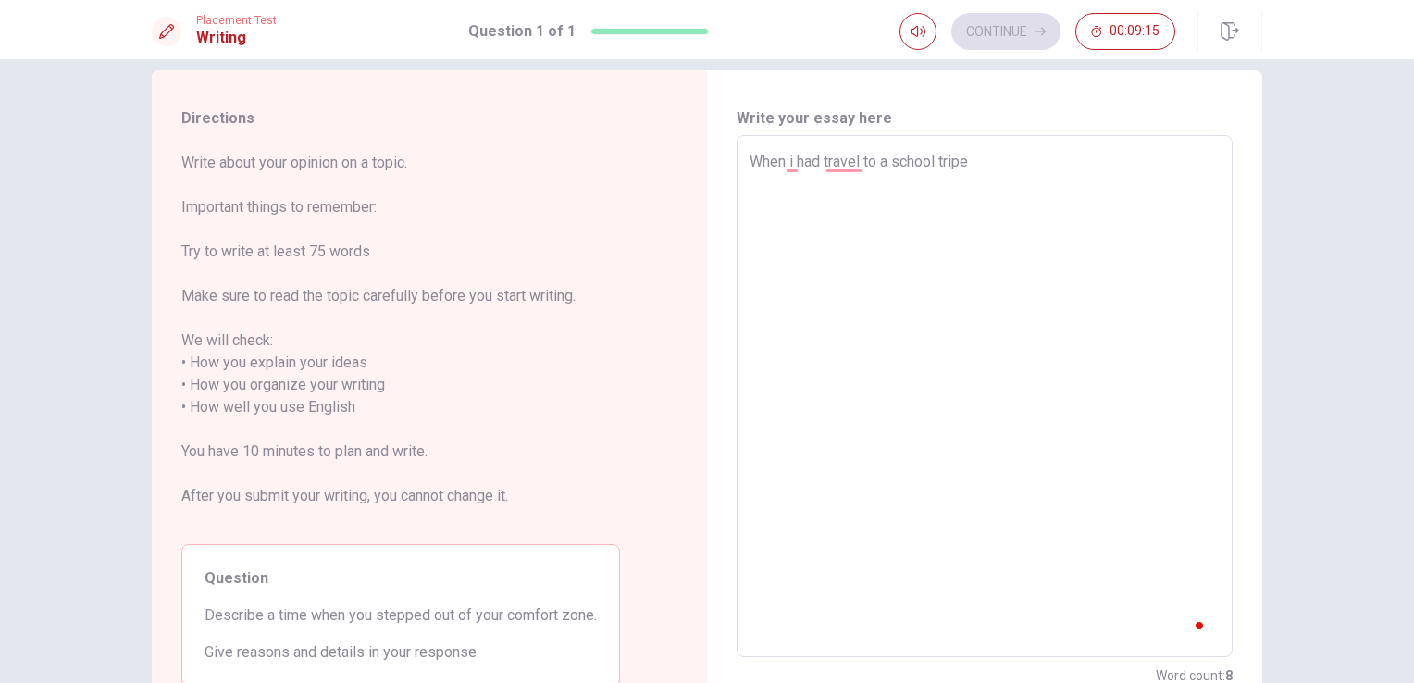
type textarea "When i had travel to a school trip"
type textarea "x"
type textarea "When i had travel to a school trip"
type textarea "x"
type textarea "When i had travel to a school trip a"
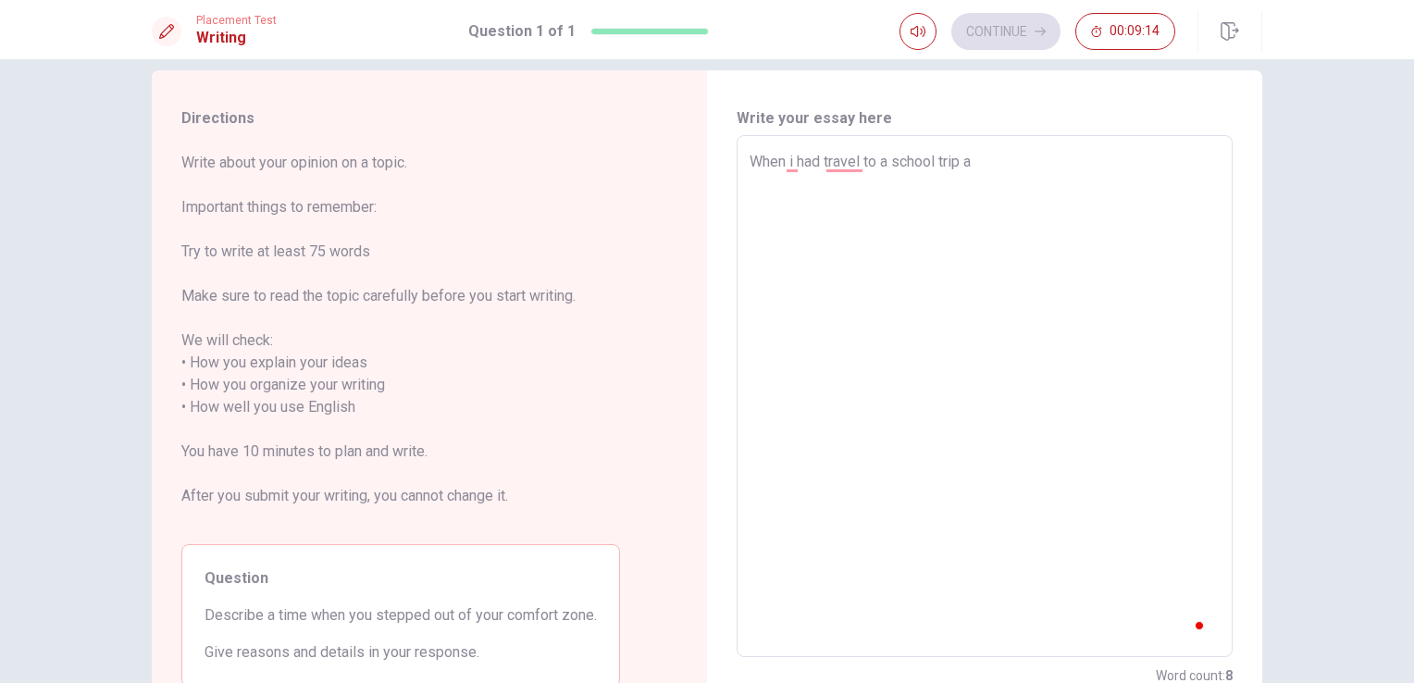
type textarea "x"
type textarea "When i had travel to a school trip an"
type textarea "x"
type textarea "When i had travel to a school trip and"
type textarea "x"
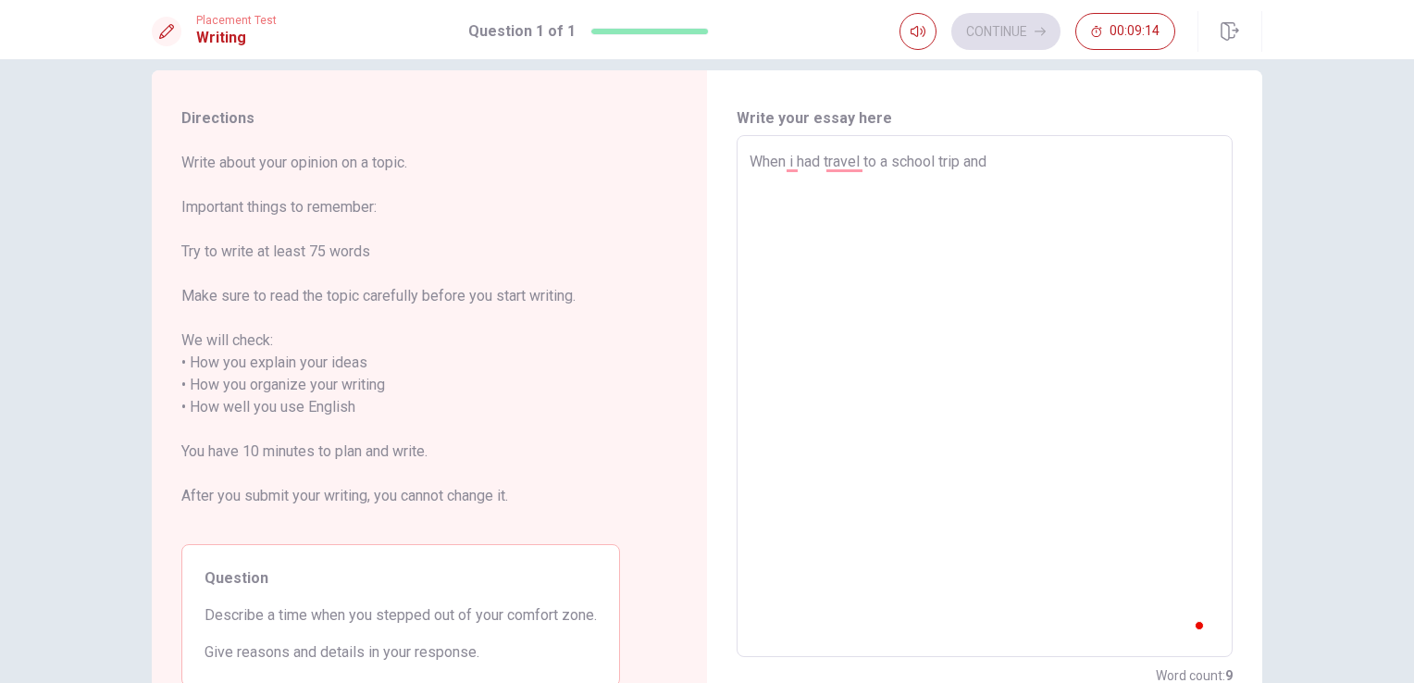
type textarea "When i had travel to a school trip and"
type textarea "x"
type textarea "When i had travel to a school trip and i"
type textarea "x"
type textarea "When i had travel to a school trip and i"
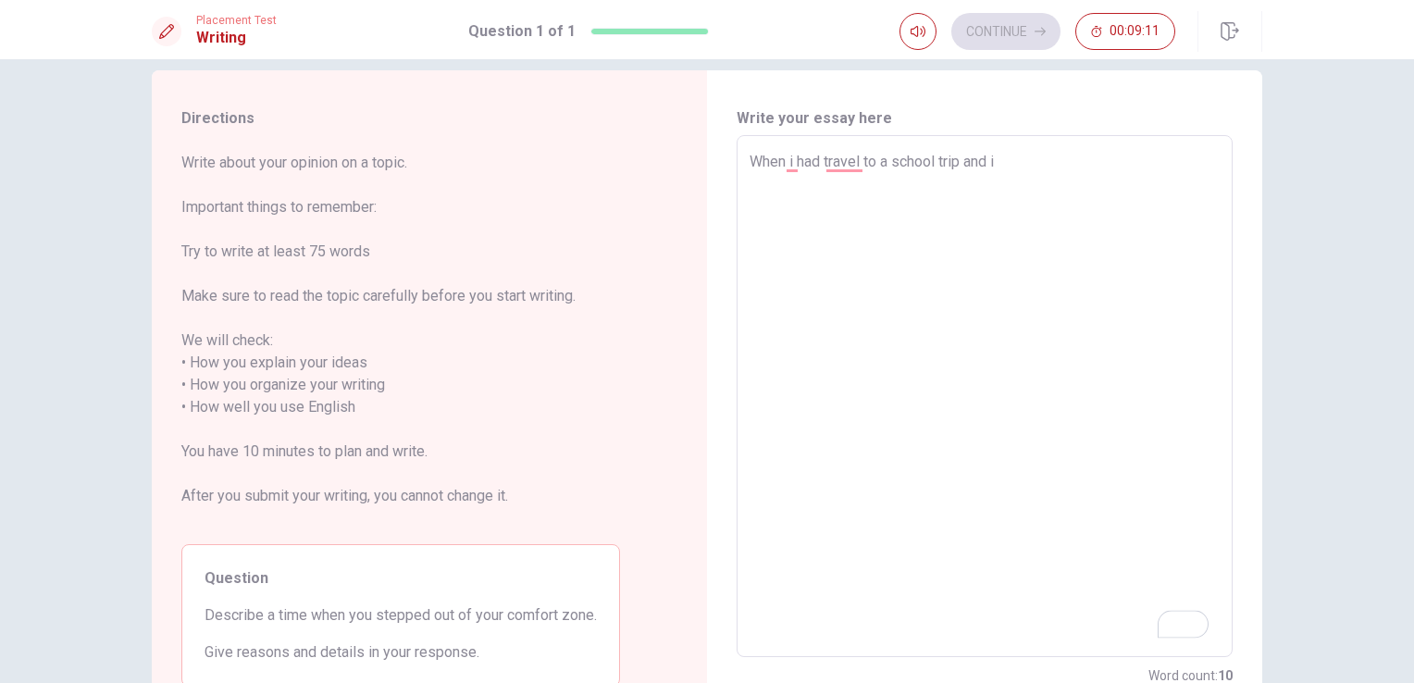
type textarea "x"
type textarea "When i had travel to a school trip and I"
type textarea "x"
type textarea "When i had travel to a school trip and I d"
type textarea "x"
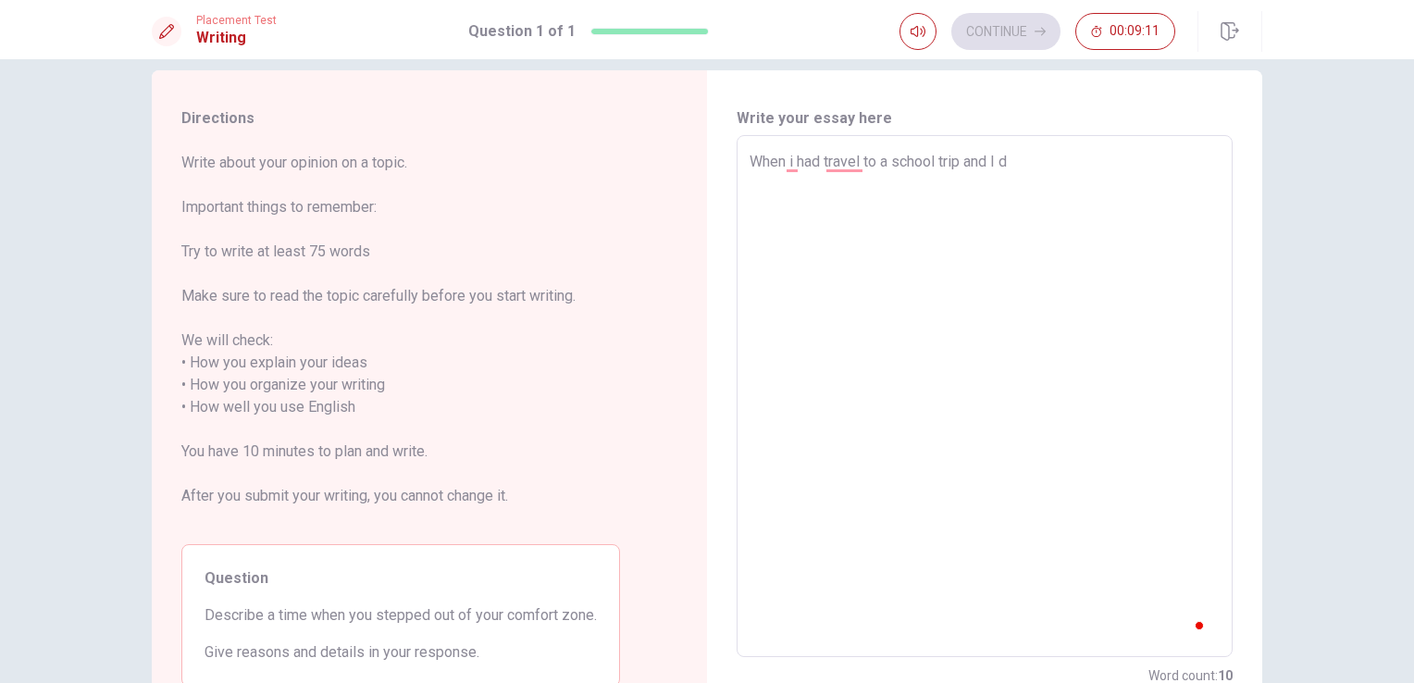
type textarea "When i had travel to a school trip and I de"
type textarea "x"
type textarea "When i had travel to a school trip and I dec"
type textarea "x"
type textarea "When i had travel to a school trip and I [GEOGRAPHIC_DATA]"
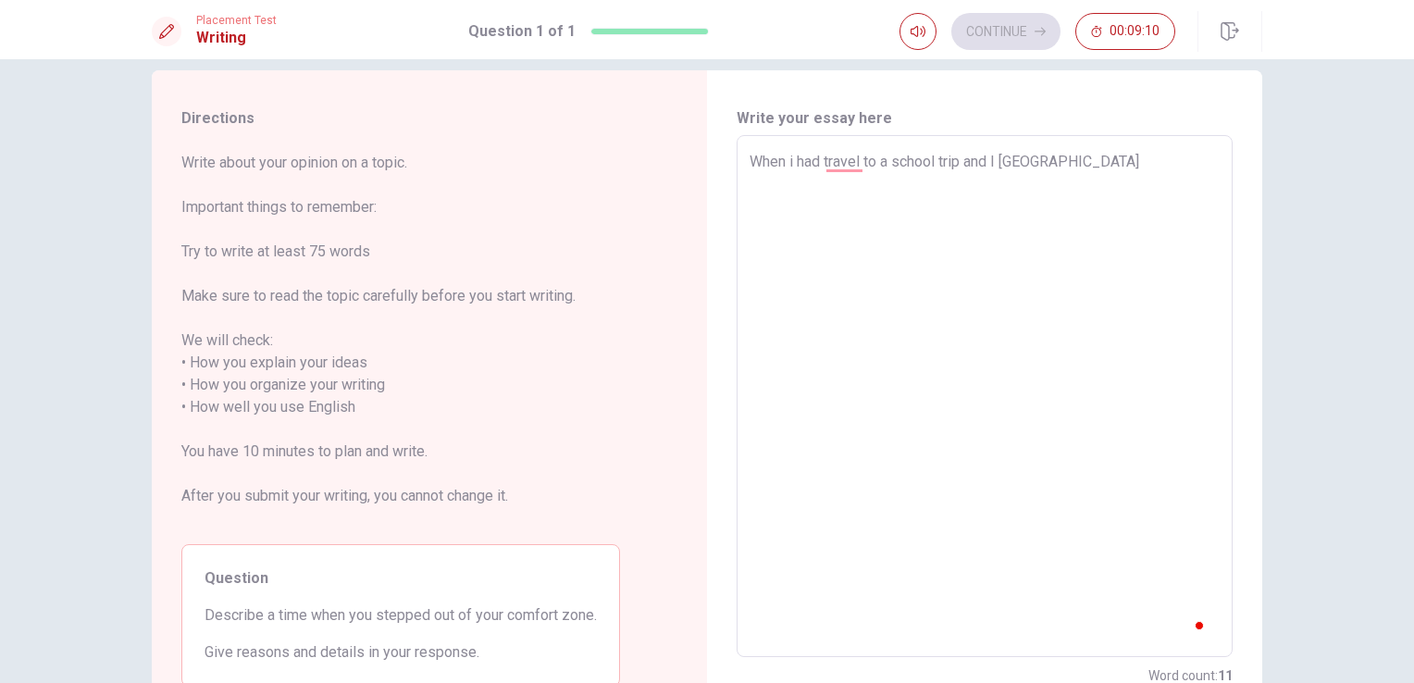
type textarea "x"
type textarea "When i had travel to a school trip and I decid"
type textarea "x"
type textarea "When i had travel to a school trip and I decide"
type textarea "x"
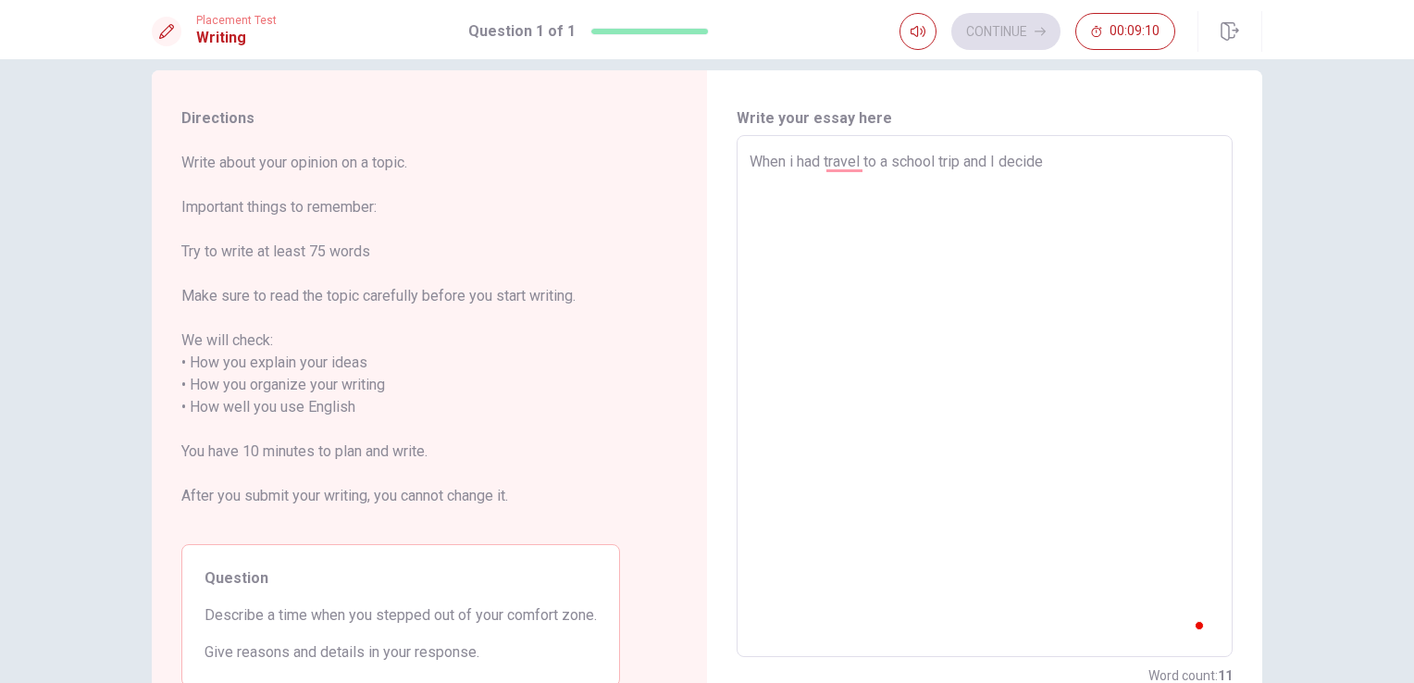
type textarea "When i had travel to a school trip and I decided"
type textarea "x"
type textarea "When i had travel to a school trip and I decided"
type textarea "x"
type textarea "When i had travel to a school trip and I decided t"
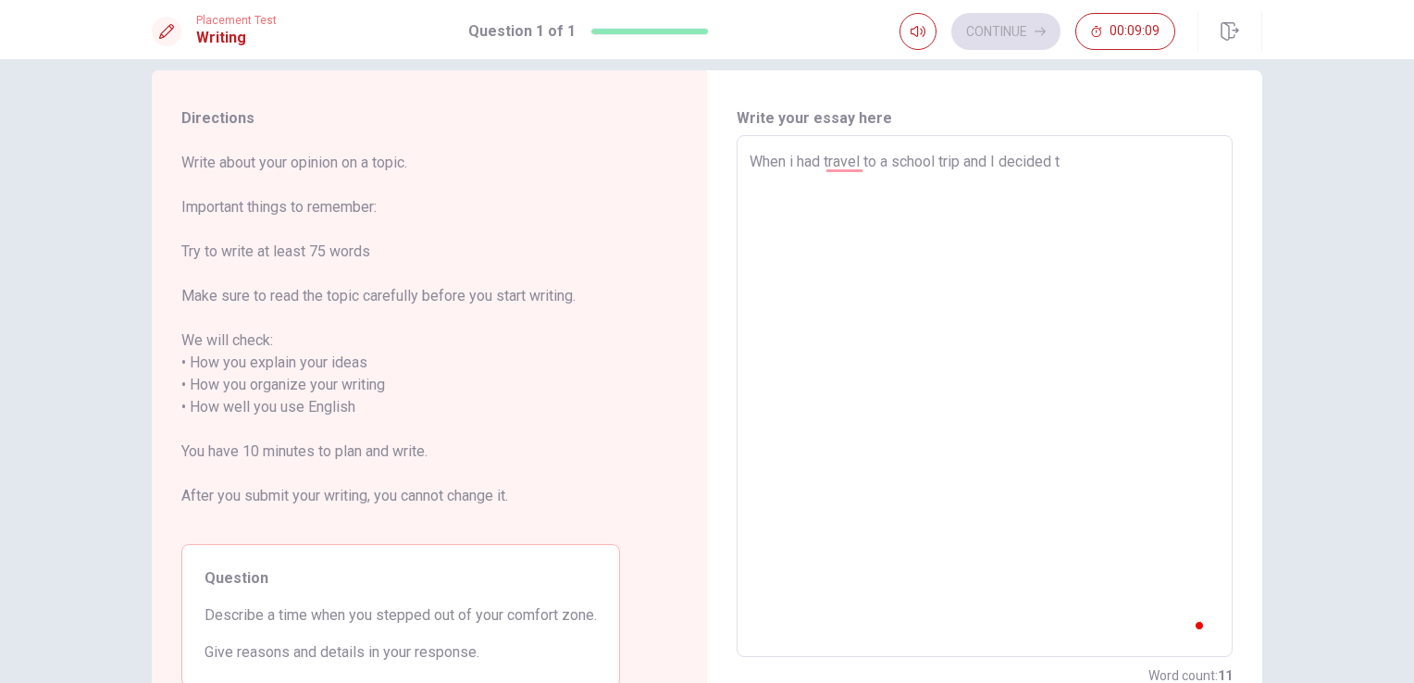
type textarea "x"
type textarea "When i had travel to a school trip and I decided th"
type textarea "x"
type textarea "When i had travel to a school trip and I decided tha"
type textarea "x"
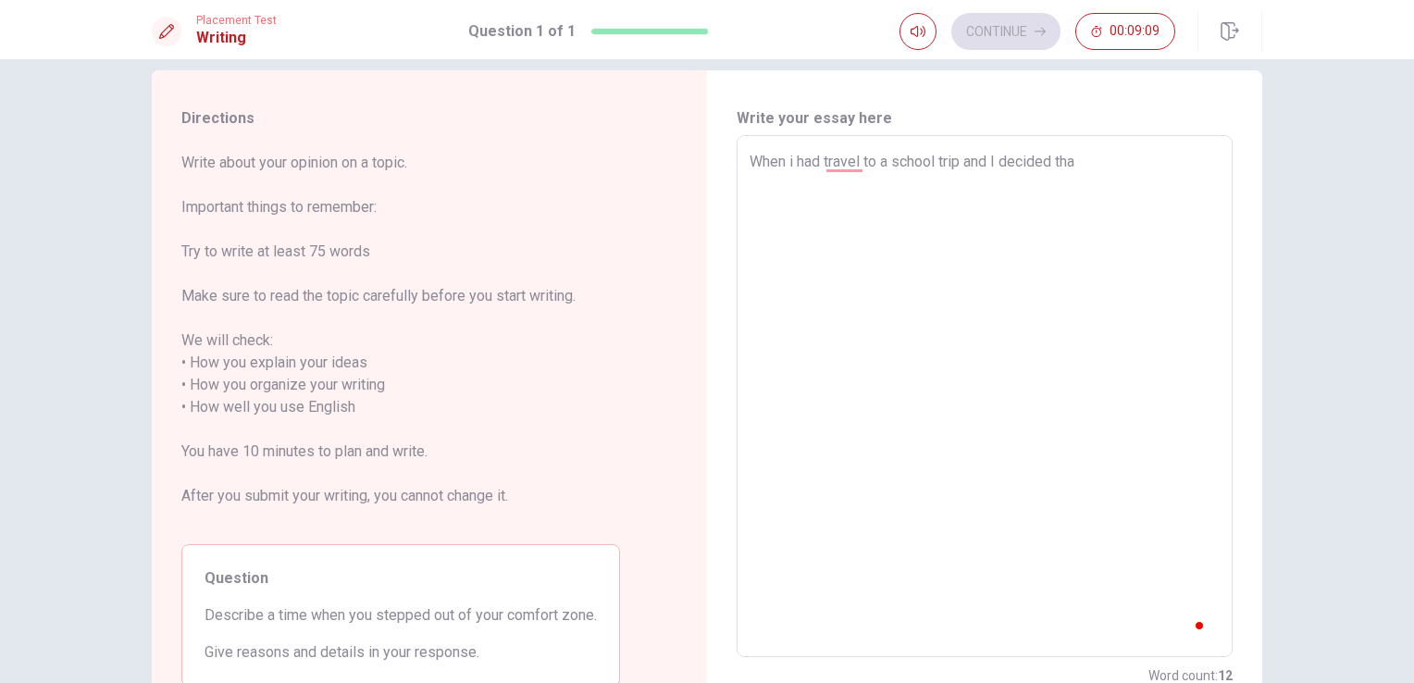
type textarea "When i had travel to a school trip and I decided that"
type textarea "x"
type textarea "When i had travel to a school trip and I decided that"
type textarea "x"
type textarea "When i had travel to a school trip and I decided that i"
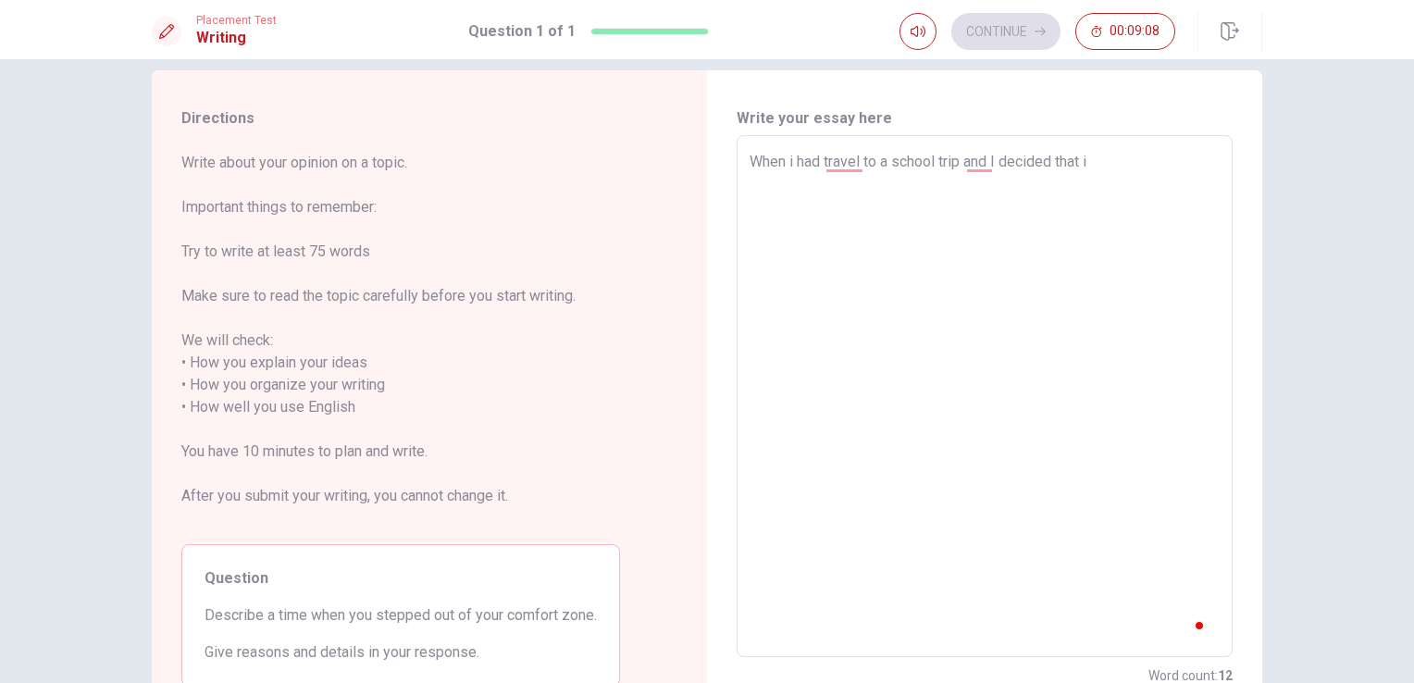
type textarea "x"
type textarea "When i had travel to a school trip and I decided that i"
type textarea "x"
type textarea "When i had travel to a school trip and I decided that I"
type textarea "x"
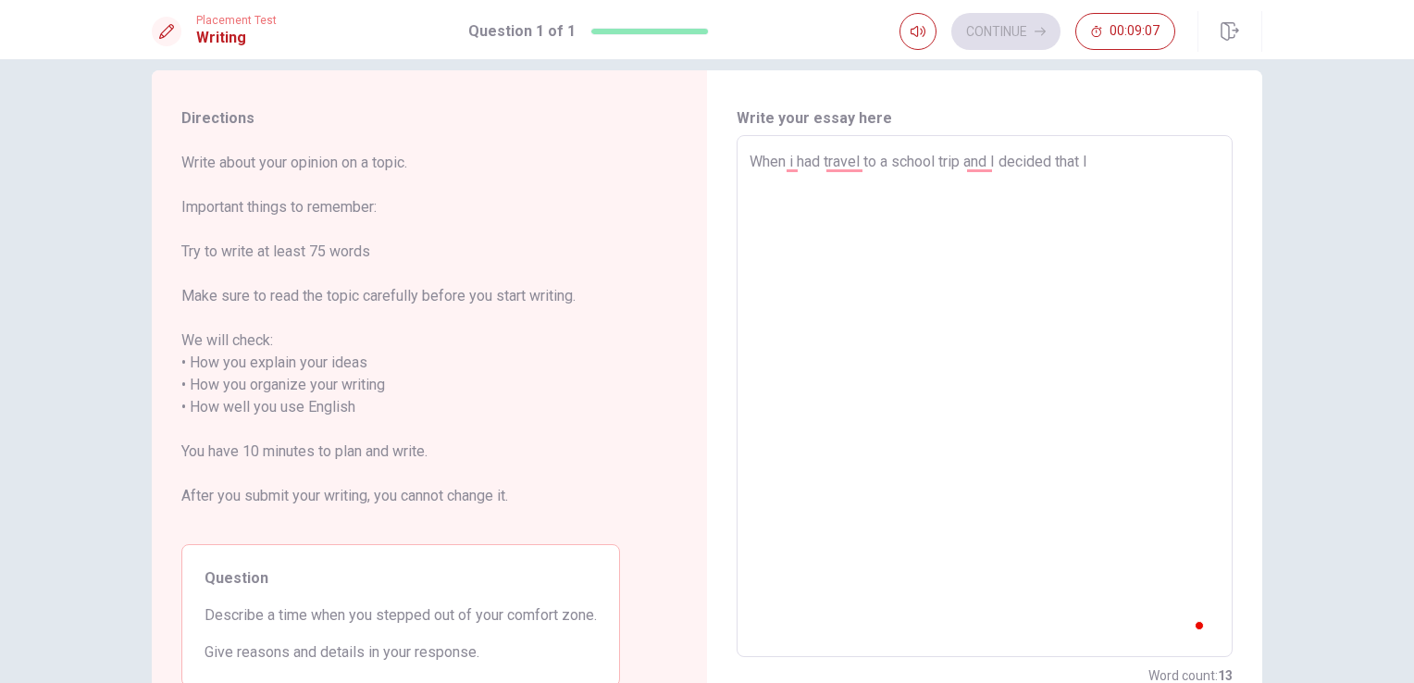
type textarea "When i had travel to a school trip and I decided that I w"
type textarea "x"
type textarea "When i had travel to a school trip and I decided that I"
type textarea "x"
type textarea "When i had travel to a school trip and I decided that I w"
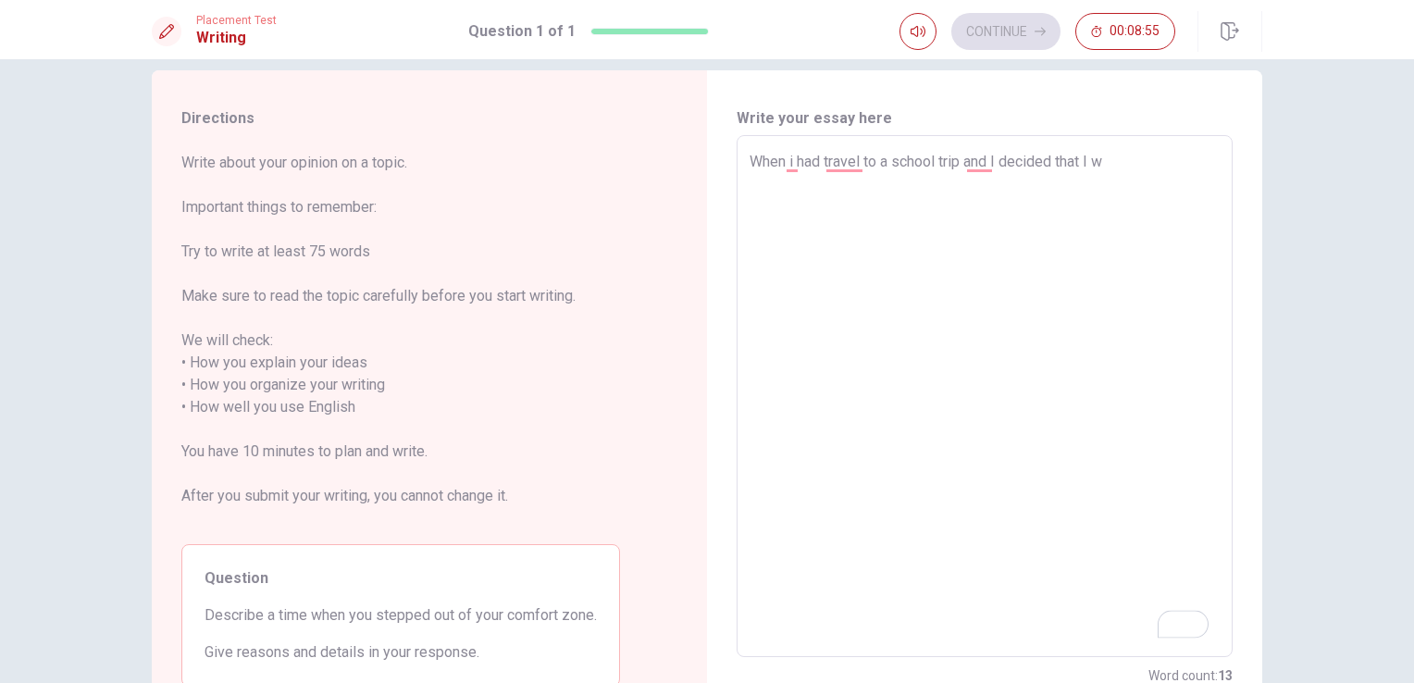
type textarea "x"
type textarea "When i had travel to a school trip and I decided that I wo"
type textarea "x"
type textarea "When i had travel to a school trip and I decided that I won"
type textarea "x"
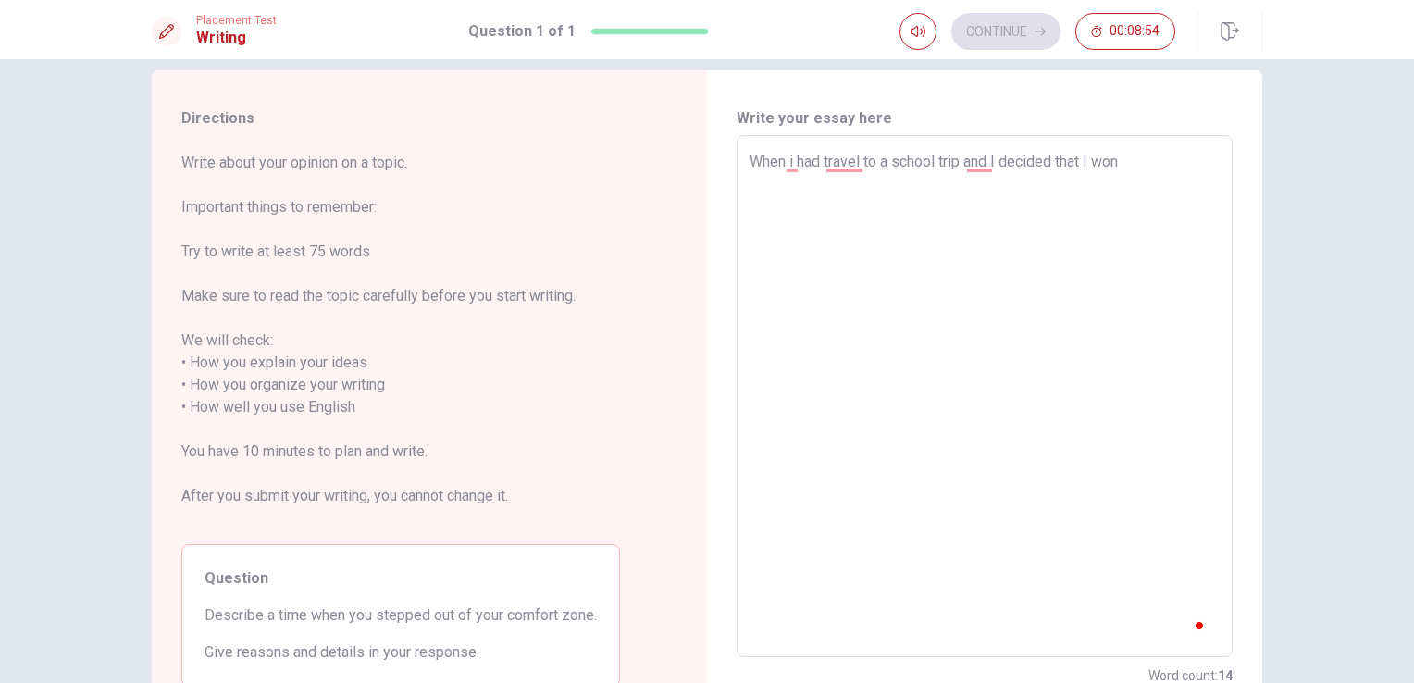
type textarea "When i had travel to a school trip and I decided that I won'"
type textarea "x"
type textarea "When i had travel to a school trip and I decided that I won't"
type textarea "x"
type textarea "When i had travel to a school trip and I decided that I won't"
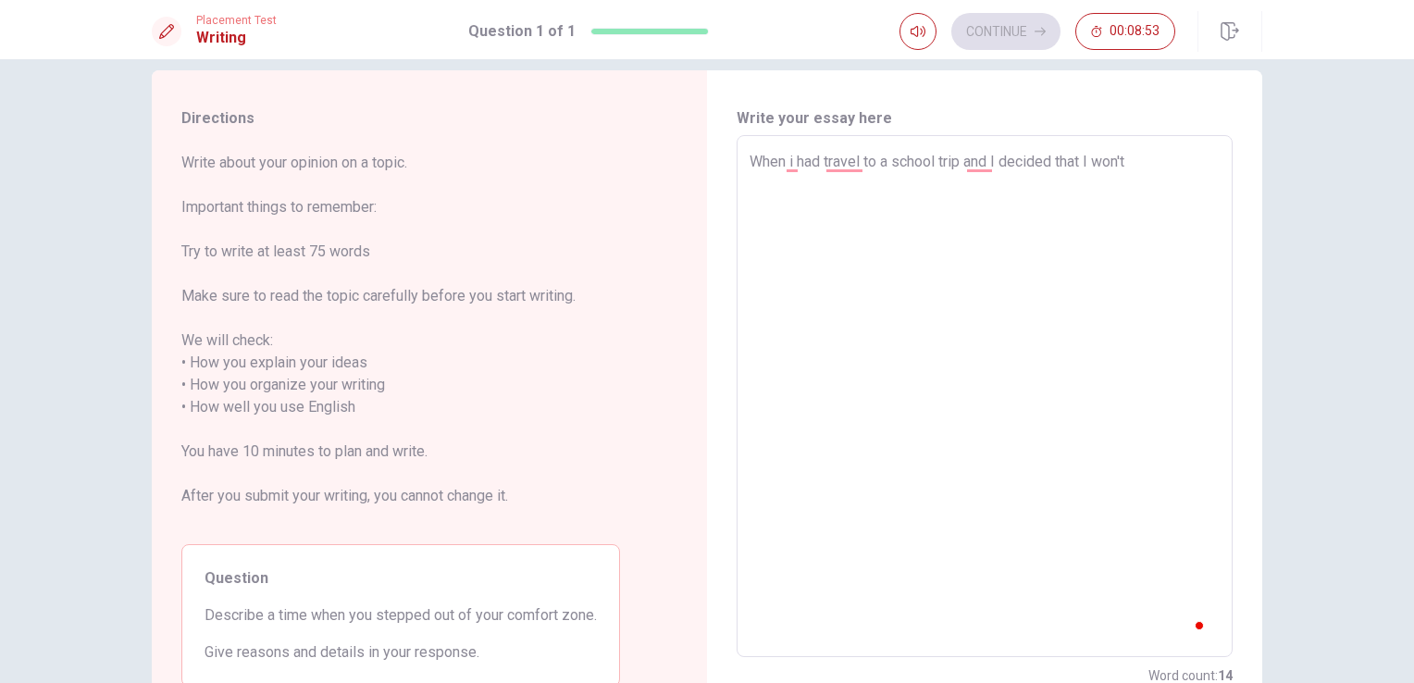
type textarea "x"
type textarea "When i had travel to a school trip and I decided that I won't b"
type textarea "x"
type textarea "When i had travel to a school trip and I decided that I won't be"
type textarea "x"
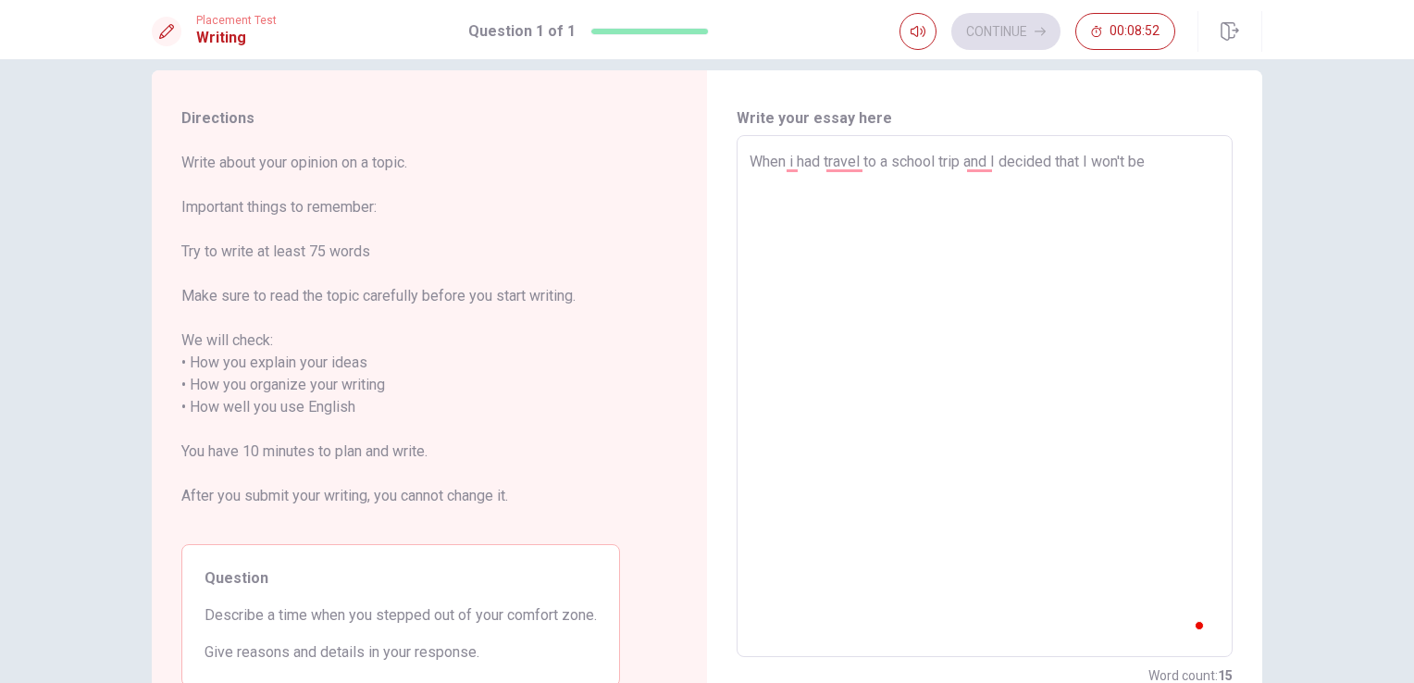
type textarea "When i had travel to a school trip and I decided that I won't be"
type textarea "x"
type textarea "When i had travel to a school trip and I decided that I won't be s"
type textarea "x"
type textarea "When i had travel to a school trip and I decided that I won't be sh"
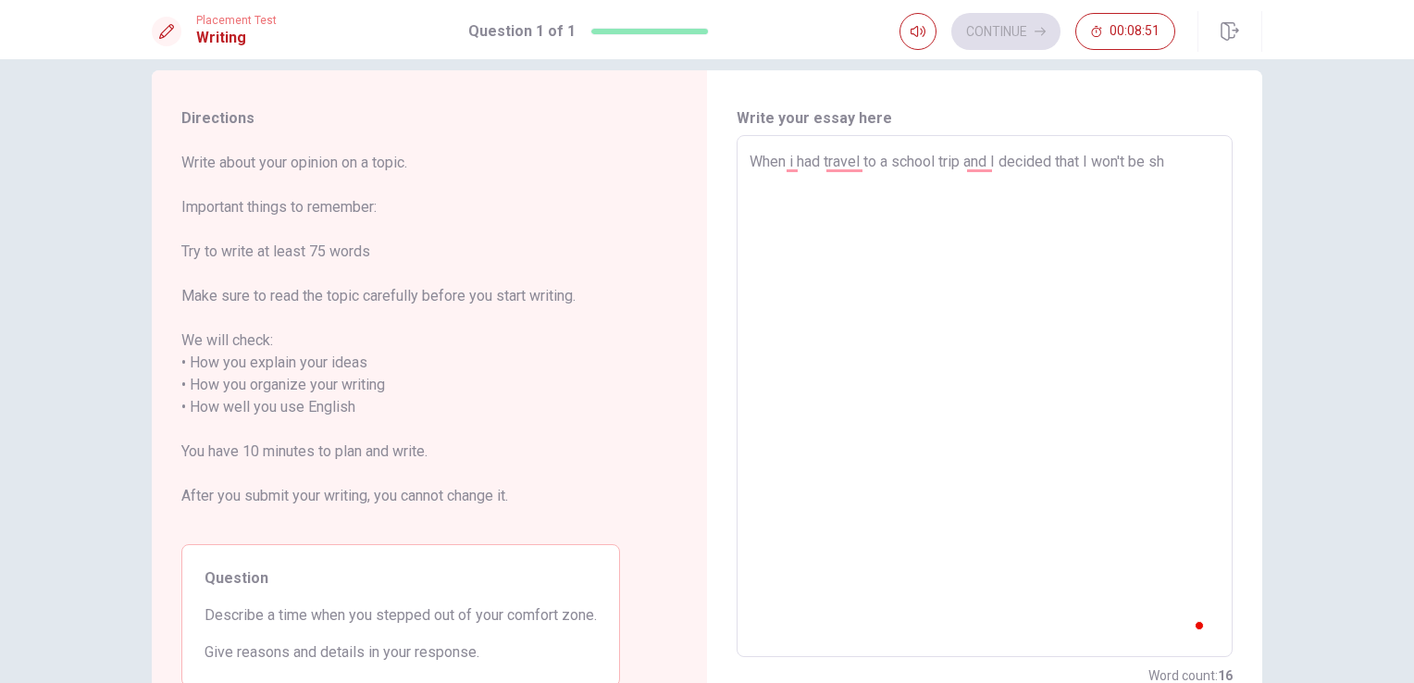
type textarea "x"
type textarea "When i had travel to a school trip and I decided that I won't be s"
type textarea "x"
type textarea "When i had travel to a school trip and I decided that I won't be"
type textarea "x"
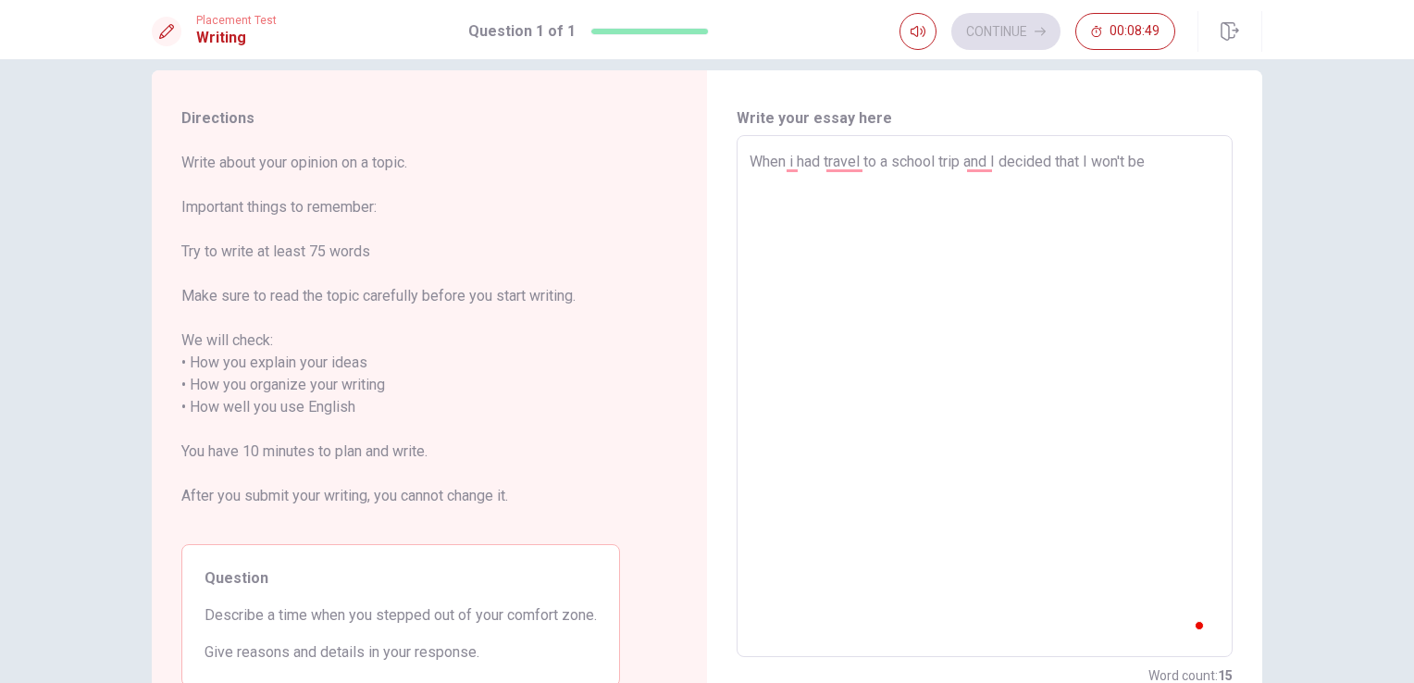
type textarea "When i had travel to a school trip and I decided that I won't be s"
type textarea "x"
type textarea "When i had travel to a school trip and I decided that I won't be si"
type textarea "x"
type textarea "When i had travel to a school trip and I decided that I won't be sin"
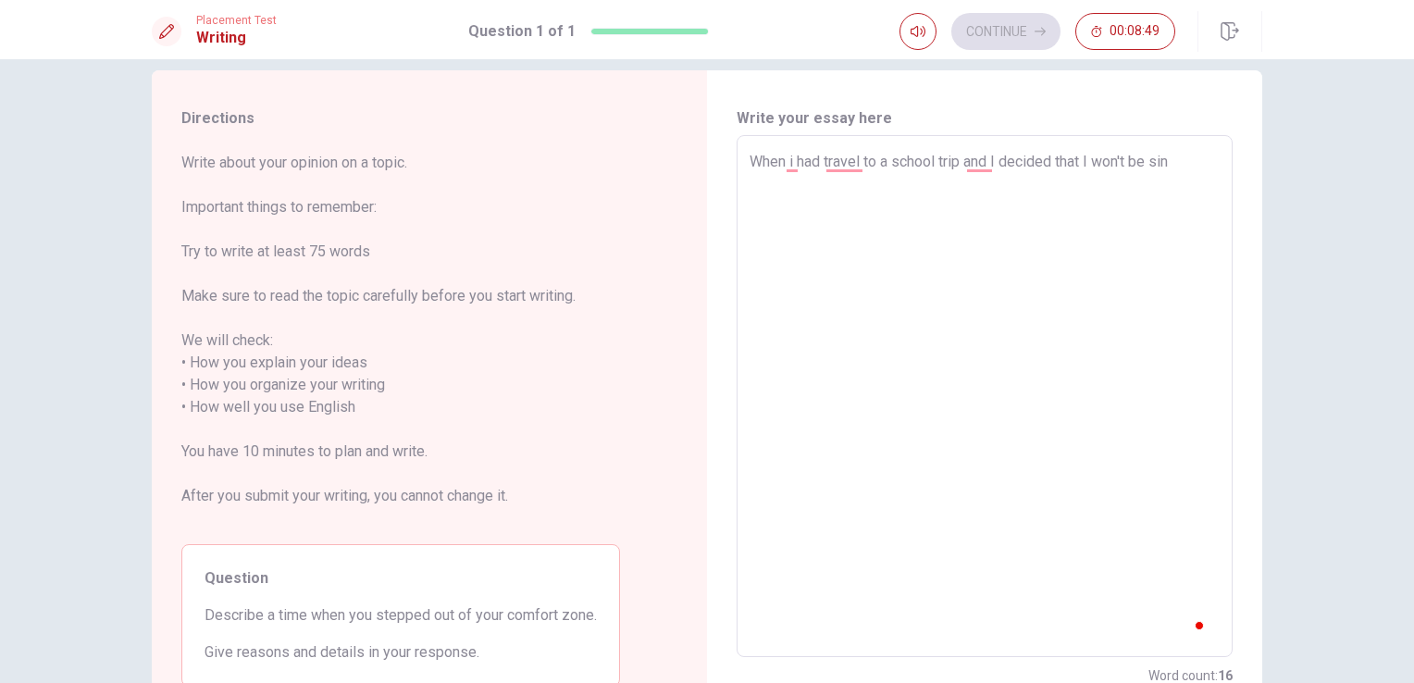
type textarea "x"
type textarea "When i had travel to a school trip and I decided that I won't be sine"
type textarea "x"
type textarea "When i had travel to a school trip and I decided that I won't be sine"
type textarea "x"
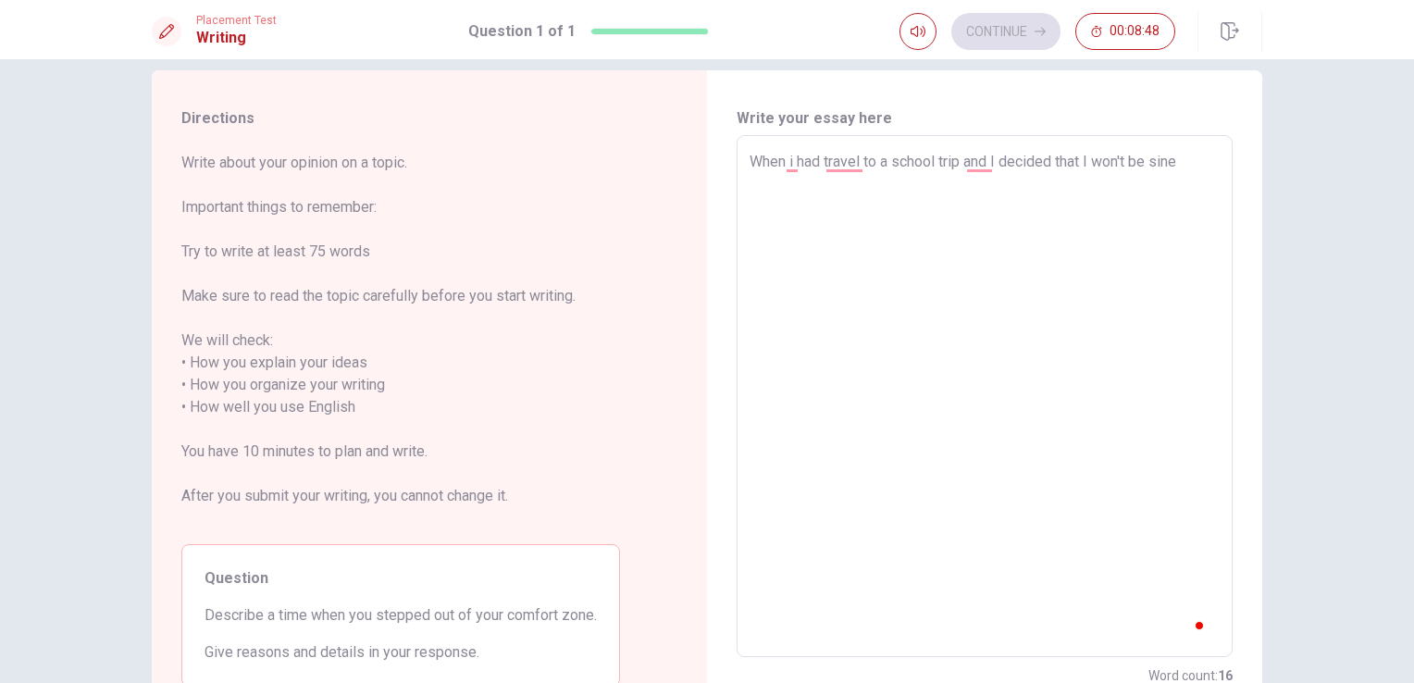
type textarea "When i had travel to a school trip and I decided that I won't be sine"
type textarea "x"
type textarea "When i had travel to a school trip and I decided that I won't be sin"
type textarea "x"
type textarea "When i had travel to a school trip and I decided that I won't be si"
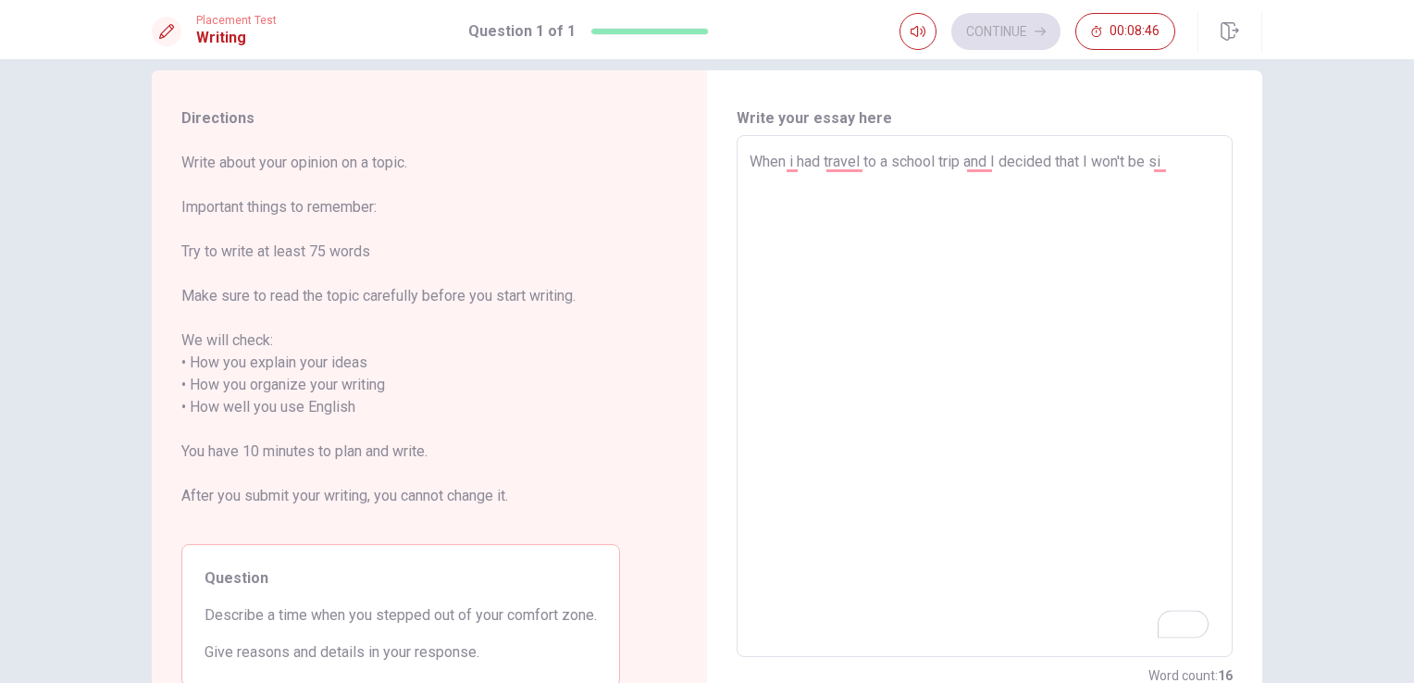
type textarea "x"
type textarea "When i had travel to a school trip and I decided that I won't be s"
type textarea "x"
type textarea "When i had travel to a school trip and I decided that I won't be sh"
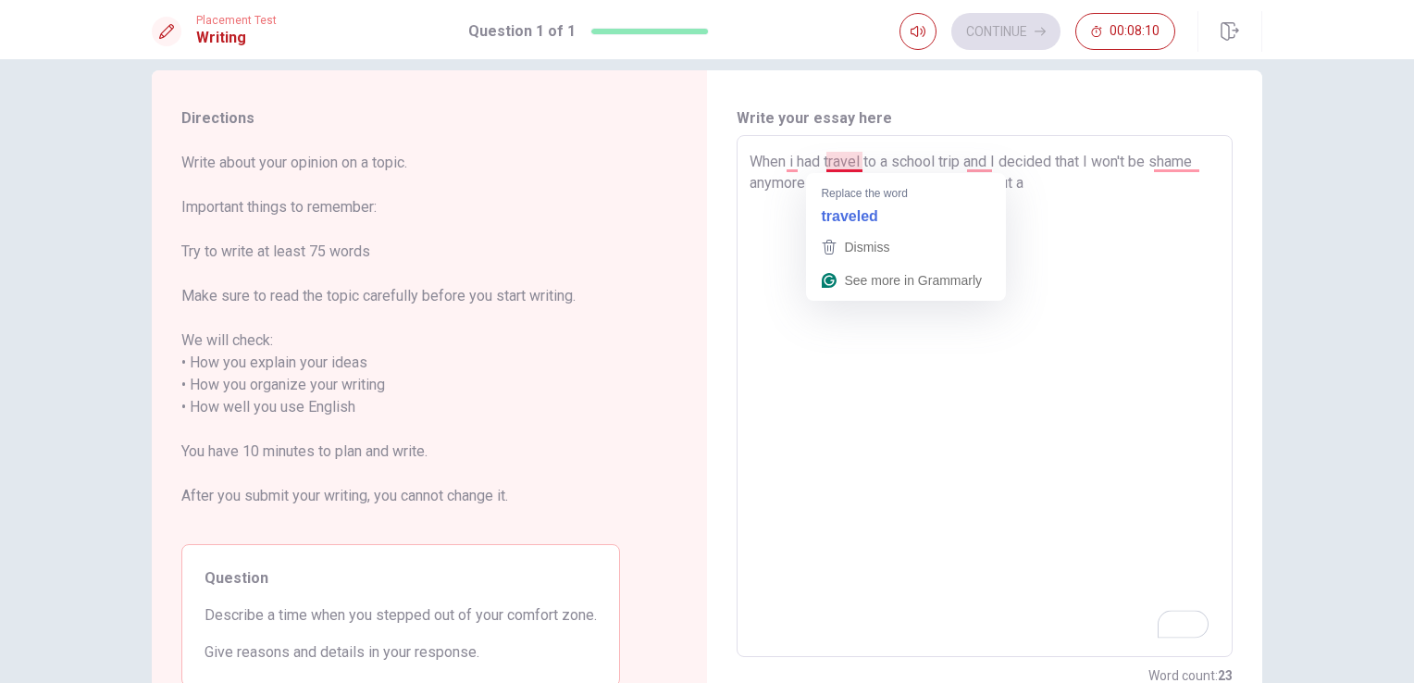
click at [840, 167] on textarea "When i had travel to a school trip and I decided that I won't be shame anymore …" at bounding box center [984, 396] width 470 height 491
click at [783, 158] on textarea "When i had traveled to a school trip and I decided that I won't be shame anymor…" at bounding box center [984, 396] width 470 height 491
click at [790, 157] on textarea "When i had traveled to a school trip and I decided that I won't be shame anymor…" at bounding box center [984, 396] width 470 height 491
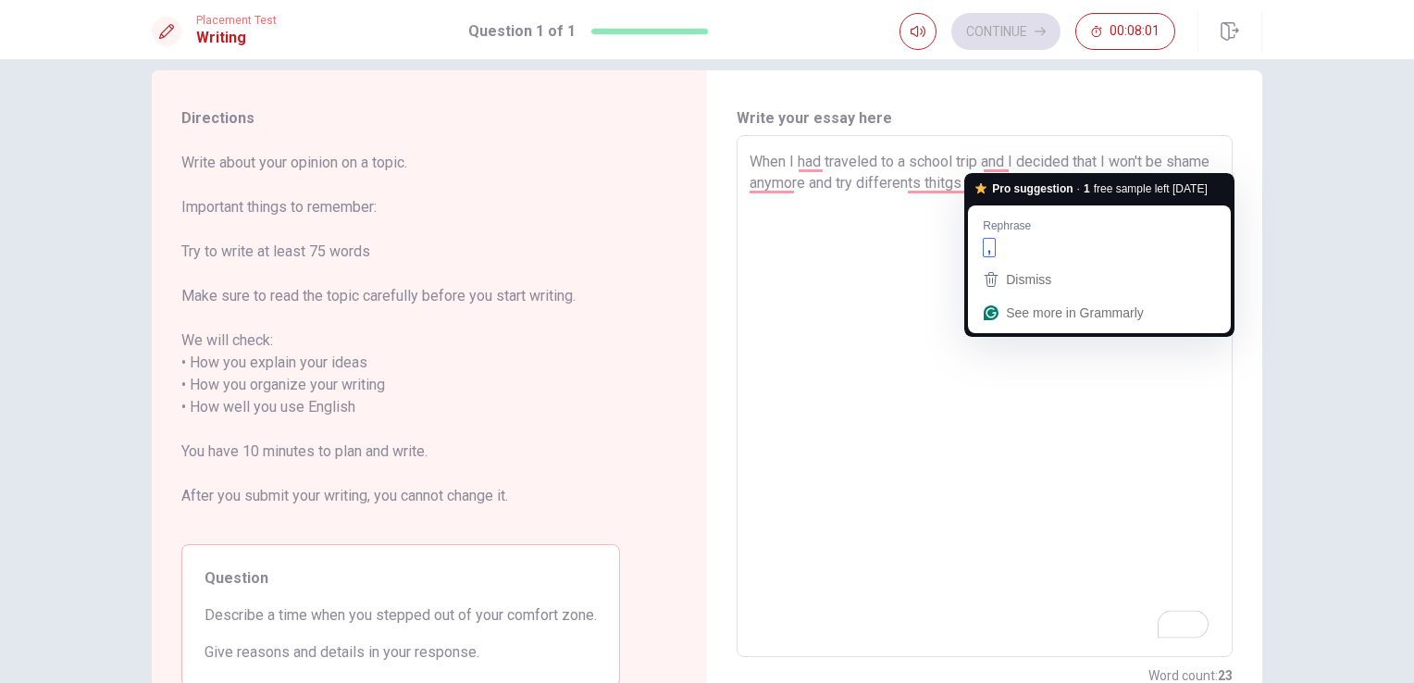
click at [1009, 159] on textarea "When I had traveled to a school trip and I decided that I won't be shame anymor…" at bounding box center [984, 396] width 470 height 491
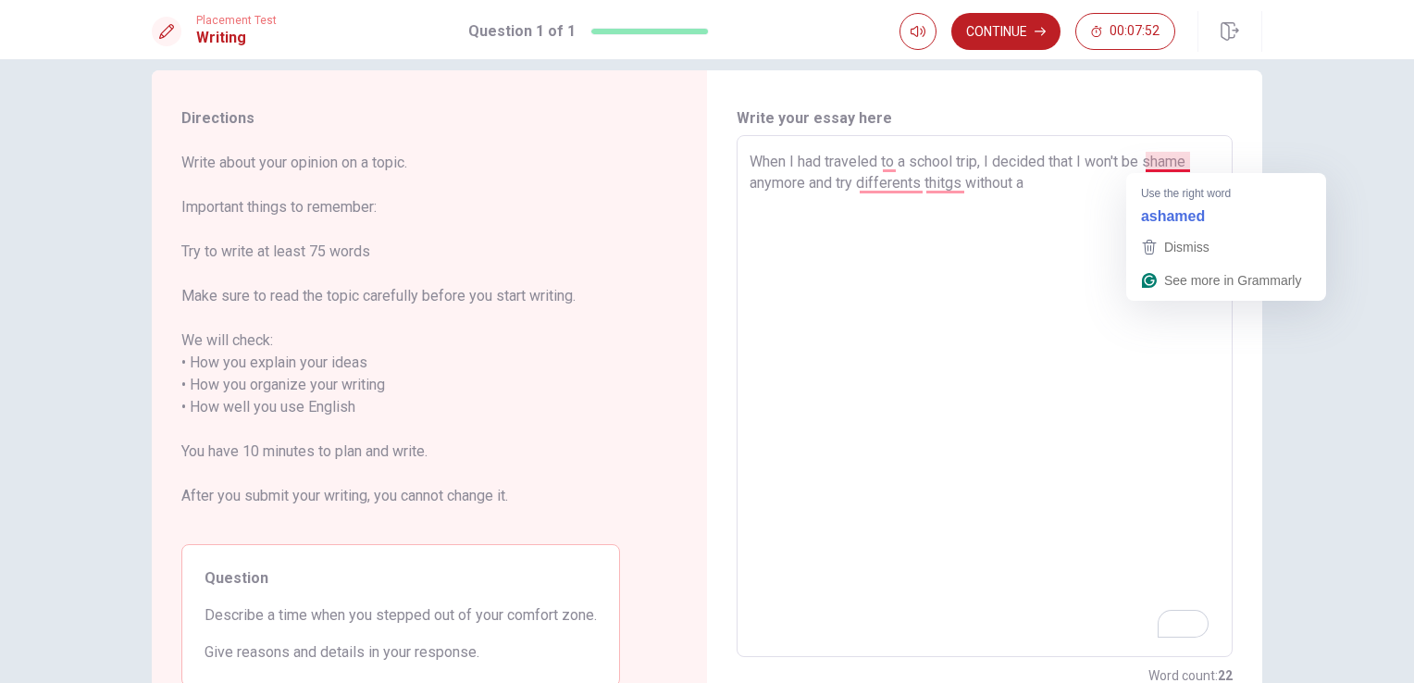
click at [1142, 163] on textarea "When I had traveled to a school trip, I decided that I won't be shame anymore a…" at bounding box center [984, 396] width 470 height 491
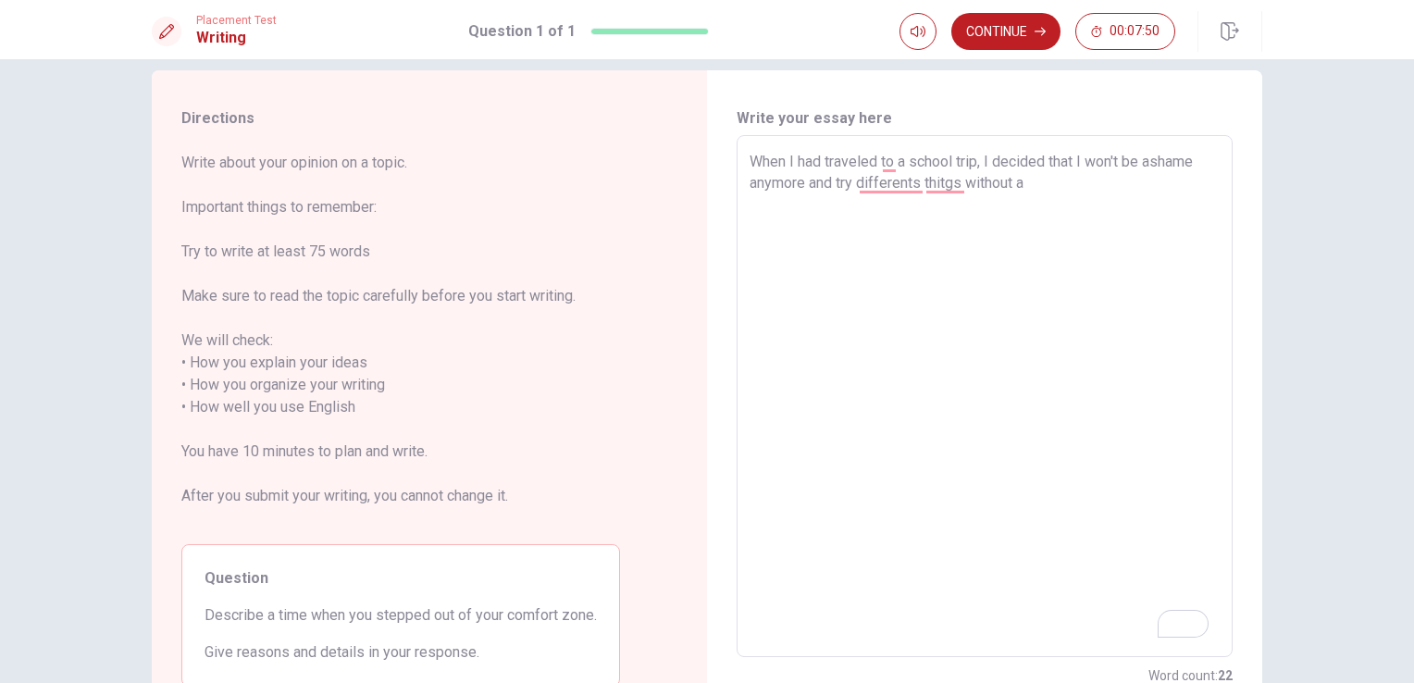
click at [1196, 159] on textarea "When I had traveled to a school trip, I decided that I won't be ashame anymore …" at bounding box center [984, 396] width 470 height 491
click at [1188, 167] on textarea "When I had traveled to a school trip, I decided that I won't be ashame anymore …" at bounding box center [984, 396] width 470 height 491
click at [1196, 165] on textarea "When I had traveled to a school trip, I decided that I won't be ashame anymore …" at bounding box center [984, 396] width 470 height 491
click at [919, 167] on textarea "When I had traveled to a school trip, I decided that I won't be ashamed anymore…" at bounding box center [984, 396] width 470 height 491
click at [918, 187] on textarea "When I had traveled to a school trip, I decided that I won't be ashamed anymore…" at bounding box center [984, 396] width 470 height 491
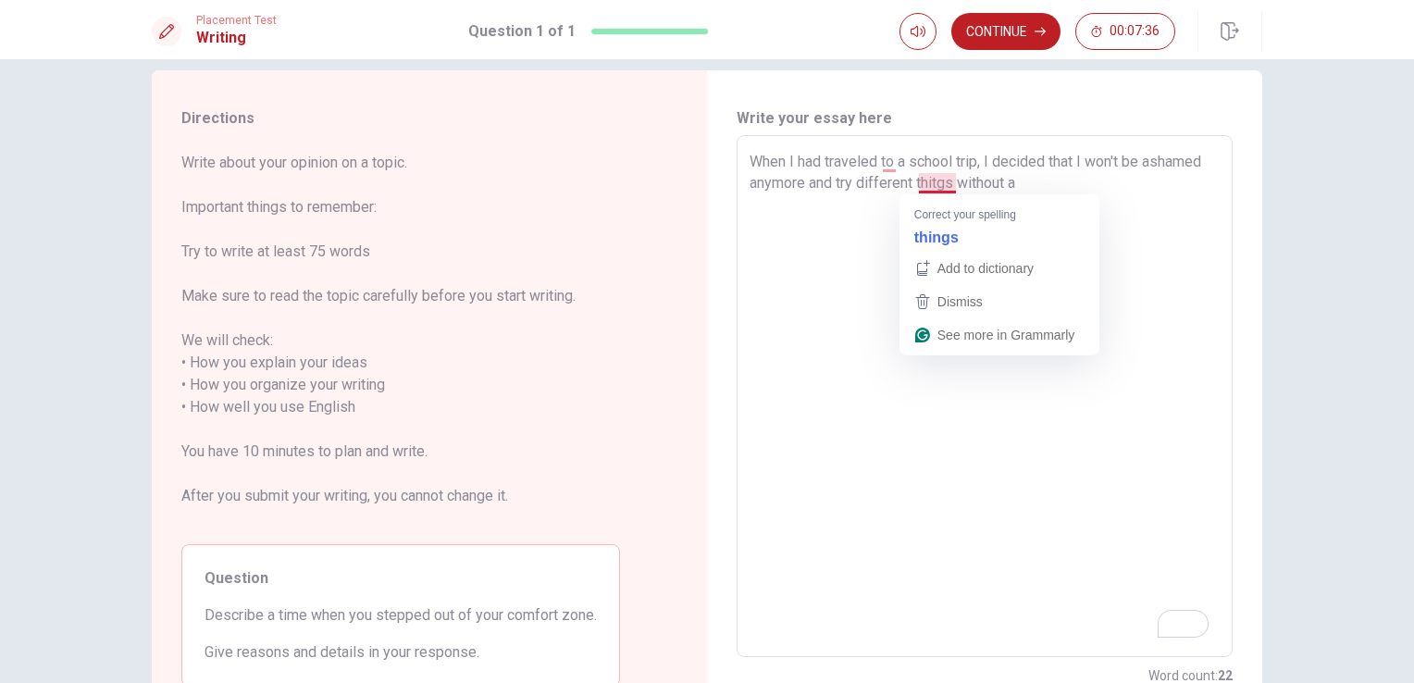
click at [935, 182] on textarea "When I had traveled to a school trip, I decided that I won't be ashamed anymore…" at bounding box center [984, 396] width 470 height 491
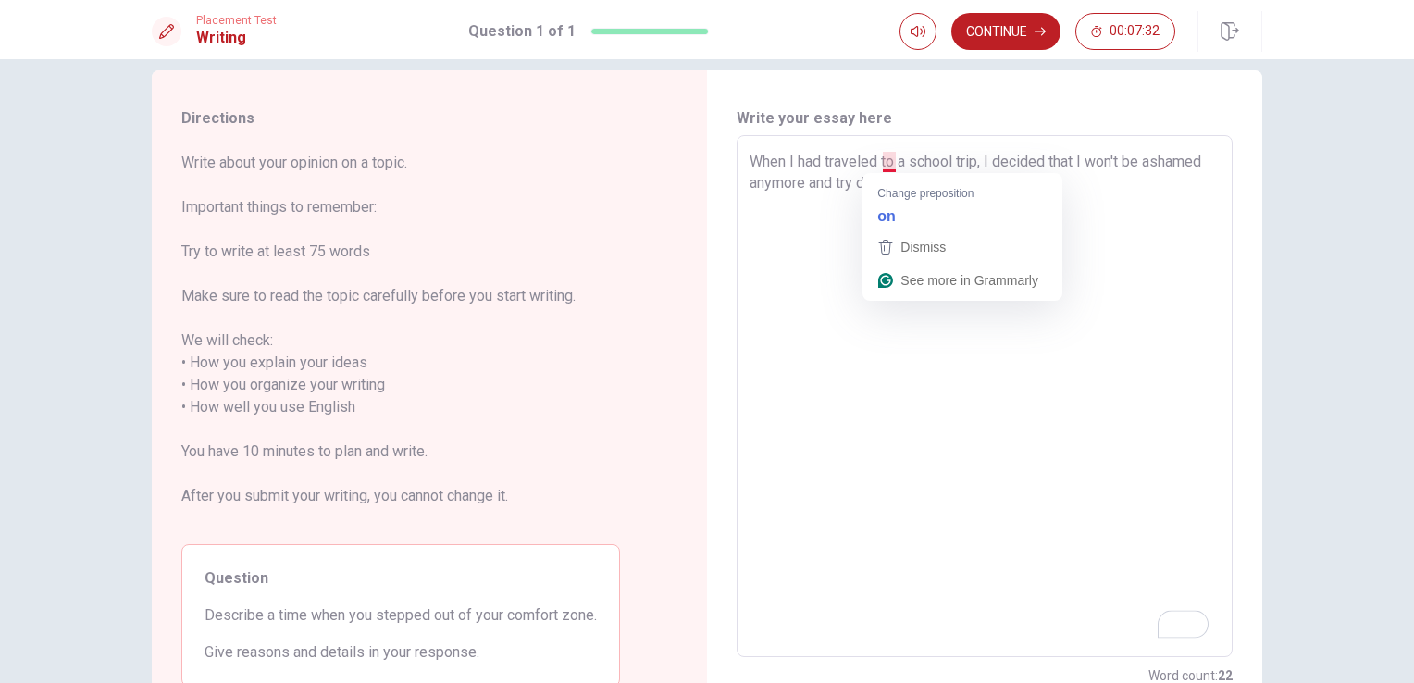
click at [900, 165] on textarea "When I had traveled to a school trip, I decided that I won't be ashamed anymore…" at bounding box center [984, 396] width 470 height 491
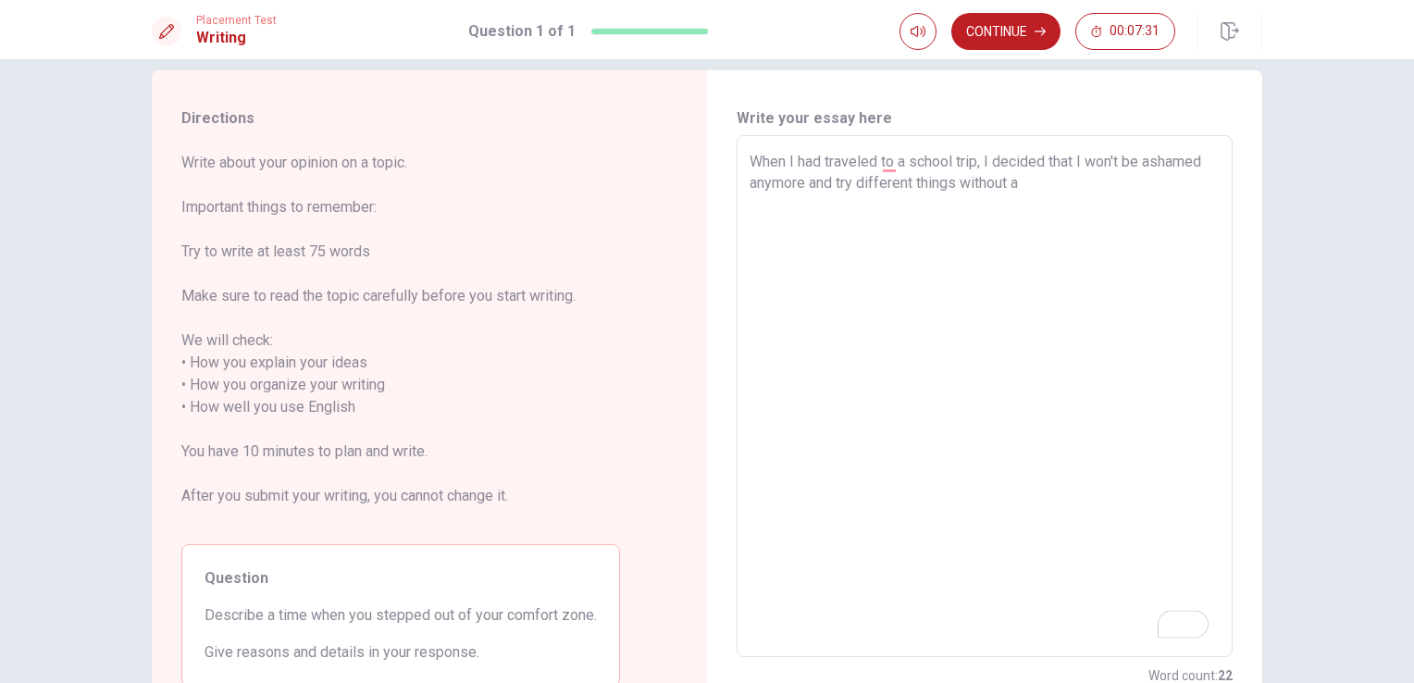
click at [890, 164] on textarea "When I had traveled to a school trip, I decided that I won't be ashamed anymore…" at bounding box center [984, 396] width 470 height 491
click at [1036, 179] on textarea "When I had traveled on a school trip, I decided that I won't be ashamed anymore…" at bounding box center [984, 396] width 470 height 491
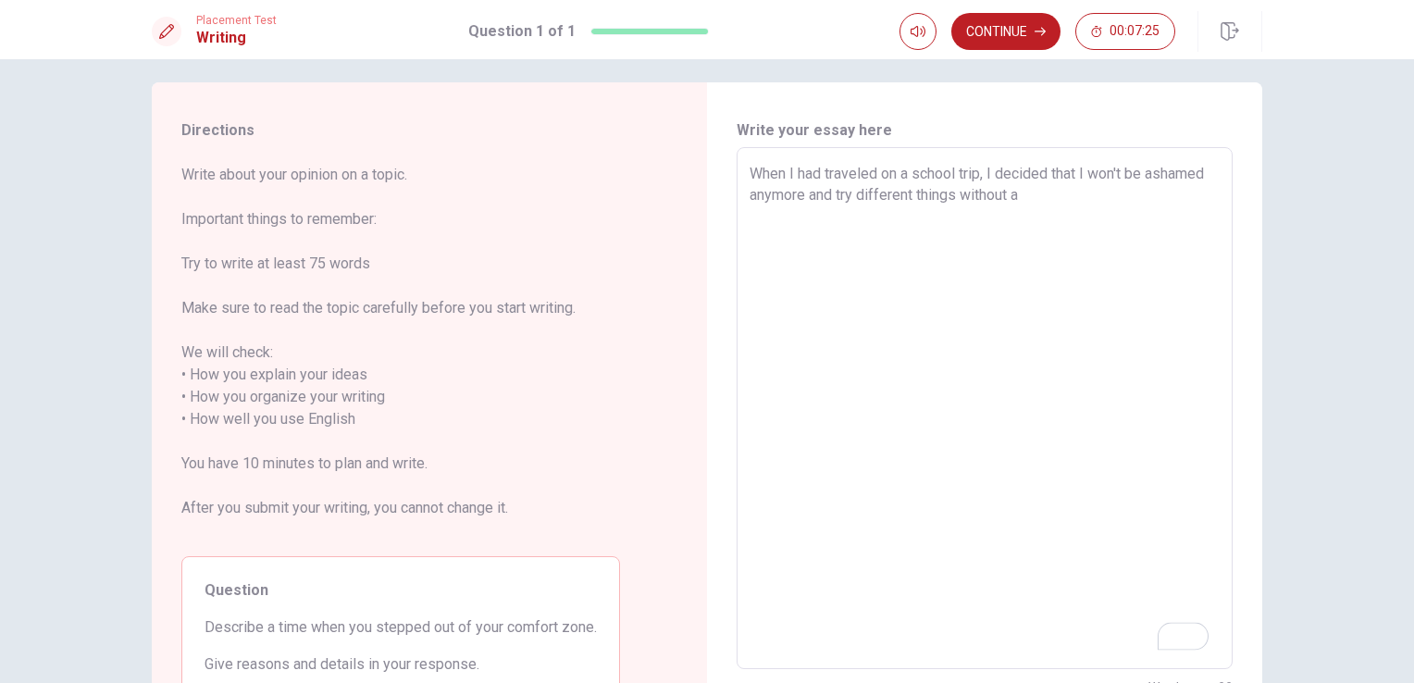
scroll to position [15, 0]
click at [1110, 191] on textarea "When I had traveled on a school trip, I decided that I wouldn't be ashamed anym…" at bounding box center [984, 407] width 470 height 491
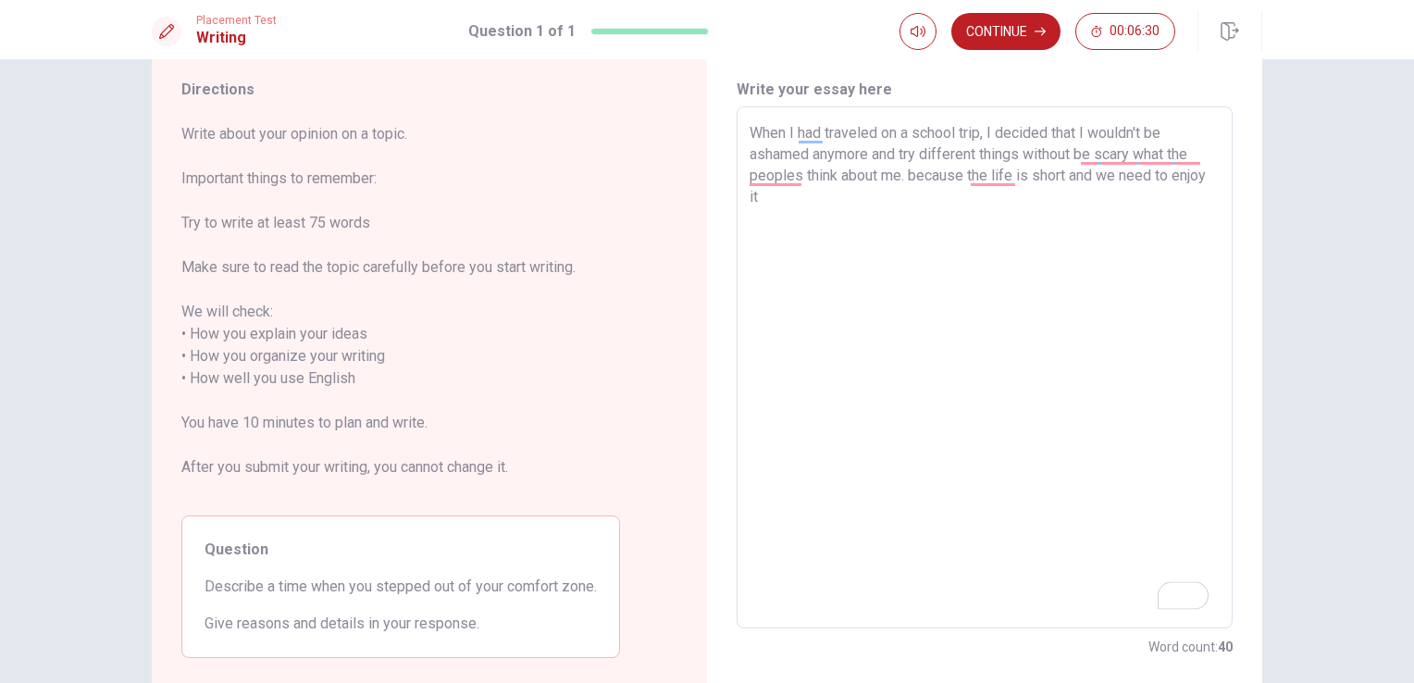
scroll to position [56, 0]
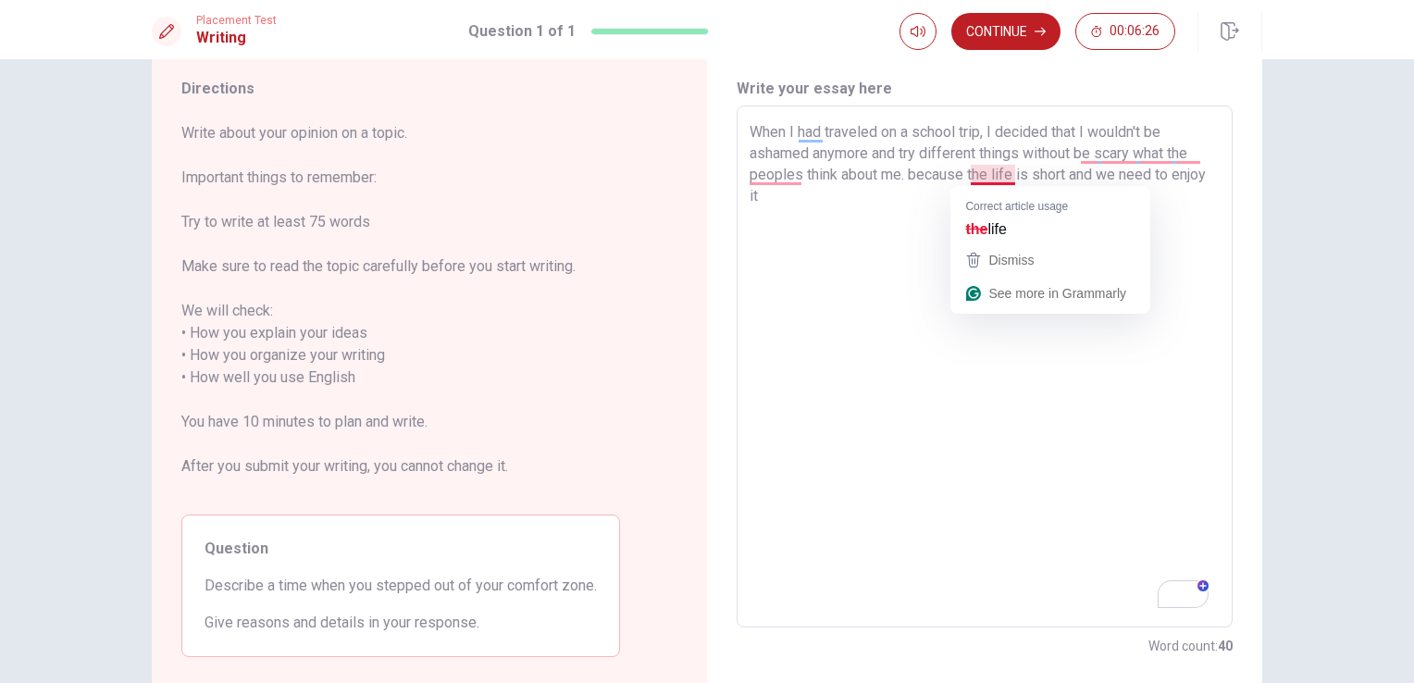
click at [1011, 172] on textarea "When I had traveled on a school trip, I decided that I wouldn't be ashamed anym…" at bounding box center [984, 366] width 470 height 491
click at [989, 172] on textarea "When I had traveled on a school trip, I decided that I wouldn't be ashamed anym…" at bounding box center [984, 366] width 470 height 491
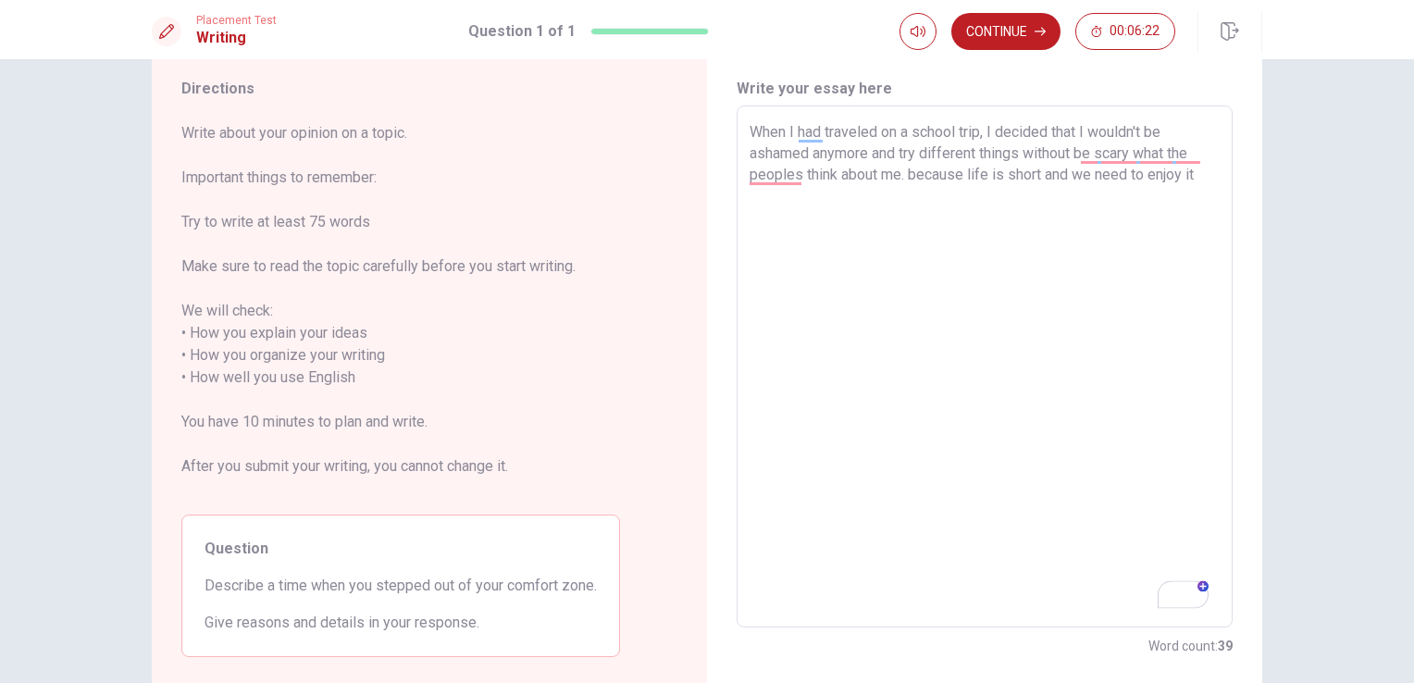
click at [1003, 173] on textarea "When I had traveled on a school trip, I decided that I wouldn't be ashamed anym…" at bounding box center [984, 366] width 470 height 491
click at [1066, 181] on textarea "When I had traveled on a school trip, I decided that I wouldn't be ashamed anym…" at bounding box center [984, 366] width 470 height 491
click at [863, 194] on textarea "When I had traveled on a school trip, I decided that I wouldn't be ashamed anym…" at bounding box center [984, 366] width 470 height 491
click at [822, 198] on textarea "When I had traveled on a school trip, I decided that I wouldn't be ashamed anym…" at bounding box center [984, 366] width 470 height 491
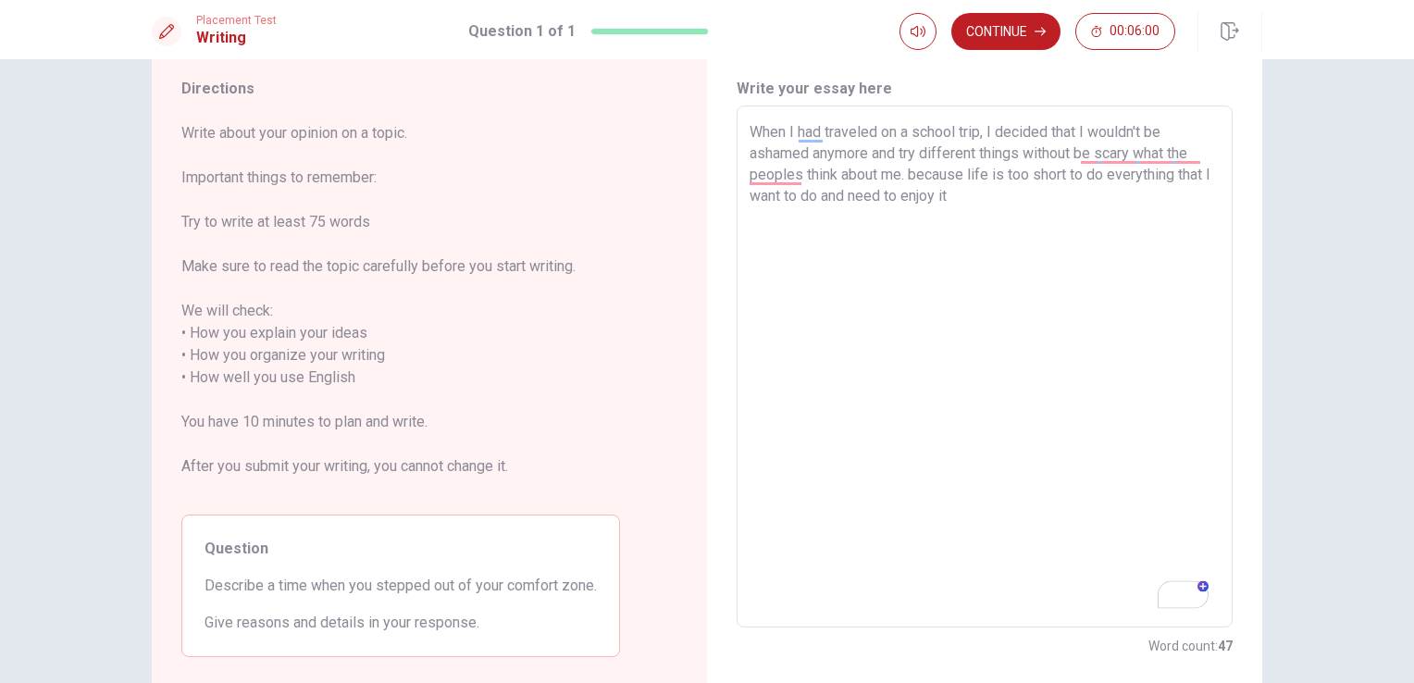
click at [1014, 200] on textarea "When I had traveled on a school trip, I decided that I wouldn't be ashamed anym…" at bounding box center [984, 366] width 470 height 491
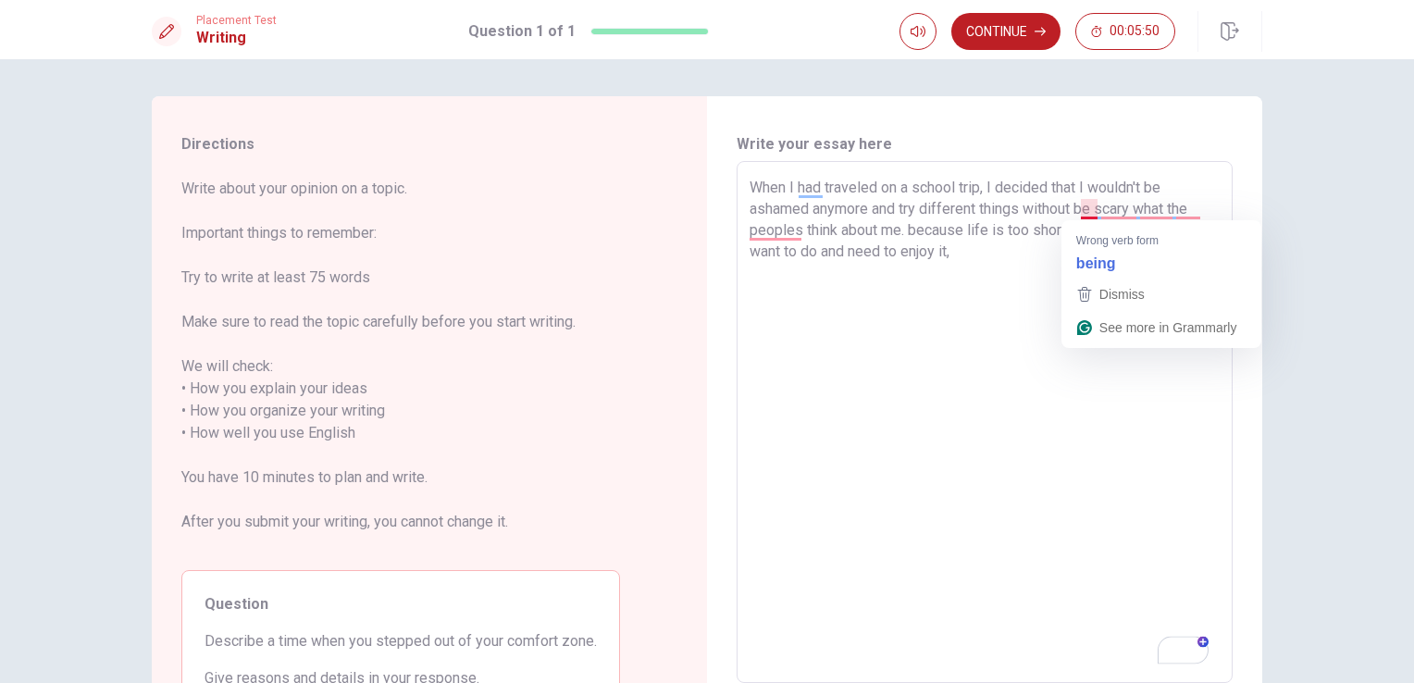
click at [1089, 210] on textarea "When I had traveled on a school trip, I decided that I wouldn't be ashamed anym…" at bounding box center [984, 422] width 470 height 491
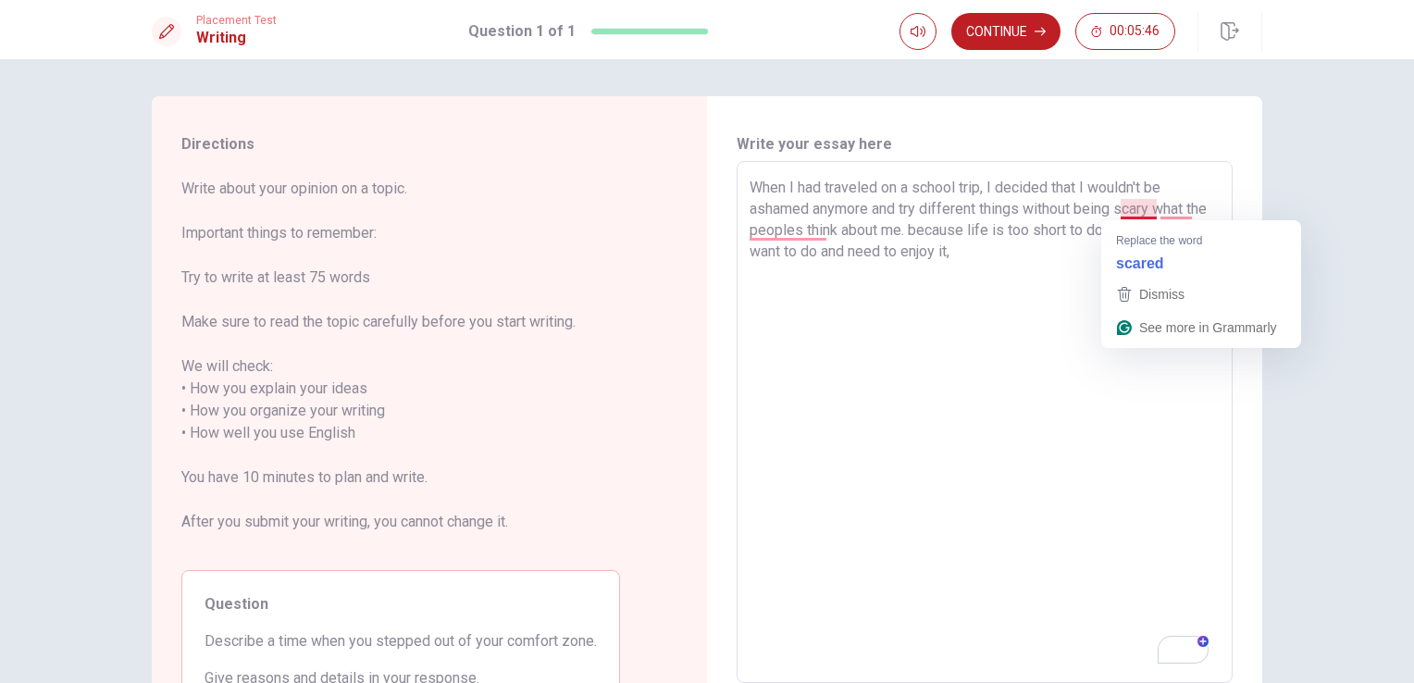
click at [1151, 210] on textarea "When I had traveled on a school trip, I decided that I wouldn't be ashamed anym…" at bounding box center [984, 422] width 470 height 491
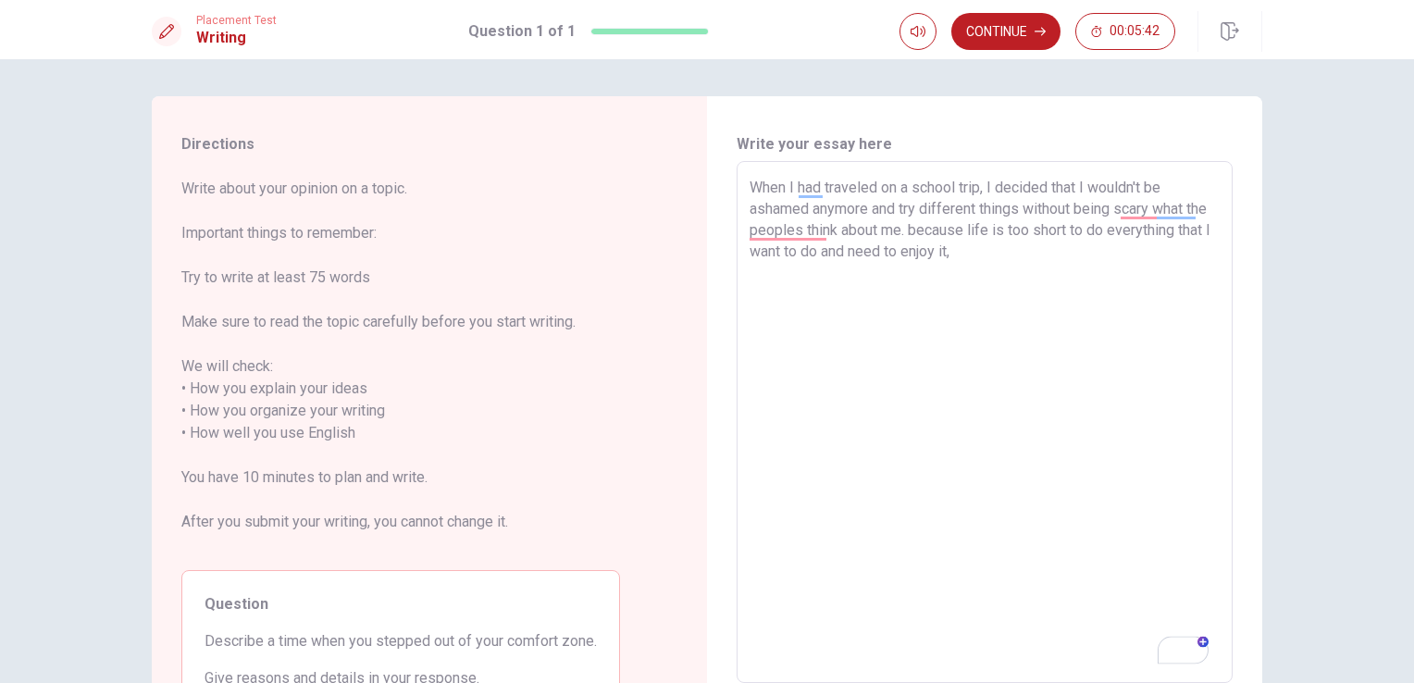
click at [1058, 271] on textarea "When I had traveled on a school trip, I decided that I wouldn't be ashamed anym…" at bounding box center [984, 422] width 470 height 491
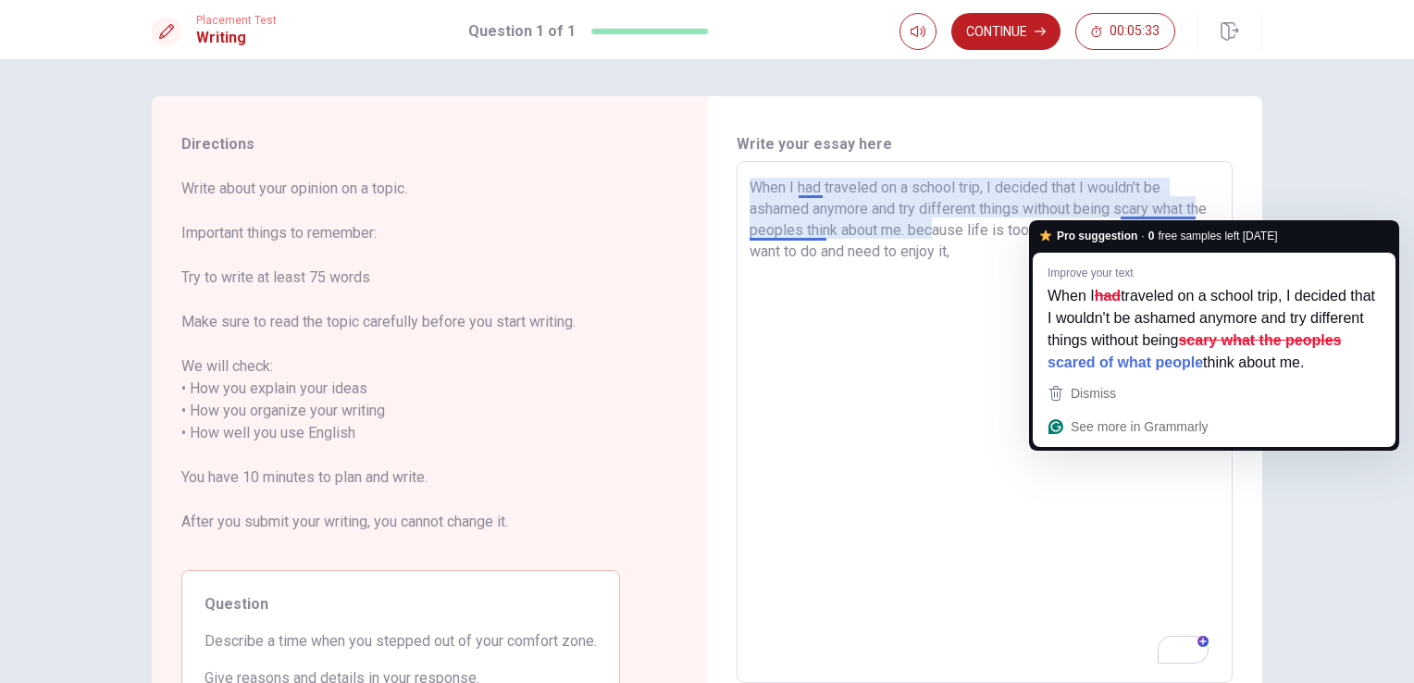
click at [829, 298] on textarea "When I had traveled on a school trip, I decided that I wouldn't be ashamed anym…" at bounding box center [984, 422] width 470 height 491
click at [1153, 209] on textarea "When I had traveled on a school trip, I decided that I wouldn't be ashamed anym…" at bounding box center [984, 422] width 470 height 491
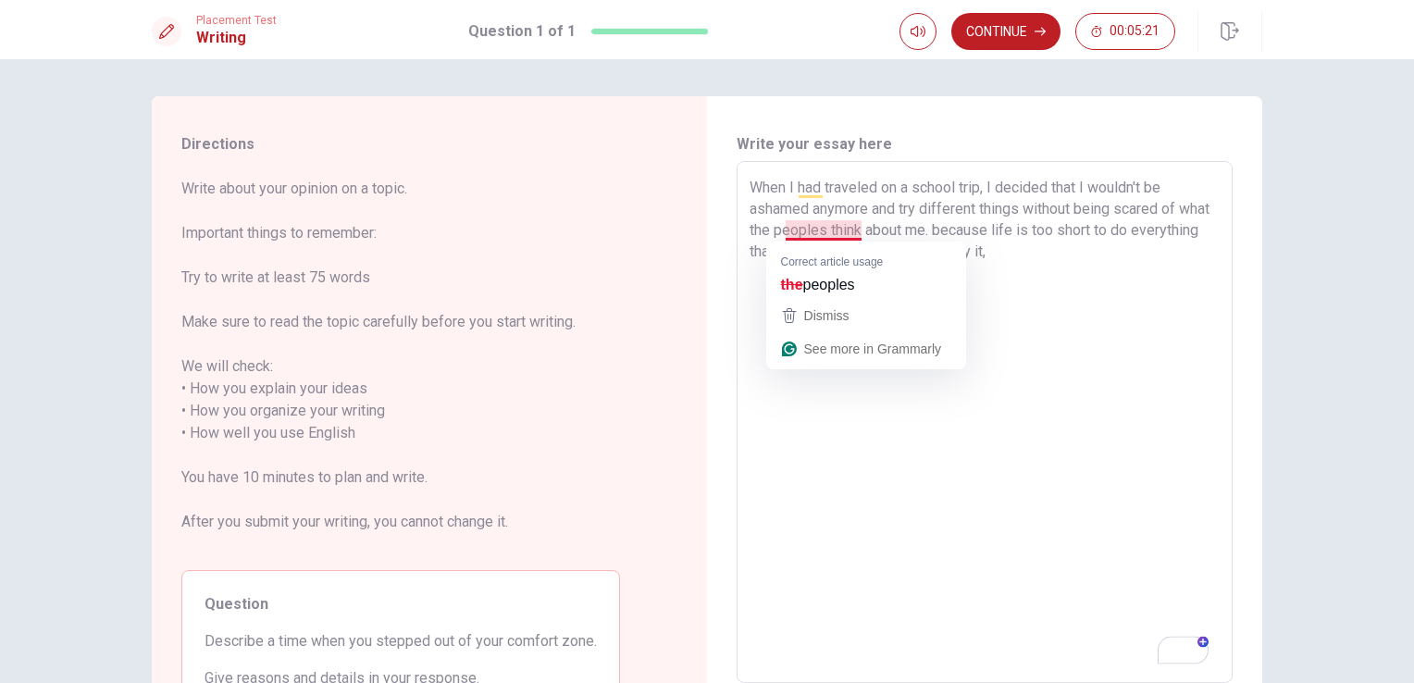
click at [866, 188] on textarea "When I had traveled on a school trip, I decided that I wouldn't be ashamed anym…" at bounding box center [984, 422] width 470 height 491
click at [794, 231] on textarea "When I had traveled on a school trip, I decided that I wouldn't be ashamed anym…" at bounding box center [984, 422] width 470 height 491
click at [805, 231] on textarea "When I had traveled on a school trip, I decided that I wouldn't be ashamed anym…" at bounding box center [984, 422] width 470 height 491
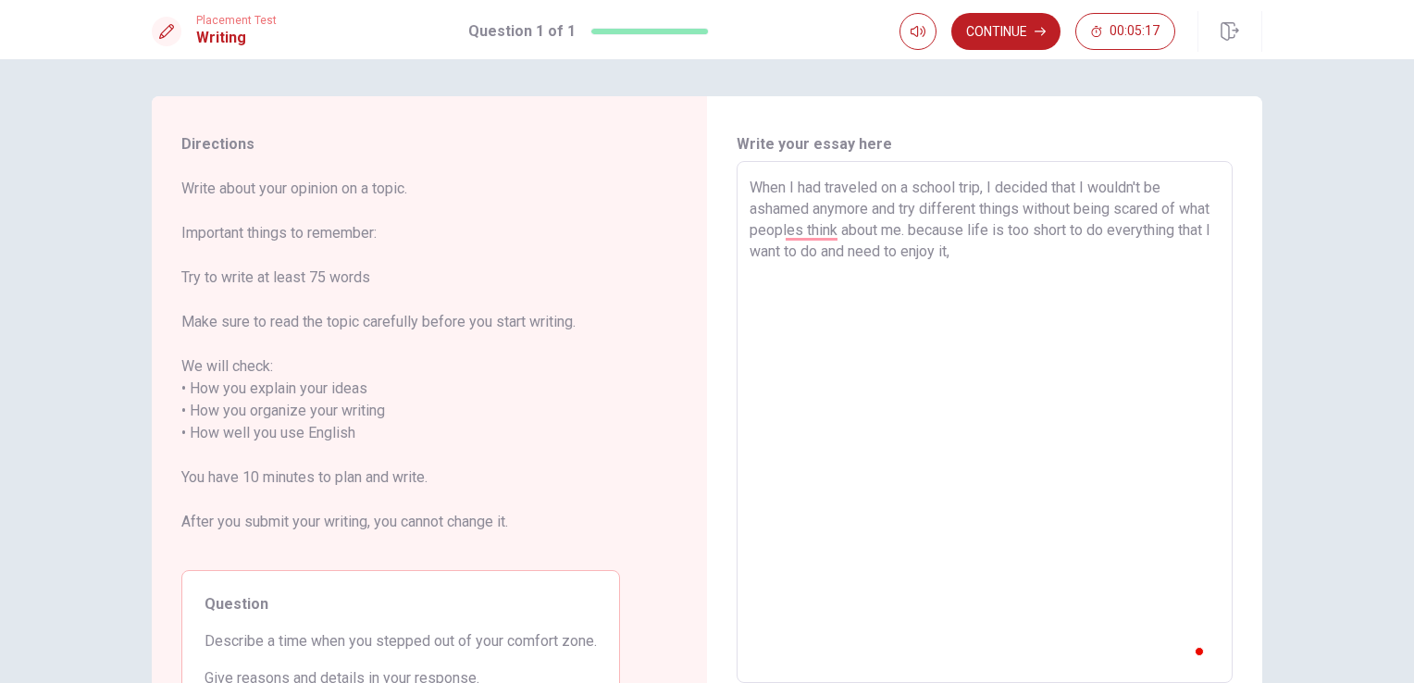
click at [1118, 255] on textarea "When I had traveled on a school trip, I decided that I wouldn't be ashamed anym…" at bounding box center [984, 422] width 470 height 491
click at [1105, 267] on textarea "When I had traveled on a school trip, I decided that I wouldn't be ashamed anym…" at bounding box center [984, 422] width 470 height 491
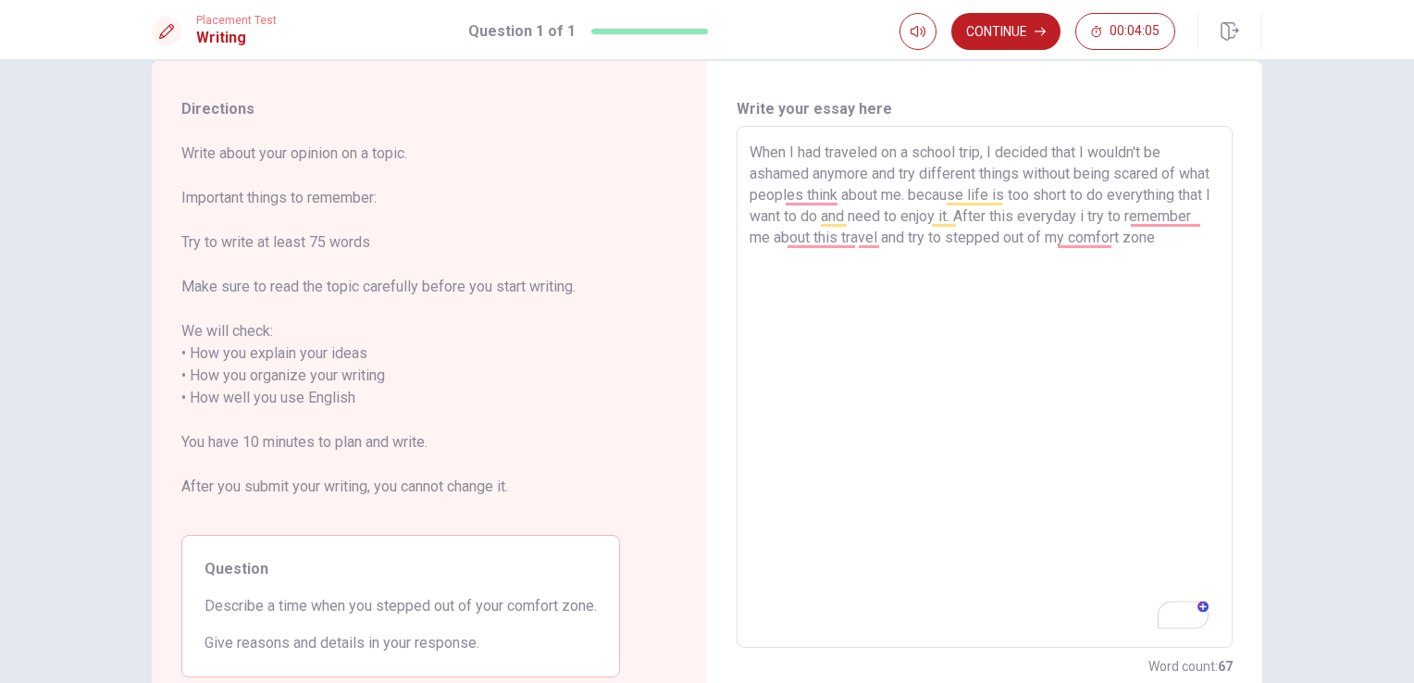
scroll to position [33, 0]
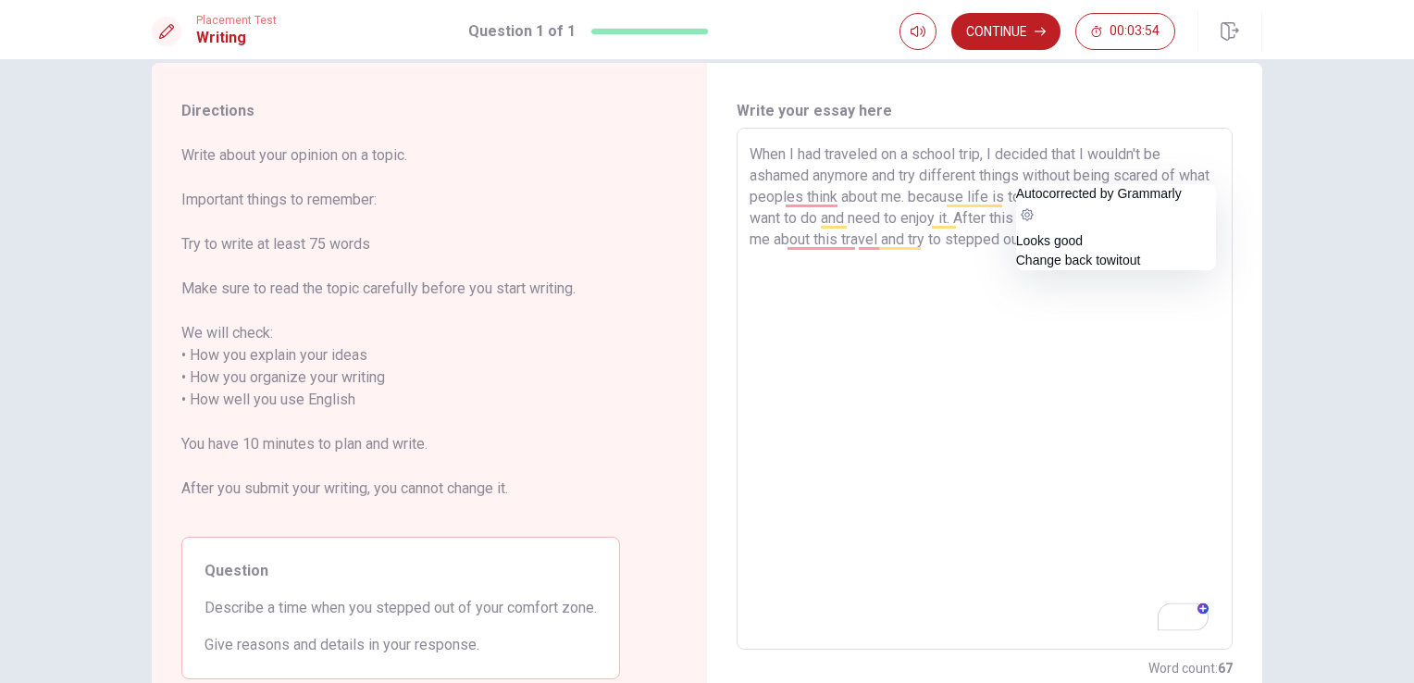
click at [1199, 422] on textarea "When I had traveled on a school trip, I decided that I wouldn't be ashamed anym…" at bounding box center [984, 388] width 470 height 491
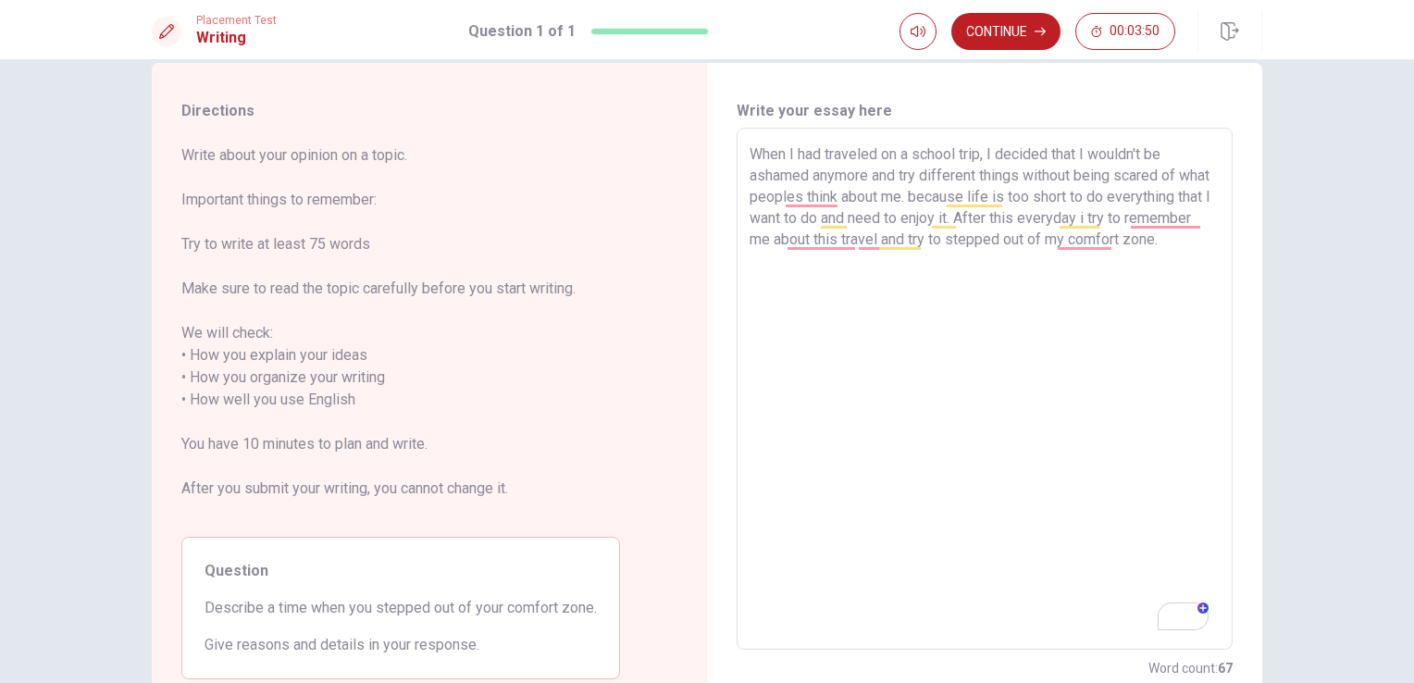
click at [936, 196] on textarea "When I had traveled on a school trip, I decided that I wouldn't be ashamed anym…" at bounding box center [984, 388] width 470 height 491
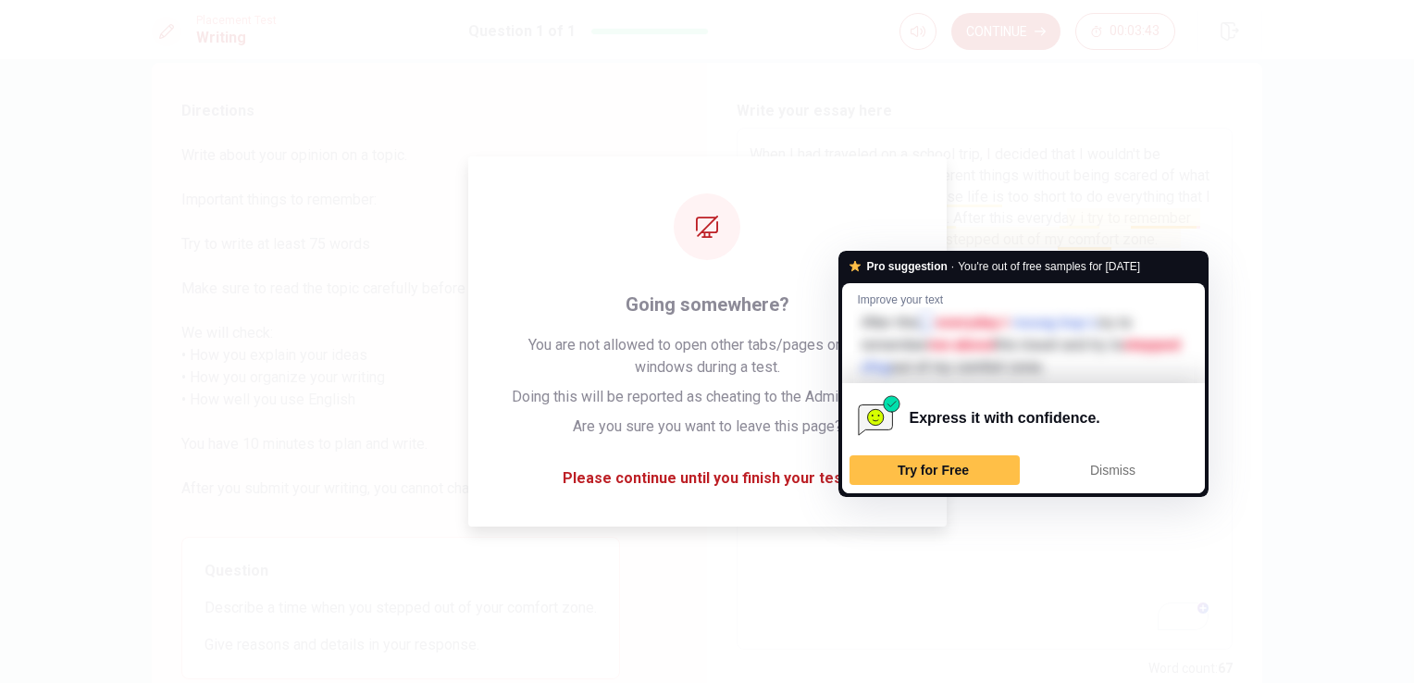
drag, startPoint x: 1063, startPoint y: 345, endPoint x: 1117, endPoint y: 177, distance: 176.7
click at [1117, 177] on html "This site uses cookies, as explained in our Privacy Policy . If you agree to th…" at bounding box center [707, 341] width 1414 height 683
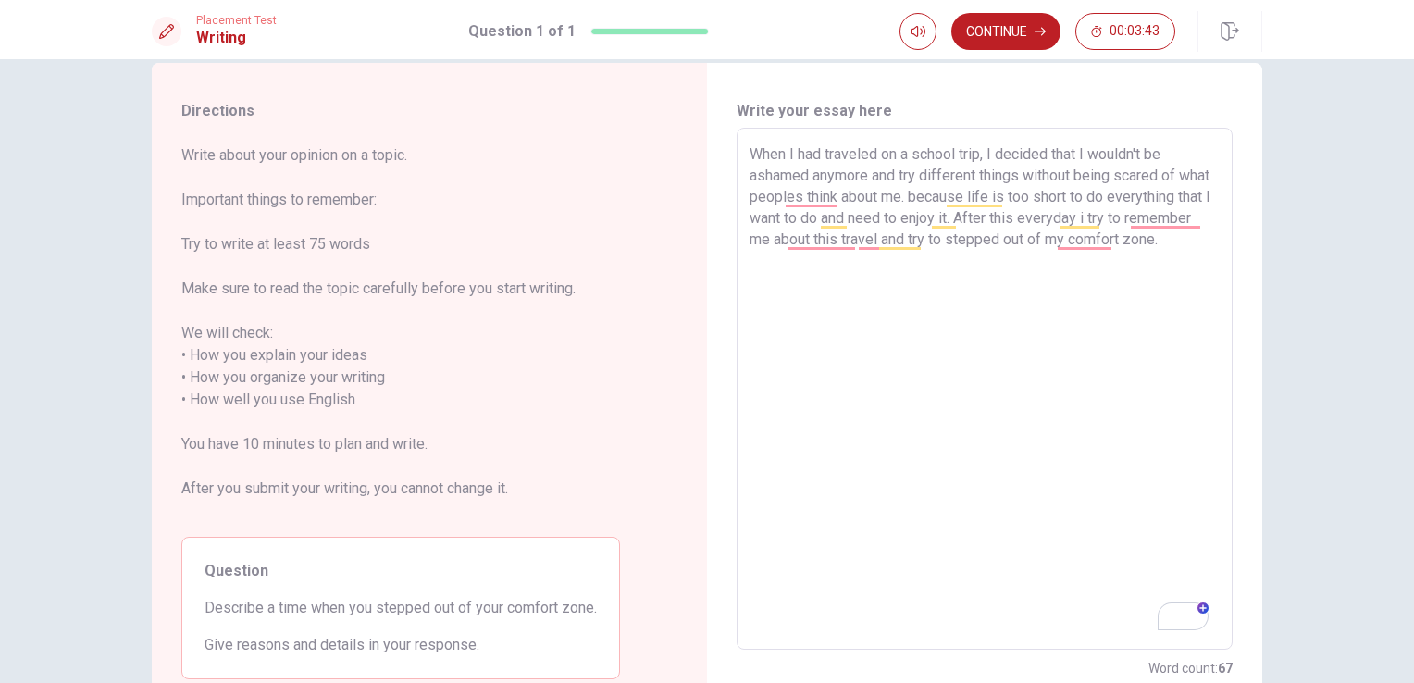
click at [1117, 177] on textarea "When I had traveled on a school trip, I decided that I wouldn't be ashamed anym…" at bounding box center [984, 388] width 470 height 491
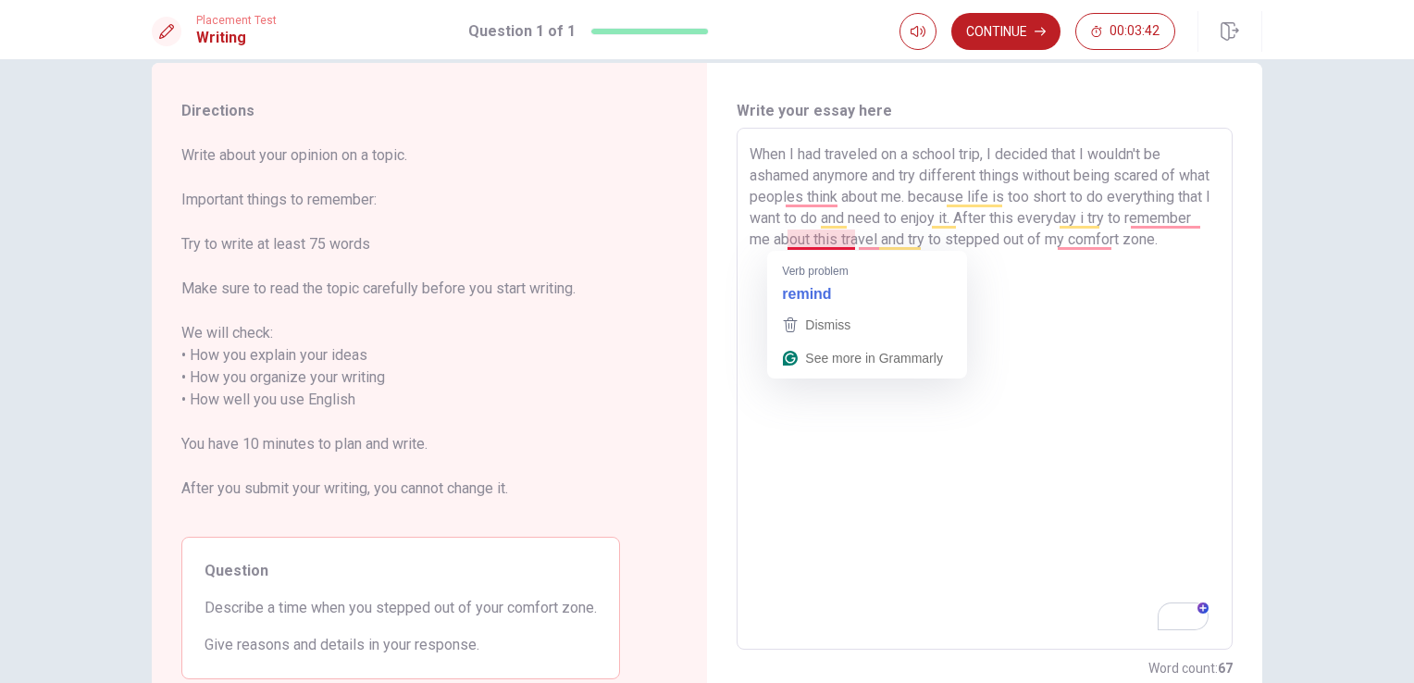
click at [851, 242] on textarea "When I had traveled on a school trip, I decided that I wouldn't be ashamed anym…" at bounding box center [984, 388] width 470 height 491
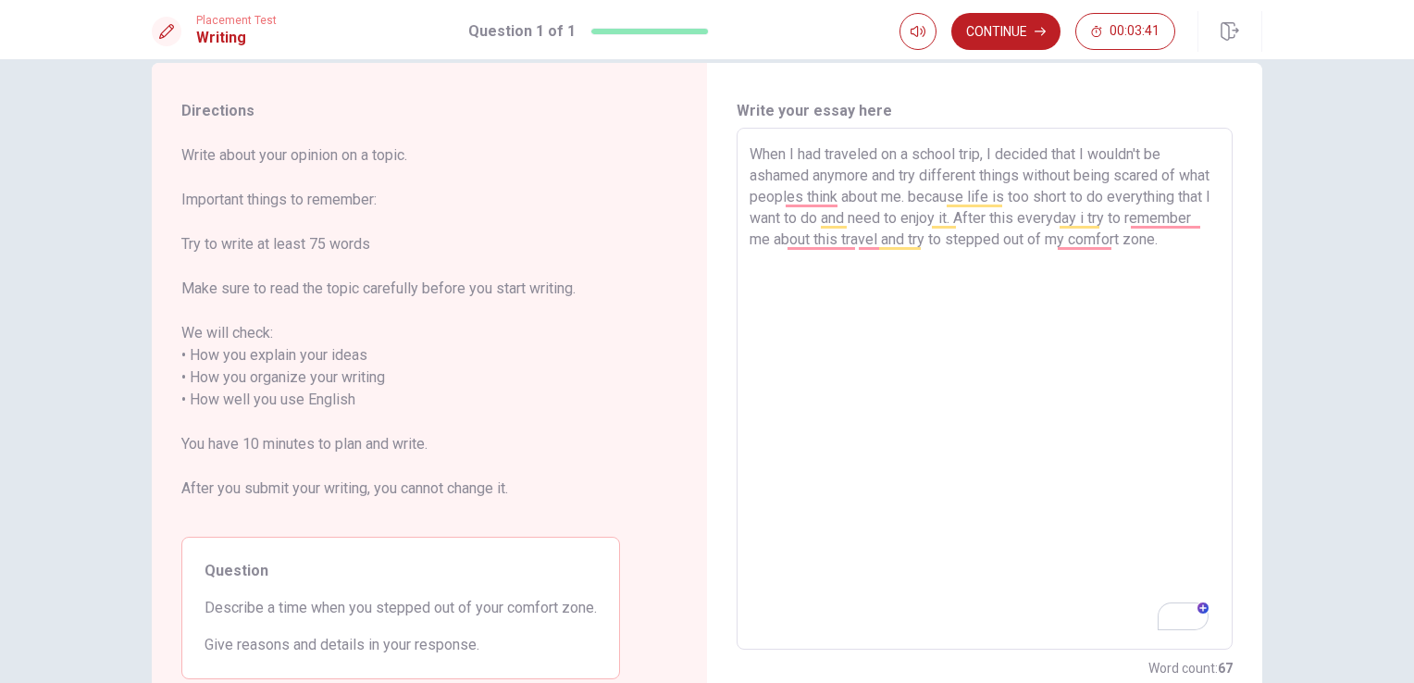
click at [851, 242] on textarea "When I had traveled on a school trip, I decided that I wouldn't be ashamed anym…" at bounding box center [984, 388] width 470 height 491
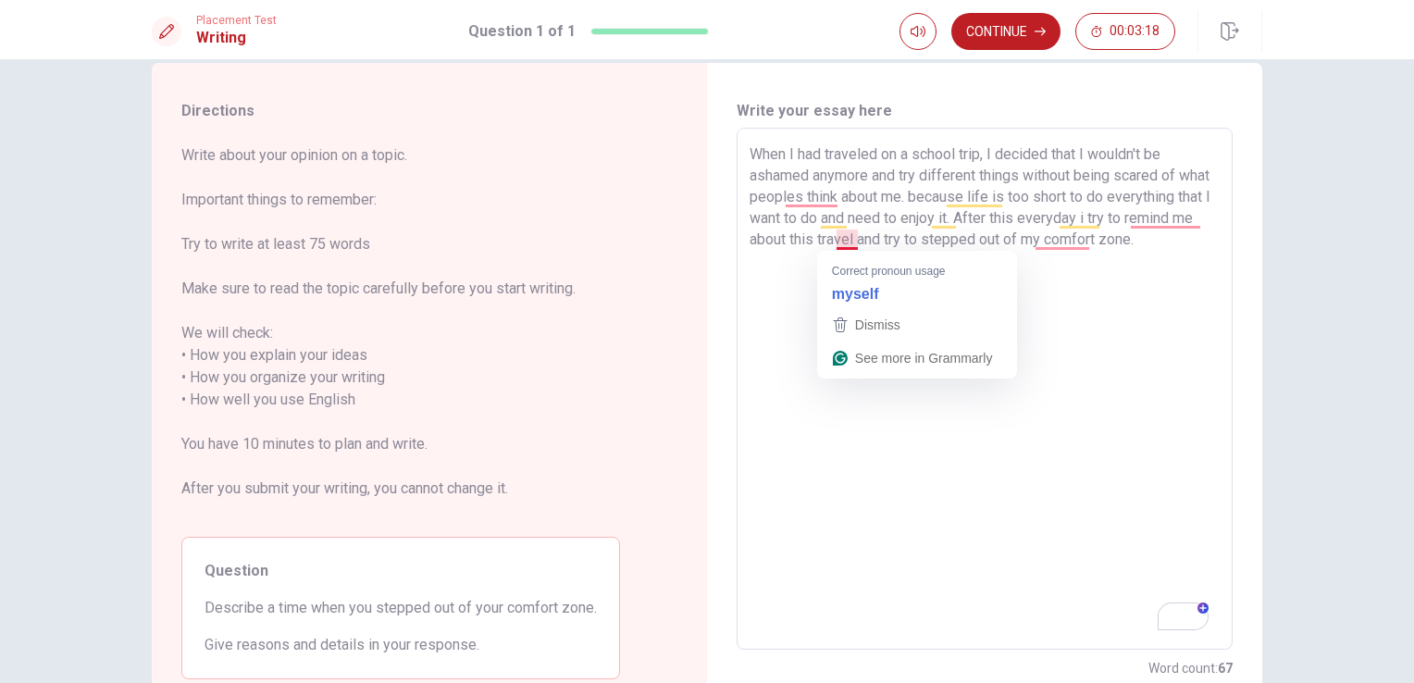
click at [859, 236] on textarea "When I had traveled on a school trip, I decided that I wouldn't be ashamed anym…" at bounding box center [984, 388] width 470 height 491
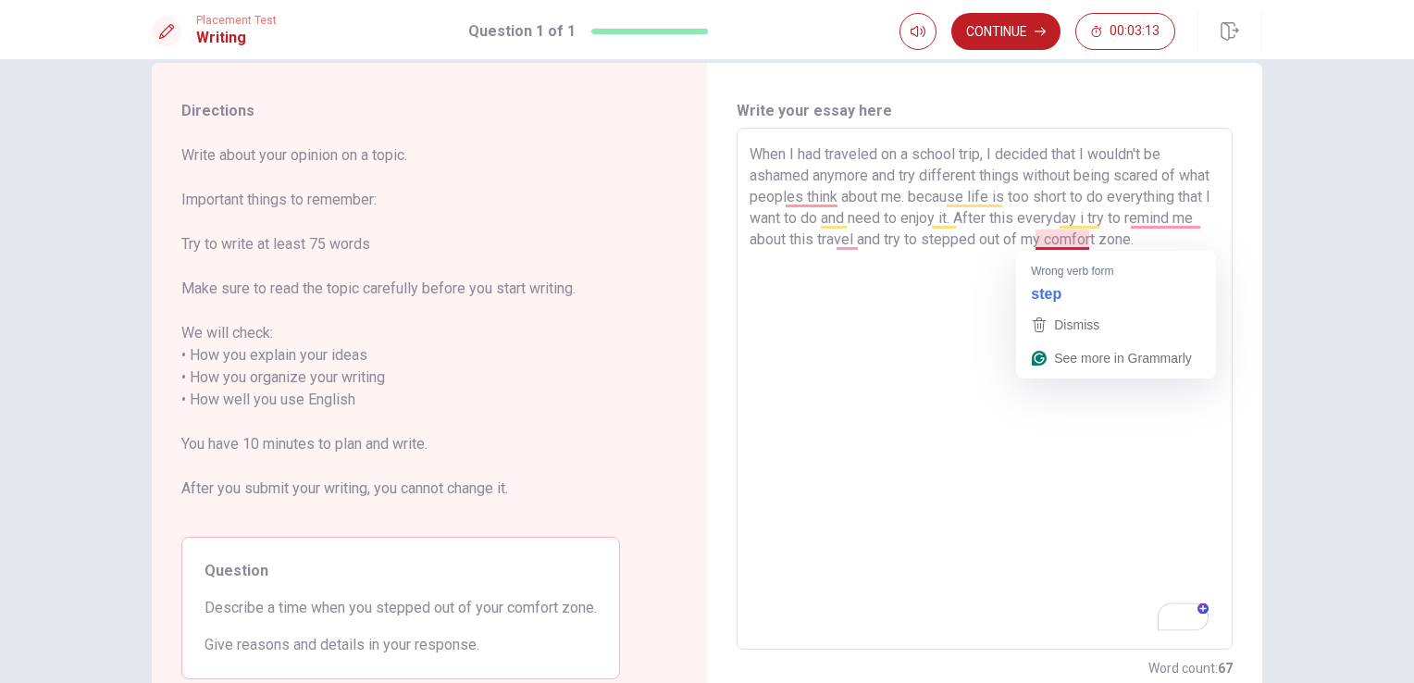
click at [944, 318] on textarea "When I had traveled on a school trip, I decided that I wouldn't be ashamed anym…" at bounding box center [984, 388] width 470 height 491
click at [1093, 239] on textarea "When I had traveled on a school trip, I decided that I wouldn't be ashamed anym…" at bounding box center [984, 388] width 470 height 491
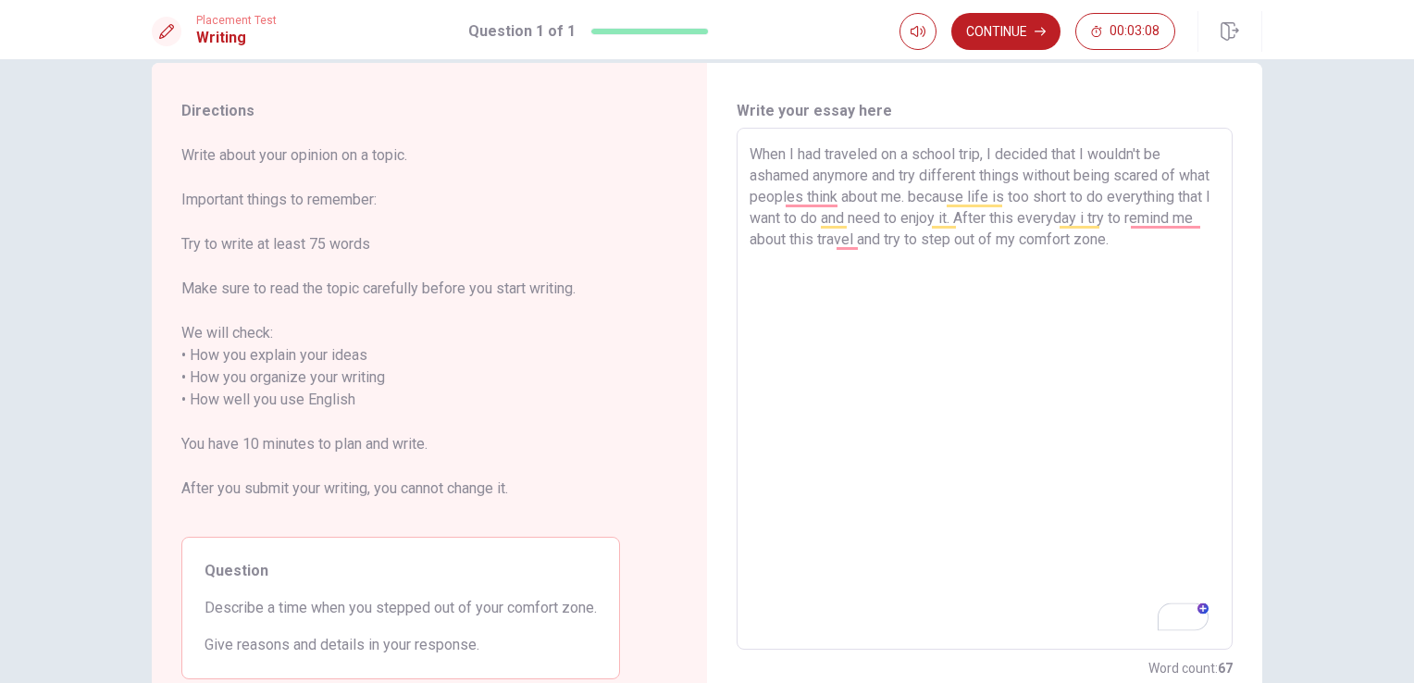
click at [878, 268] on textarea "When I had traveled on a school trip, I decided that I wouldn't be ashamed anym…" at bounding box center [984, 388] width 470 height 491
click at [777, 254] on textarea "When I had traveled on a school trip, I decided that I wouldn't be ashamed anym…" at bounding box center [984, 388] width 470 height 491
click at [933, 205] on textarea "When I had traveled on a school trip, I decided that I wouldn't be ashamed anym…" at bounding box center [984, 388] width 470 height 491
click at [1054, 220] on textarea "When I had traveled on a school trip, I decided that I wouldn't be ashamed anym…" at bounding box center [984, 388] width 470 height 491
click at [792, 265] on textarea "When I had traveled on a school trip, I decided that I wouldn't be ashamed anym…" at bounding box center [984, 388] width 470 height 491
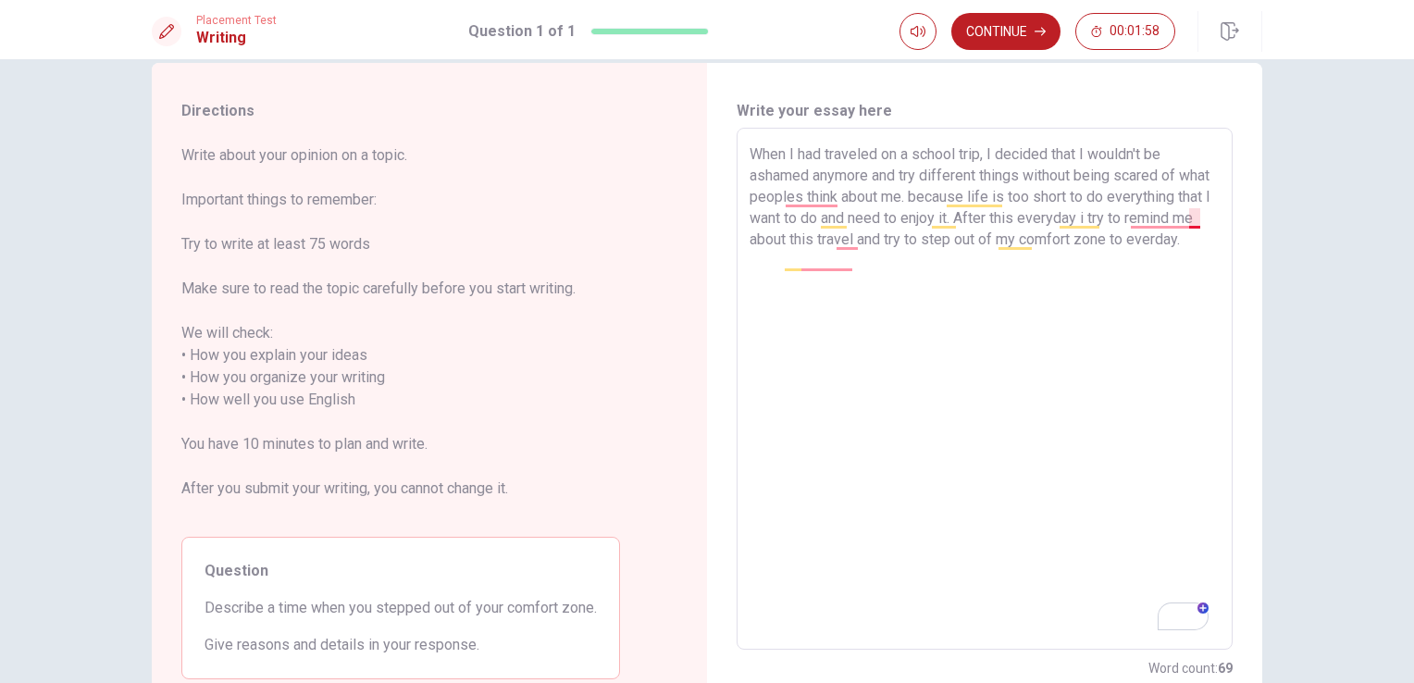
click at [1184, 216] on textarea "When I had traveled on a school trip, I decided that I wouldn't be ashamed anym…" at bounding box center [984, 388] width 470 height 491
click at [940, 269] on textarea "When I had traveled on a school trip, I decided that I wouldn't be ashamed anym…" at bounding box center [984, 388] width 470 height 491
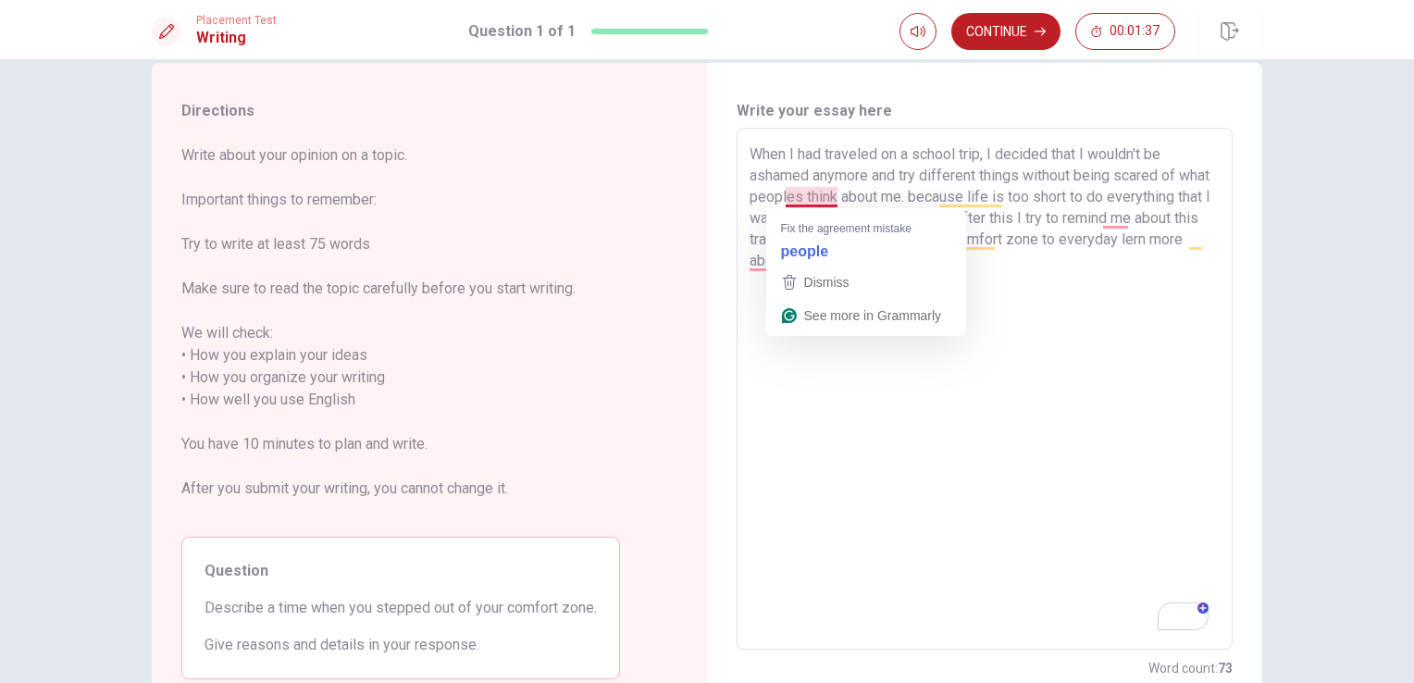
click at [834, 194] on textarea "When I had traveled on a school trip, I decided that I wouldn't be ashamed anym…" at bounding box center [984, 388] width 470 height 491
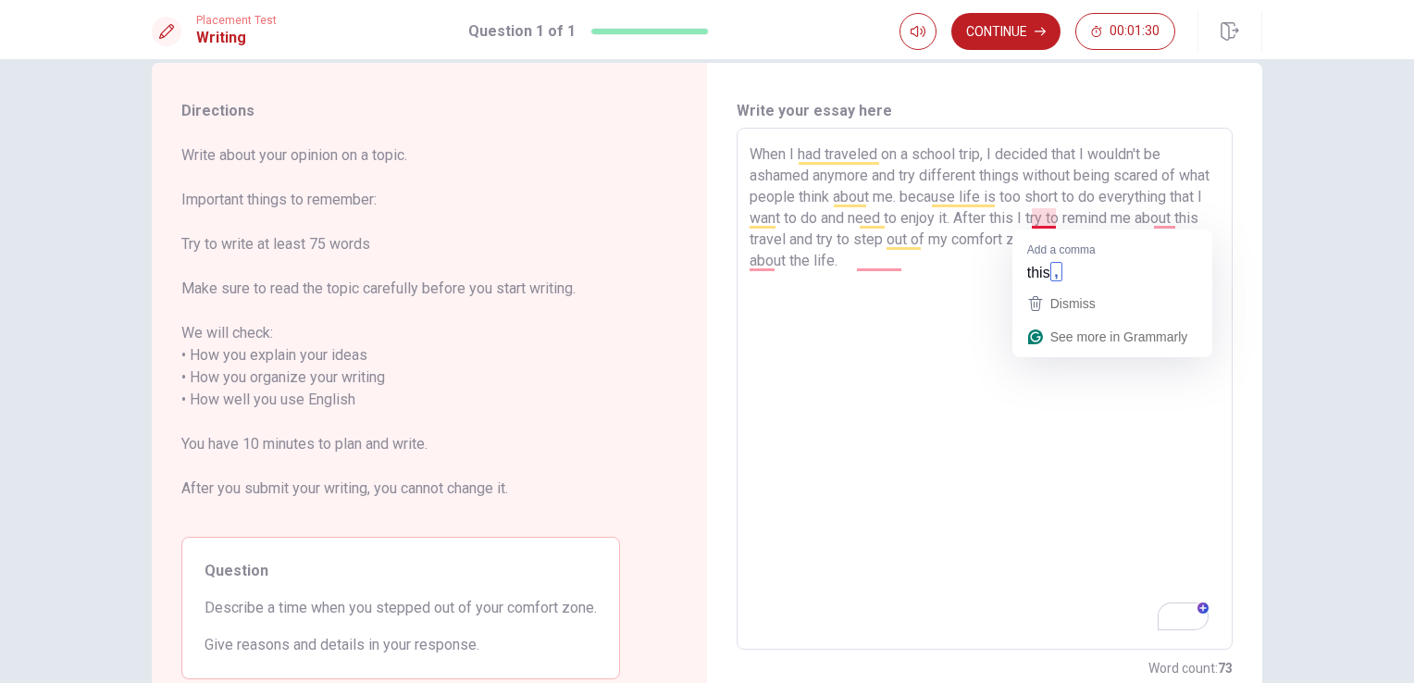
click at [1059, 217] on textarea "When I had traveled on a school trip, I decided that I wouldn't be ashamed anym…" at bounding box center [984, 388] width 470 height 491
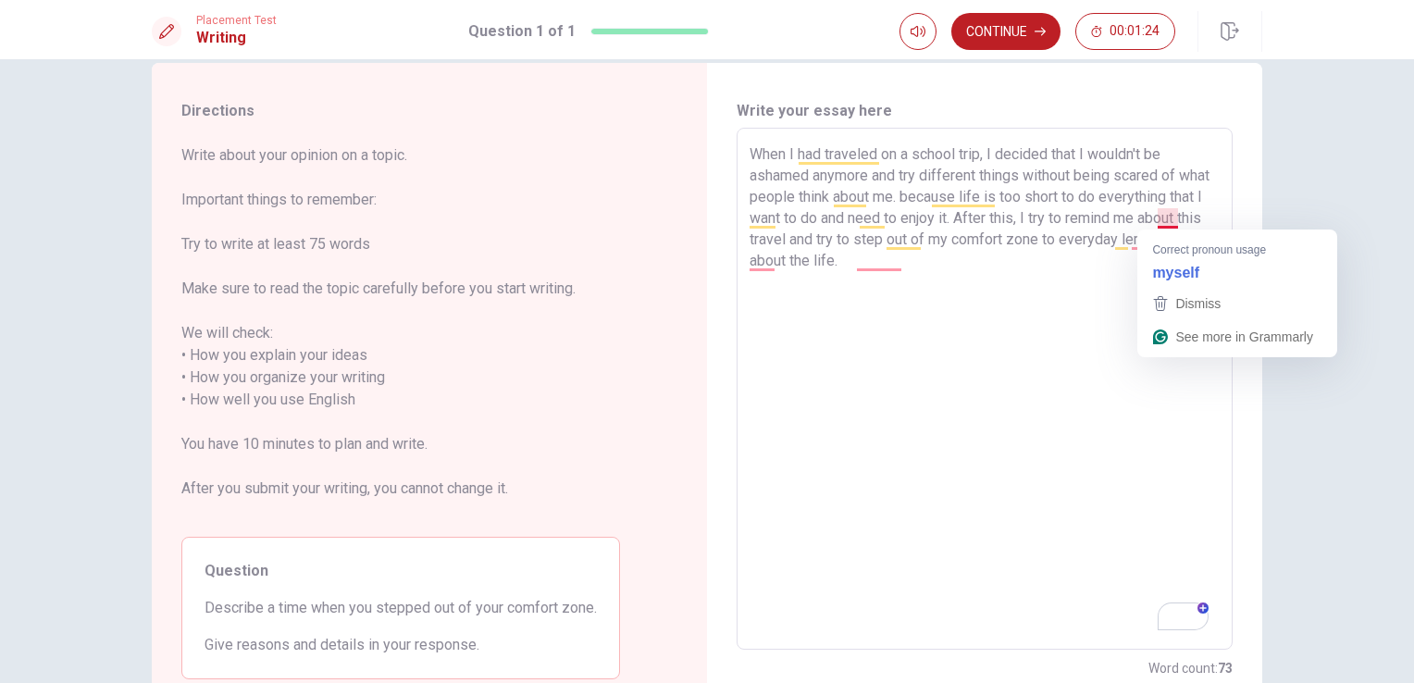
click at [1201, 200] on textarea "When I had traveled on a school trip, I decided that I wouldn't be ashamed anym…" at bounding box center [984, 388] width 470 height 491
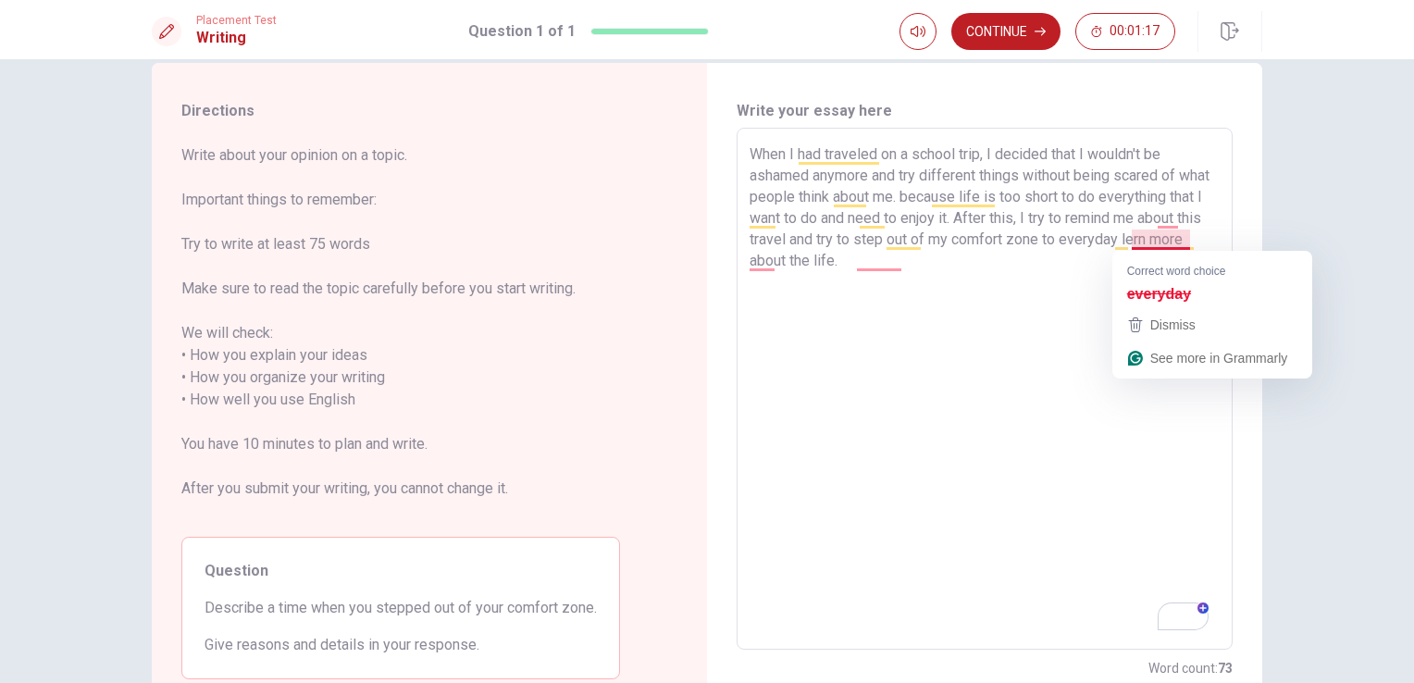
click at [1173, 242] on textarea "When I had traveled on a school trip, I decided that I wouldn't be ashamed anym…" at bounding box center [984, 388] width 470 height 491
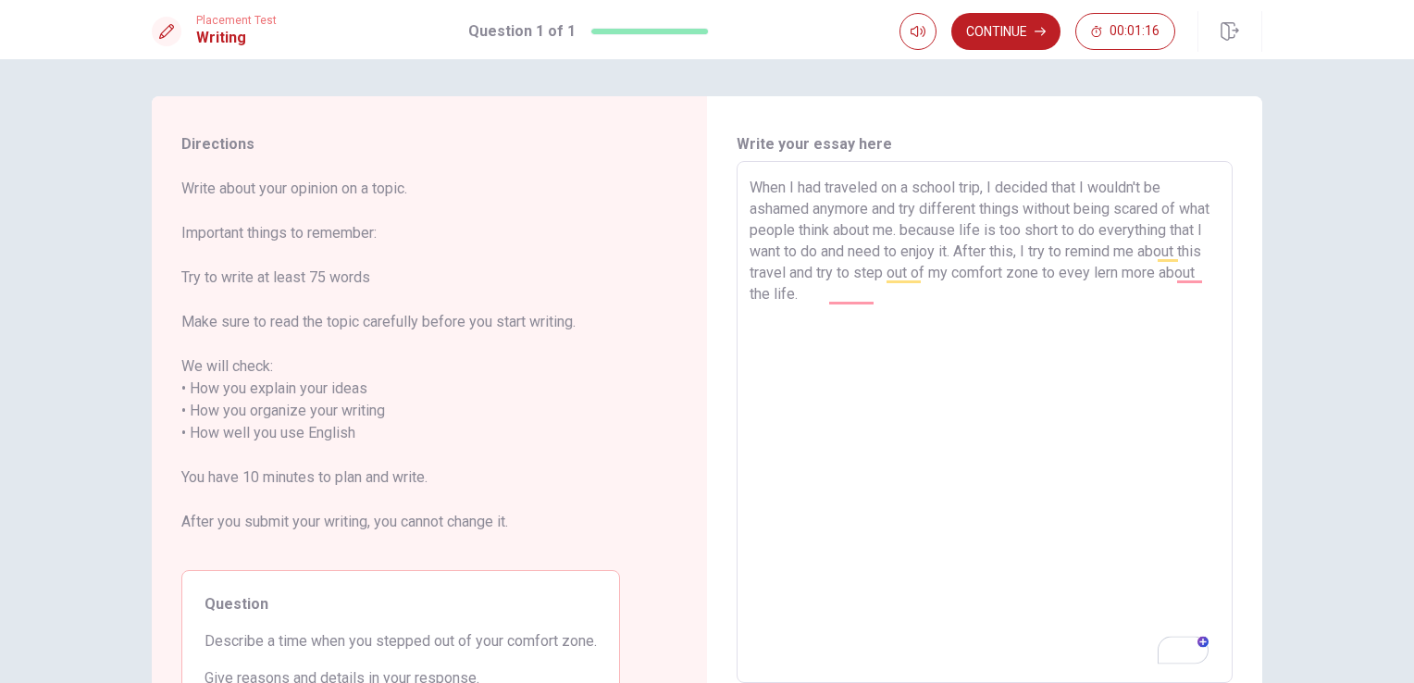
scroll to position [33, 0]
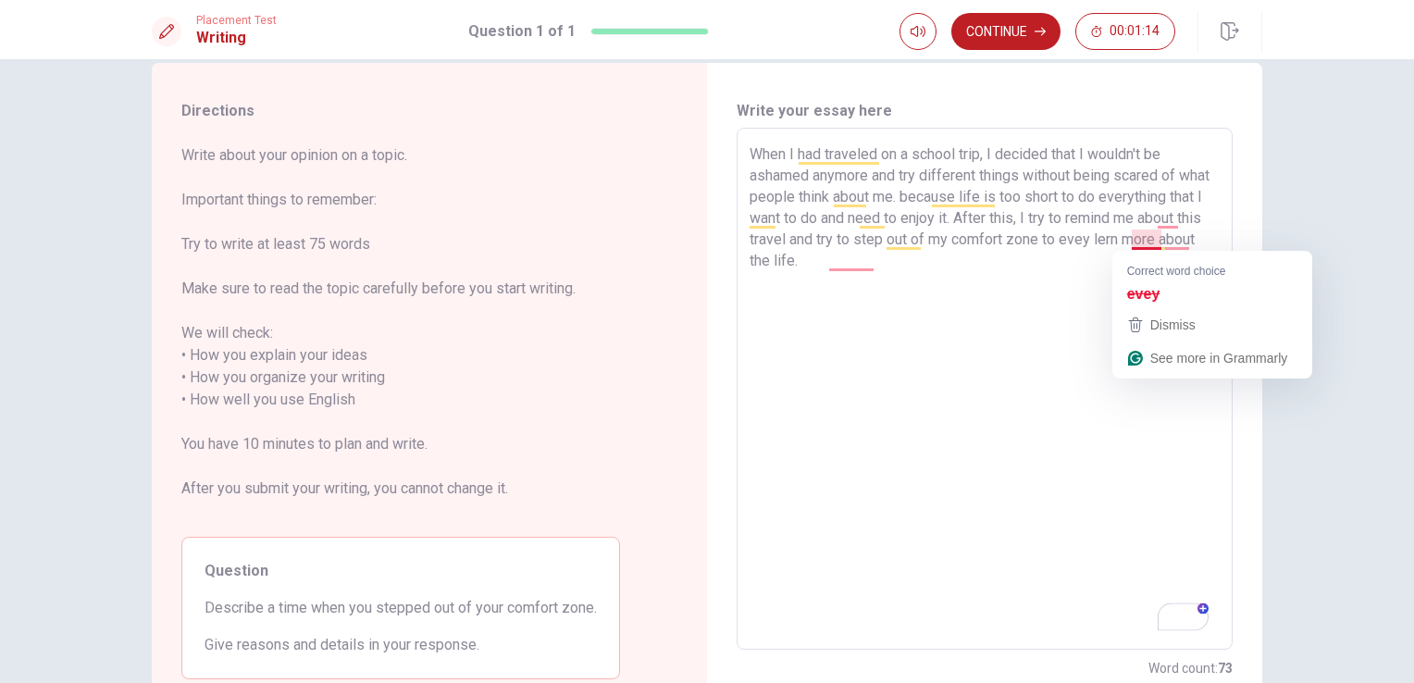
click at [1145, 240] on textarea "When I had traveled on a school trip, I decided that I wouldn't be ashamed anym…" at bounding box center [984, 388] width 470 height 491
click at [1140, 242] on textarea "When I had traveled on a school trip, I decided that I wouldn't be ashamed anym…" at bounding box center [984, 388] width 470 height 491
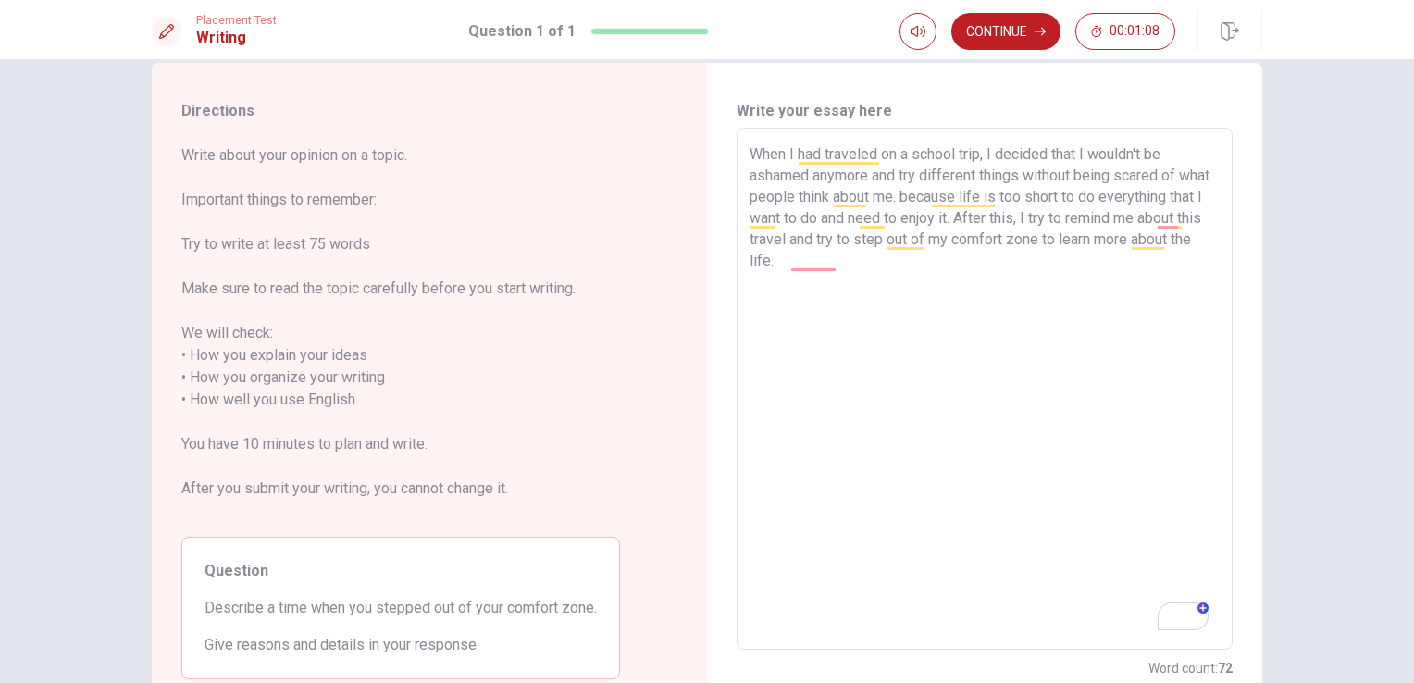
click at [952, 293] on textarea "When I had traveled on a school trip, I decided that I wouldn't be ashamed anym…" at bounding box center [984, 388] width 470 height 491
click at [799, 266] on textarea "When I had traveled on a school trip, I decided that I wouldn't be ashamed anym…" at bounding box center [984, 388] width 470 height 491
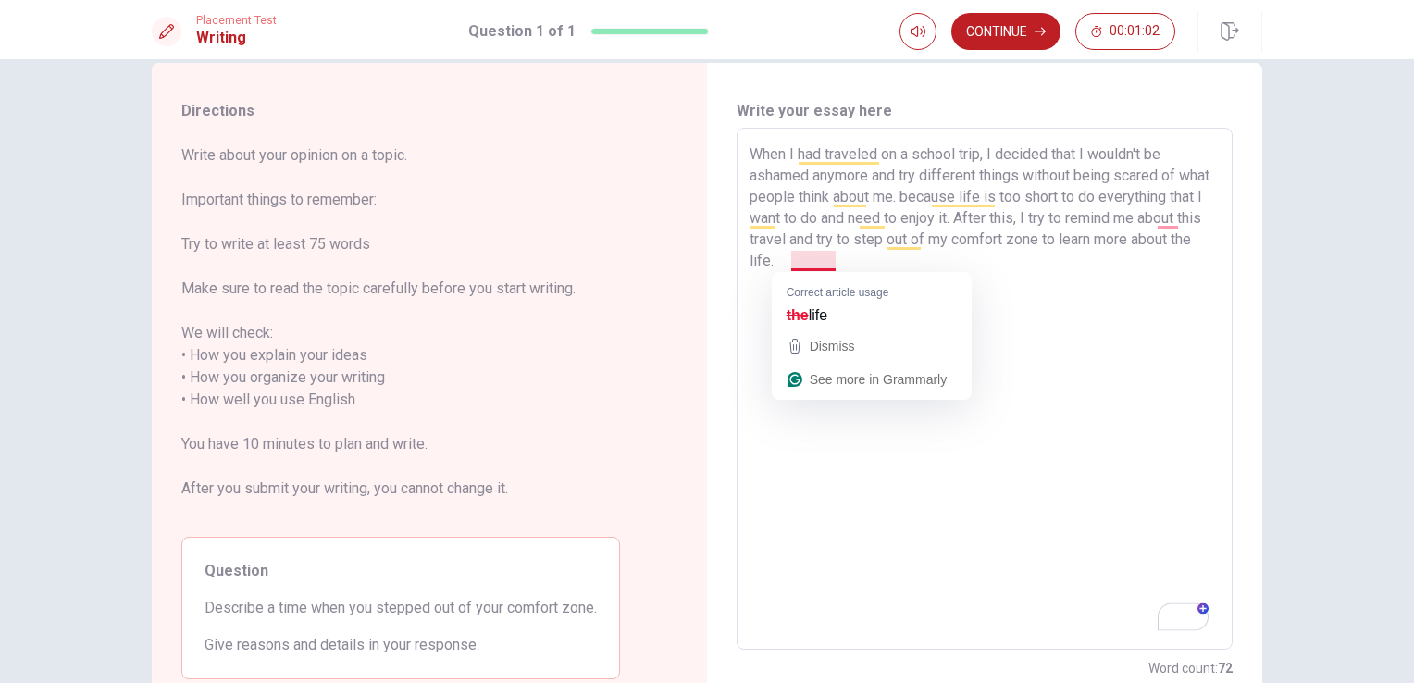
click at [809, 265] on textarea "When I had traveled on a school trip, I decided that I wouldn't be ashamed anym…" at bounding box center [984, 388] width 470 height 491
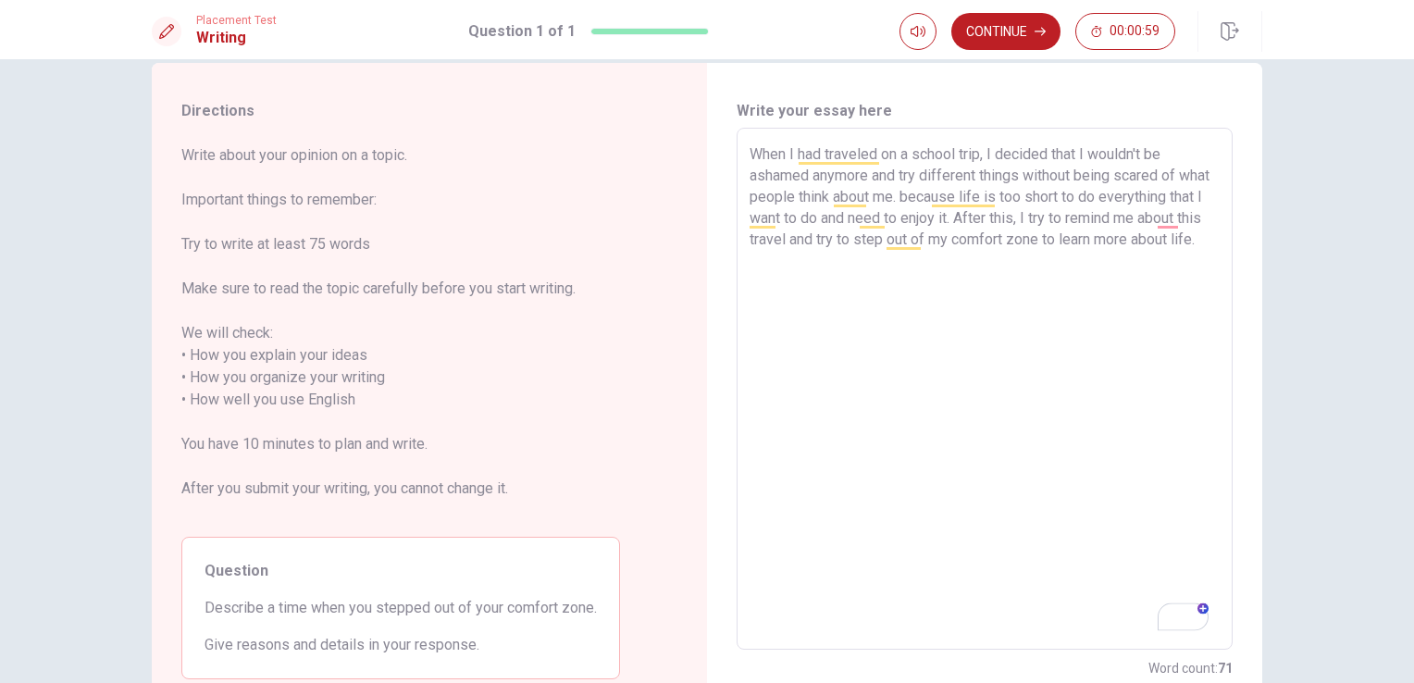
click at [956, 414] on textarea "When I had traveled on a school trip, I decided that I wouldn't be ashamed anym…" at bounding box center [984, 388] width 470 height 491
click at [809, 264] on textarea "When I had traveled on a school trip, I decided that I wouldn't be ashamed anym…" at bounding box center [984, 388] width 470 height 491
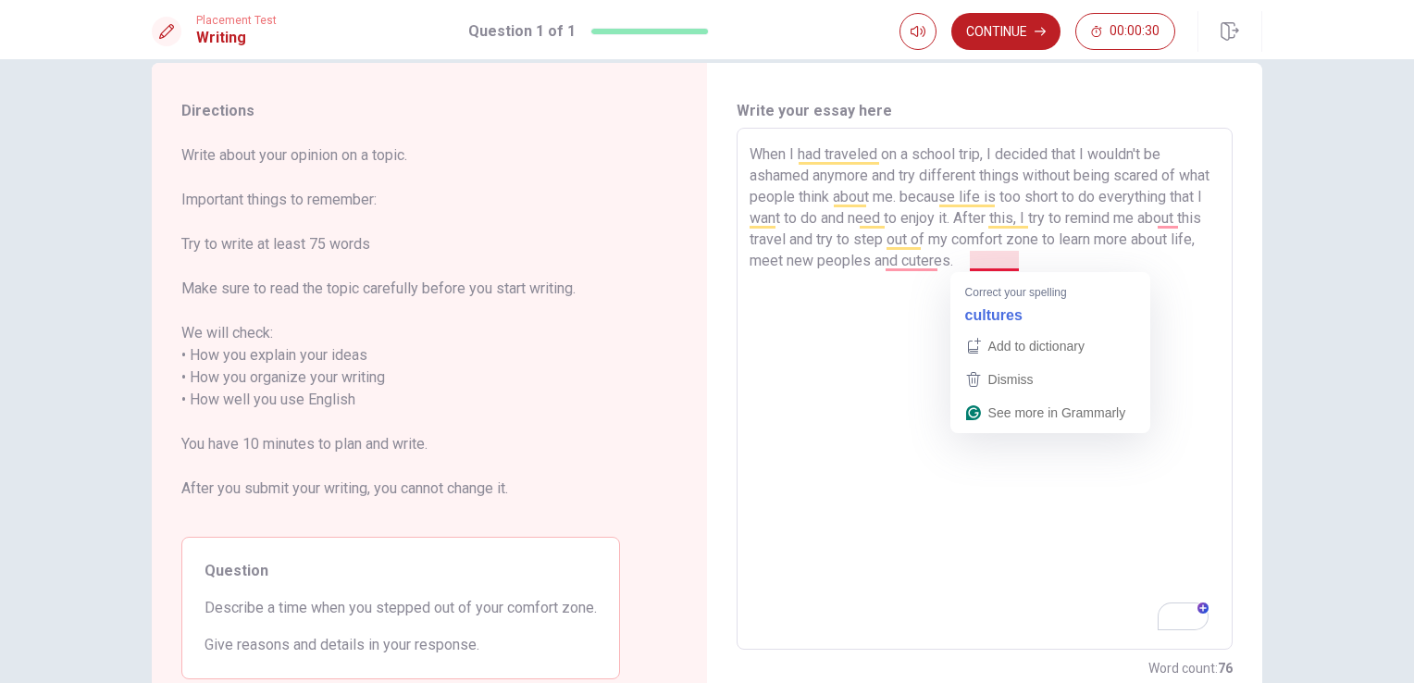
click at [977, 261] on textarea "When I had traveled on a school trip, I decided that I wouldn't be ashamed anym…" at bounding box center [984, 388] width 470 height 491
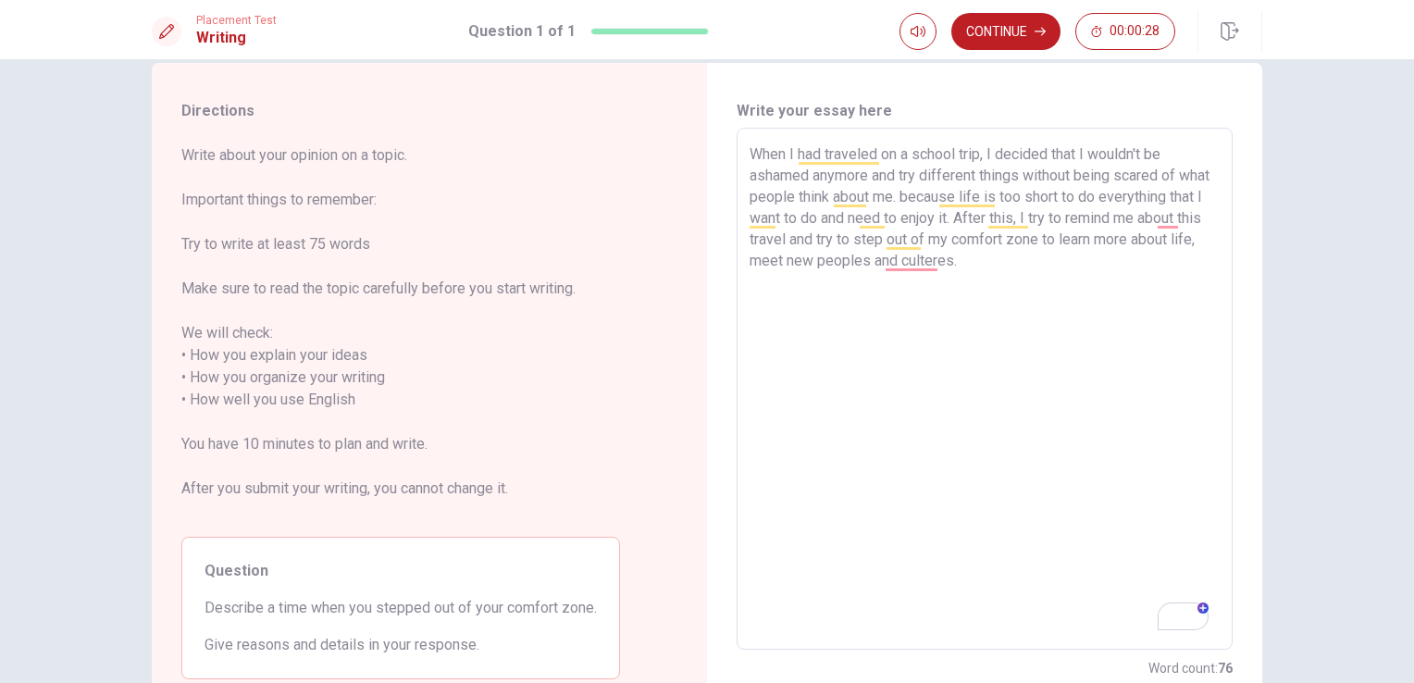
click at [1118, 310] on textarea "When I had traveled on a school trip, I decided that I wouldn't be ashamed anym…" at bounding box center [984, 388] width 470 height 491
click at [929, 260] on textarea "When I had traveled on a school trip, I decided that I wouldn't be ashamed anym…" at bounding box center [984, 388] width 470 height 491
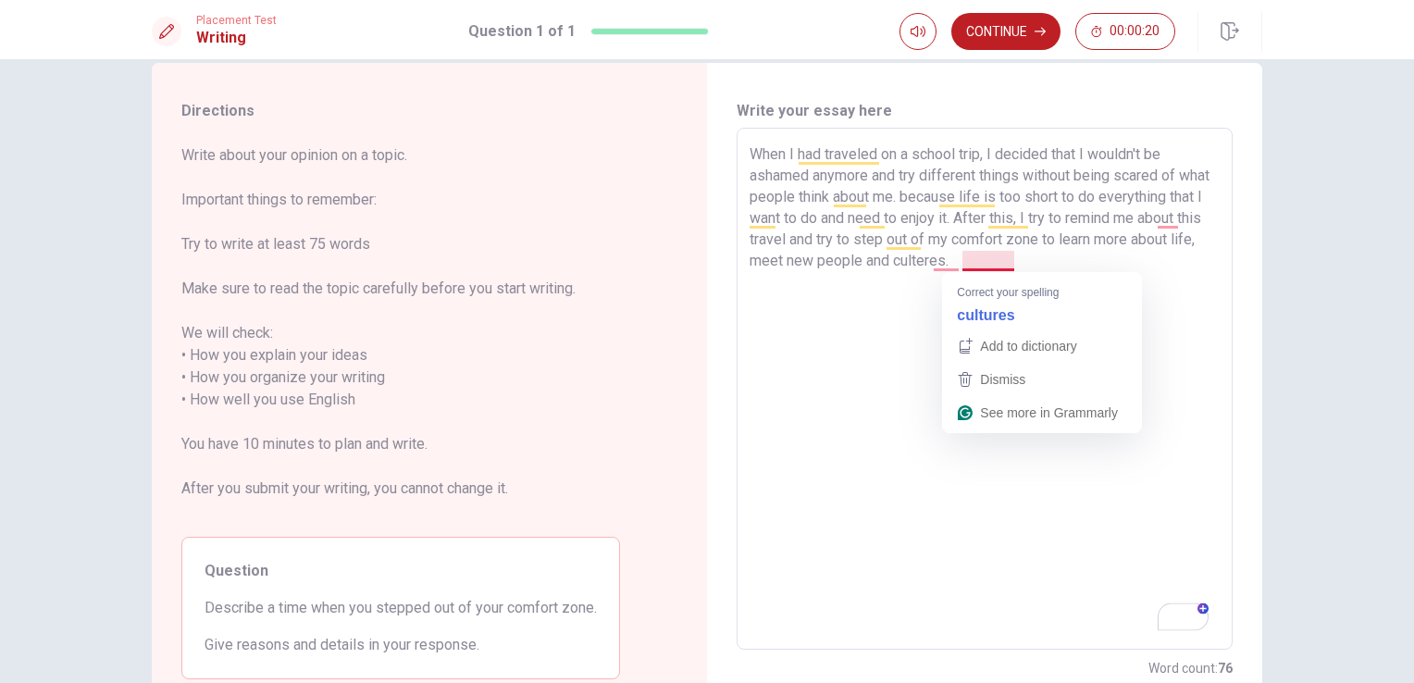
click at [990, 265] on textarea "When I had traveled on a school trip, I decided that I wouldn't be ashamed anym…" at bounding box center [984, 388] width 470 height 491
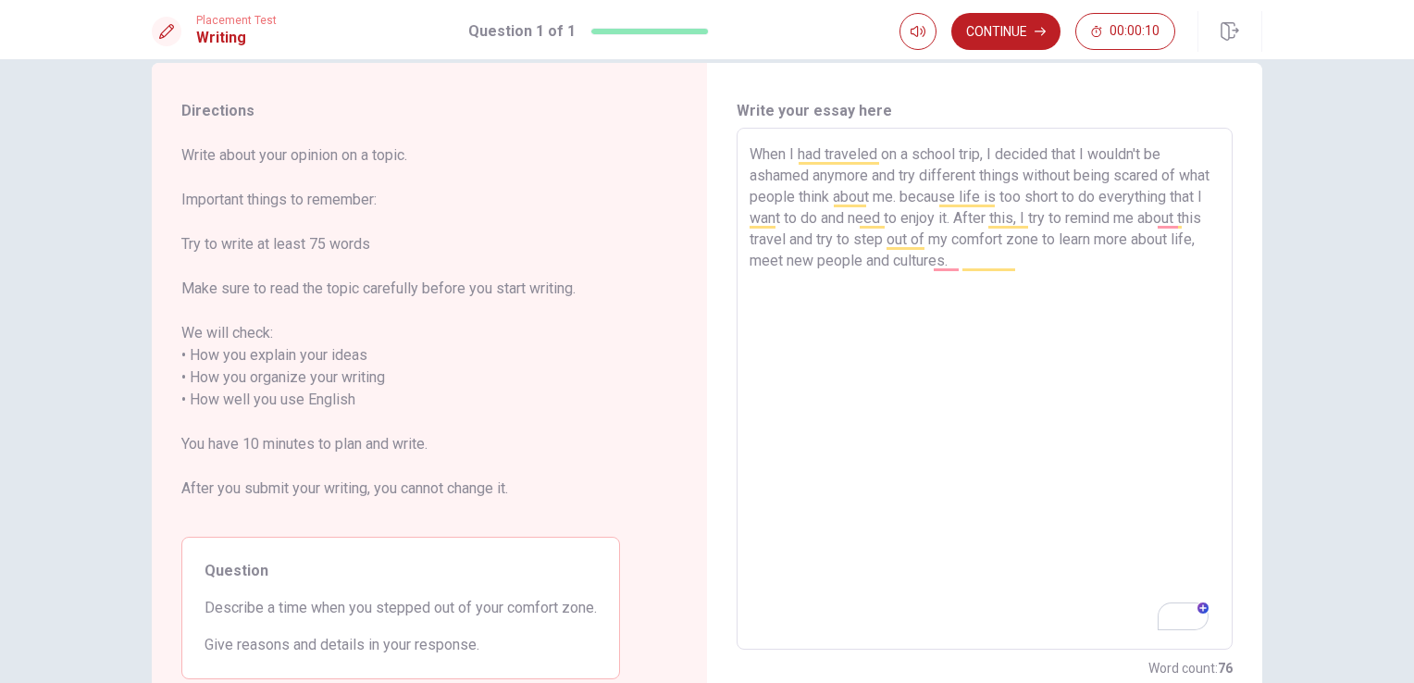
click at [1071, 353] on textarea "When I had traveled on a school trip, I decided that I wouldn't be ashamed anym…" at bounding box center [984, 388] width 470 height 491
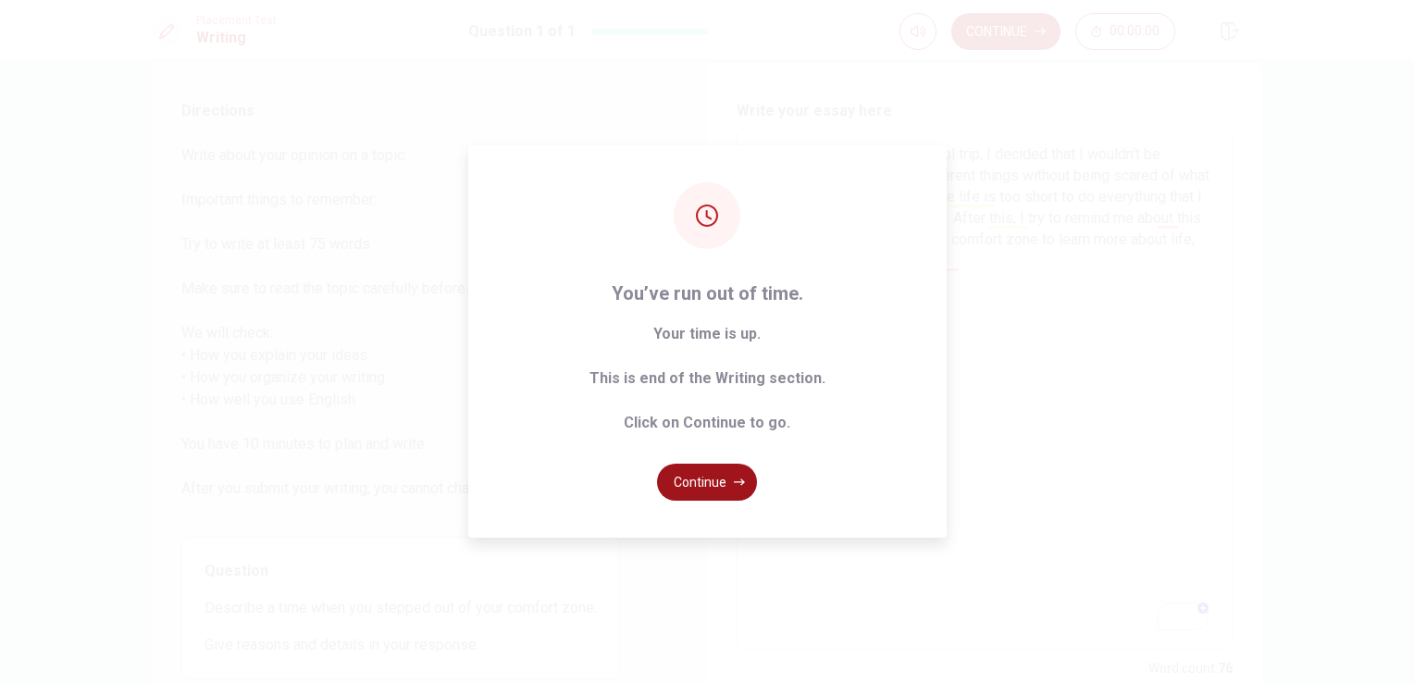
type textarea "When I had traveled on a school trip, I decided that I wouldn't be ashamed anym…"
click at [727, 484] on button "Continue" at bounding box center [707, 481] width 100 height 37
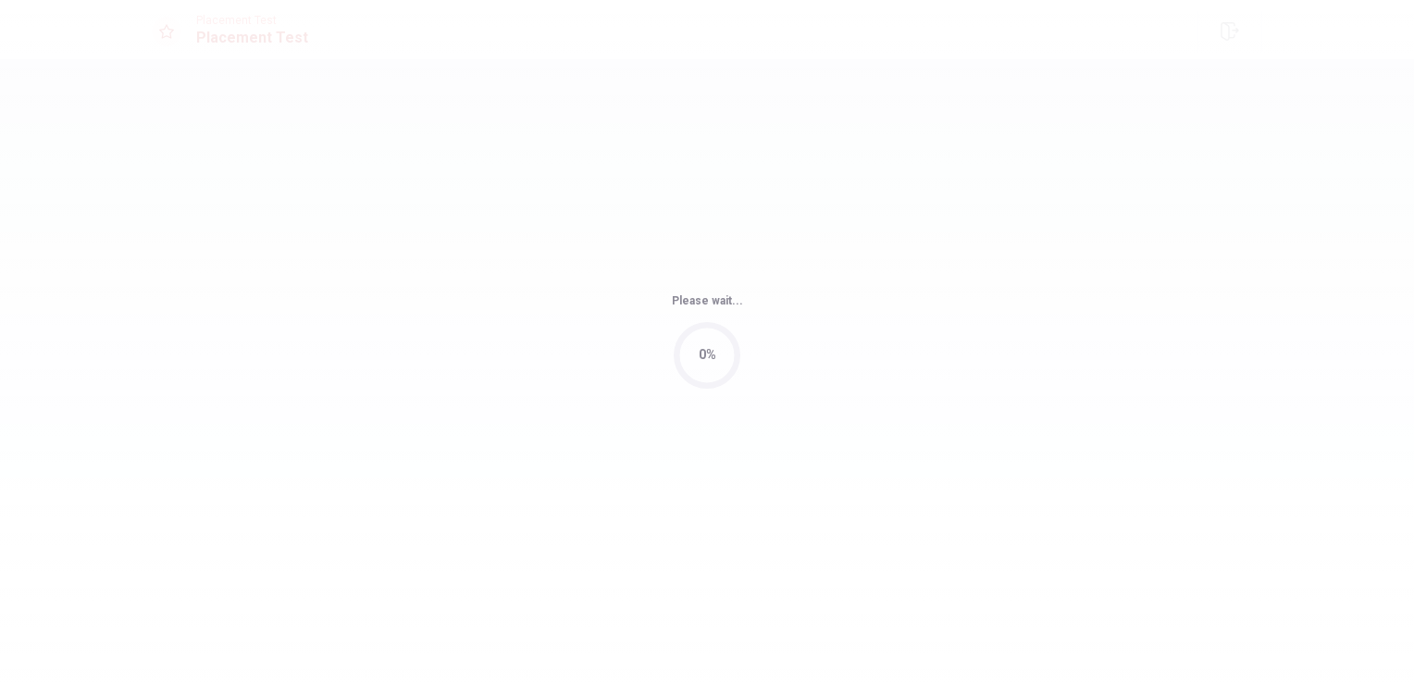
scroll to position [0, 0]
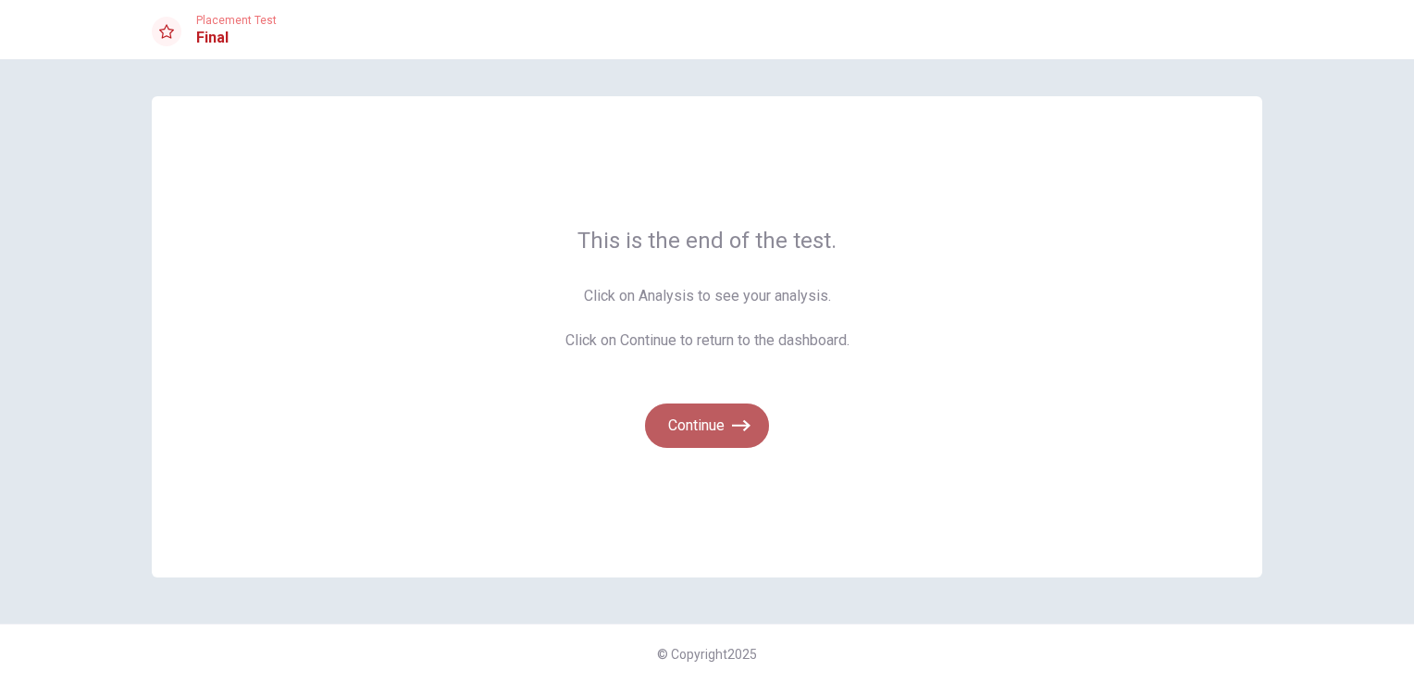
click at [735, 437] on button "Continue" at bounding box center [707, 425] width 124 height 44
